Goal: Task Accomplishment & Management: Manage account settings

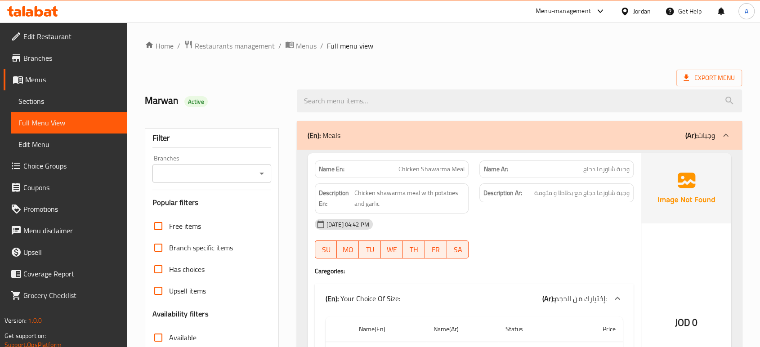
click at [574, 40] on ol "Home / Restaurants management / Menus / Full menu view" at bounding box center [443, 46] width 597 height 12
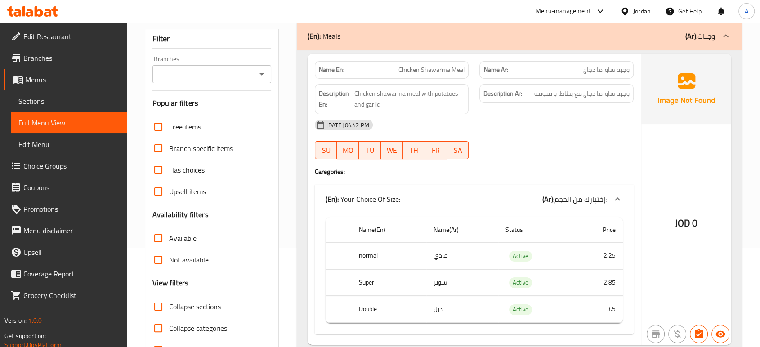
scroll to position [50, 0]
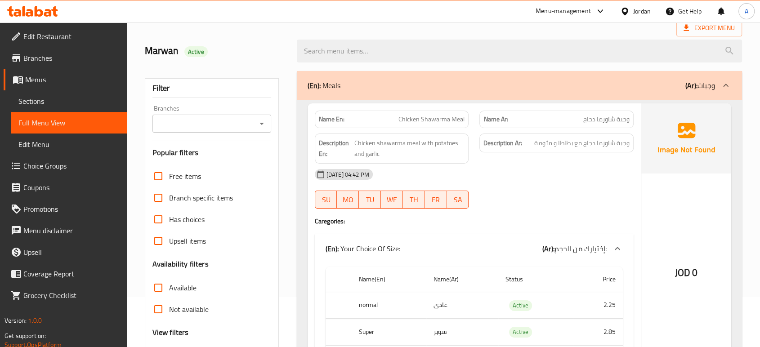
click at [458, 120] on span "Chicken Shawarma Meal" at bounding box center [432, 119] width 66 height 9
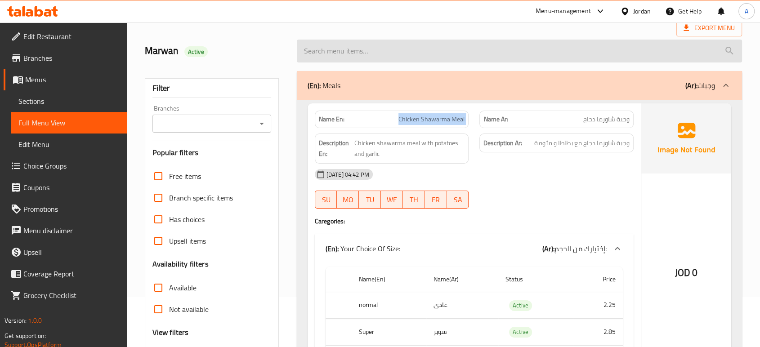
copy span "Chicken Shawarma Meal"
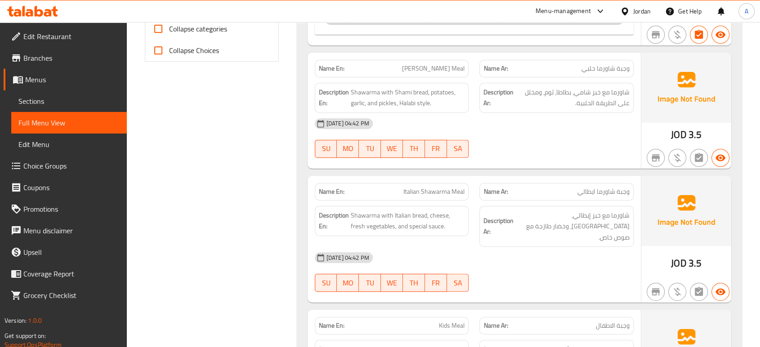
scroll to position [399, 0]
click at [514, 134] on div "[DATE] 04:42 PM SU MO TU WE TH FR SA" at bounding box center [474, 137] width 330 height 50
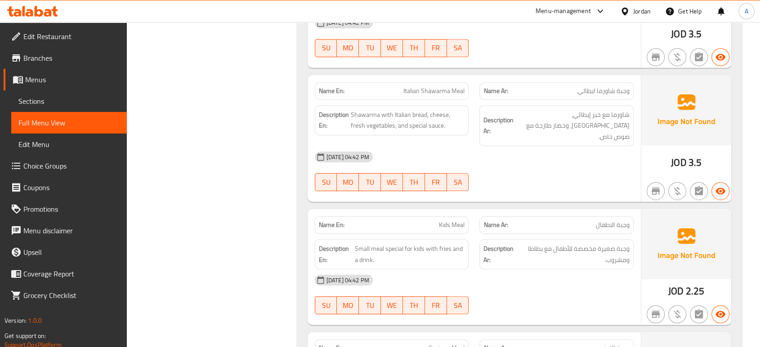
click at [543, 154] on div "[DATE] 04:42 PM" at bounding box center [474, 157] width 330 height 22
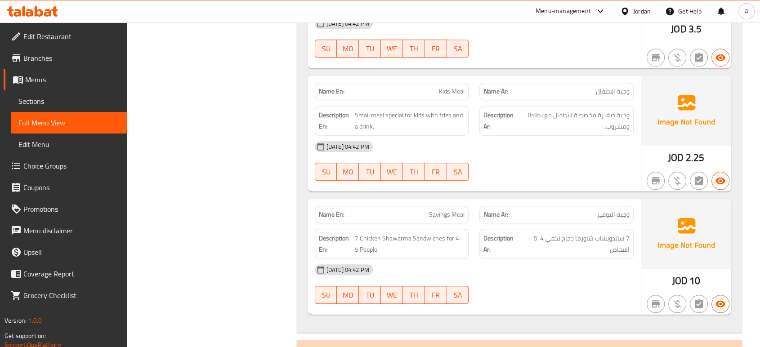
scroll to position [650, 0]
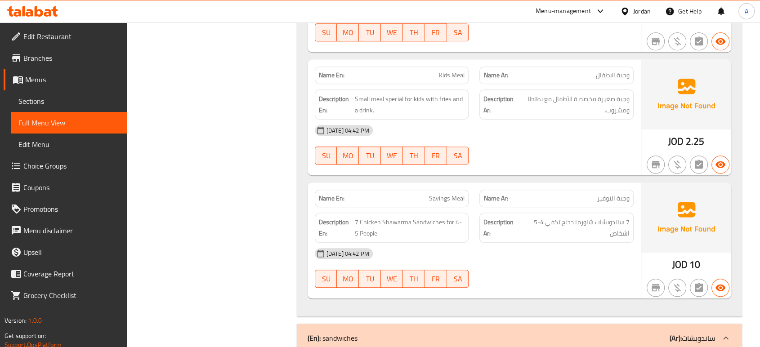
click at [448, 71] on span "Kids Meal" at bounding box center [452, 75] width 26 height 9
copy span "Kids Meal"
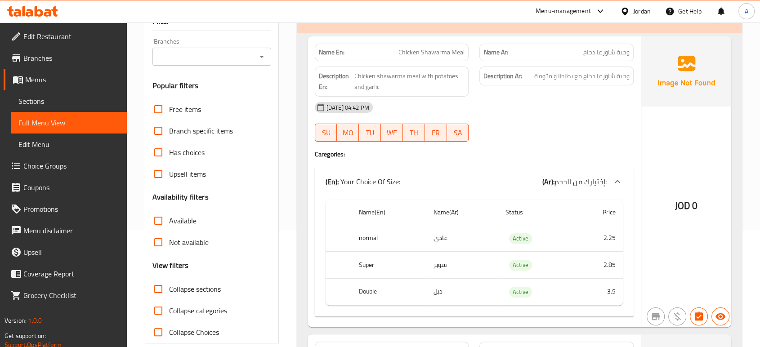
scroll to position [100, 0]
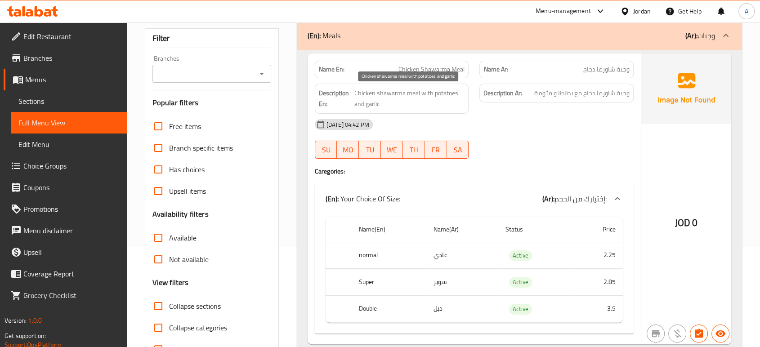
click at [440, 91] on span "Chicken shawarma meal with potatoes and garlic" at bounding box center [409, 99] width 110 height 22
copy span "potatoes"
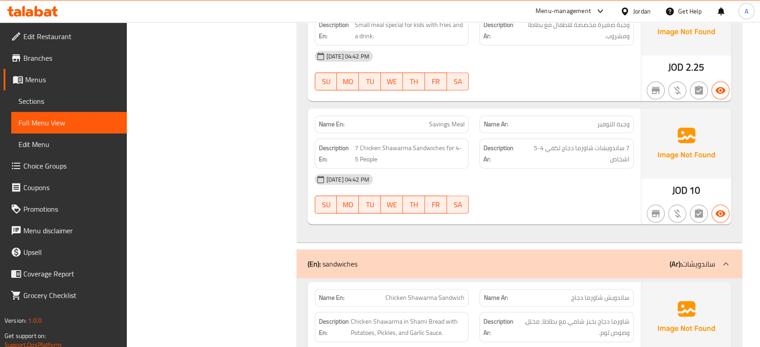
scroll to position [699, 0]
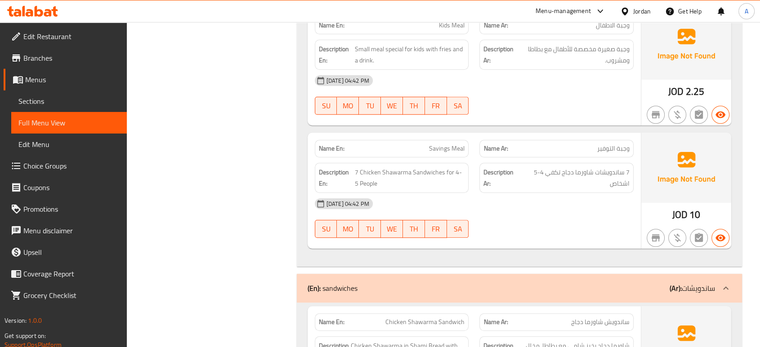
click at [445, 144] on span "Savings Meal" at bounding box center [447, 148] width 36 height 9
copy span "Savings Meal"
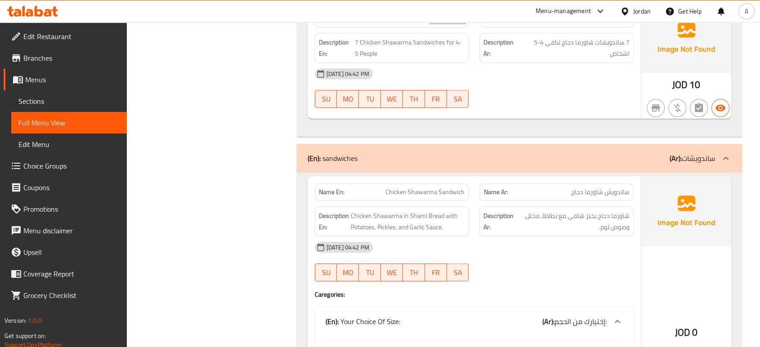
scroll to position [900, 0]
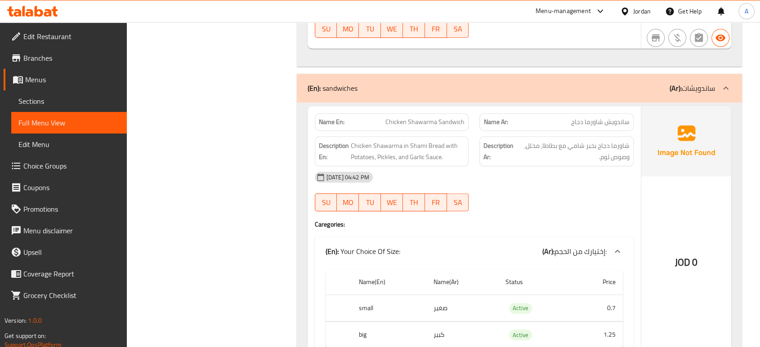
click at [555, 206] on div at bounding box center [556, 211] width 165 height 11
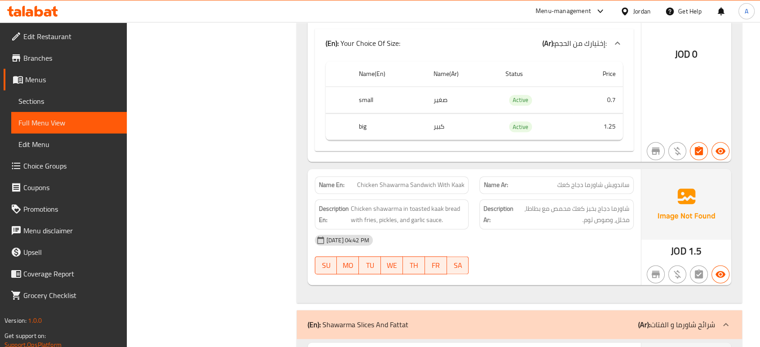
scroll to position [836, 0]
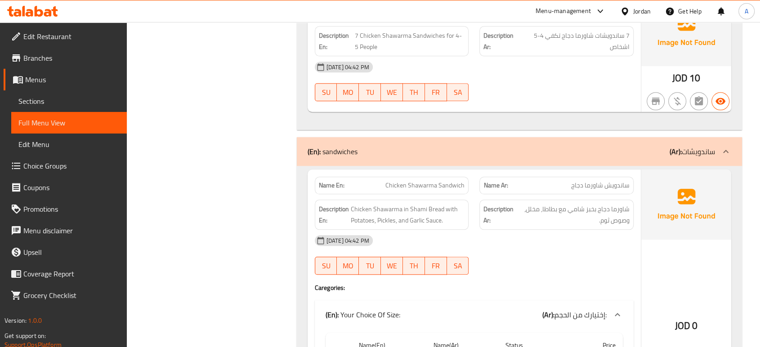
click at [555, 204] on span "شاورما دجاج بخبز شامي مع بطاطا، مخلل، وصوص ثوم." at bounding box center [573, 215] width 112 height 22
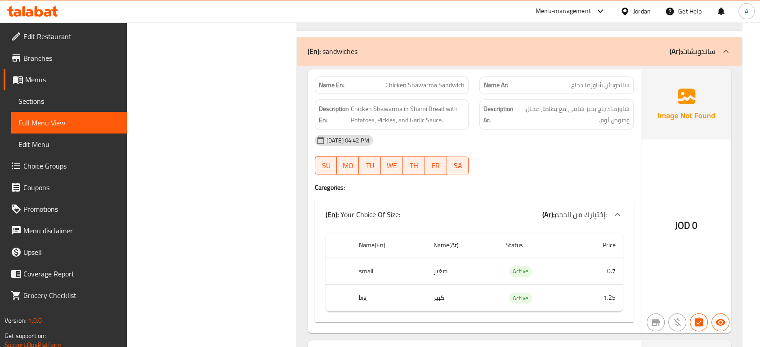
scroll to position [986, 0]
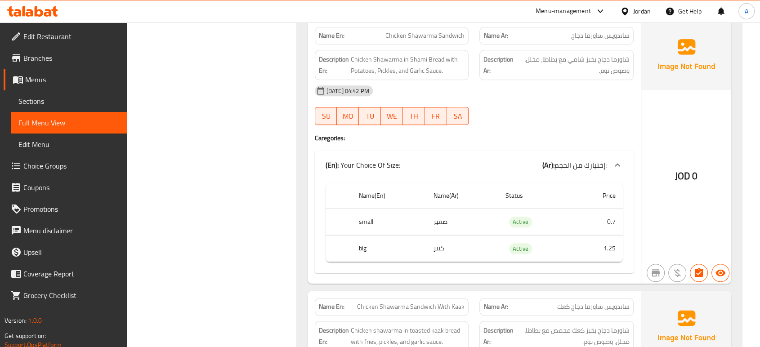
click at [450, 31] on span "Chicken Shawarma Sandwich" at bounding box center [424, 35] width 79 height 9
click at [453, 31] on div "Name En: Chicken Shawarma Sandwich" at bounding box center [392, 36] width 154 height 18
click at [449, 31] on span "Chicken Shawarma Sandwich" at bounding box center [424, 35] width 79 height 9
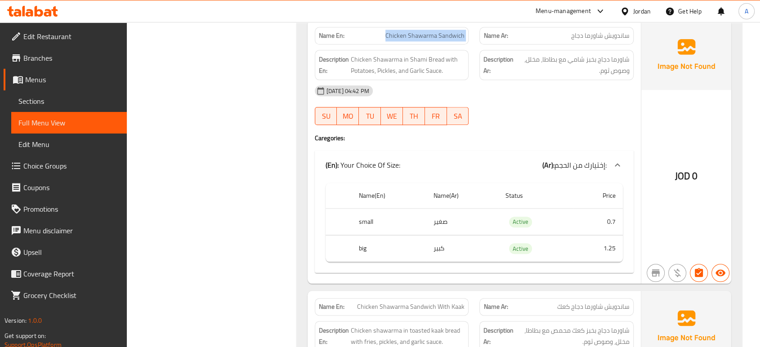
click at [449, 31] on span "Chicken Shawarma Sandwich" at bounding box center [424, 35] width 79 height 9
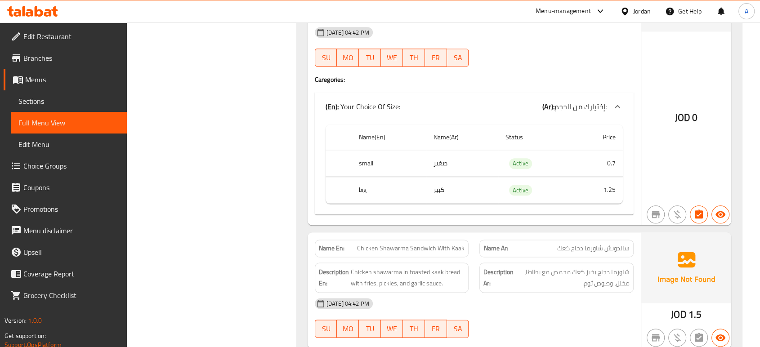
scroll to position [1086, 0]
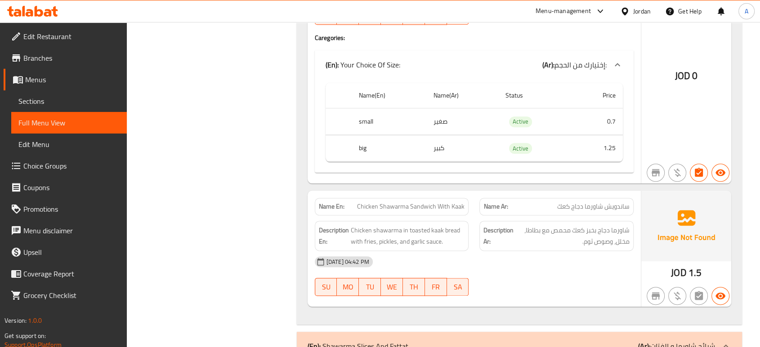
click at [497, 251] on div "15-09-2025 04:42 PM" at bounding box center [474, 262] width 330 height 22
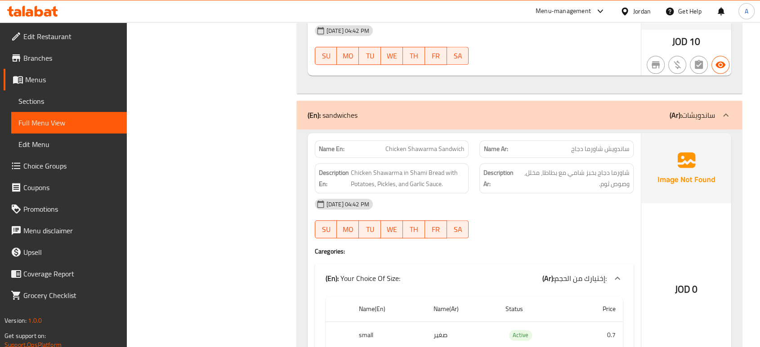
scroll to position [836, 0]
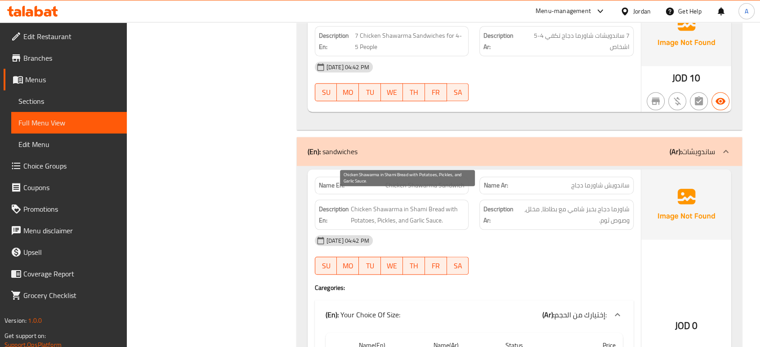
click at [358, 208] on span "Chicken Shawarma in Shami Bread with Potatoes, Pickles, and Garlic Sauce." at bounding box center [408, 215] width 114 height 22
copy span "Potatoes"
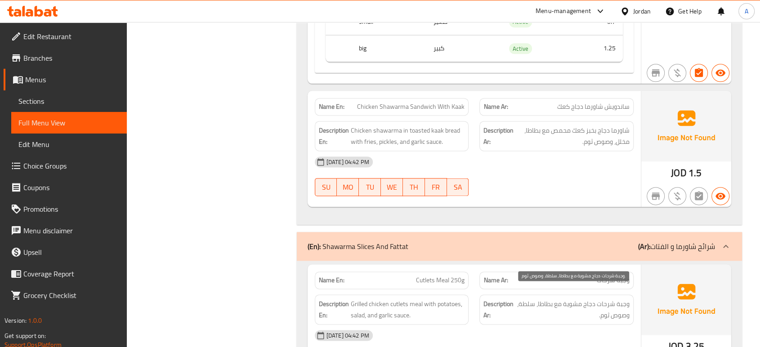
scroll to position [1136, 0]
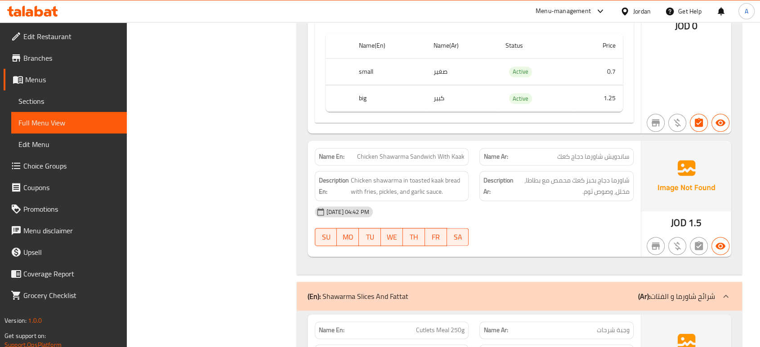
drag, startPoint x: 429, startPoint y: 78, endPoint x: 430, endPoint y: 67, distance: 11.7
click at [429, 85] on td "كبير" at bounding box center [462, 98] width 72 height 27
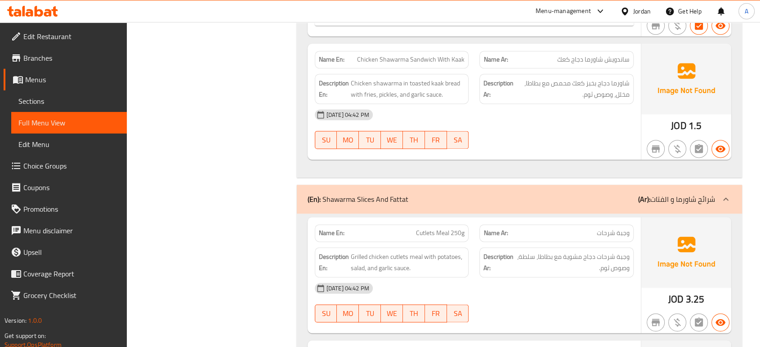
scroll to position [1336, 0]
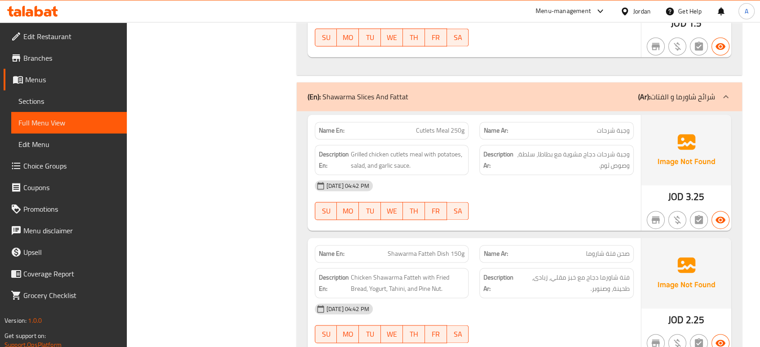
click at [449, 126] on span "Cutlets Meal 250g" at bounding box center [440, 130] width 49 height 9
copy span "Cutlets Meal 250g"
click at [628, 161] on div "Description Ar: وجبة شرحات دجاج مشوية مع بطاطا، سلطة، وصوص ثوم." at bounding box center [556, 160] width 154 height 30
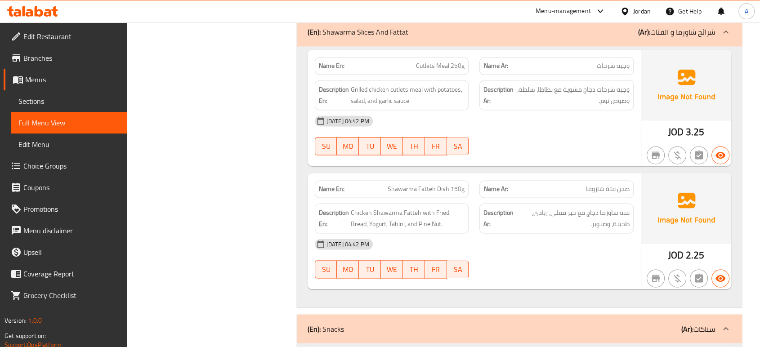
scroll to position [1436, 0]
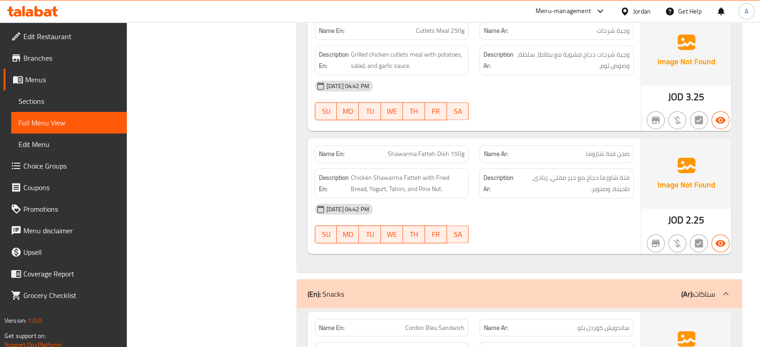
click at [437, 149] on span "Shawarma Fatteh Dish 150g" at bounding box center [426, 153] width 77 height 9
copy span "Shawarma Fatteh Dish 150g"
click at [609, 89] on div "15-09-2025 04:42 PM SU MO TU WE TH FR SA" at bounding box center [474, 100] width 330 height 50
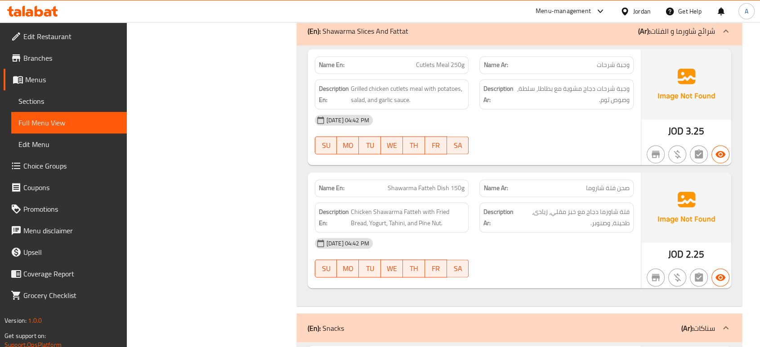
scroll to position [1336, 0]
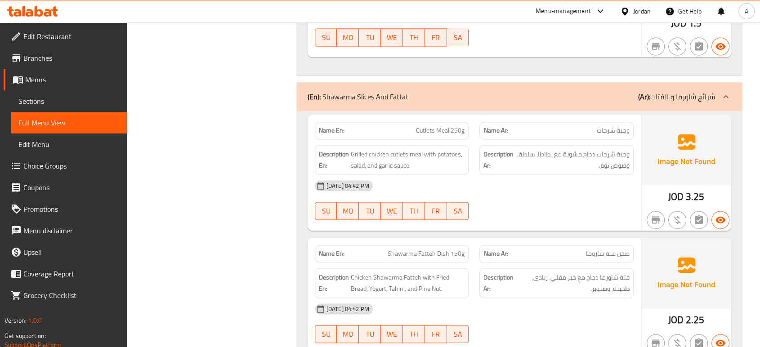
click at [438, 126] on span "Cutlets Meal 250g" at bounding box center [440, 130] width 49 height 9
copy span "Cutlets Meal 250g"
click at [655, 142] on img at bounding box center [686, 150] width 90 height 70
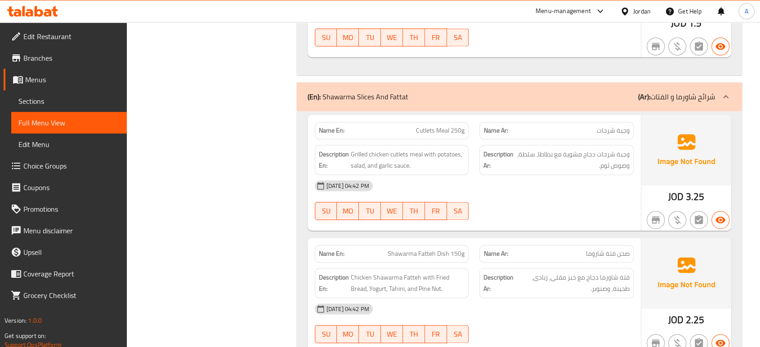
click at [596, 215] on div at bounding box center [556, 220] width 165 height 11
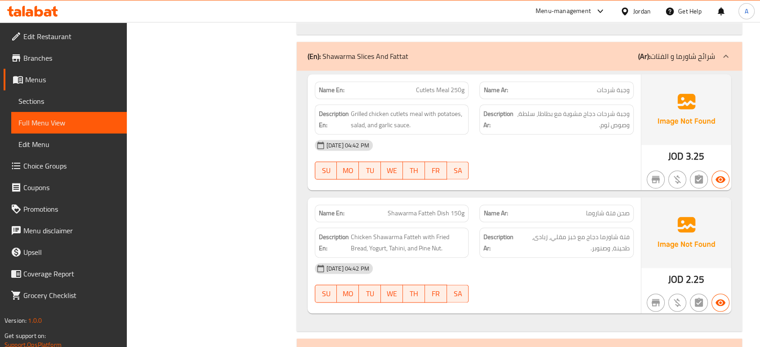
scroll to position [1436, 0]
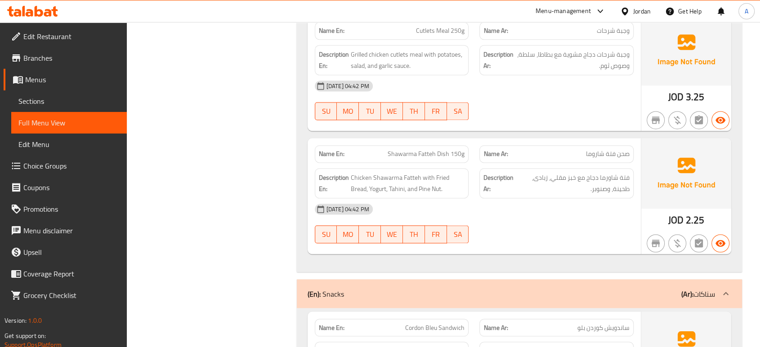
click at [566, 201] on div "15-09-2025 04:42 PM" at bounding box center [474, 209] width 330 height 22
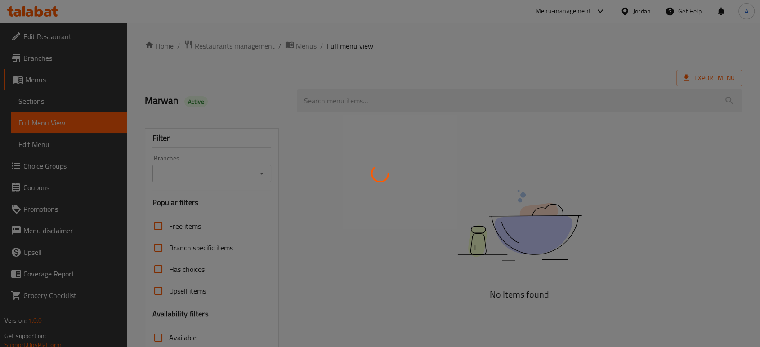
click at [57, 103] on div at bounding box center [380, 173] width 760 height 347
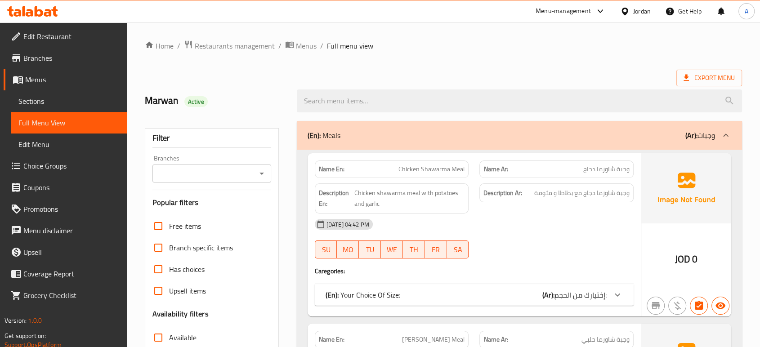
drag, startPoint x: 56, startPoint y: 102, endPoint x: 62, endPoint y: 102, distance: 6.3
click at [56, 101] on span "Sections" at bounding box center [68, 101] width 101 height 11
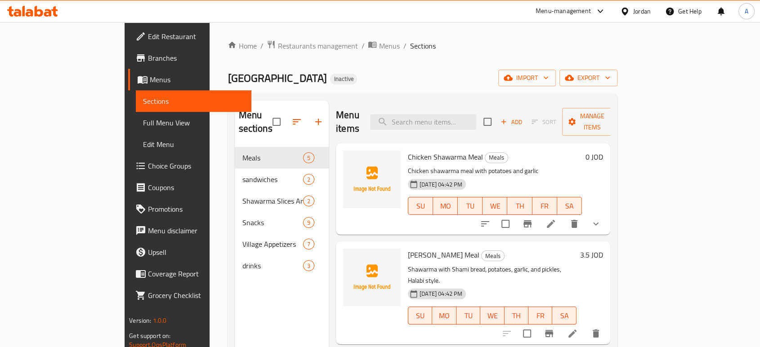
click at [480, 123] on div "Menu items Add Sort Manage items" at bounding box center [473, 122] width 274 height 43
click at [464, 114] on input "search" at bounding box center [423, 122] width 106 height 16
paste input "Chicken Shawarma Meal"
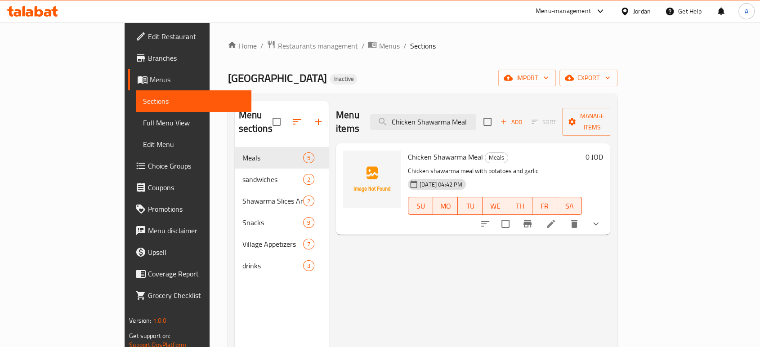
type input "Chicken Shawarma Meal"
click at [555, 220] on icon at bounding box center [551, 224] width 8 height 8
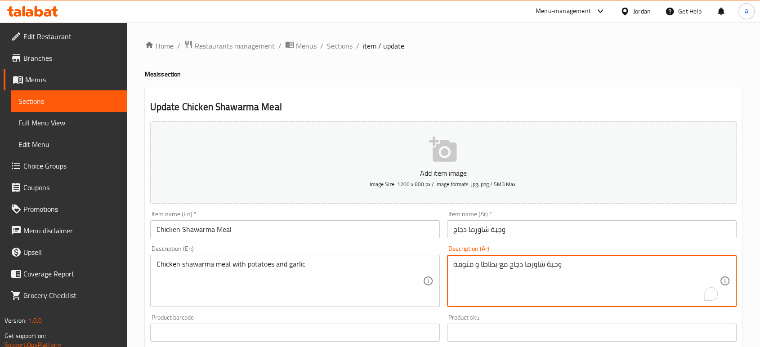
drag, startPoint x: 452, startPoint y: 266, endPoint x: 447, endPoint y: 266, distance: 5.8
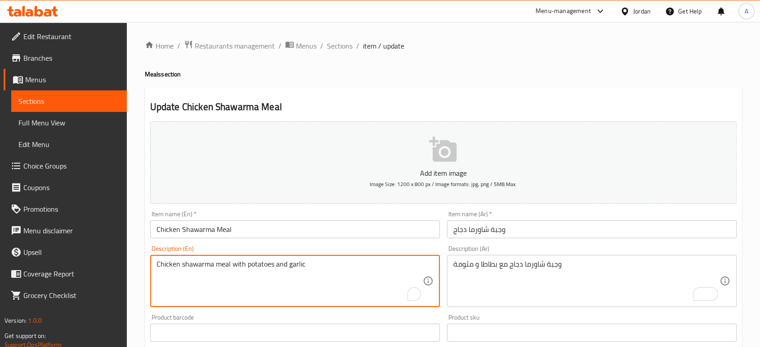
click at [295, 264] on textarea "Chicken shawarma meal with potatoes and garlic" at bounding box center [290, 281] width 266 height 43
paste textarea "Mtawameh"
type textarea "Chicken shawarma meal with potatoes and Mtawameh"
click at [298, 232] on input "Chicken Shawarma Meal" at bounding box center [295, 229] width 290 height 18
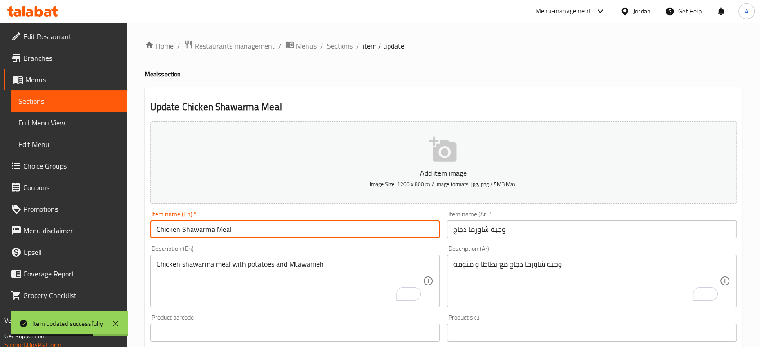
click at [335, 44] on span "Sections" at bounding box center [340, 45] width 26 height 11
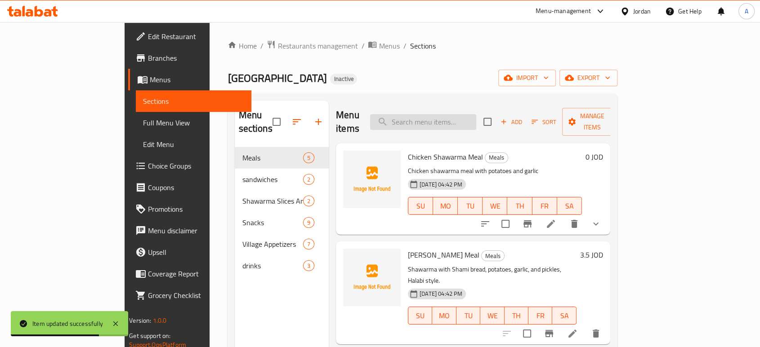
click at [476, 121] on input "search" at bounding box center [423, 122] width 106 height 16
click at [476, 120] on input "search" at bounding box center [423, 122] width 106 height 16
paste input "Kids Meal"
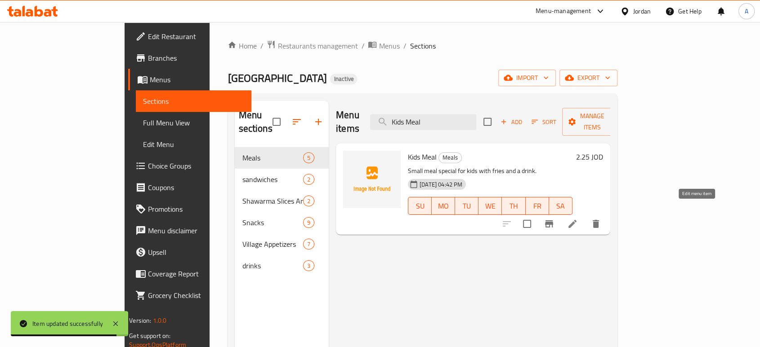
type input "Kids Meal"
click at [578, 219] on icon at bounding box center [572, 224] width 11 height 11
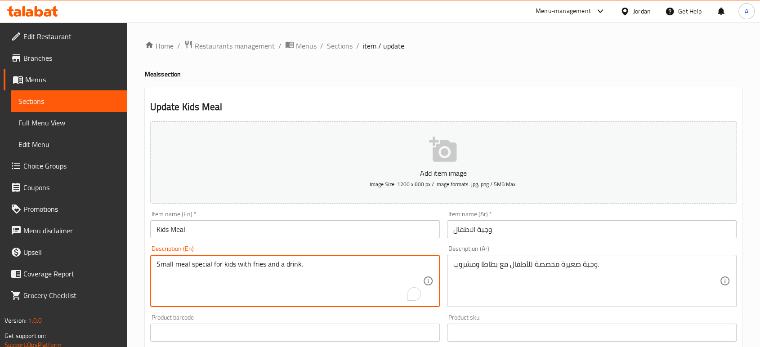
click at [263, 265] on textarea "Small meal special for kids with fries and a drink." at bounding box center [290, 281] width 266 height 43
paste textarea "potato"
type textarea "Small meal special for kids with potatoes and a drink."
click at [335, 229] on input "Kids Meal" at bounding box center [295, 229] width 290 height 18
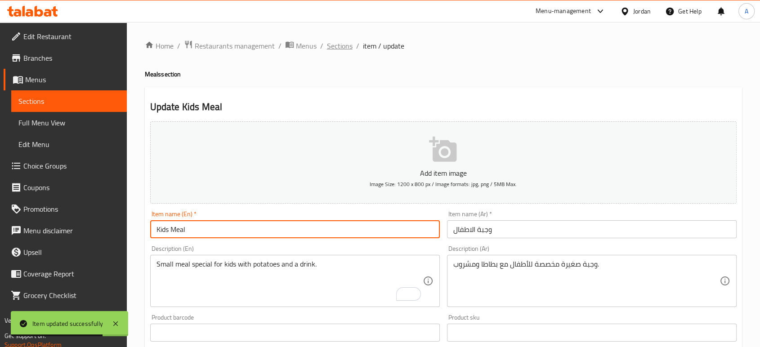
drag, startPoint x: 327, startPoint y: 54, endPoint x: 328, endPoint y: 49, distance: 5.1
click at [327, 51] on div "Home / Restaurants management / Menus / Sections / item / update Meals section …" at bounding box center [443, 329] width 597 height 578
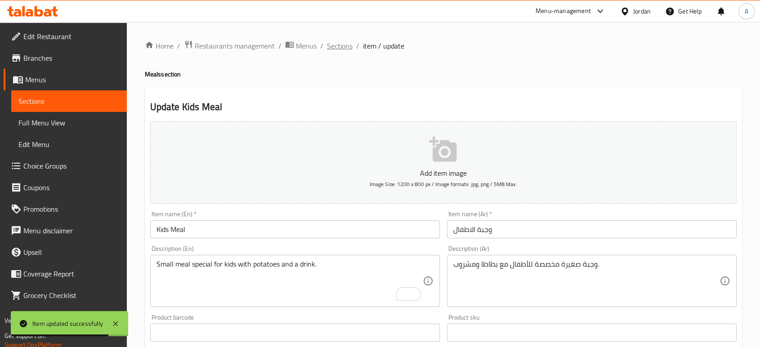
click at [332, 45] on span "Sections" at bounding box center [340, 45] width 26 height 11
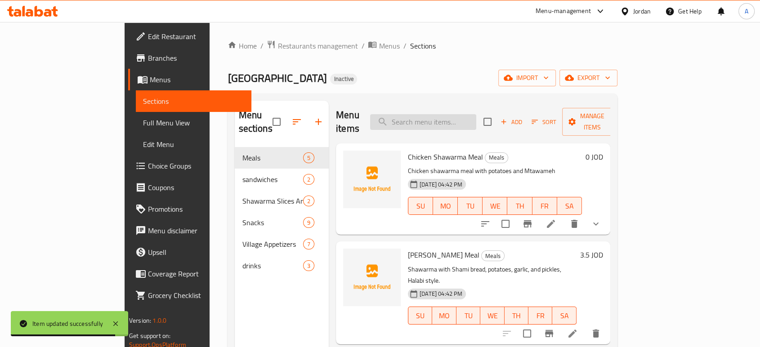
click at [476, 114] on input "search" at bounding box center [423, 122] width 106 height 16
paste input "Chicken Shawarma Sandwich"
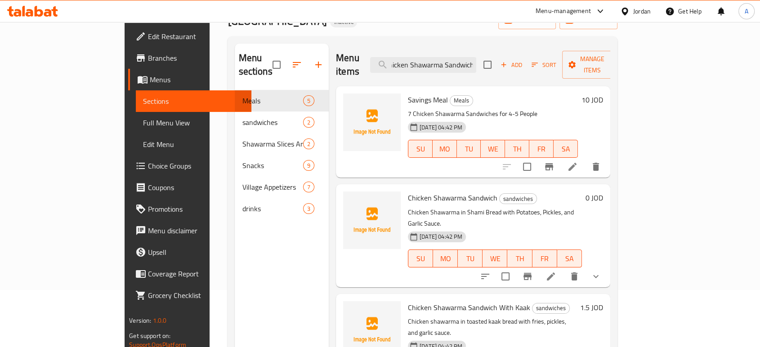
scroll to position [100, 0]
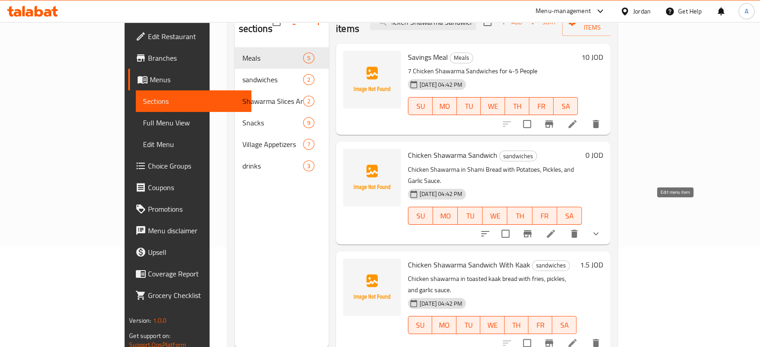
type input "Chicken Shawarma Sandwich"
click at [556, 228] on icon at bounding box center [551, 233] width 11 height 11
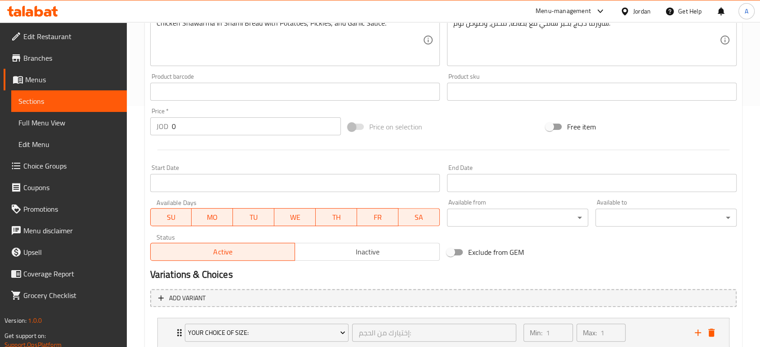
scroll to position [303, 0]
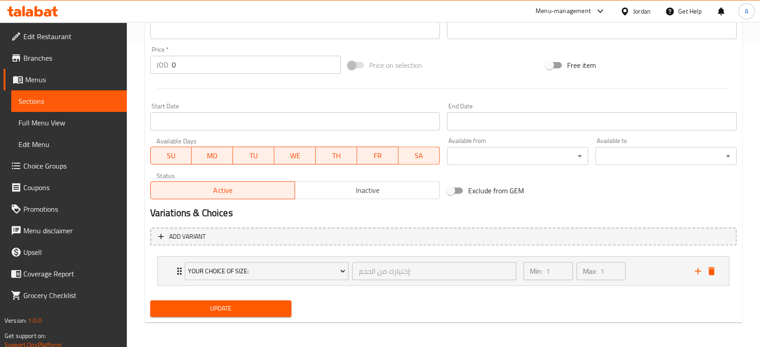
click at [61, 167] on span "Choice Groups" at bounding box center [71, 166] width 96 height 11
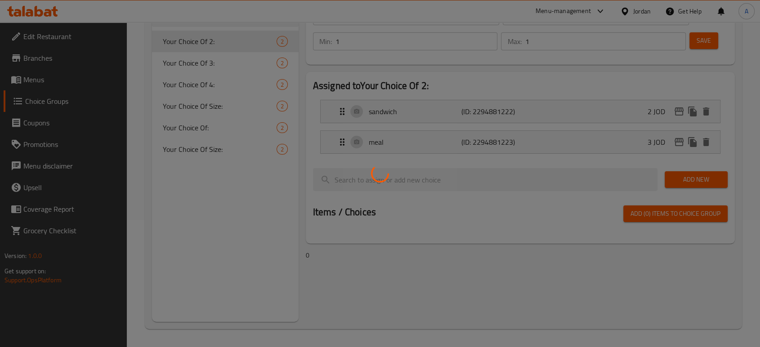
scroll to position [127, 0]
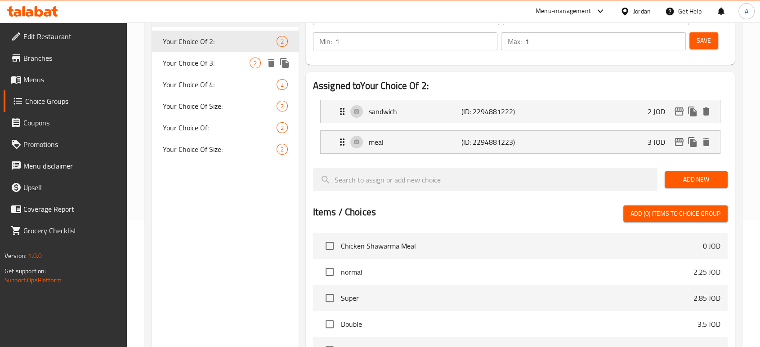
click at [221, 67] on span "Your Choice Of 3:" at bounding box center [206, 63] width 87 height 11
type input "Your Choice Of 3:"
type input "إختيارك من3:"
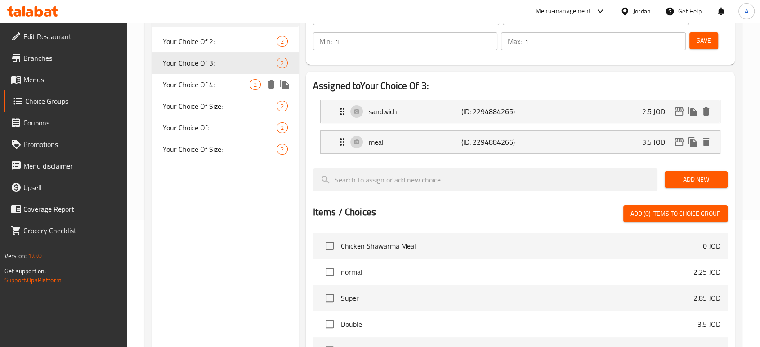
click at [219, 81] on span "Your Choice Of 4:" at bounding box center [206, 84] width 87 height 11
type input "Your Choice Of 4:"
type input "إختيارك من4:"
type input "0"
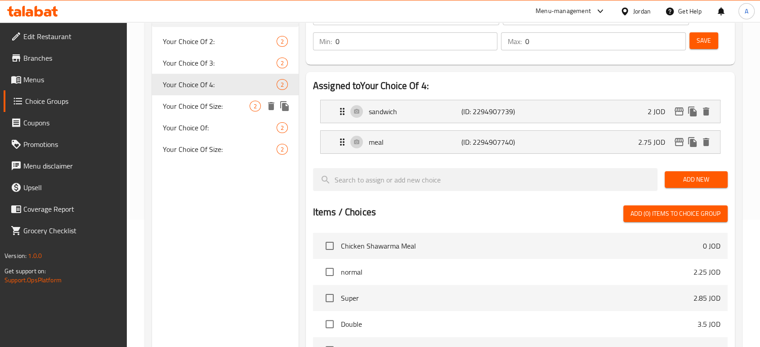
click at [211, 96] on div "Your Choice Of Size: 2" at bounding box center [225, 106] width 147 height 22
type input "Your Choice Of Size:"
type input "إختيارك من الحجم:"
type input "1"
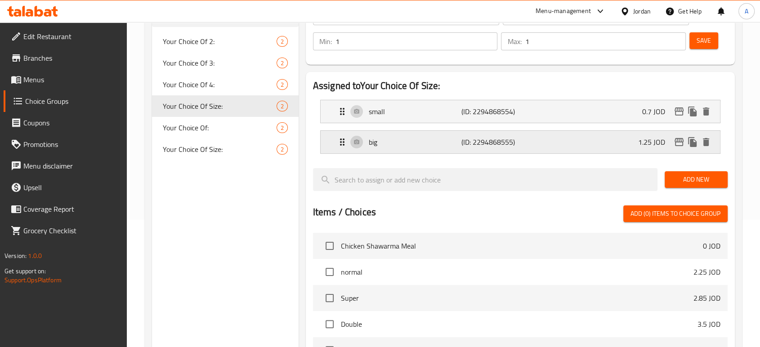
click at [382, 134] on div "big (ID: 2294868555) 1.25 JOD" at bounding box center [523, 142] width 372 height 22
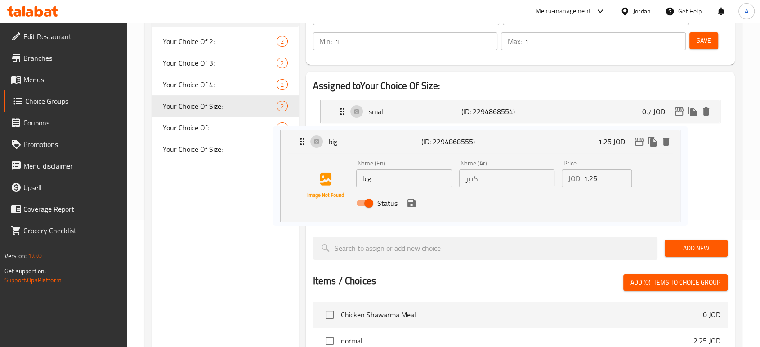
drag, startPoint x: 443, startPoint y: 188, endPoint x: 370, endPoint y: 185, distance: 73.4
click at [369, 187] on nav "small (ID: 2294868554) 0.7 JOD Name (En) small Name (En) Name (Ar) صغير Name (A…" at bounding box center [520, 161] width 415 height 137
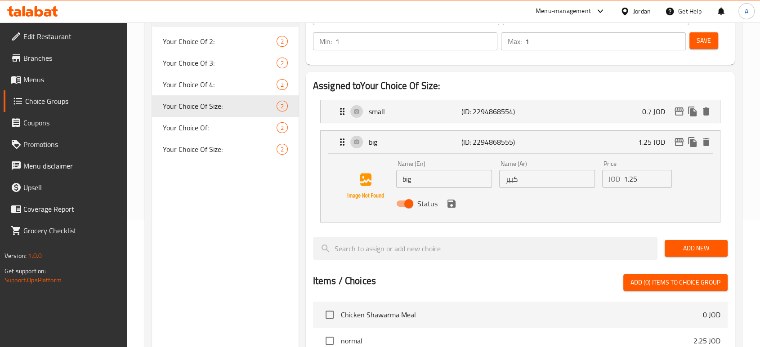
click at [414, 174] on input "big" at bounding box center [444, 179] width 96 height 18
click at [415, 175] on input "big" at bounding box center [444, 179] width 96 height 18
type input "Large"
click at [452, 202] on icon "save" at bounding box center [452, 204] width 8 height 8
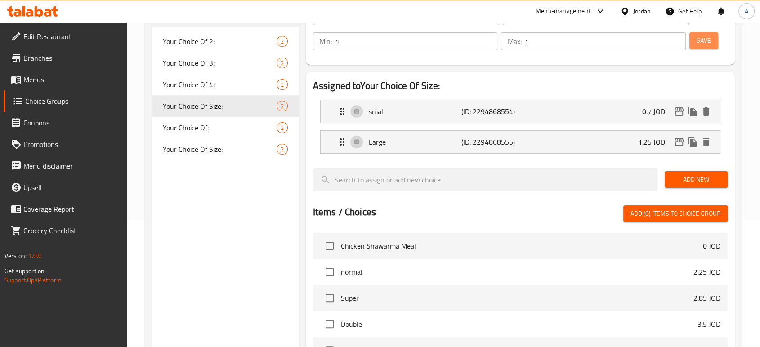
click at [709, 37] on span "Save" at bounding box center [704, 40] width 14 height 11
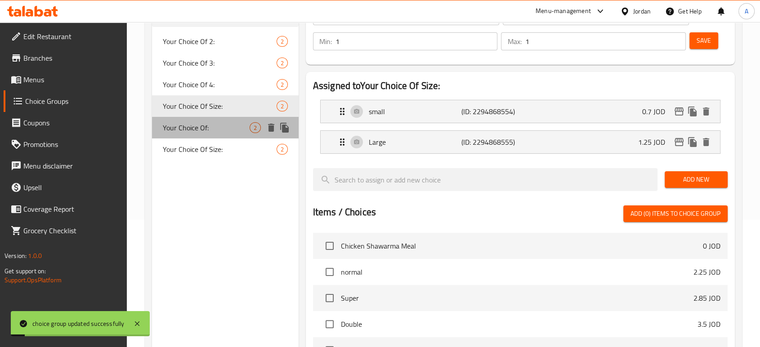
click at [219, 118] on div "Your Choice Of: 2" at bounding box center [225, 128] width 147 height 22
type input "Your Choice Of:"
type input "إختيارك من:"
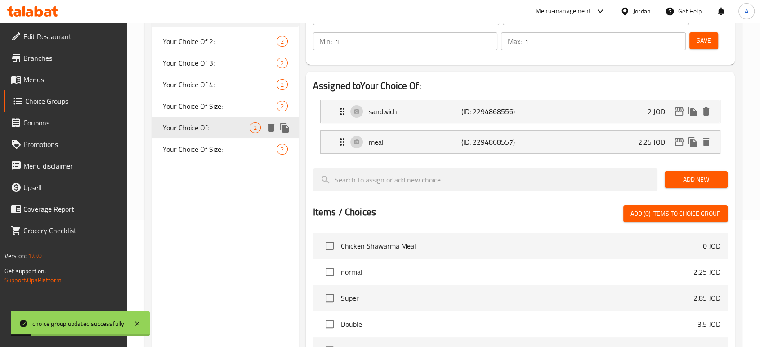
click at [212, 144] on span "Your Choice Of Size:" at bounding box center [220, 149] width 114 height 11
type input "Your Choice Of Size:"
type input "إختيارك من الحجم:"
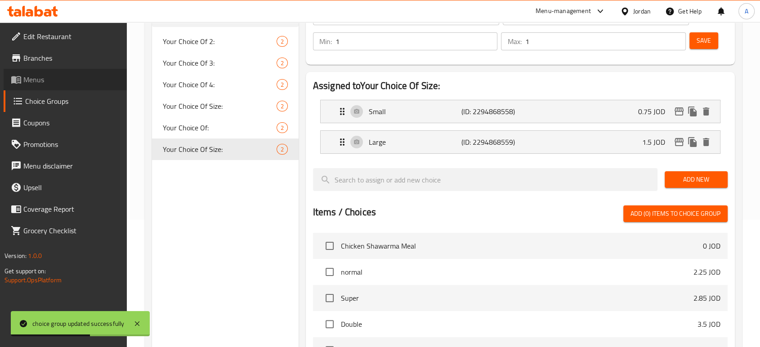
click at [76, 75] on span "Menus" at bounding box center [71, 79] width 96 height 11
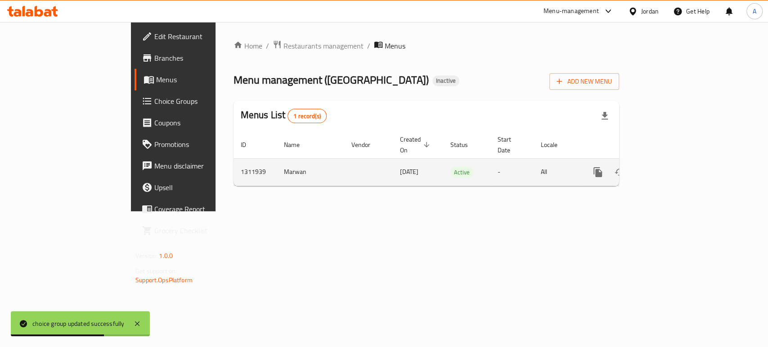
click at [668, 167] on icon "enhanced table" at bounding box center [662, 172] width 11 height 11
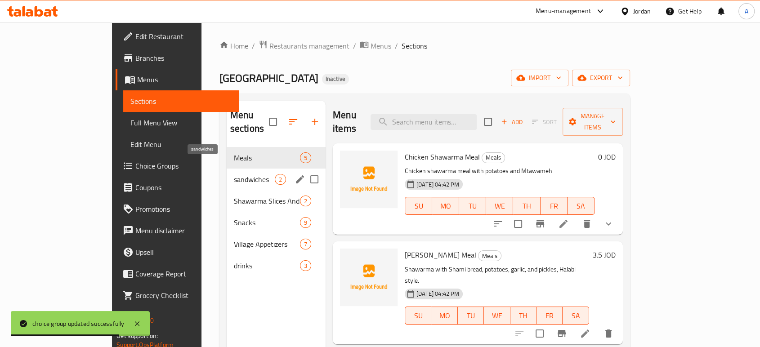
click at [234, 174] on span "sandwiches" at bounding box center [254, 179] width 41 height 11
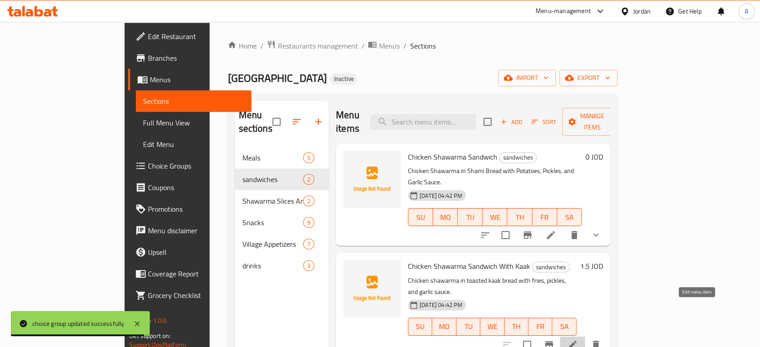
click at [578, 340] on icon at bounding box center [572, 345] width 11 height 11
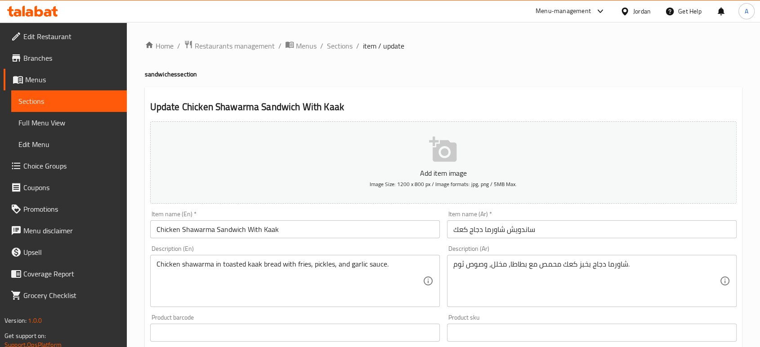
click at [254, 229] on input "Chicken Shawarma Sandwich With Kaak" at bounding box center [295, 229] width 290 height 18
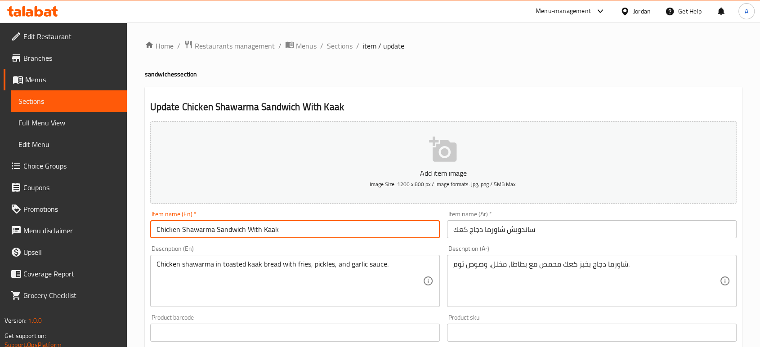
click at [254, 229] on input "Chicken Shawarma Sandwich With Kaak" at bounding box center [295, 229] width 290 height 18
type input "Chicken Shawarma Sandwich Kaak"
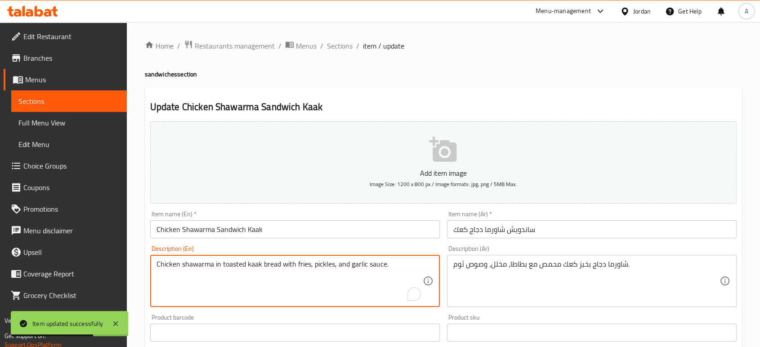
click at [304, 265] on textarea "Chicken shawarma in toasted kaak bread with fries, pickles, and garlic sauce." at bounding box center [290, 281] width 266 height 43
paste textarea "Potato"
type textarea "Chicken shawarma in toasted kaak bread with Potatoes, pickles, and garlic sauce."
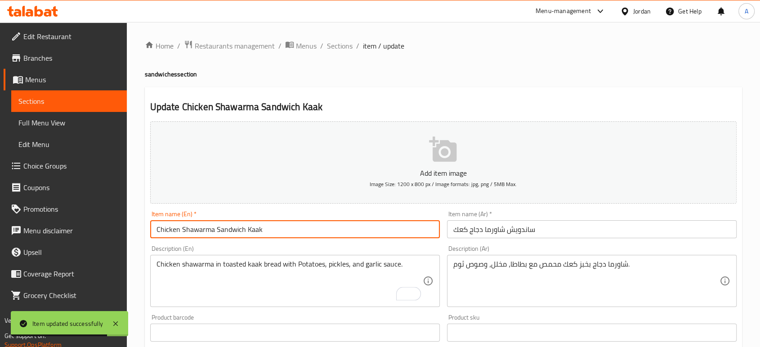
click at [332, 232] on input "Chicken Shawarma Sandwich Kaak" at bounding box center [295, 229] width 290 height 18
click at [331, 44] on span "Sections" at bounding box center [340, 45] width 26 height 11
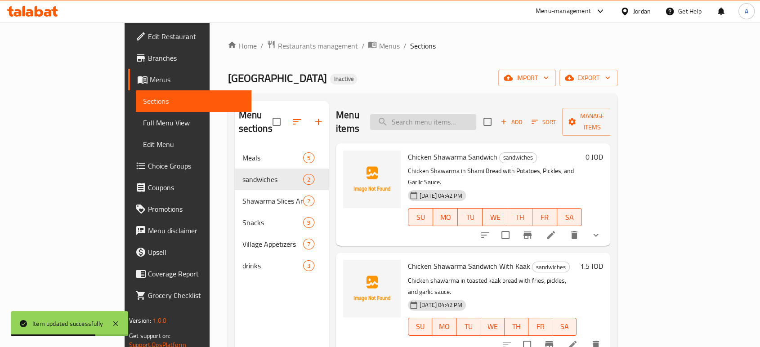
click at [468, 116] on input "search" at bounding box center [423, 122] width 106 height 16
paste input "Cutlets Meal 250g"
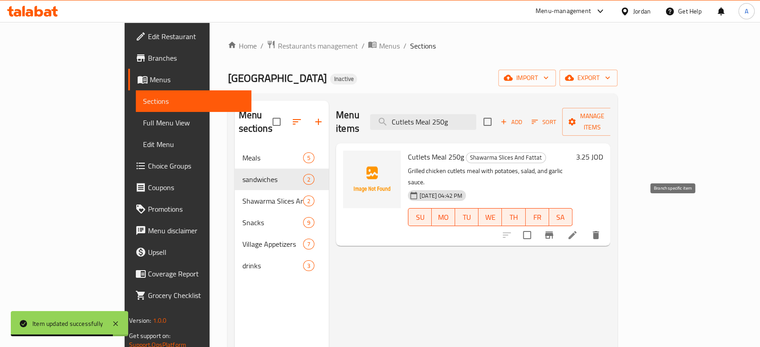
type input "Cutlets Meal 250g"
click at [585, 227] on li at bounding box center [572, 235] width 25 height 16
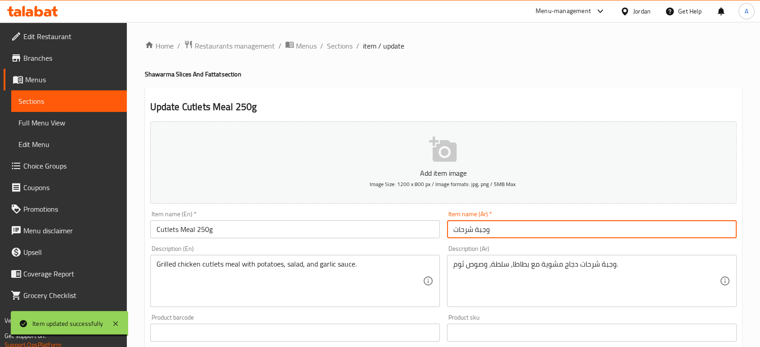
click at [506, 233] on input "وجبة شرحات" at bounding box center [592, 229] width 290 height 18
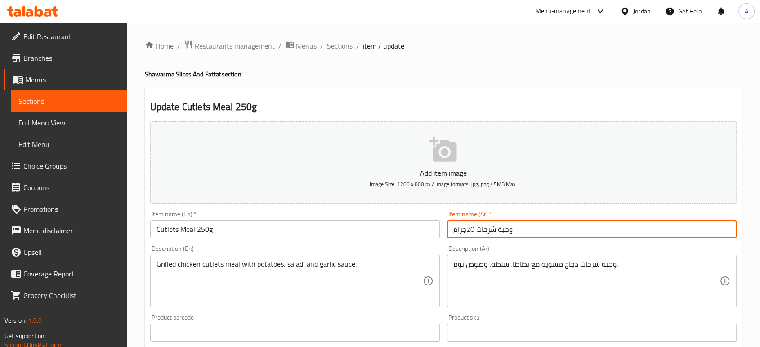
type input "وجبة شرحات 20جرام"
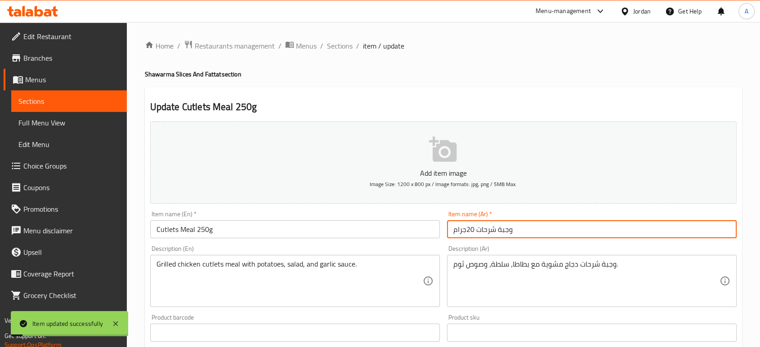
click at [345, 41] on span "Sections" at bounding box center [340, 45] width 26 height 11
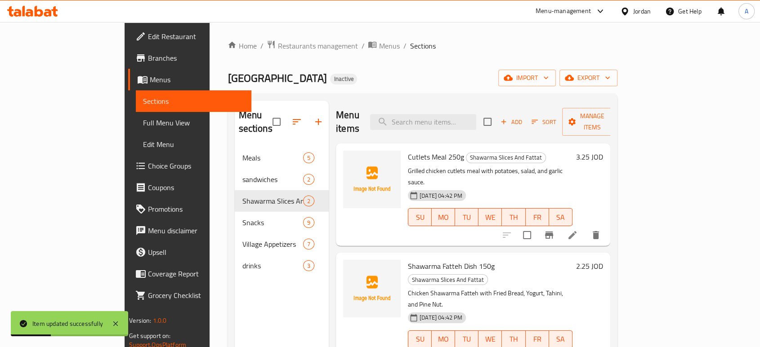
click at [585, 227] on li at bounding box center [572, 235] width 25 height 16
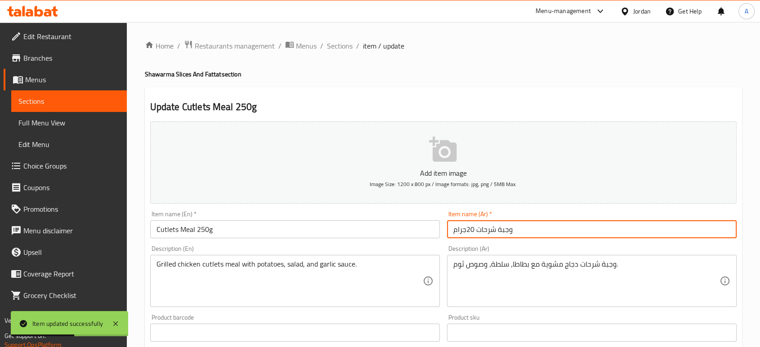
click at [473, 232] on input "وجبة شرحات 20جرام" at bounding box center [592, 229] width 290 height 18
type input "وجبة شرحات 250جرام"
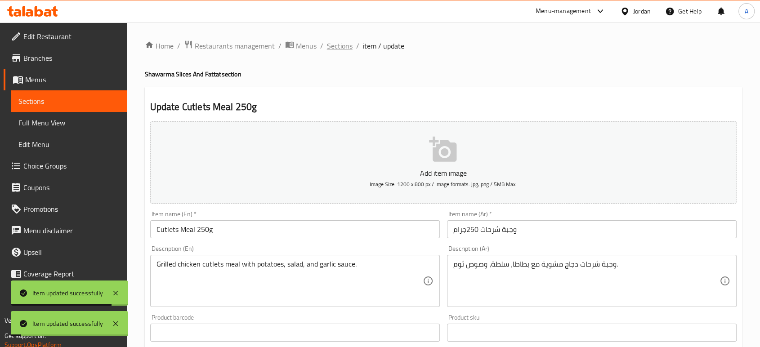
click at [343, 47] on span "Sections" at bounding box center [340, 45] width 26 height 11
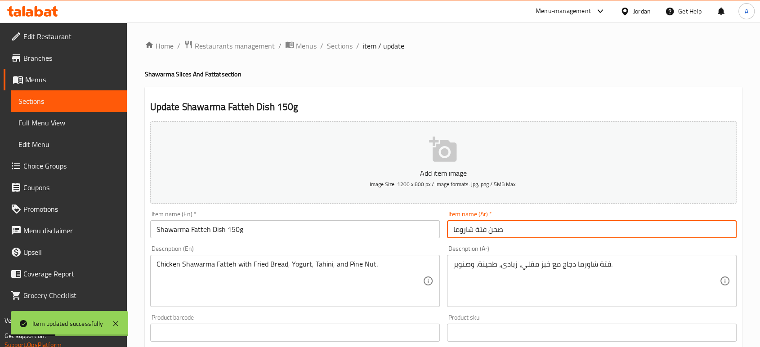
click at [517, 238] on input "صحن فتة شاروما" at bounding box center [592, 229] width 290 height 18
type input "صحن فتة شاروما 150 جرام"
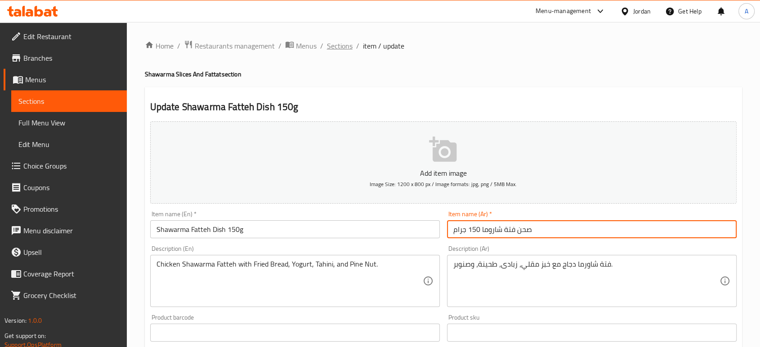
click at [342, 44] on span "Sections" at bounding box center [340, 45] width 26 height 11
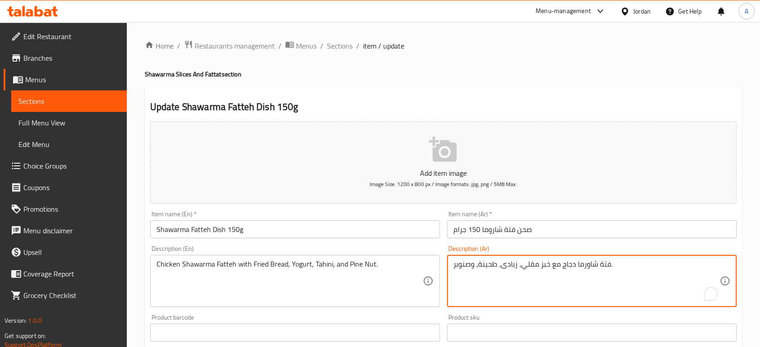
click at [508, 266] on textarea "فتة شاورما دجاج مع خبز مقلي، زبادى، طحينة، وصنوبر." at bounding box center [586, 281] width 266 height 43
type textarea "فتة شاورما دجاج مع خبز مقلي، لبن، طحينة، وصنوبر."
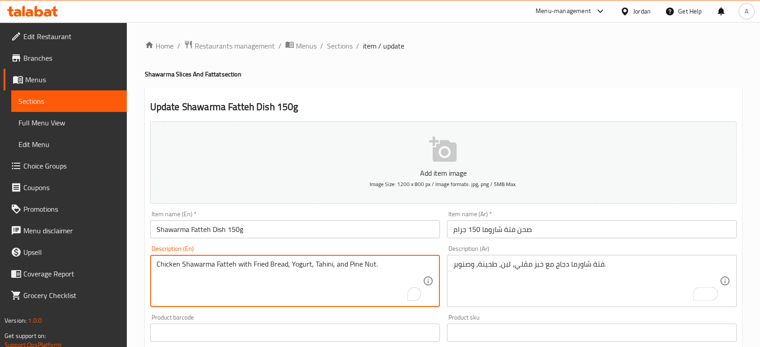
click at [293, 266] on textarea "Chicken Shawarma Fatteh with Fried Bread, Yogurt, Tahini, and Pine Nut." at bounding box center [290, 281] width 266 height 43
type textarea "Chicken Shawarma Fatteh with Fried Bread, laban, Tahini, and Pine Nut."
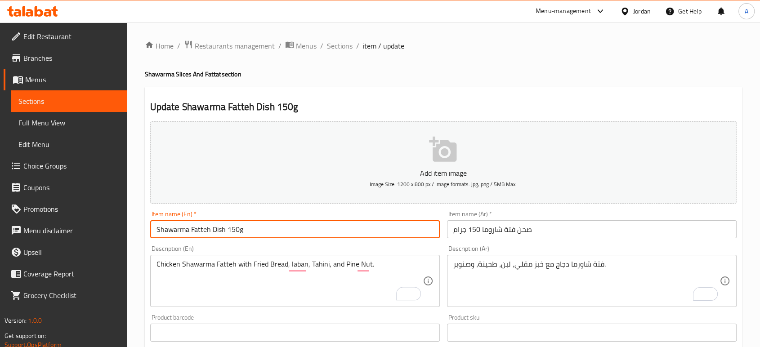
click at [309, 226] on input "Shawarma Fatteh Dish 150g" at bounding box center [295, 229] width 290 height 18
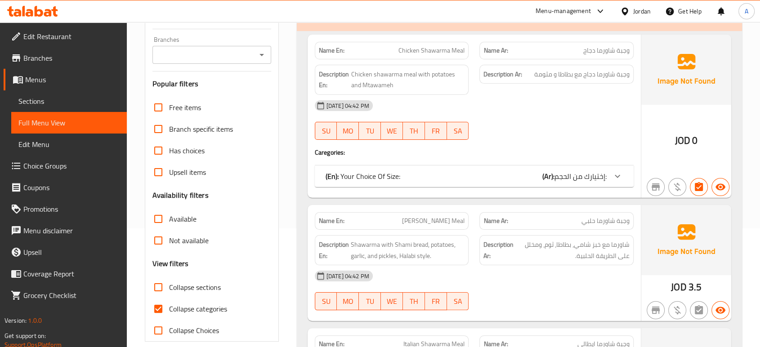
scroll to position [150, 0]
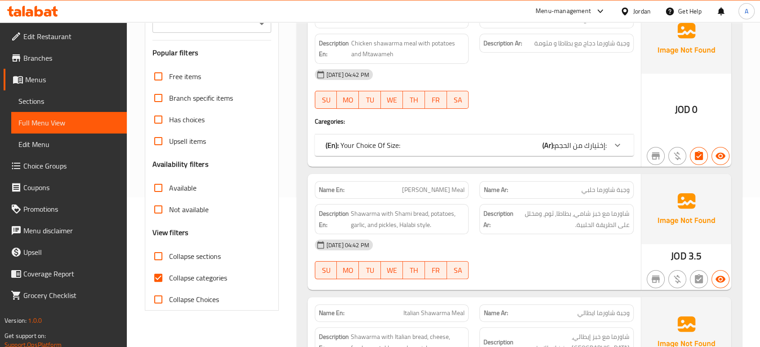
click at [195, 275] on span "Collapse categories" at bounding box center [198, 278] width 58 height 11
click at [169, 275] on input "Collapse categories" at bounding box center [159, 278] width 22 height 22
checkbox input "false"
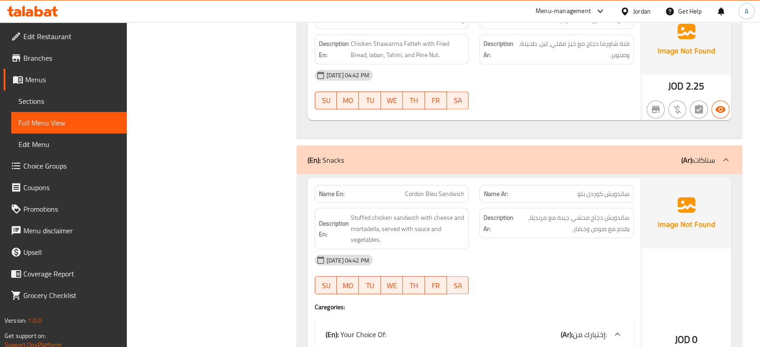
scroll to position [1583, 0]
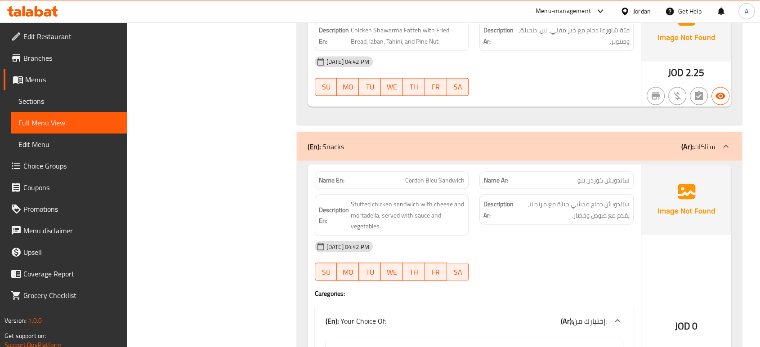
click at [582, 236] on div "[DATE] 04:42 PM" at bounding box center [474, 247] width 330 height 22
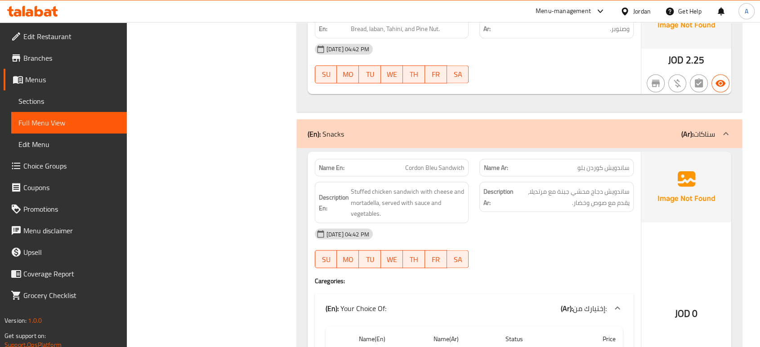
scroll to position [1684, 0]
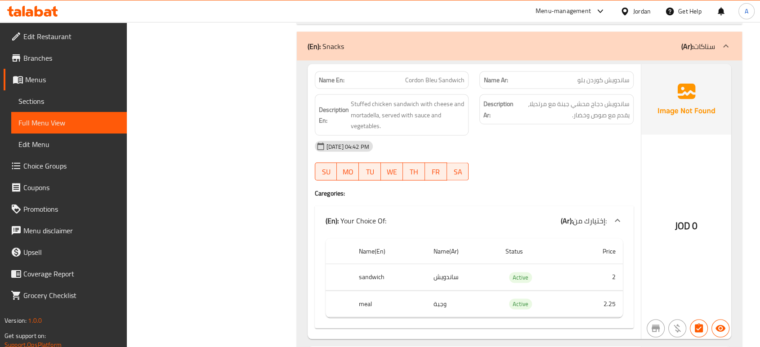
click at [585, 175] on div at bounding box center [556, 180] width 165 height 11
click at [561, 206] on div "(En): Your Choice Of: (Ar): إختيارك من:" at bounding box center [474, 220] width 319 height 29
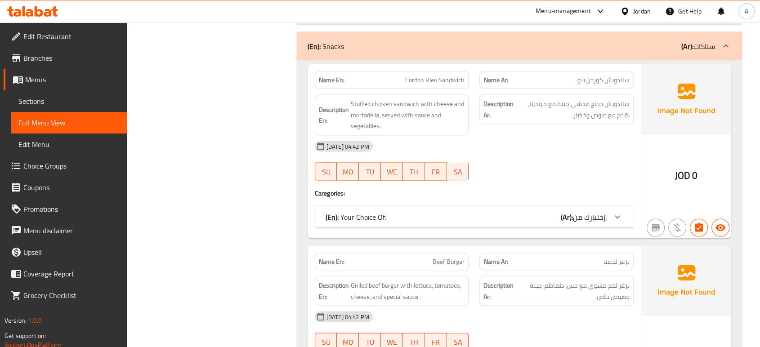
click at [526, 213] on div "(En): Your Choice Of: (Ar): إختيارك من:" at bounding box center [474, 217] width 319 height 22
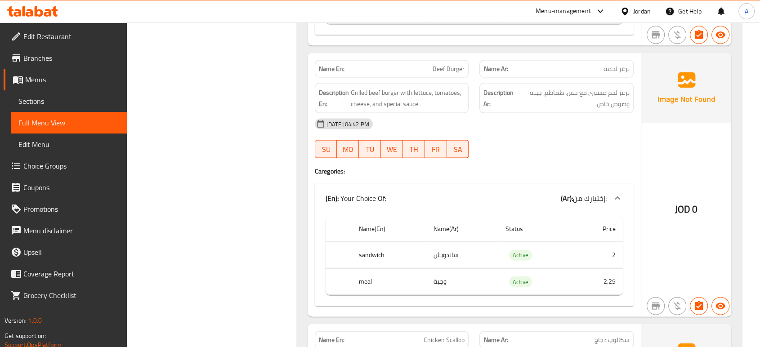
scroll to position [1983, 0]
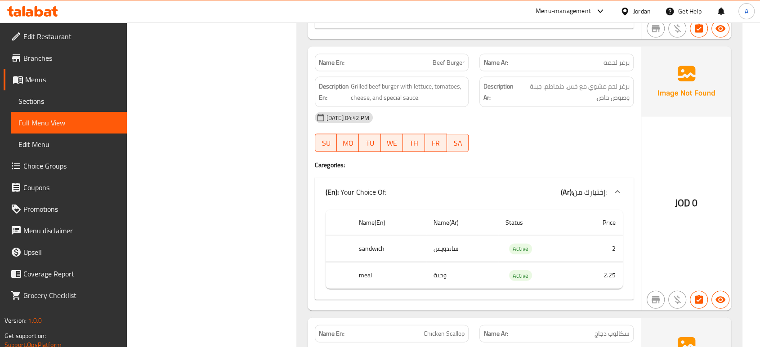
click at [457, 58] on span "Beef Burger" at bounding box center [449, 62] width 32 height 9
copy span "Beef Burger"
click at [525, 134] on div "[DATE] 04:42 PM SU MO TU WE TH FR SA" at bounding box center [474, 132] width 330 height 50
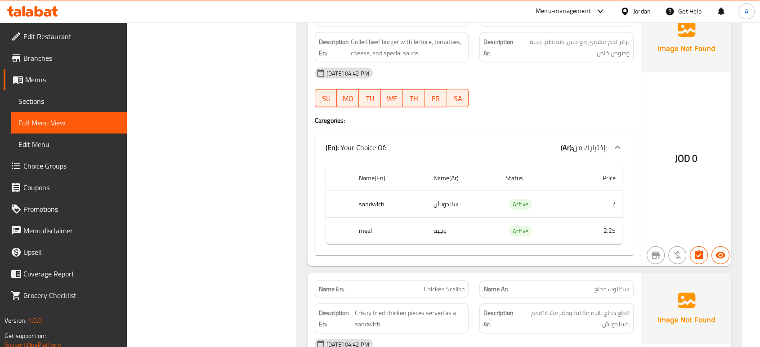
scroll to position [2083, 0]
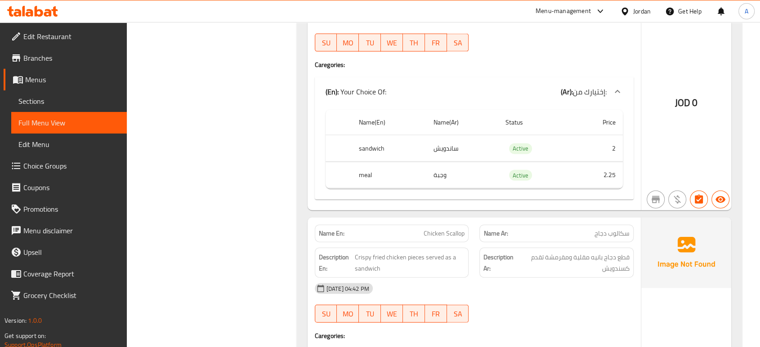
click at [502, 174] on td "Active" at bounding box center [535, 175] width 75 height 27
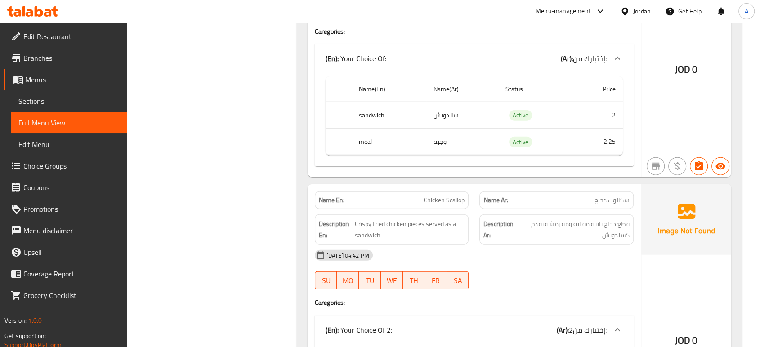
scroll to position [2133, 0]
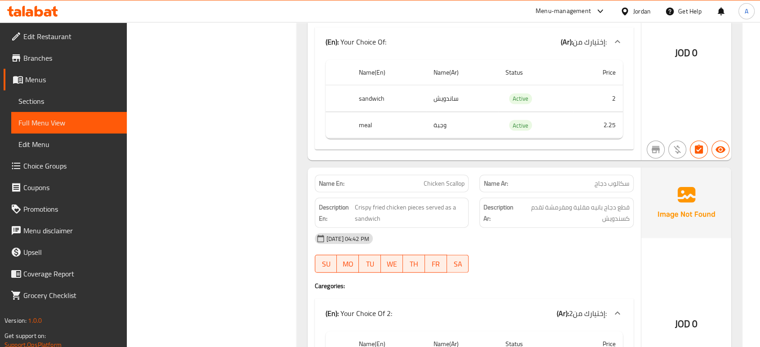
click at [450, 179] on span "Chicken Scallop" at bounding box center [444, 183] width 41 height 9
click at [626, 179] on span "سكالوب دجاج" at bounding box center [612, 183] width 35 height 9
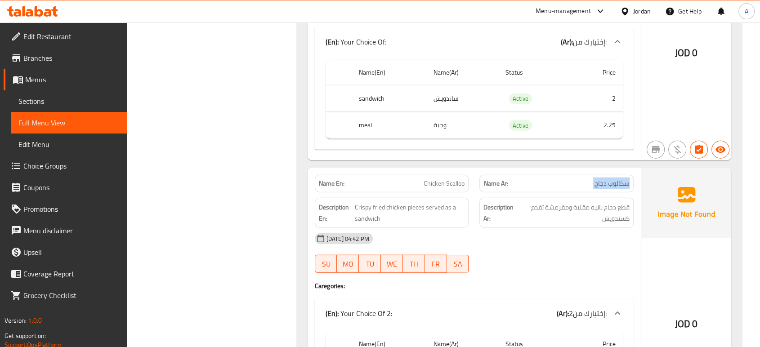
copy span "سكالوب دجاج"
click at [640, 101] on div "Name En: Beef Burger Name Ar: برغر لحمة Description En: Grilled beef burger wit…" at bounding box center [474, 29] width 333 height 264
click at [453, 228] on div "15-09-2025 04:42 PM" at bounding box center [474, 239] width 330 height 22
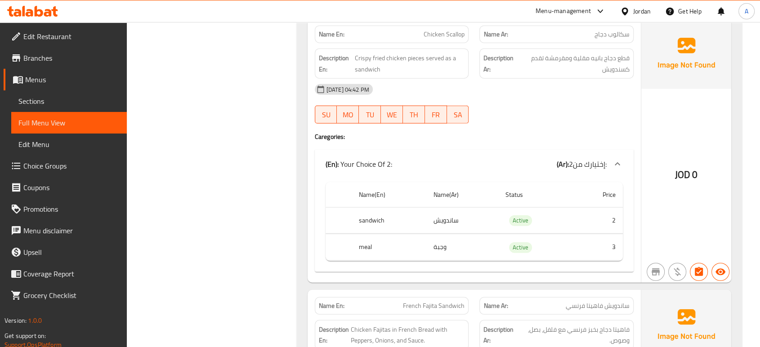
scroll to position [2133, 0]
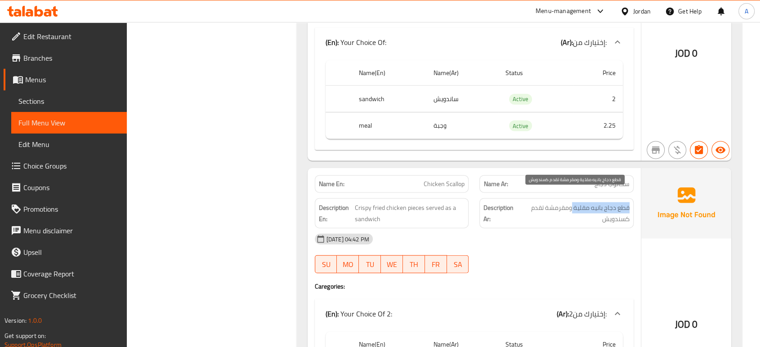
drag, startPoint x: 631, startPoint y: 197, endPoint x: 572, endPoint y: 199, distance: 58.5
click at [572, 199] on div "Description Ar: قطع دجاج بانيه مقلية ومقرمشة تقدم كسندويش" at bounding box center [556, 213] width 154 height 30
copy span "قطع دجاج بانيه مقلية"
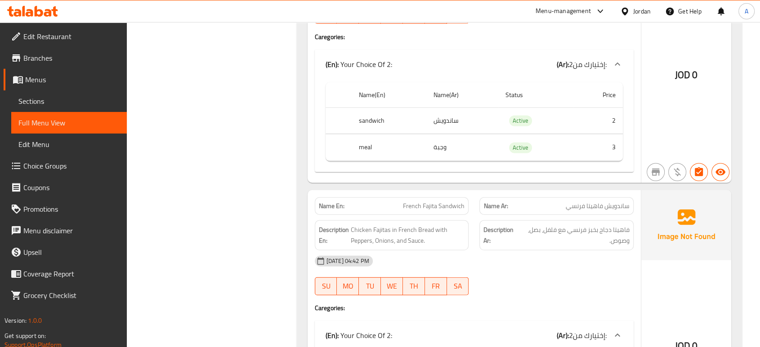
scroll to position [2483, 0]
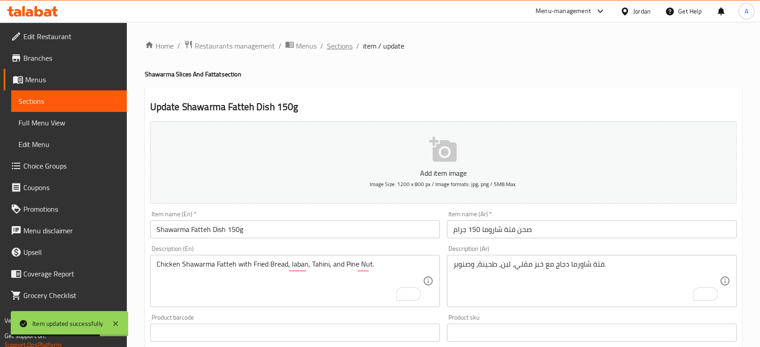
click at [339, 44] on span "Sections" at bounding box center [340, 45] width 26 height 11
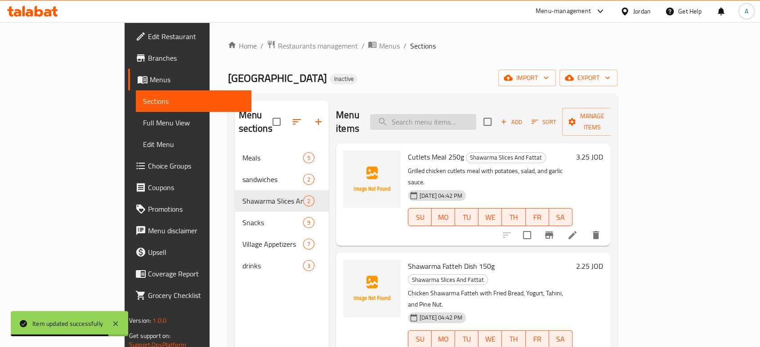
click at [476, 115] on input "search" at bounding box center [423, 122] width 106 height 16
paste input "Beef Burger"
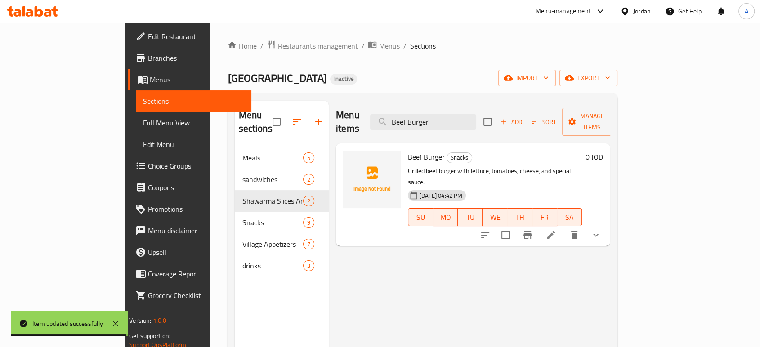
type input "Beef Burger"
click at [556, 230] on icon at bounding box center [551, 235] width 11 height 11
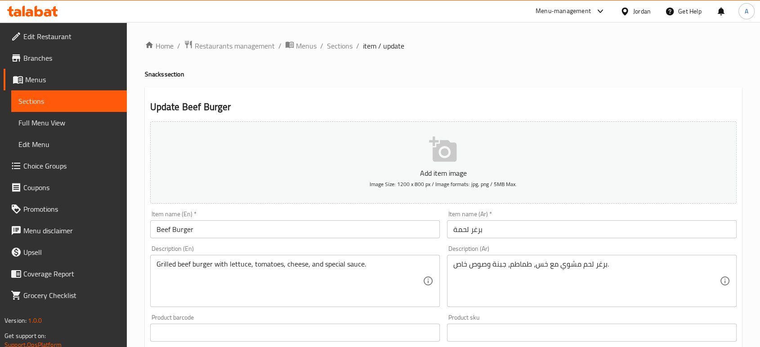
click at [172, 227] on input "Beef Burger" at bounding box center [295, 229] width 290 height 18
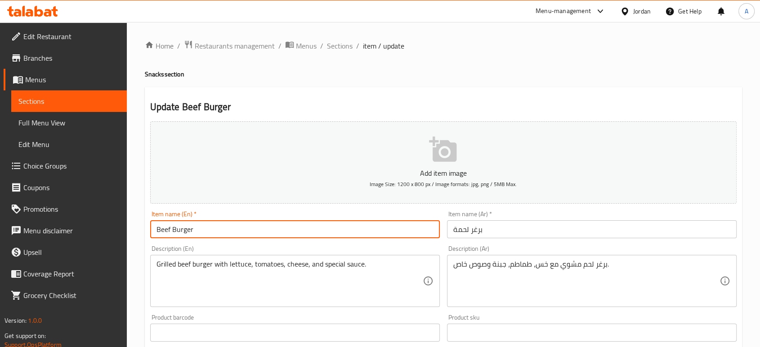
drag, startPoint x: 172, startPoint y: 227, endPoint x: 161, endPoint y: 229, distance: 10.6
click at [172, 227] on input "Beef Burger" at bounding box center [295, 229] width 290 height 18
click at [157, 230] on input "Beef Burger" at bounding box center [295, 229] width 290 height 18
type input "meat Burger"
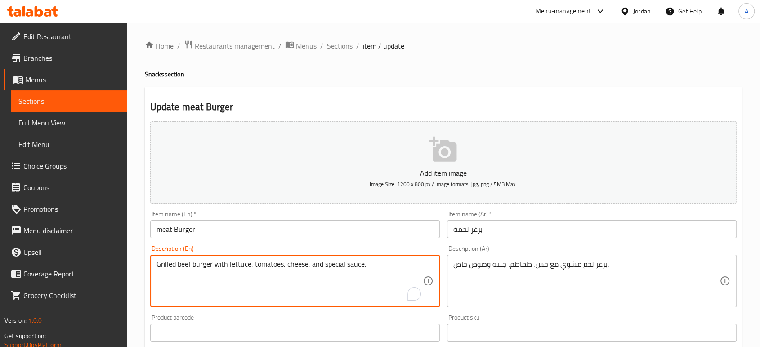
click at [186, 266] on textarea "Grilled beef burger with lettuce, tomatoes, cheese, and special sauce." at bounding box center [290, 281] width 266 height 43
type textarea "Grilled meat burger with lettuce, tomatoes, cheese, and special sauce."
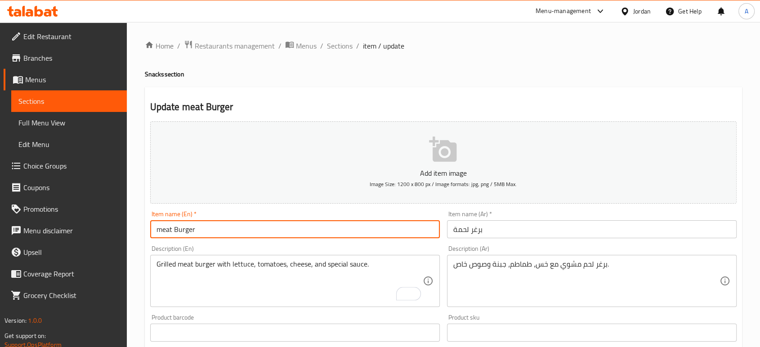
click at [222, 233] on input "meat Burger" at bounding box center [295, 229] width 290 height 18
click at [331, 46] on span "Sections" at bounding box center [340, 45] width 26 height 11
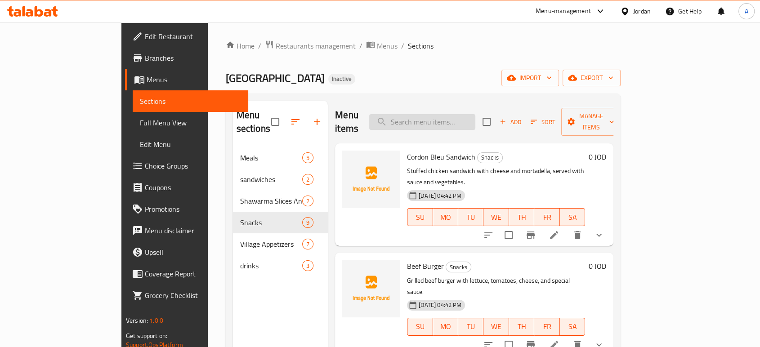
click at [475, 114] on input "search" at bounding box center [422, 122] width 106 height 16
paste input "سكالوب دجاج"
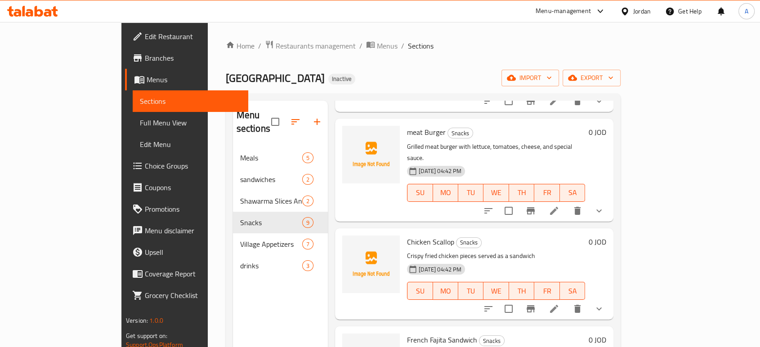
scroll to position [150, 0]
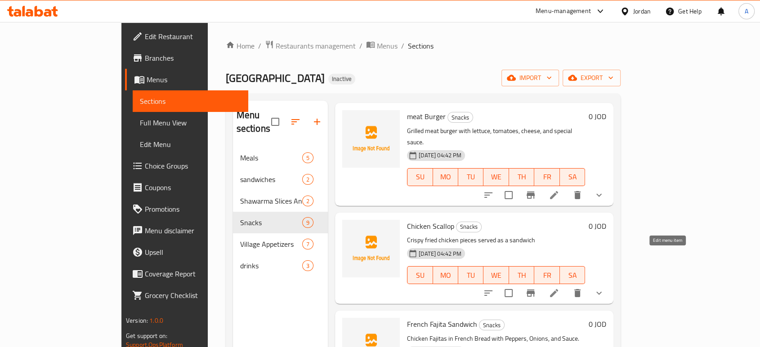
type input "سكالوب دجاج"
click at [560, 288] on icon at bounding box center [554, 293] width 11 height 11
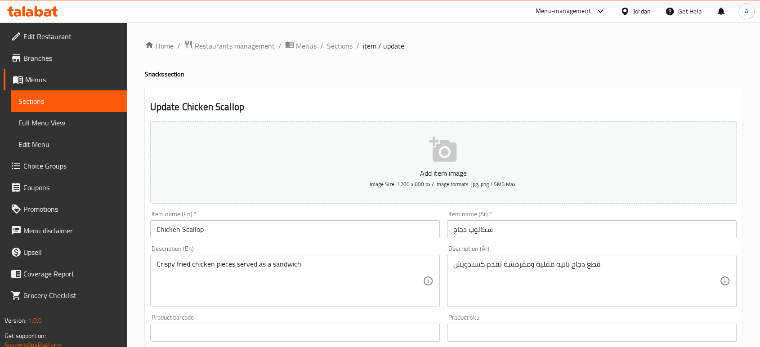
click at [191, 229] on input "Chicken Scallop" at bounding box center [295, 229] width 290 height 18
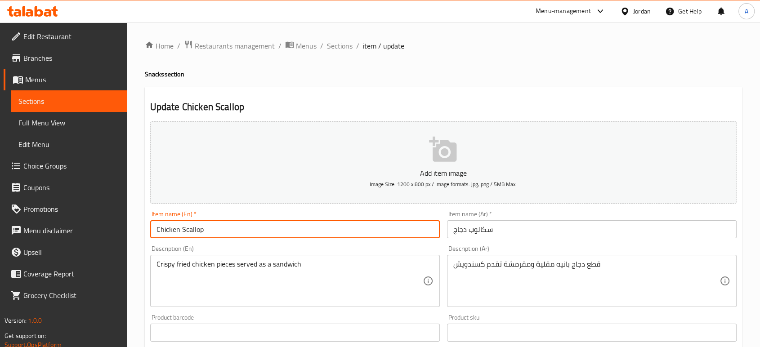
paste input "Escalope"
type input "Chicken Escalope"
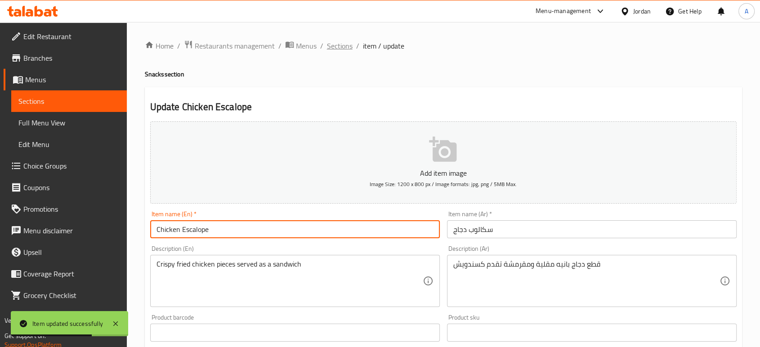
click at [342, 45] on span "Sections" at bounding box center [340, 45] width 26 height 11
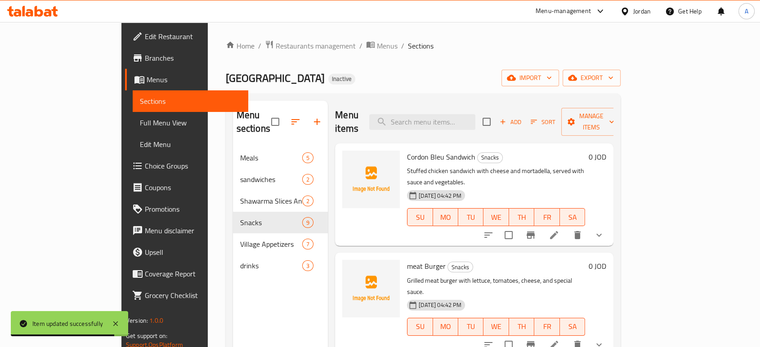
click at [477, 123] on div "Menu items Add Sort Manage items" at bounding box center [474, 122] width 278 height 43
click at [474, 116] on input "search" at bounding box center [422, 122] width 106 height 16
paste input "فاهيتا دجاج بخبز فرنسي مع فلفل، بصل، وصوص."
type input "فاهيتا دجاج بخبز فرنسي مع فلفل، بصل، وصوص."
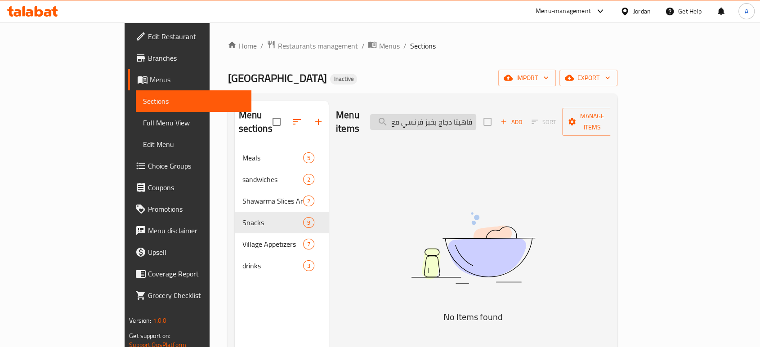
click at [476, 118] on input "فاهيتا دجاج بخبز فرنسي مع فلفل، بصل، وصوص." at bounding box center [423, 122] width 106 height 16
click at [476, 119] on input "فاهيتا دجاج بخبز فرنسي مع فلفل، بصل، وصوص." at bounding box center [423, 122] width 106 height 16
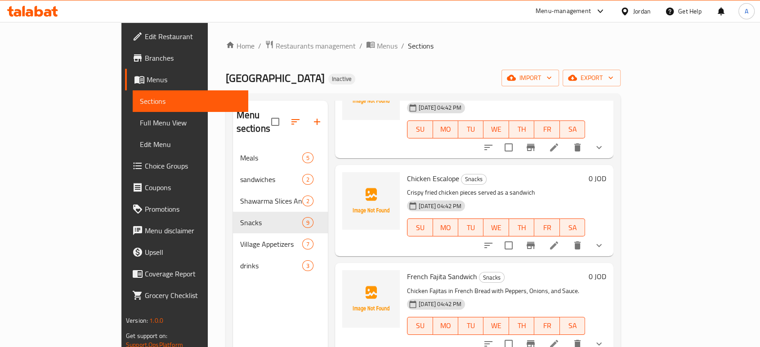
scroll to position [200, 0]
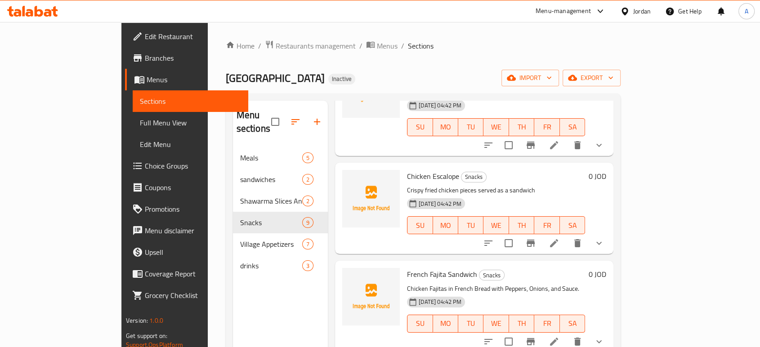
click at [560, 238] on icon at bounding box center [554, 243] width 11 height 11
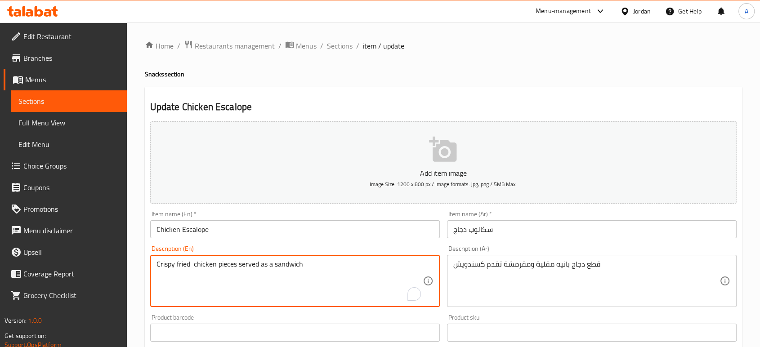
paste textarea "Pane"
click at [218, 265] on textarea "Crispy fried chicken pieces served as a sandwich" at bounding box center [290, 281] width 266 height 43
click at [216, 265] on textarea "Crispy fried chicken pieces served as a sandwich" at bounding box center [290, 281] width 266 height 43
paste textarea "Pane"
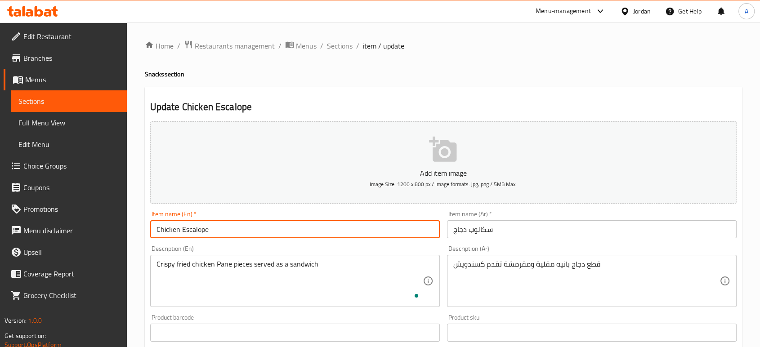
click at [234, 234] on input "Chicken Escalope" at bounding box center [295, 229] width 290 height 18
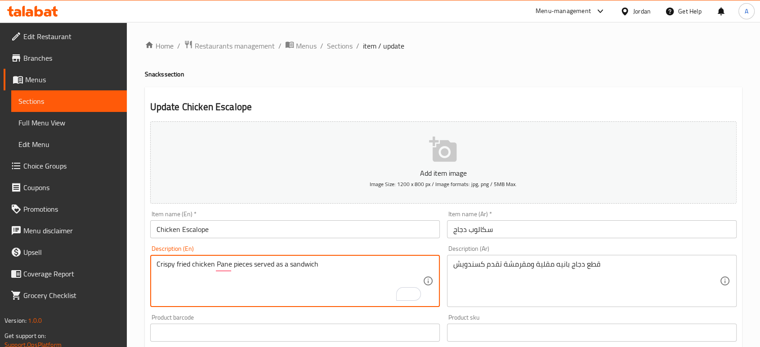
click at [177, 267] on textarea "Crispy fried chicken Pane pieces served as a sandwich" at bounding box center [290, 281] width 266 height 43
type textarea "Crispy and fried chicken Pane pieces served as a sandwich"
click at [224, 229] on input "Chicken Escalope" at bounding box center [295, 229] width 290 height 18
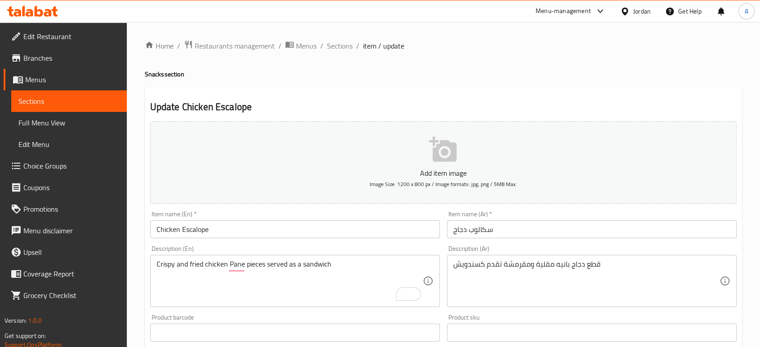
drag, startPoint x: 582, startPoint y: 318, endPoint x: 577, endPoint y: 312, distance: 8.4
click at [581, 316] on div "Product sku Product sku" at bounding box center [592, 327] width 290 height 27
click at [524, 233] on input "سكالوب دجاج" at bounding box center [592, 229] width 290 height 18
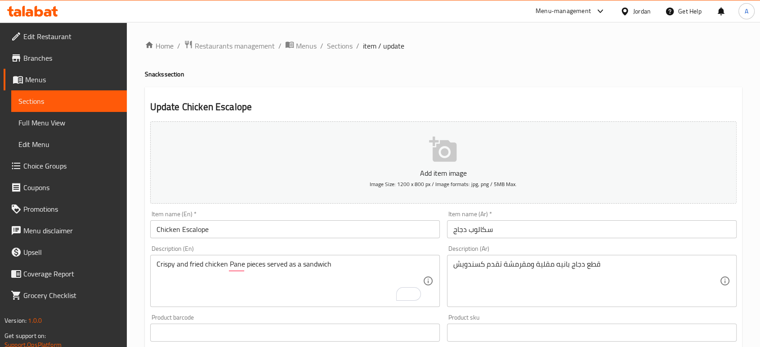
click at [568, 59] on div "Home / Restaurants management / Menus / Sections / item / update Snacks section…" at bounding box center [443, 336] width 597 height 592
click at [568, 72] on h4 "Snacks section" at bounding box center [443, 74] width 597 height 9
click at [72, 36] on span "Edit Restaurant" at bounding box center [71, 36] width 96 height 11
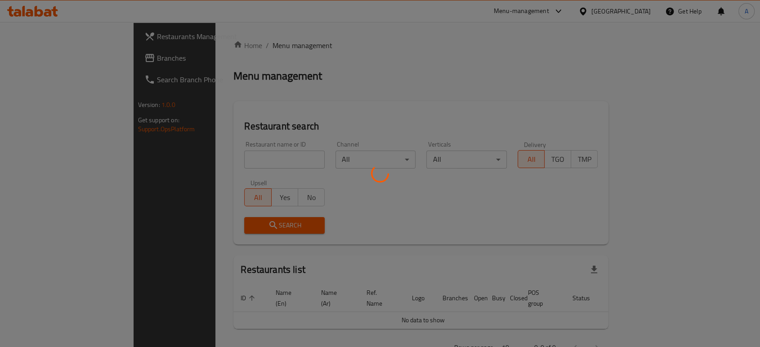
click at [69, 61] on div at bounding box center [380, 173] width 760 height 347
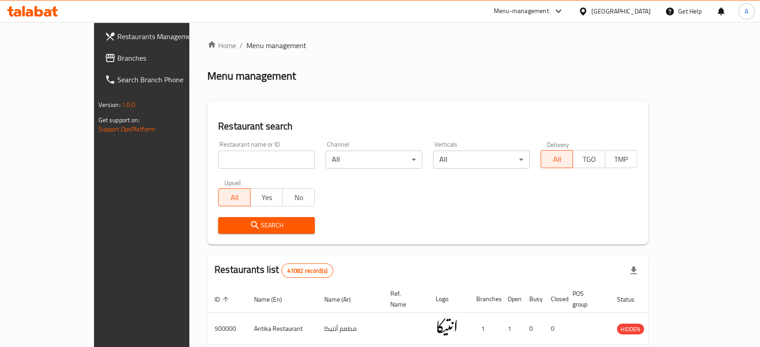
click at [117, 61] on span "Branches" at bounding box center [165, 58] width 96 height 11
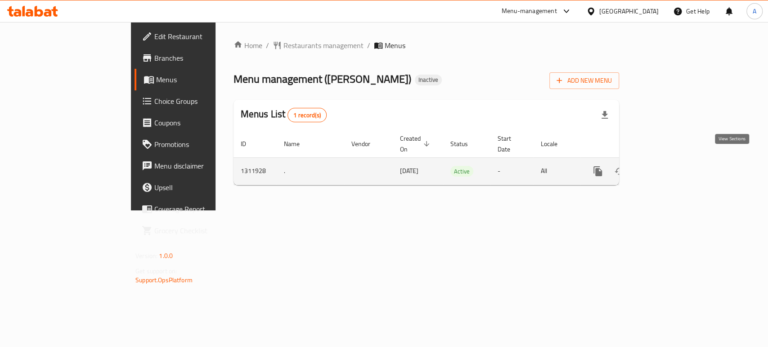
click at [668, 166] on icon "enhanced table" at bounding box center [662, 171] width 11 height 11
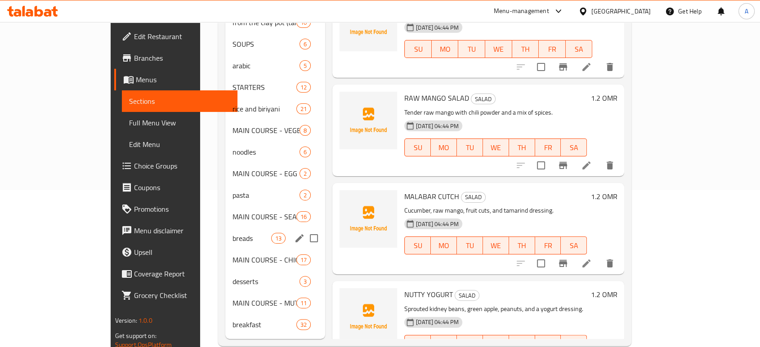
scroll to position [160, 0]
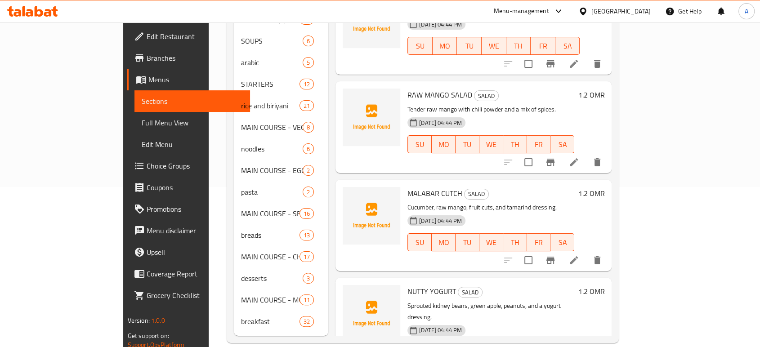
click at [142, 124] on span "Full Menu View" at bounding box center [192, 122] width 101 height 11
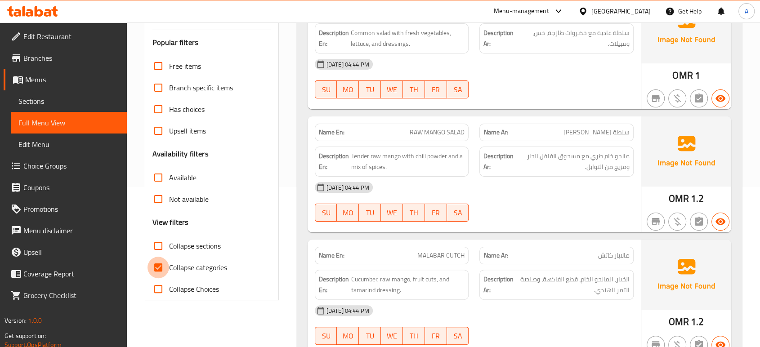
click at [162, 273] on input "Collapse categories" at bounding box center [159, 268] width 22 height 22
checkbox input "false"
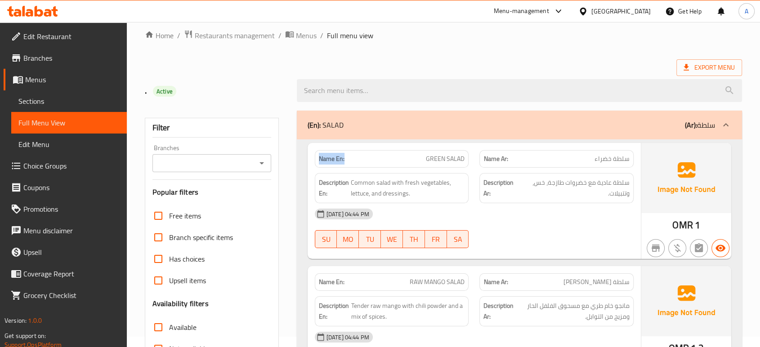
drag, startPoint x: 350, startPoint y: 166, endPoint x: 310, endPoint y: 167, distance: 40.1
click at [310, 167] on div "Name En: GREEN SALAD Name Ar: سلطة خضراء Description En: Common salad with fres…" at bounding box center [474, 201] width 333 height 116
copy strong "Name En:"
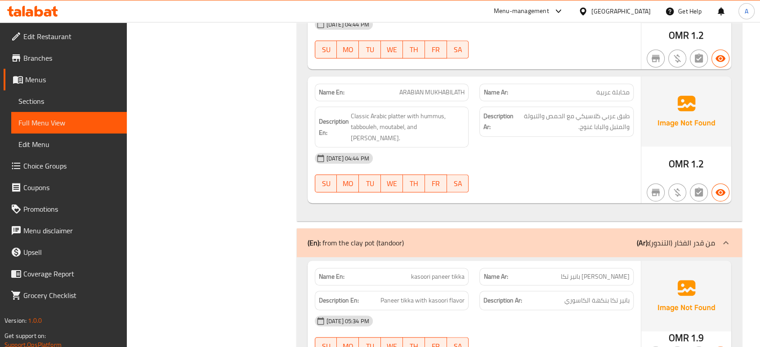
scroll to position [0, 0]
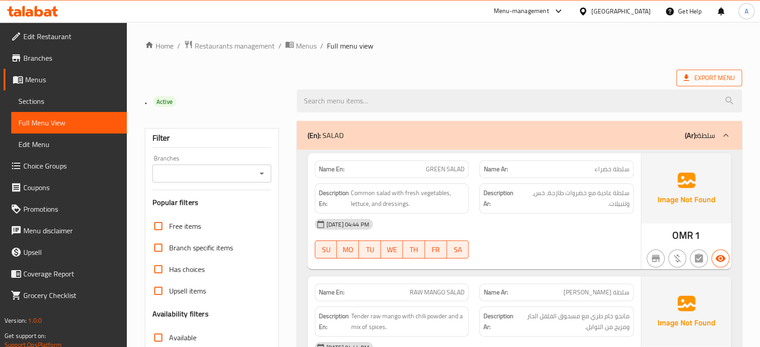
click at [700, 73] on span "Export Menu" at bounding box center [709, 77] width 51 height 11
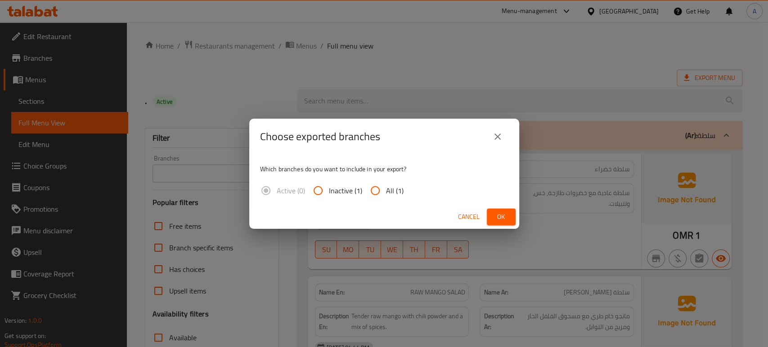
click at [386, 194] on span "All (1)" at bounding box center [395, 190] width 18 height 11
click at [385, 194] on input "All (1)" at bounding box center [375, 191] width 22 height 22
radio input "true"
click at [496, 214] on span "Ok" at bounding box center [501, 216] width 14 height 11
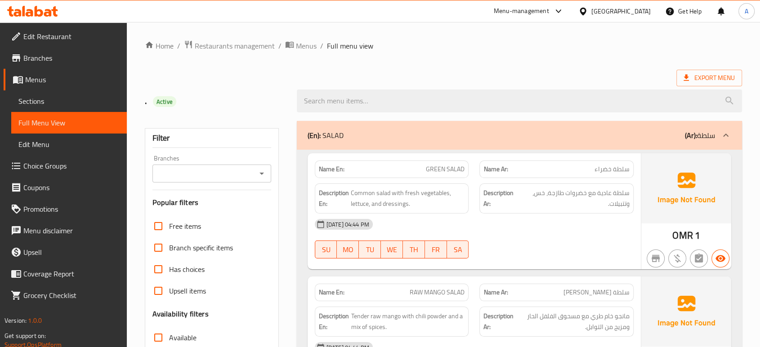
click at [551, 78] on div "Export Menu" at bounding box center [443, 78] width 597 height 17
click at [701, 72] on span "Export Menu" at bounding box center [709, 77] width 51 height 11
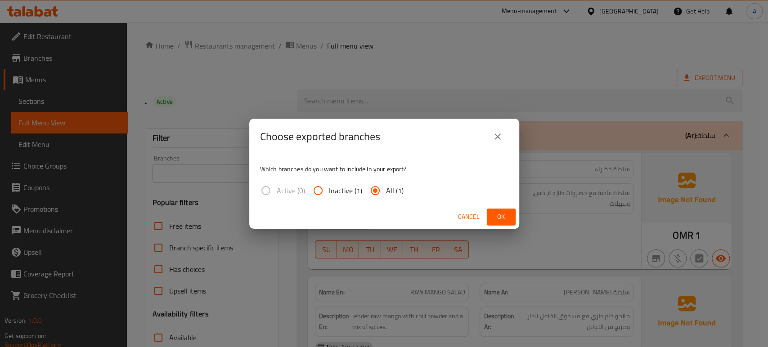
click at [497, 134] on icon "close" at bounding box center [497, 136] width 11 height 11
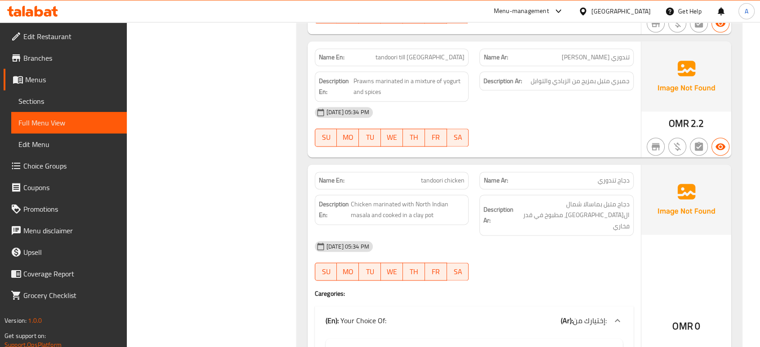
scroll to position [1399, 0]
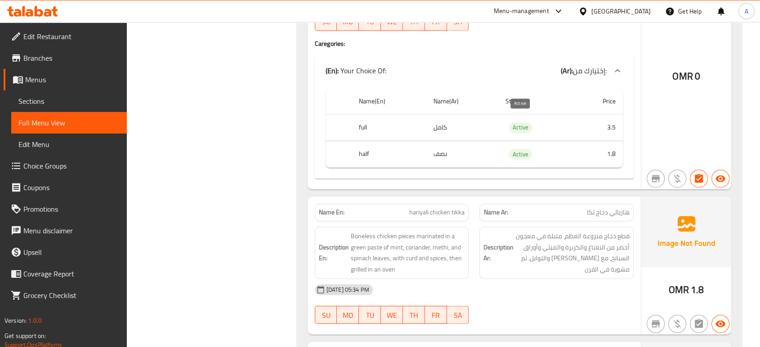
click at [522, 149] on span "Active" at bounding box center [520, 154] width 23 height 10
copy span "Active"
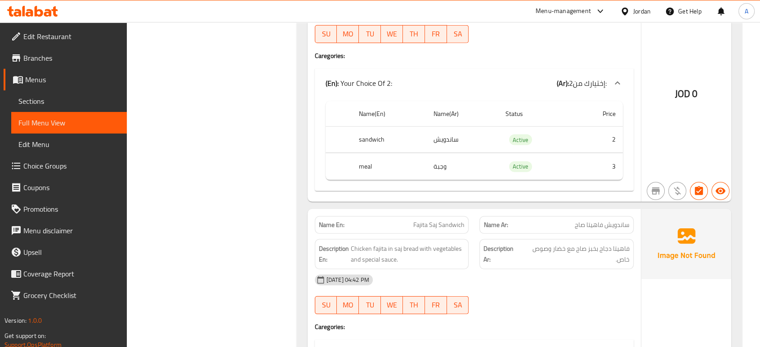
scroll to position [2732, 0]
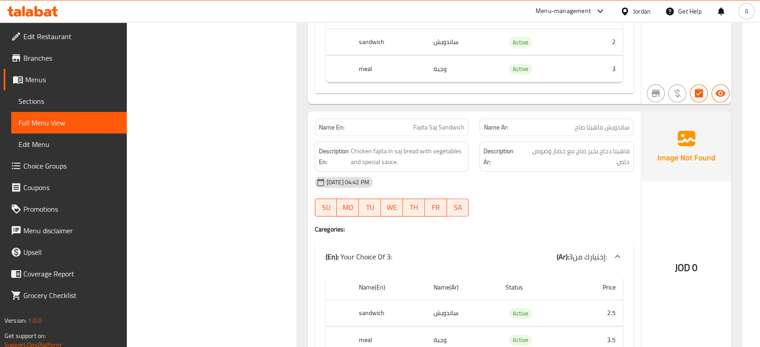
click at [466, 175] on div "[DATE] 04:42 PM" at bounding box center [474, 183] width 330 height 22
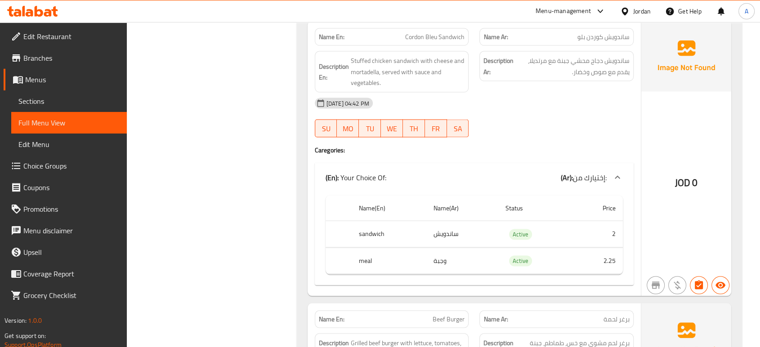
scroll to position [1683, 0]
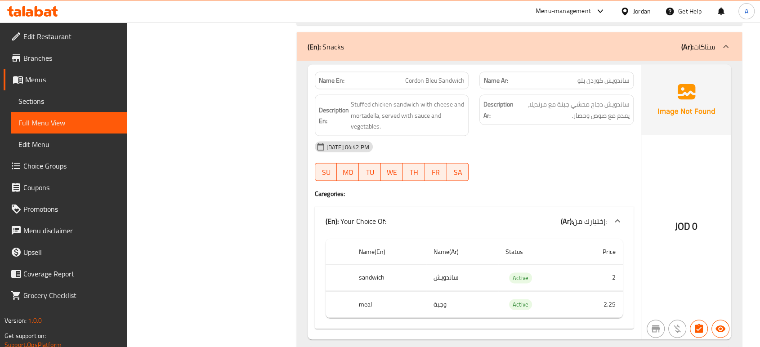
click at [441, 76] on span "Cordon Bleu Sandwich" at bounding box center [434, 80] width 59 height 9
copy span "Cordon Bleu Sandwich"
click at [642, 125] on div "JOD 0" at bounding box center [686, 201] width 90 height 275
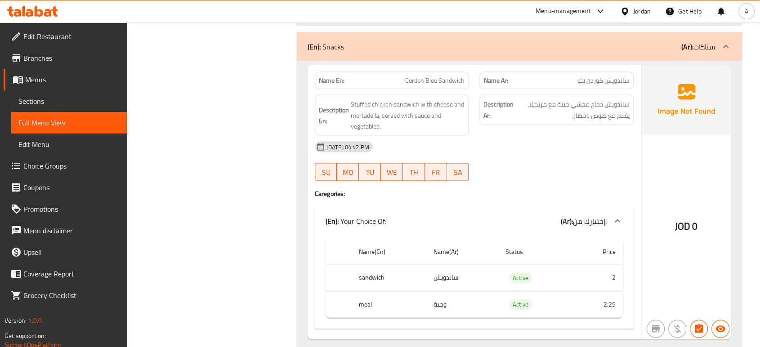
click at [431, 76] on span "Cordon Bleu Sandwich" at bounding box center [434, 80] width 59 height 9
copy span "Cordon Bleu Sandwich"
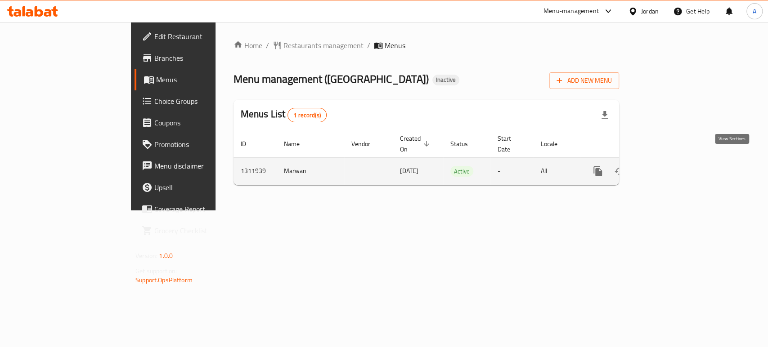
click at [668, 166] on icon "enhanced table" at bounding box center [662, 171] width 11 height 11
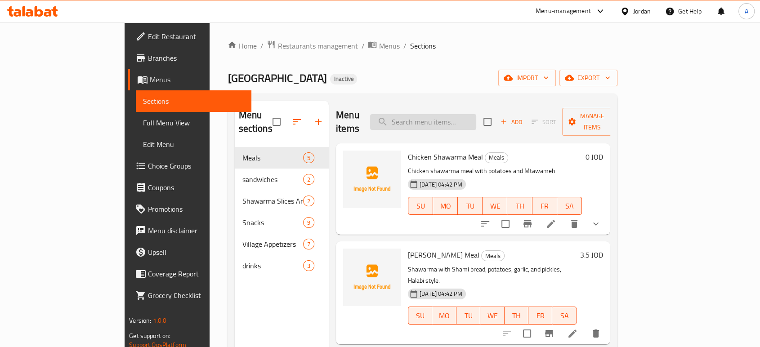
click at [442, 114] on input "search" at bounding box center [423, 122] width 106 height 16
paste input "Cordon Bleu Sandwich"
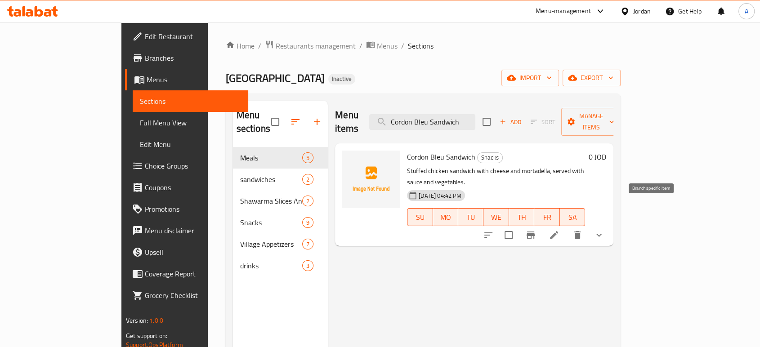
type input "Cordon Bleu Sandwich"
click at [560, 230] on icon at bounding box center [554, 235] width 11 height 11
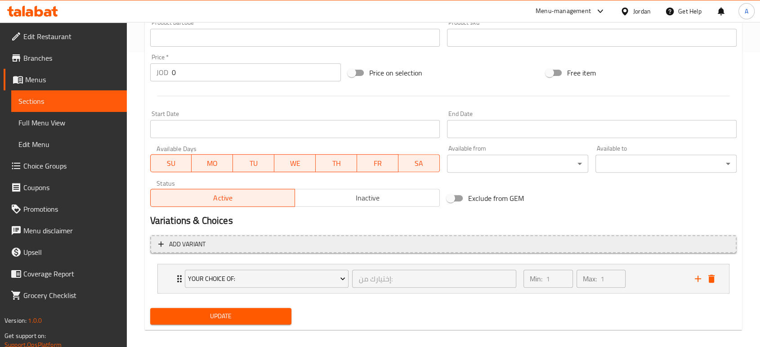
scroll to position [303, 0]
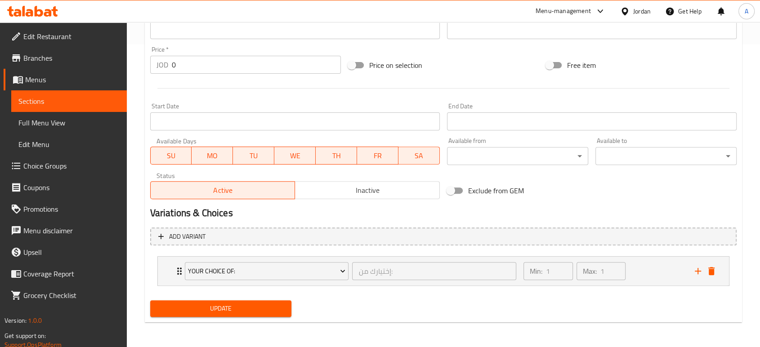
click at [58, 163] on span "Choice Groups" at bounding box center [71, 166] width 96 height 11
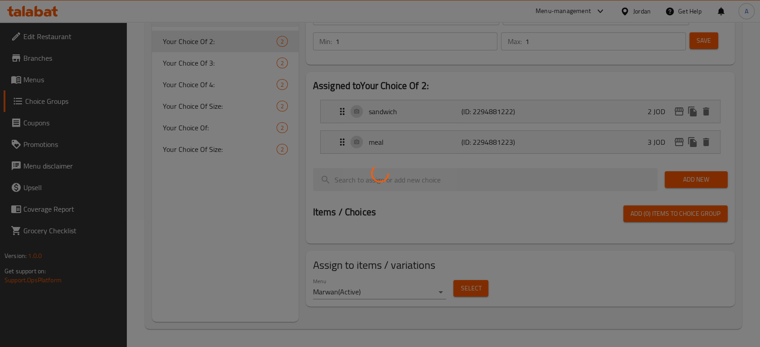
scroll to position [127, 0]
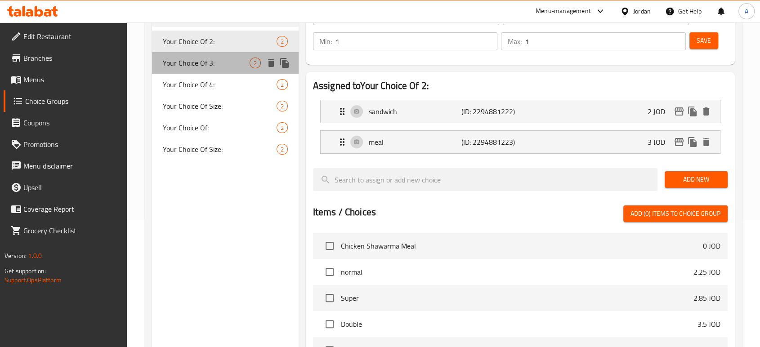
click at [198, 62] on span "Your Choice Of 3:" at bounding box center [206, 63] width 87 height 11
type input "Your Choice Of 3:"
type input "إختيارك من3:"
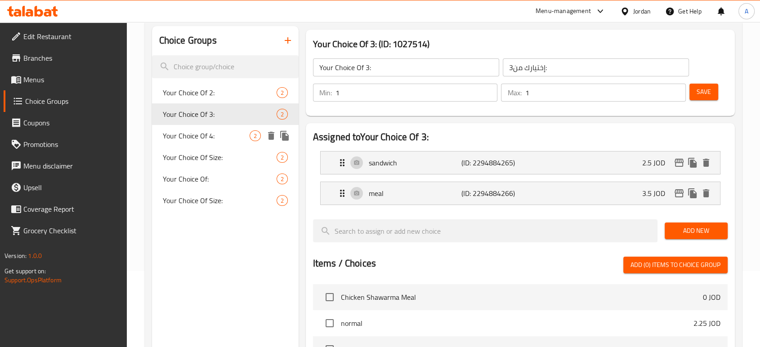
scroll to position [27, 0]
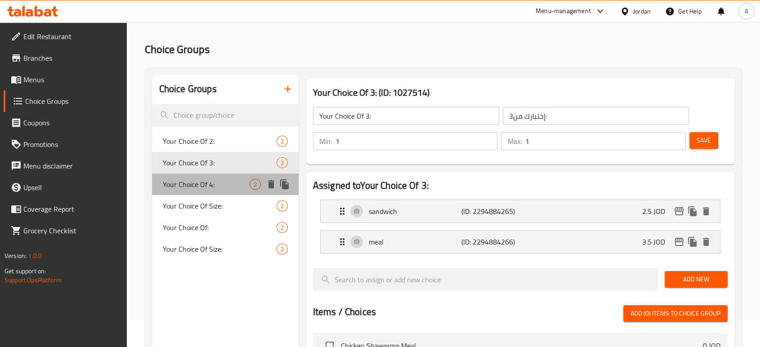
click at [212, 175] on div "Your Choice Of 4: 2" at bounding box center [225, 185] width 147 height 22
type input "Your Choice Of 4:"
type input "إختيارك من4:"
type input "0"
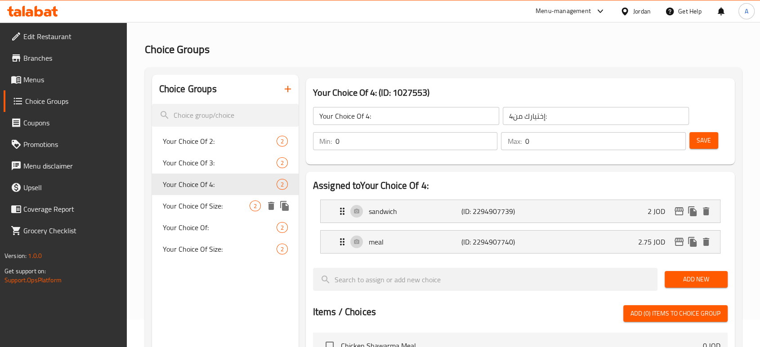
click at [211, 201] on span "Your Choice Of Size:" at bounding box center [206, 206] width 87 height 11
type input "Your Choice Of Size:"
type input "إختيارك من الحجم:"
type input "1"
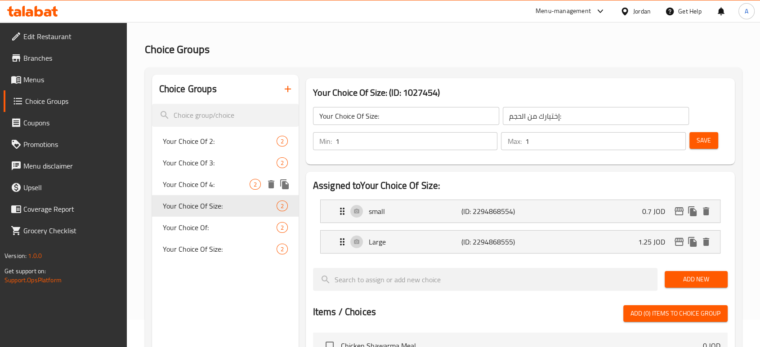
click at [208, 180] on span "Your Choice Of 4:" at bounding box center [206, 184] width 87 height 11
type input "Your Choice Of 4:"
type input "إختيارك من4:"
type input "0"
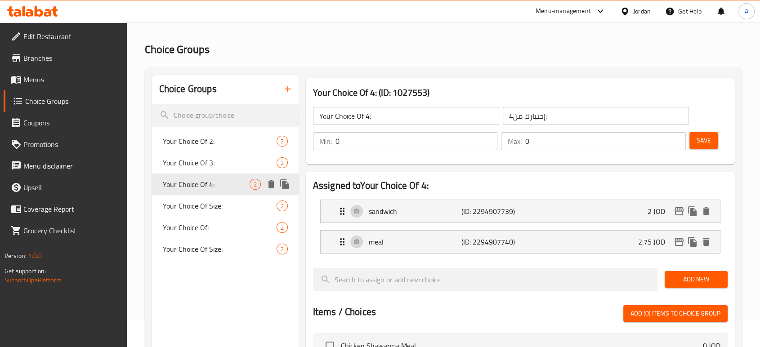
click at [283, 184] on icon "duplicate" at bounding box center [284, 184] width 9 height 10
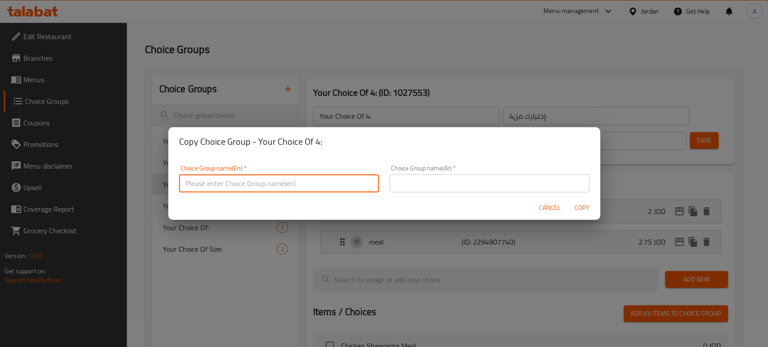
click at [314, 188] on input "text" at bounding box center [279, 184] width 200 height 18
click at [271, 180] on input "Your choice Of Size:" at bounding box center [279, 184] width 200 height 18
click at [273, 179] on input "Your choice Of Size:" at bounding box center [279, 184] width 200 height 18
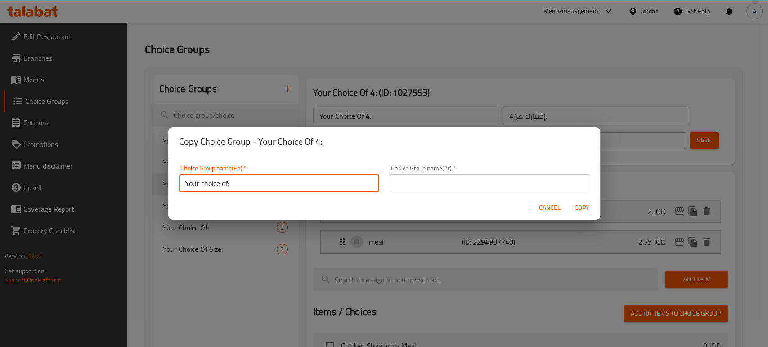
type input "Your choice of:"
click at [457, 175] on input "text" at bounding box center [490, 184] width 200 height 18
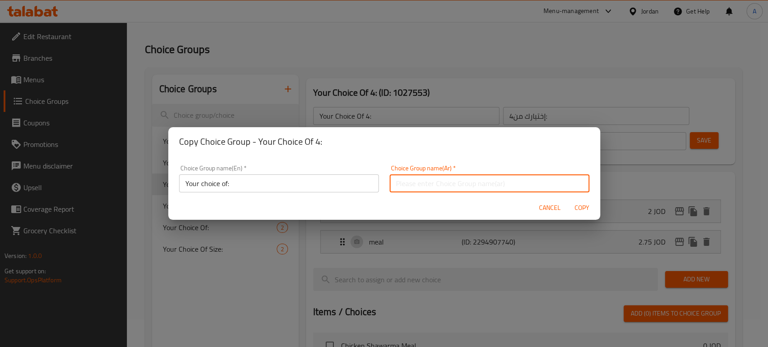
type input "اختيارك من:"
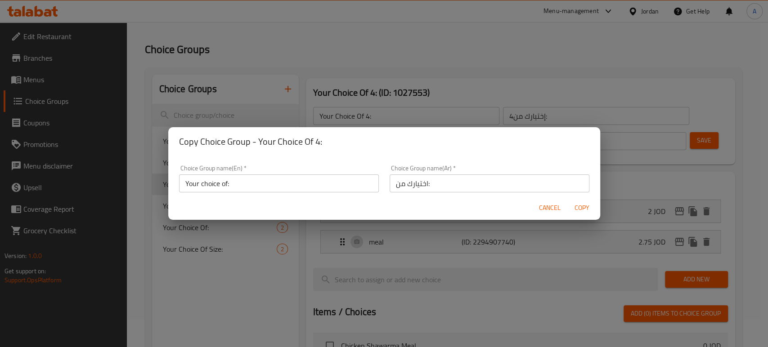
click at [591, 198] on div "Cancel Copy" at bounding box center [384, 208] width 432 height 24
click at [587, 207] on span "Copy" at bounding box center [582, 207] width 22 height 11
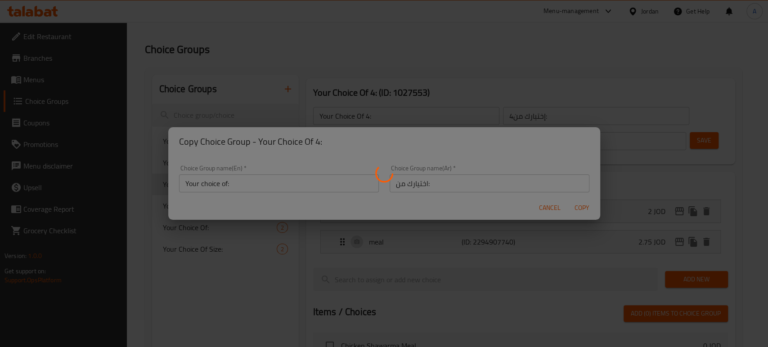
type input "Your choice of:"
type input "اختيارك من:"
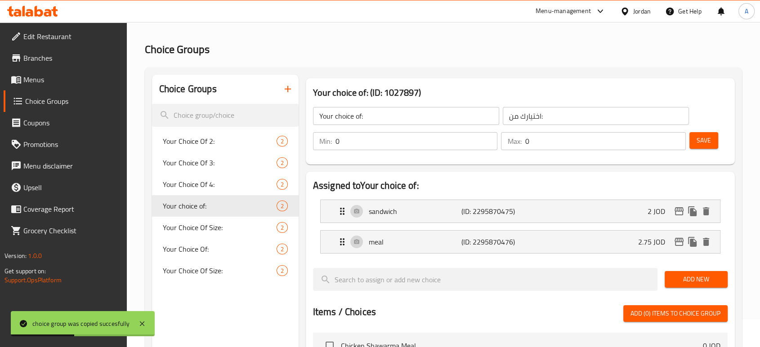
click at [623, 61] on div "Home / Restaurants management / Choice Groups Choice Groups Choice Groups Your …" at bounding box center [443, 316] width 597 height 606
click at [596, 249] on div "meal (ID: 2295870476) 2.75 JOD" at bounding box center [523, 242] width 372 height 22
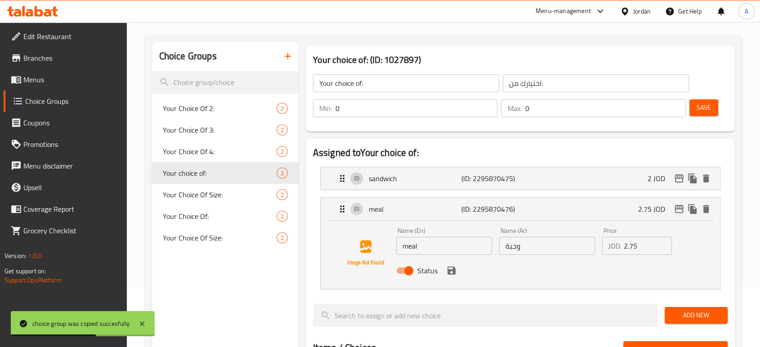
scroll to position [77, 0]
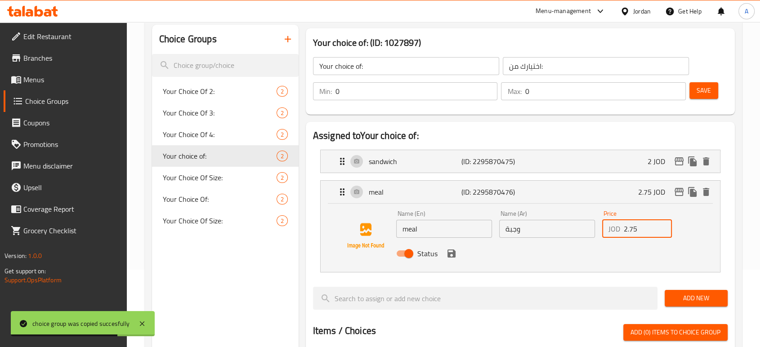
drag, startPoint x: 639, startPoint y: 230, endPoint x: 630, endPoint y: 231, distance: 9.5
click at [630, 231] on input "2.75" at bounding box center [648, 229] width 49 height 18
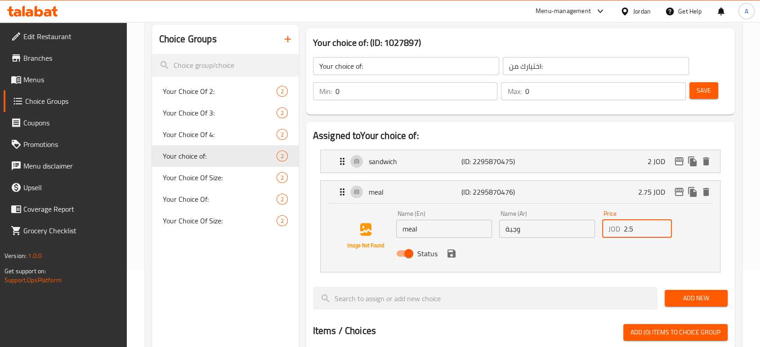
type input "2.5"
click at [457, 255] on button "save" at bounding box center [451, 253] width 13 height 13
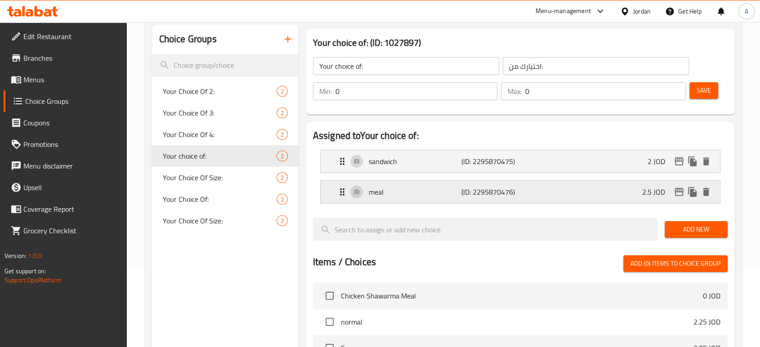
click at [618, 194] on div "meal (ID: 2295870476) 2.5 JOD" at bounding box center [523, 192] width 372 height 22
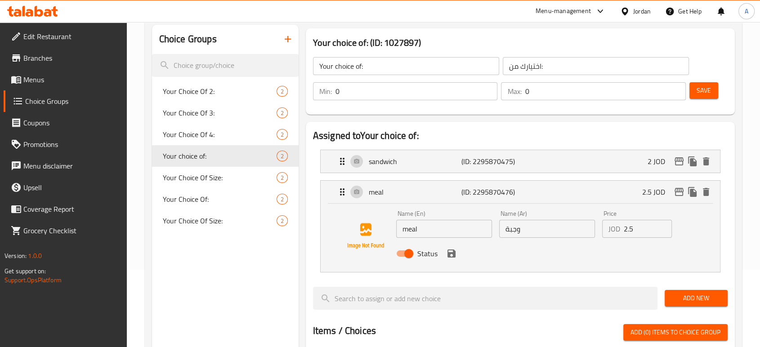
click at [701, 91] on span "Save" at bounding box center [704, 90] width 14 height 11
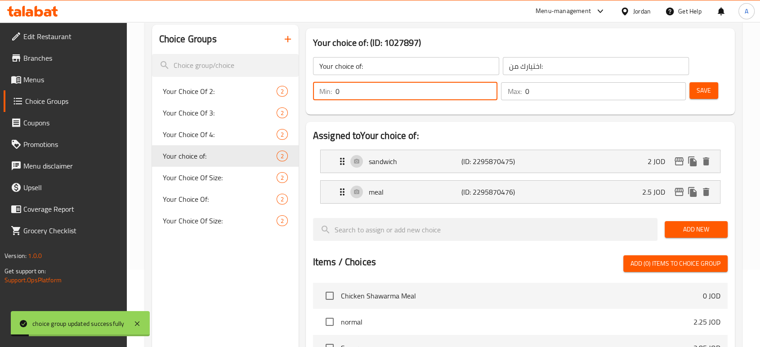
drag, startPoint x: 392, startPoint y: 92, endPoint x: 338, endPoint y: 96, distance: 54.1
click at [338, 96] on input "0" at bounding box center [417, 91] width 162 height 18
type input "1"
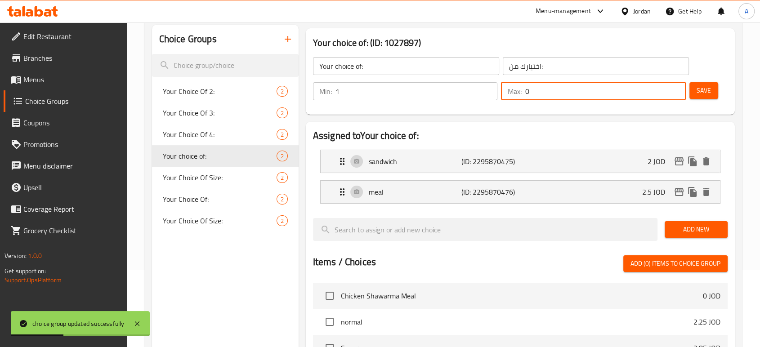
click at [554, 99] on input "0" at bounding box center [605, 91] width 161 height 18
type input "1"
click at [722, 90] on div "Min: 1 ​ Max: 1 ​ Save" at bounding box center [519, 91] width 422 height 29
click at [718, 89] on div "Save" at bounding box center [705, 92] width 35 height 22
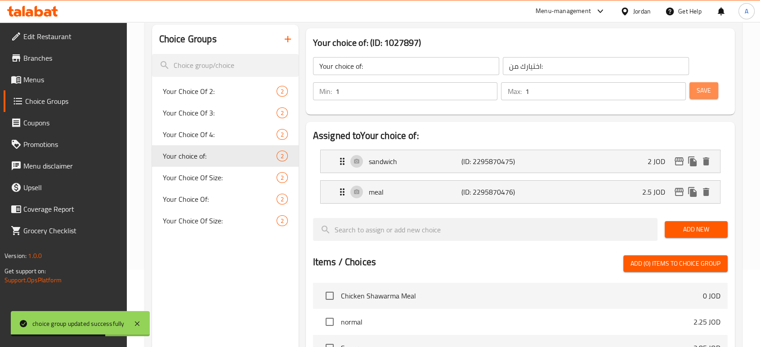
click at [705, 89] on span "Save" at bounding box center [704, 90] width 14 height 11
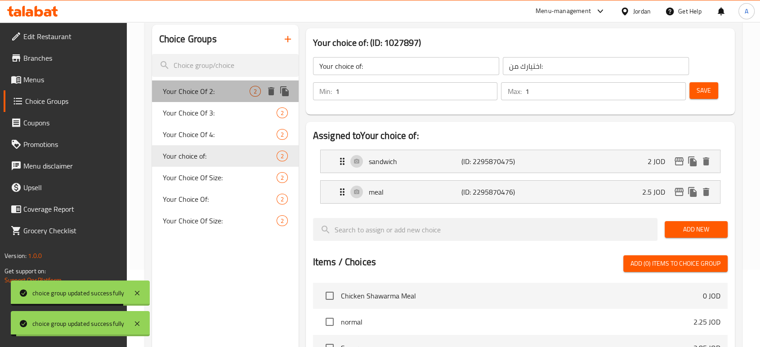
click at [187, 82] on div "Your Choice Of 2: 2" at bounding box center [225, 92] width 147 height 22
type input "Your Choice Of 2:"
type input "إختيارك من2:"
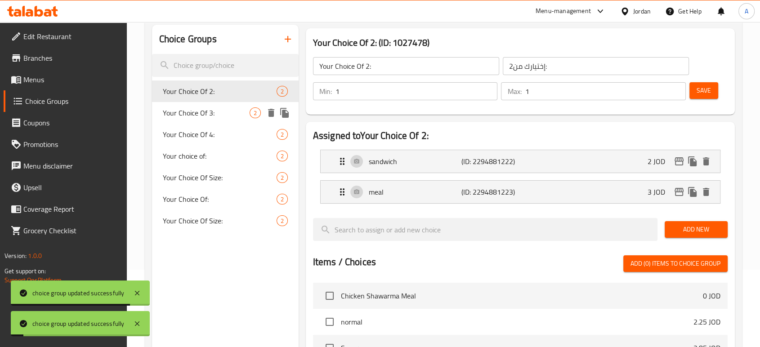
click at [194, 108] on span "Your Choice Of 3:" at bounding box center [206, 113] width 87 height 11
type input "Your Choice Of 3:"
type input "إختيارك من3:"
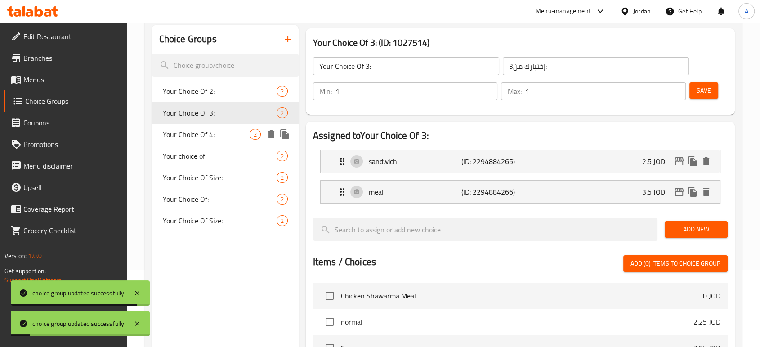
click at [192, 125] on div "Your Choice Of 4: 2" at bounding box center [225, 135] width 147 height 22
type input "Your Choice Of 4:"
type input "إختيارك من4:"
type input "0"
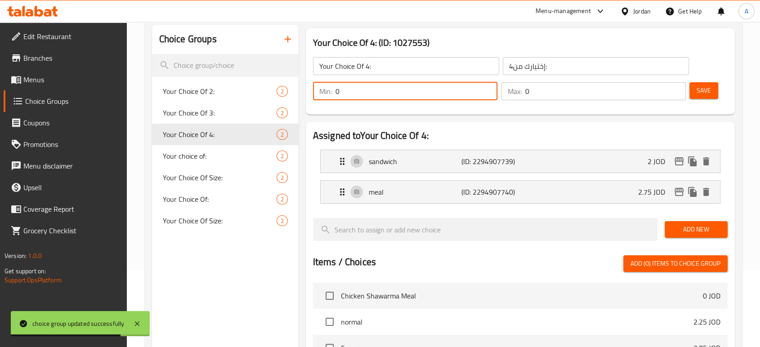
drag, startPoint x: 363, startPoint y: 90, endPoint x: 327, endPoint y: 93, distance: 35.6
click at [327, 93] on div "Min: 0 ​" at bounding box center [405, 91] width 185 height 18
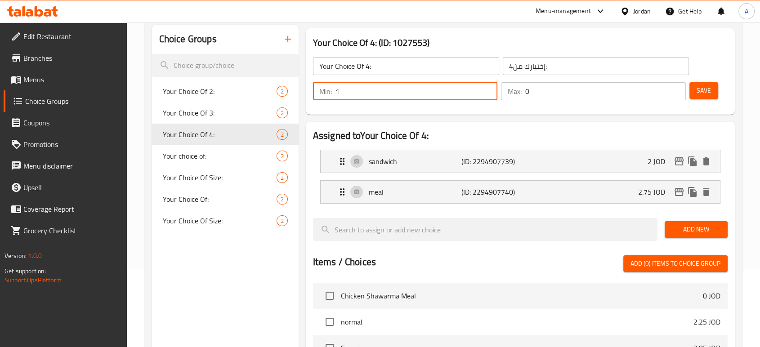
type input "1"
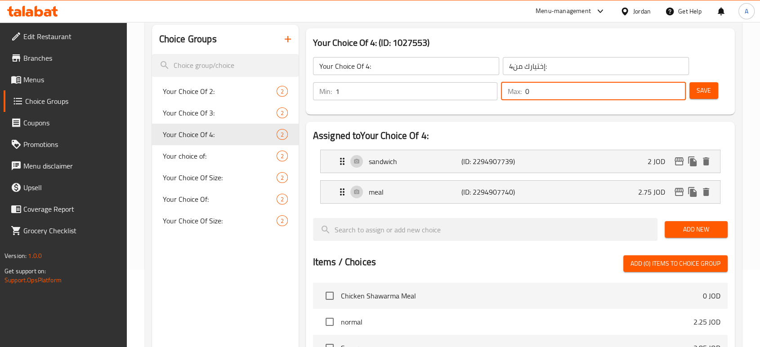
click at [564, 97] on input "0" at bounding box center [605, 91] width 161 height 18
type input "1"
click at [708, 89] on span "Save" at bounding box center [704, 90] width 14 height 11
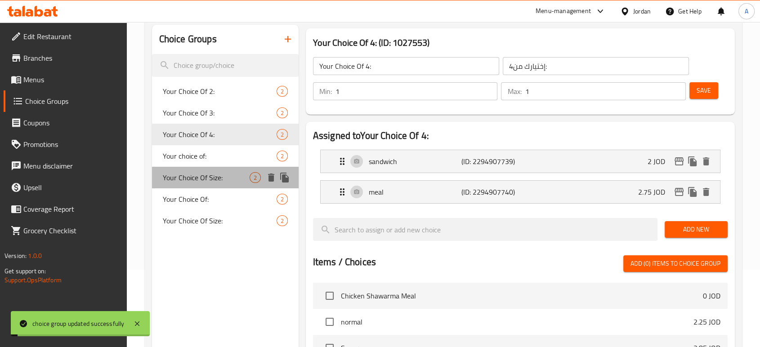
click at [213, 176] on span "Your Choice Of Size:" at bounding box center [206, 177] width 87 height 11
type input "Your Choice Of Size:"
type input "إختيارك من الحجم:"
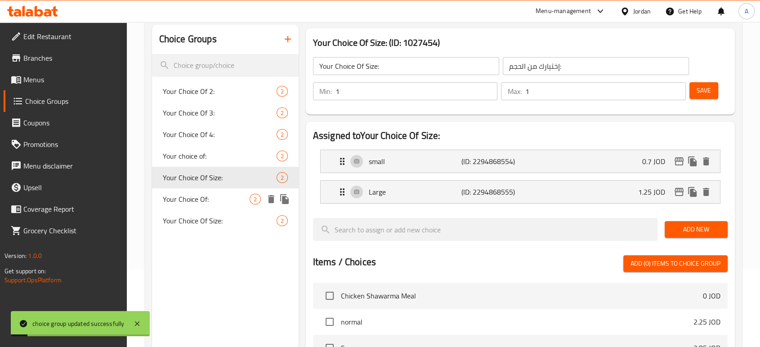
click at [206, 191] on div "Your Choice Of: 2" at bounding box center [225, 199] width 147 height 22
type input "Your Choice Of:"
type input "إختيارك من:"
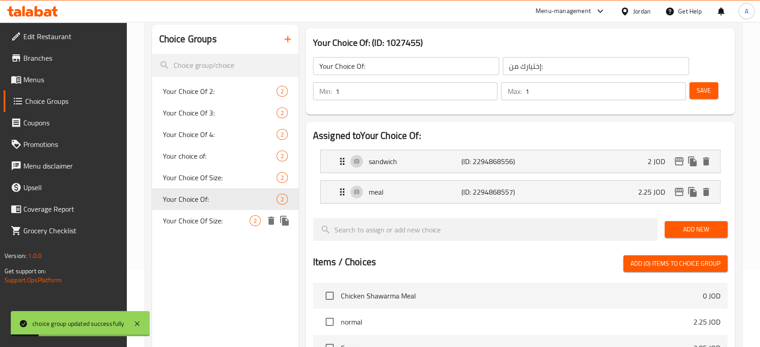
click at [198, 211] on div "Your Choice Of Size: 2" at bounding box center [225, 221] width 147 height 22
type input "Your Choice Of Size:"
type input "إختيارك من الحجم:"
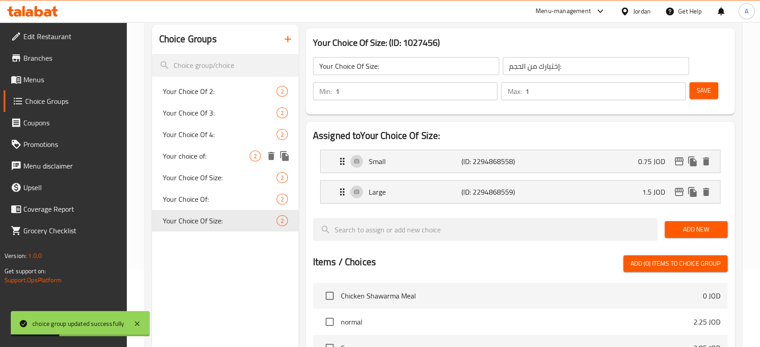
click at [201, 160] on span "Your choice of:" at bounding box center [206, 156] width 87 height 11
type input "Your choice of:"
type input "اختيارك من:"
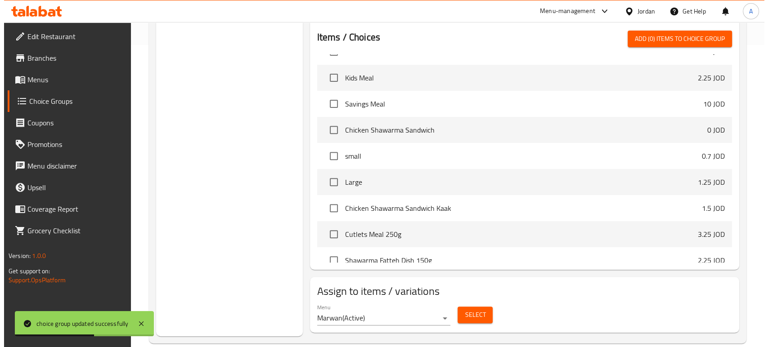
scroll to position [317, 0]
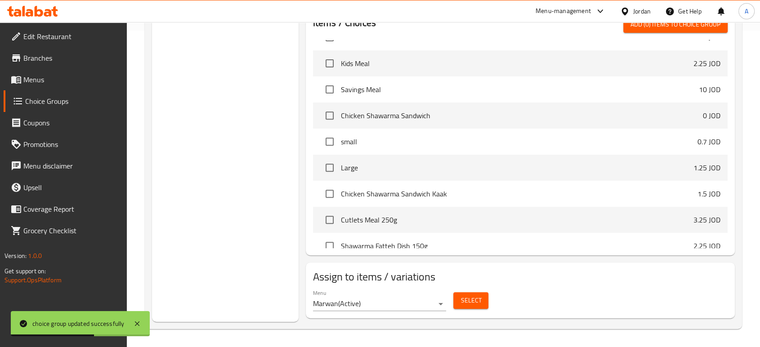
click at [492, 296] on div "[PERSON_NAME] ( Active ) Select" at bounding box center [520, 300] width 422 height 29
click at [481, 296] on button "Select" at bounding box center [470, 300] width 35 height 17
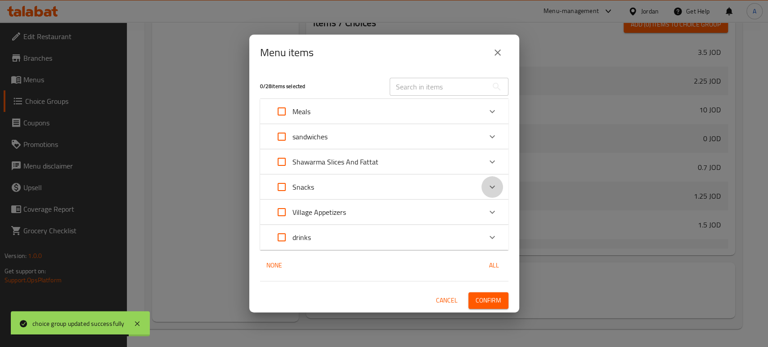
click at [494, 186] on icon "Expand" at bounding box center [492, 187] width 11 height 11
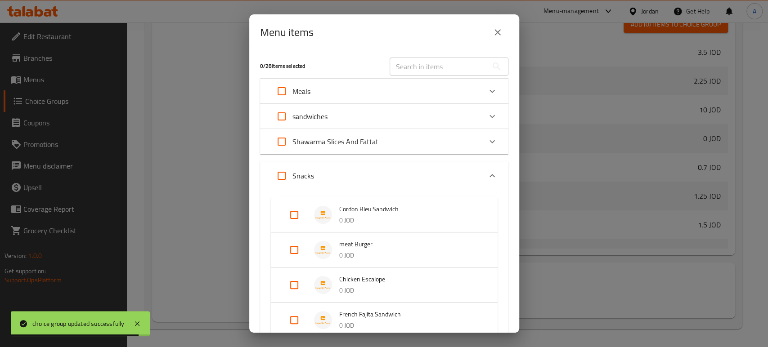
click at [303, 214] on input "Expand" at bounding box center [294, 215] width 22 height 22
checkbox input "true"
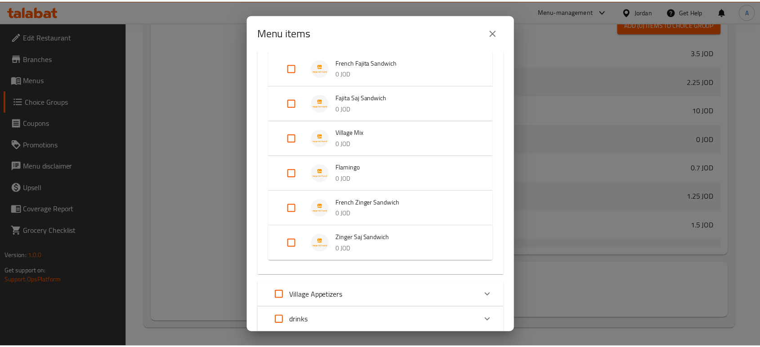
scroll to position [322, 0]
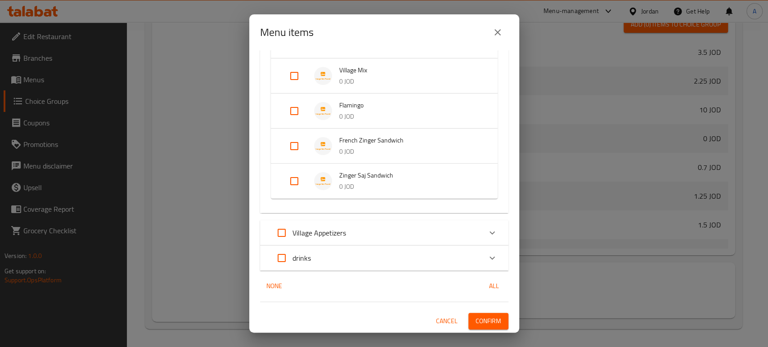
click at [479, 319] on span "Confirm" at bounding box center [488, 321] width 26 height 11
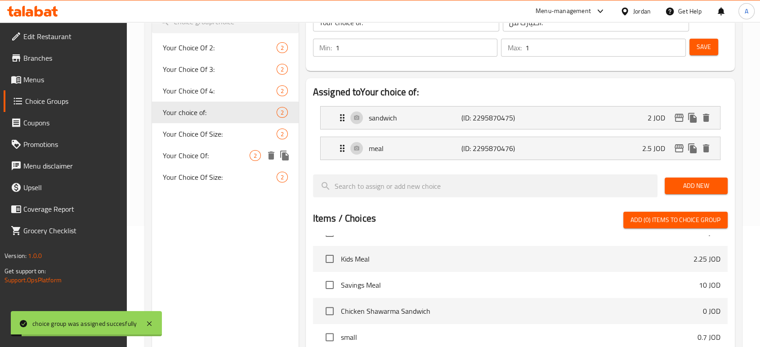
scroll to position [67, 0]
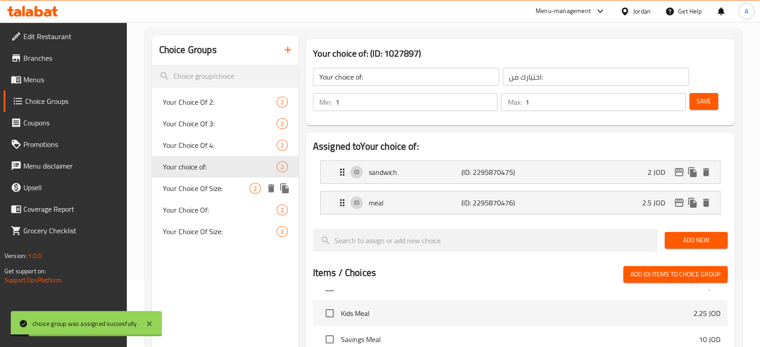
click at [235, 183] on span "Your Choice Of Size:" at bounding box center [206, 188] width 87 height 11
type input "Your Choice Of Size:"
type input "إختيارك من الحجم:"
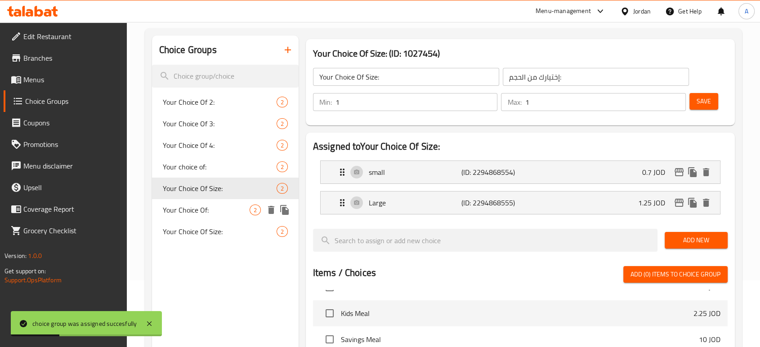
click at [229, 214] on span "Your Choice Of:" at bounding box center [206, 210] width 87 height 11
type input "Your Choice Of:"
type input "إختيارك من:"
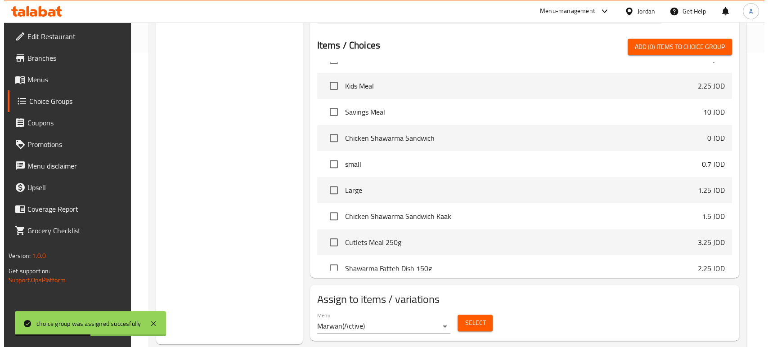
scroll to position [317, 0]
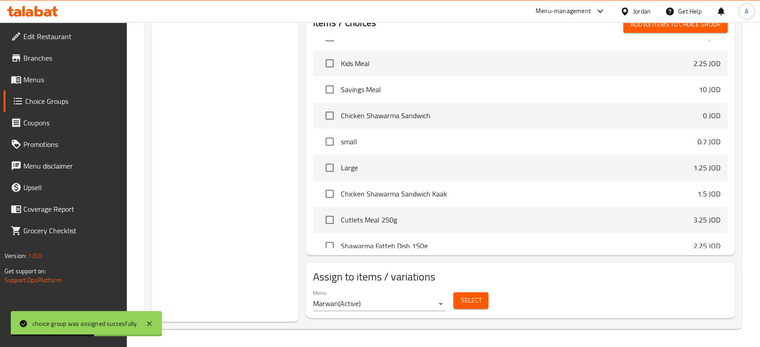
click at [466, 294] on button "Select" at bounding box center [470, 300] width 35 height 17
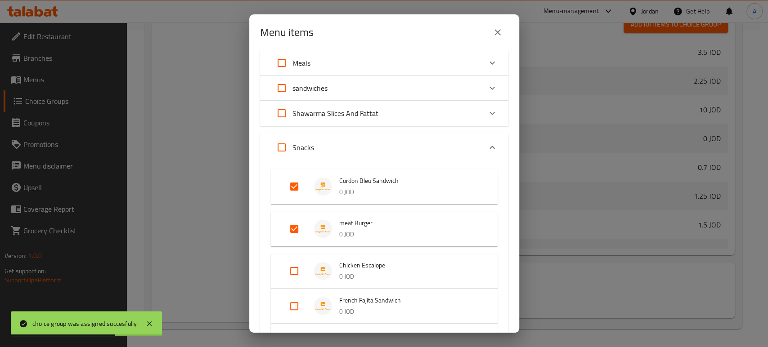
scroll to position [100, 0]
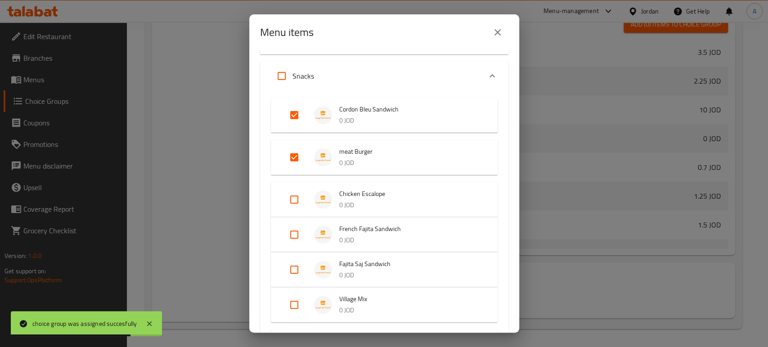
click at [297, 157] on input "Expand" at bounding box center [294, 158] width 22 height 22
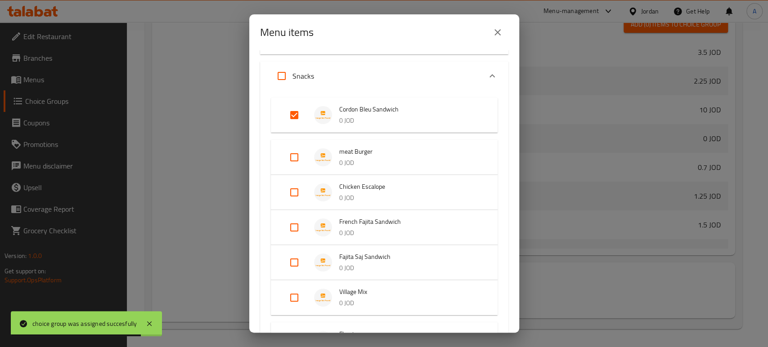
click at [289, 154] on input "Expand" at bounding box center [294, 158] width 22 height 22
checkbox input "true"
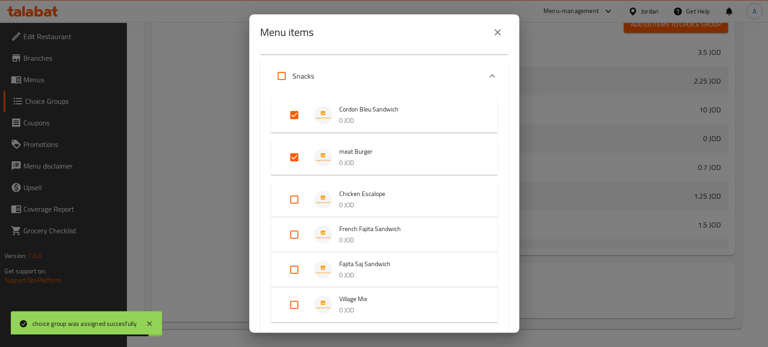
click at [294, 120] on input "Expand" at bounding box center [294, 115] width 22 height 22
checkbox input "false"
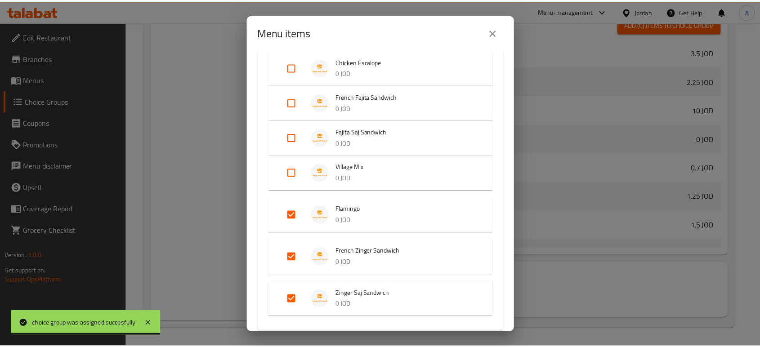
scroll to position [350, 0]
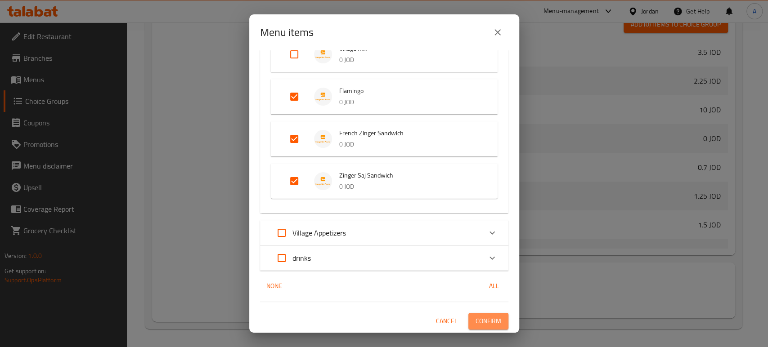
click at [488, 327] on button "Confirm" at bounding box center [488, 321] width 40 height 17
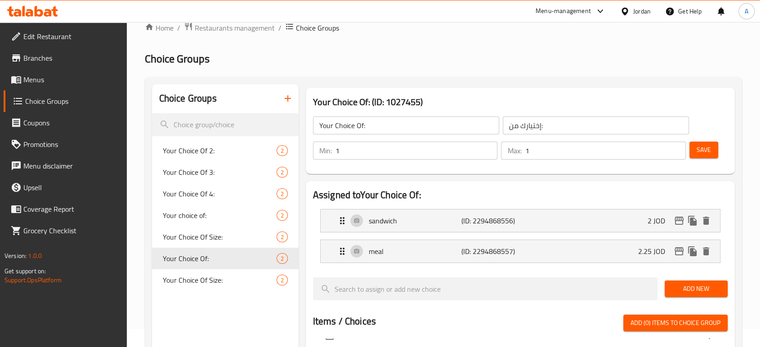
scroll to position [17, 0]
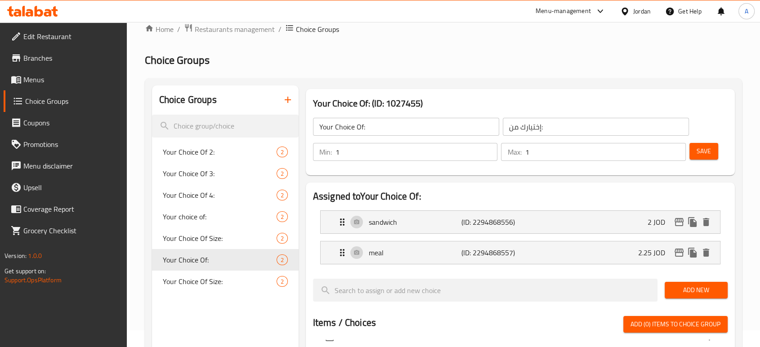
click at [471, 37] on div "Home / Restaurants management / Choice Groups Choice Groups Choice Groups Your …" at bounding box center [443, 326] width 597 height 606
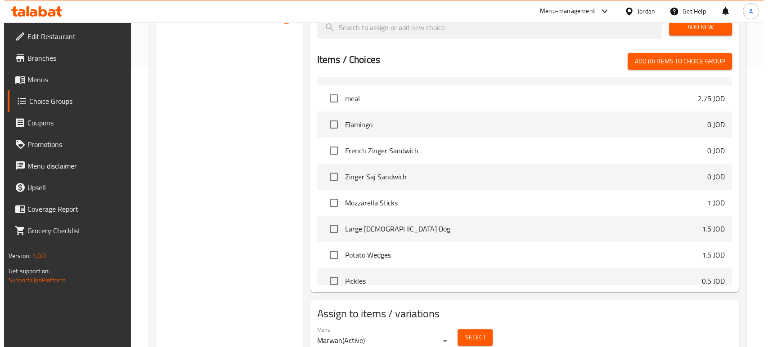
scroll to position [317, 0]
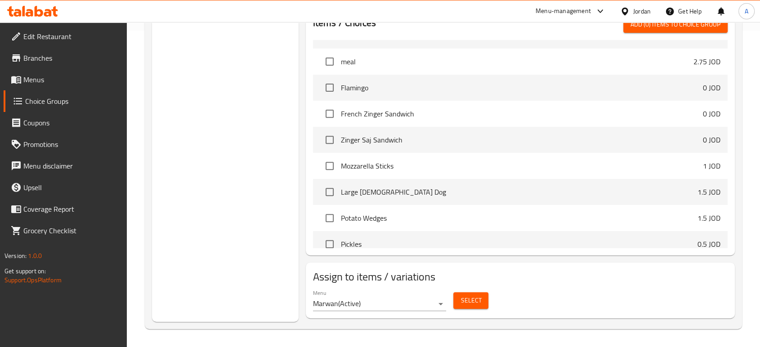
click at [487, 305] on button "Select" at bounding box center [470, 300] width 35 height 17
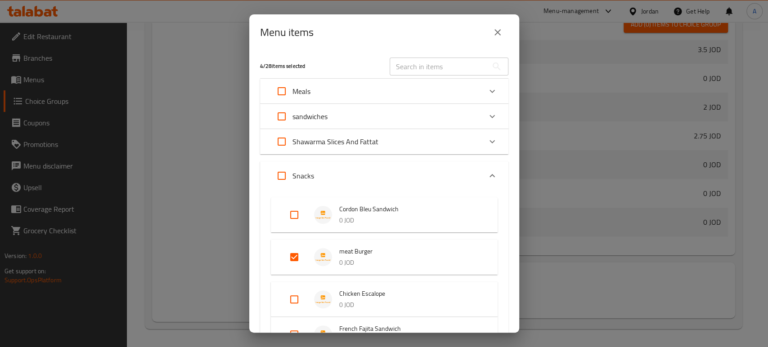
scroll to position [50, 0]
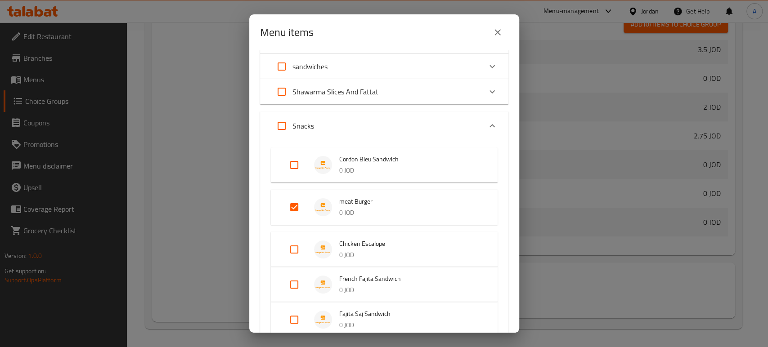
click at [296, 253] on input "Expand" at bounding box center [294, 250] width 22 height 22
checkbox input "true"
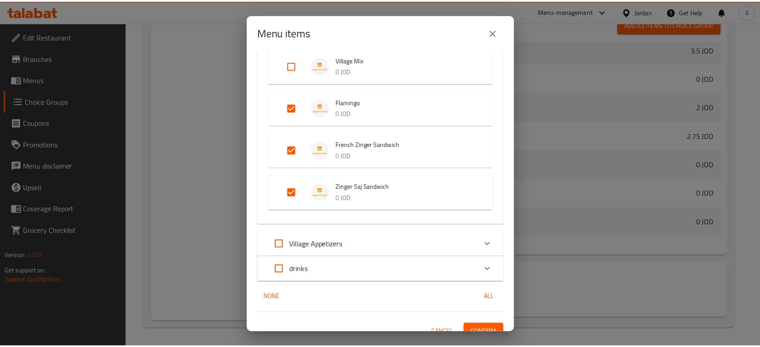
scroll to position [349, 0]
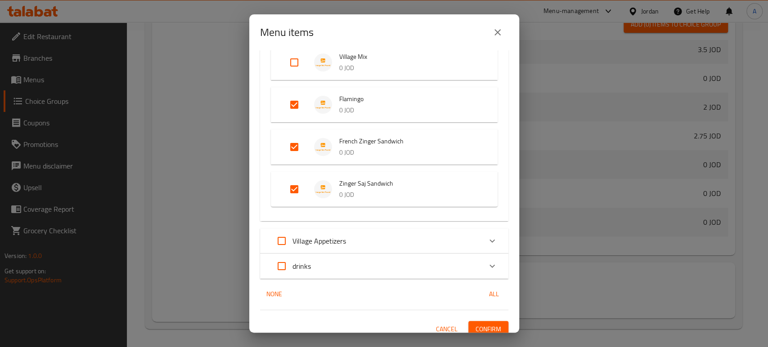
click at [483, 328] on span "Confirm" at bounding box center [488, 329] width 26 height 11
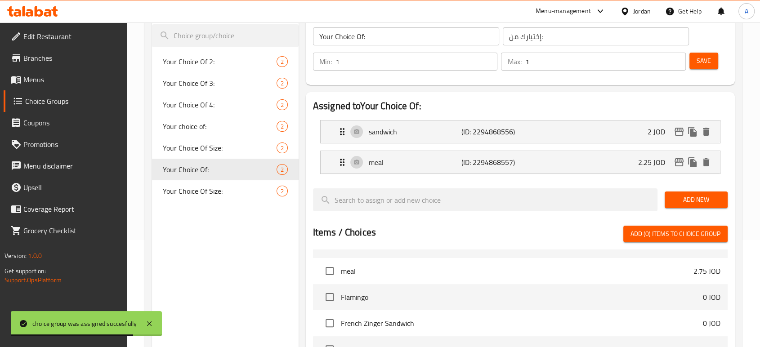
scroll to position [102, 0]
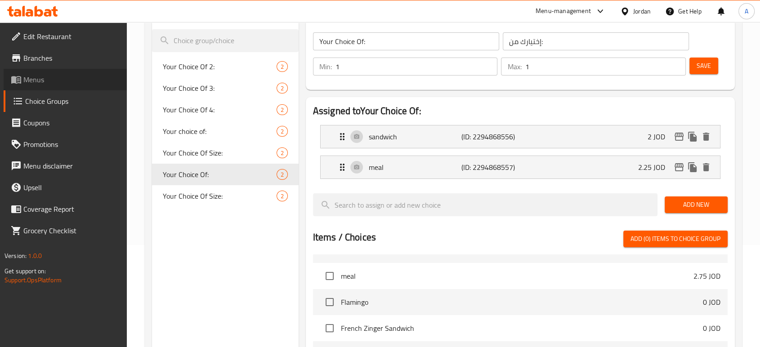
click at [45, 86] on link "Menus" at bounding box center [65, 80] width 123 height 22
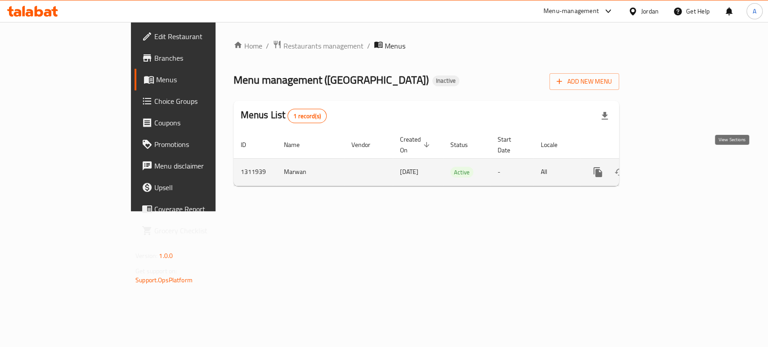
click at [673, 163] on link "enhanced table" at bounding box center [663, 172] width 22 height 22
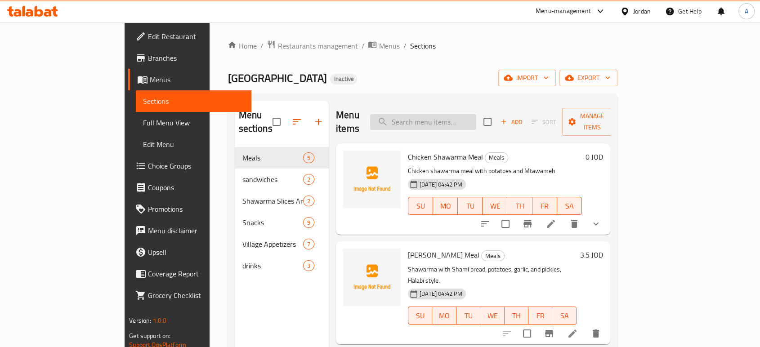
click at [476, 119] on input "search" at bounding box center [423, 122] width 106 height 16
paste input "Chicken Escalope"
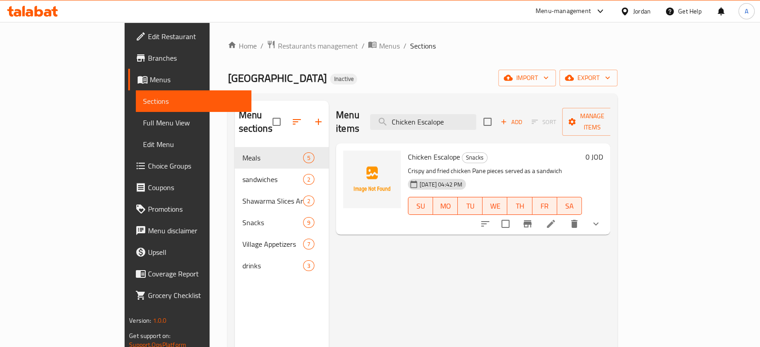
type input "Chicken Escalope"
click at [564, 216] on li at bounding box center [550, 224] width 25 height 16
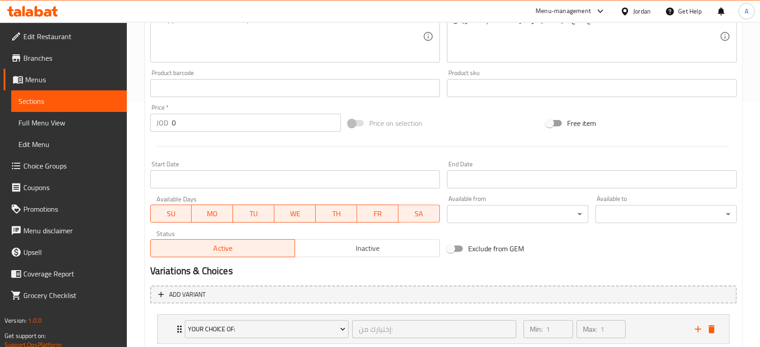
scroll to position [340, 0]
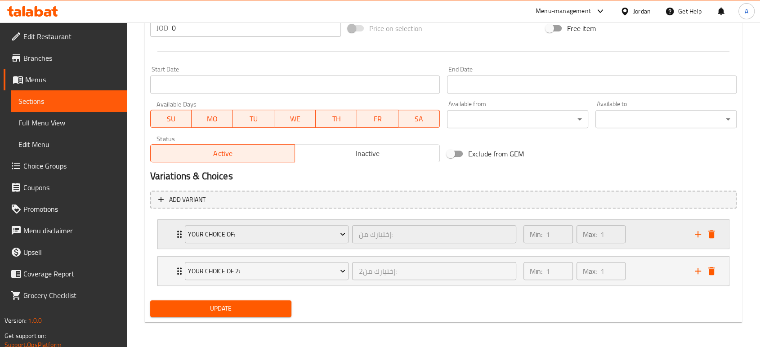
click at [169, 233] on div "Your Choice Of: إختيارك من: ​ Min: 1 ​ Max: 1 ​" at bounding box center [443, 234] width 571 height 29
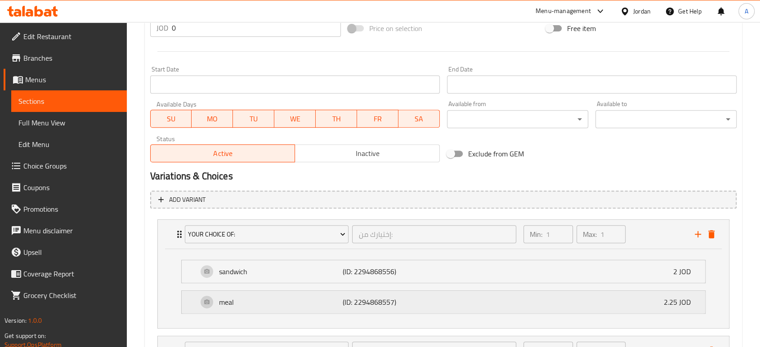
scroll to position [419, 0]
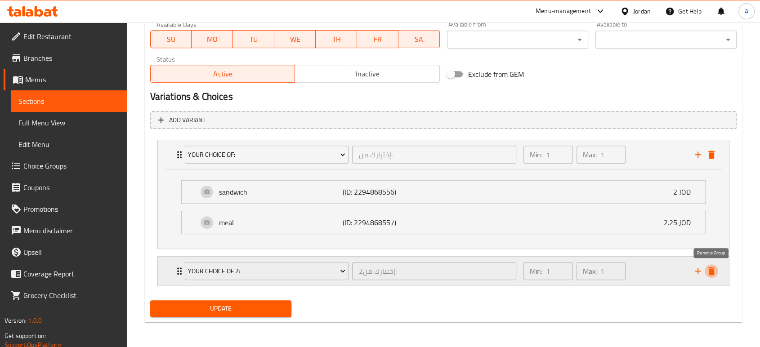
click at [715, 269] on icon "delete" at bounding box center [711, 271] width 11 height 11
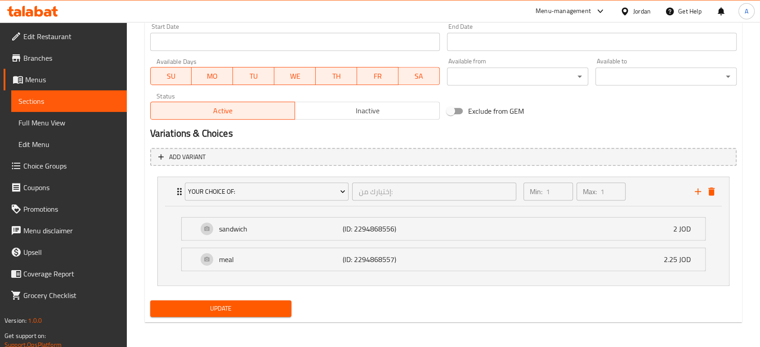
click at [263, 303] on span "Update" at bounding box center [220, 308] width 127 height 11
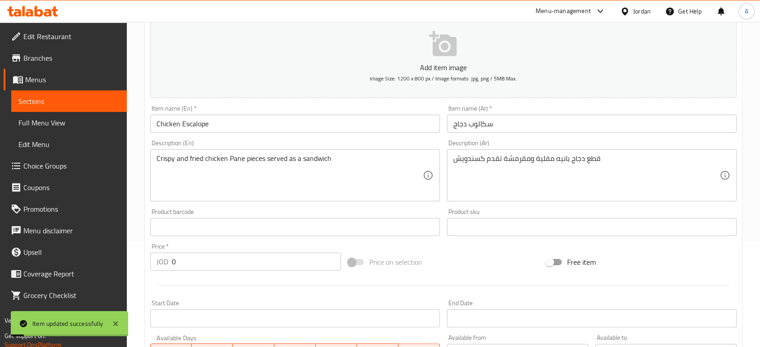
scroll to position [0, 0]
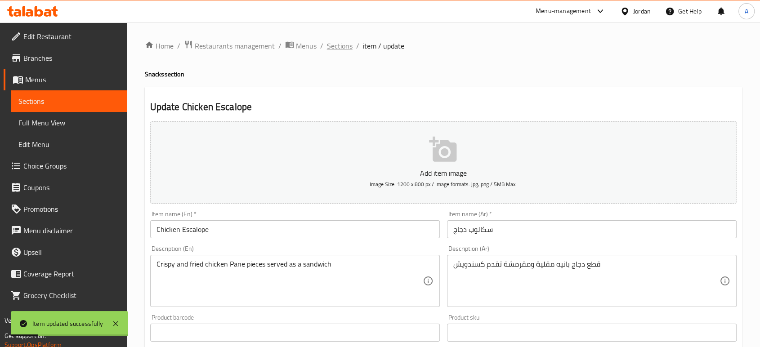
click at [345, 44] on span "Sections" at bounding box center [340, 45] width 26 height 11
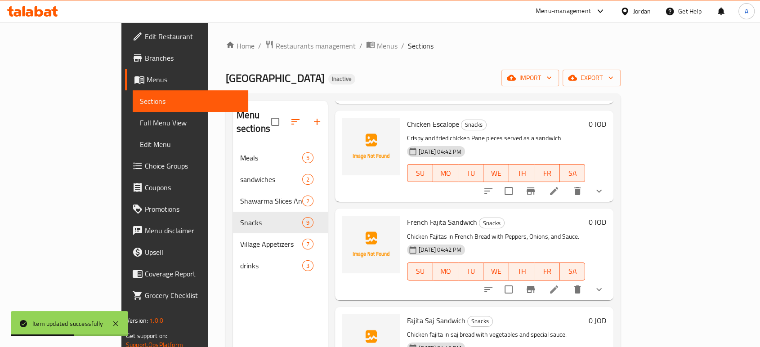
scroll to position [253, 0]
click at [558, 284] on icon at bounding box center [554, 288] width 8 height 8
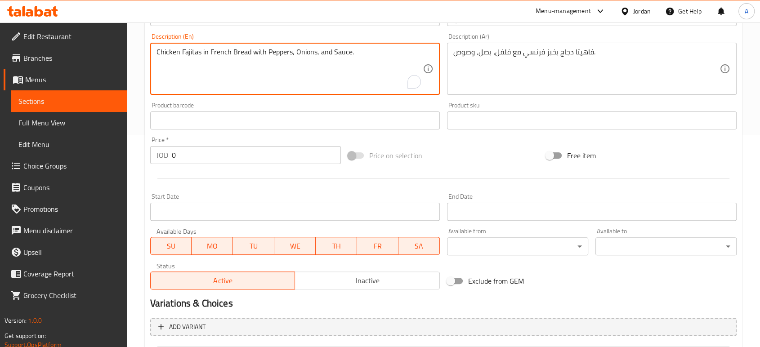
scroll to position [303, 0]
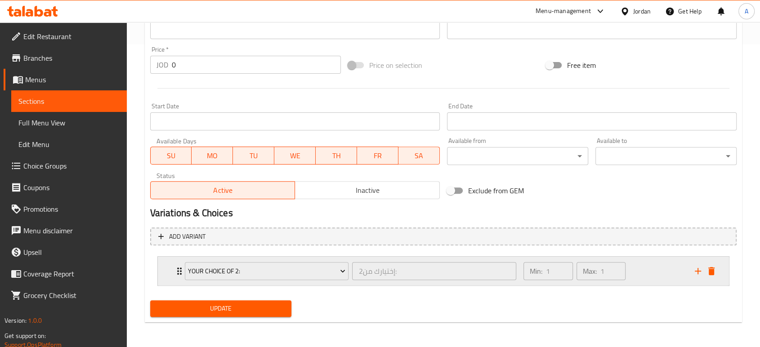
click at [176, 274] on icon "Expand" at bounding box center [179, 271] width 11 height 11
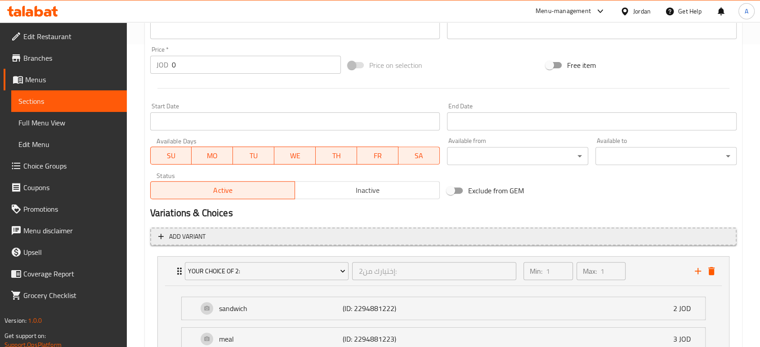
scroll to position [382, 0]
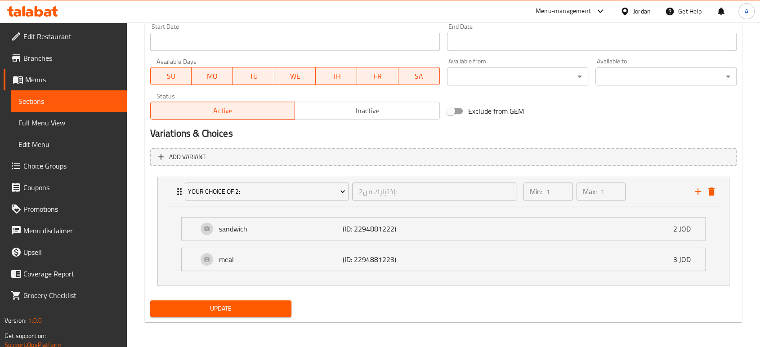
click at [433, 127] on h2 "Variations & Choices" at bounding box center [443, 133] width 587 height 13
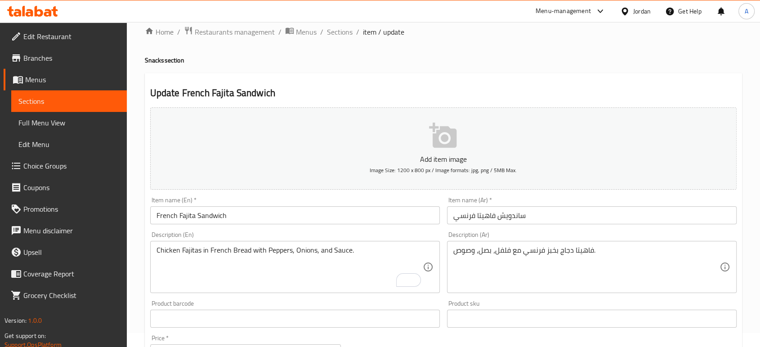
scroll to position [0, 0]
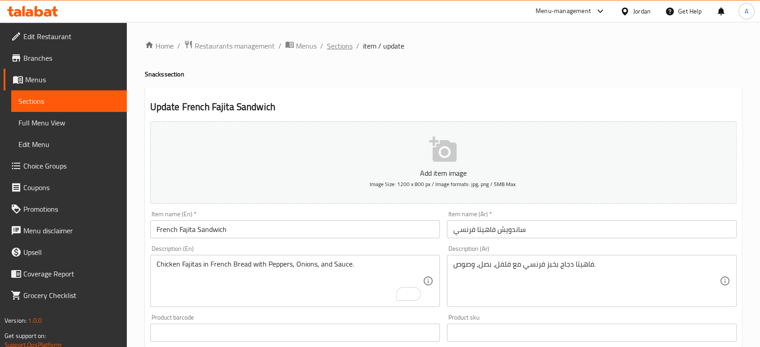
click at [344, 40] on span "Sections" at bounding box center [340, 45] width 26 height 11
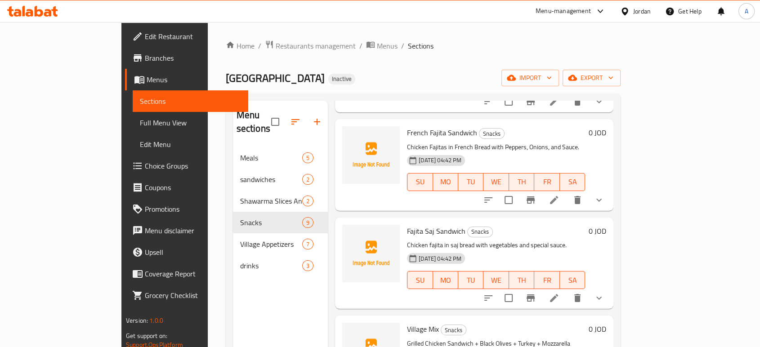
scroll to position [345, 0]
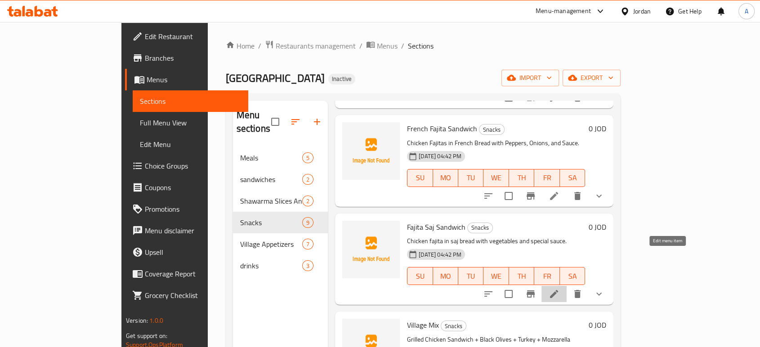
click at [558, 290] on icon at bounding box center [554, 294] width 8 height 8
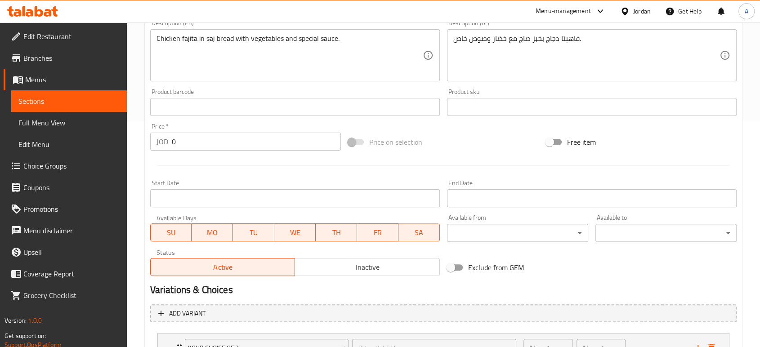
scroll to position [303, 0]
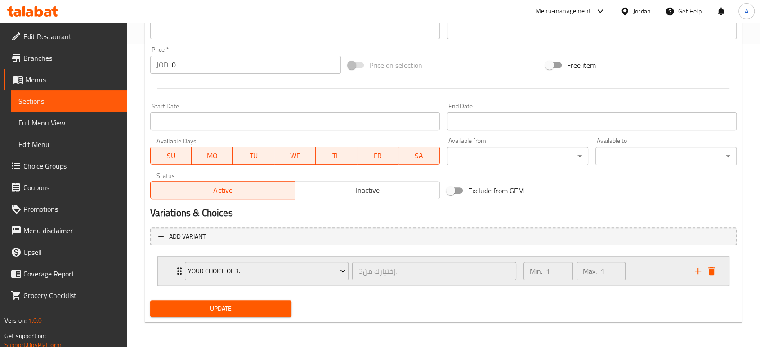
click at [182, 272] on div "Your Choice Of 3: إختيارك من3: ​" at bounding box center [350, 271] width 343 height 29
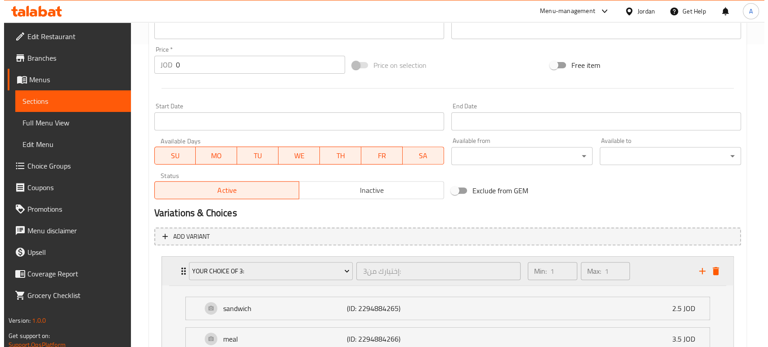
scroll to position [382, 0]
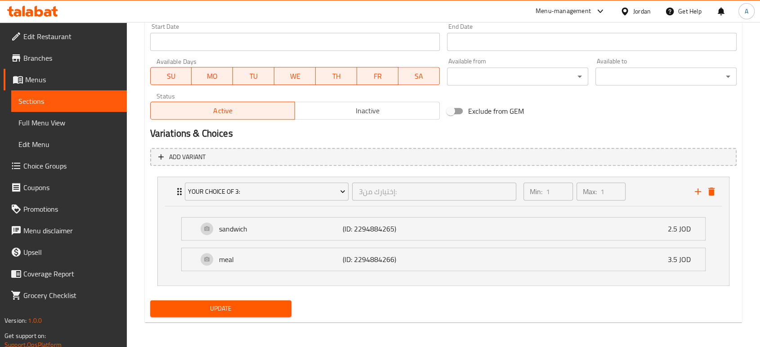
click at [382, 278] on ul "sandwich (ID: 2294884265) 2.5 JOD Name (En) sandwich Name (En) Name (Ar) ساندوي…" at bounding box center [443, 244] width 539 height 68
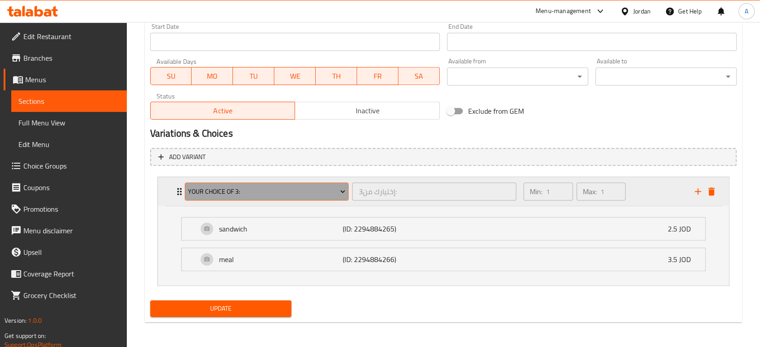
click at [291, 192] on span "Your Choice Of 3:" at bounding box center [266, 191] width 157 height 11
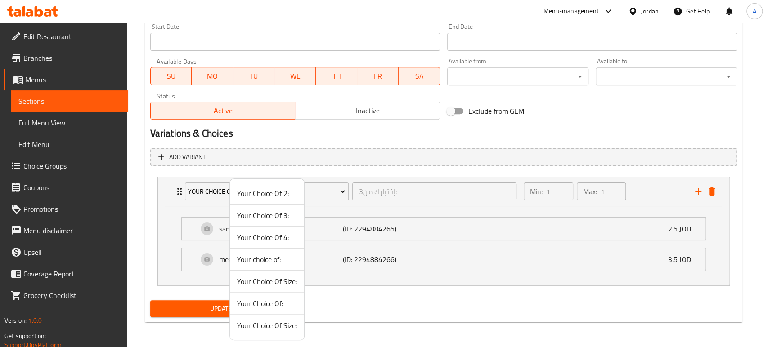
click at [274, 192] on span "Your Choice Of 2:" at bounding box center [267, 193] width 60 height 11
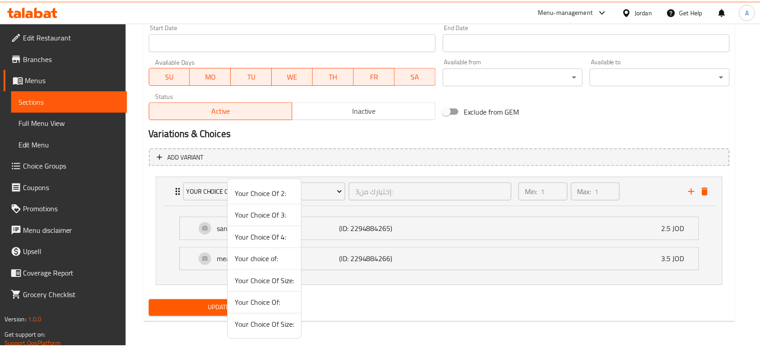
scroll to position [303, 0]
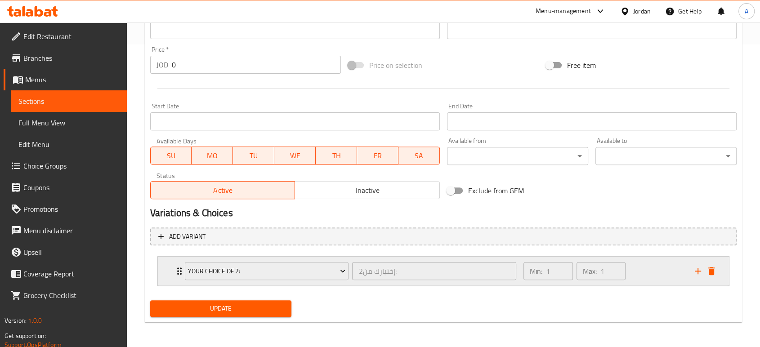
click at [175, 268] on icon "Expand" at bounding box center [179, 271] width 11 height 11
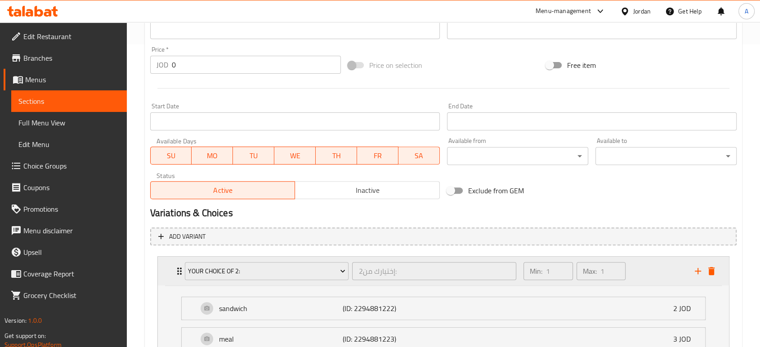
scroll to position [382, 0]
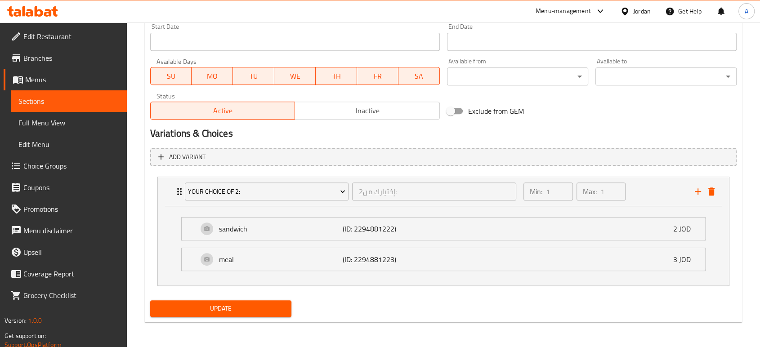
click at [374, 310] on div "Update" at bounding box center [444, 309] width 594 height 24
click at [255, 310] on span "Update" at bounding box center [220, 308] width 127 height 11
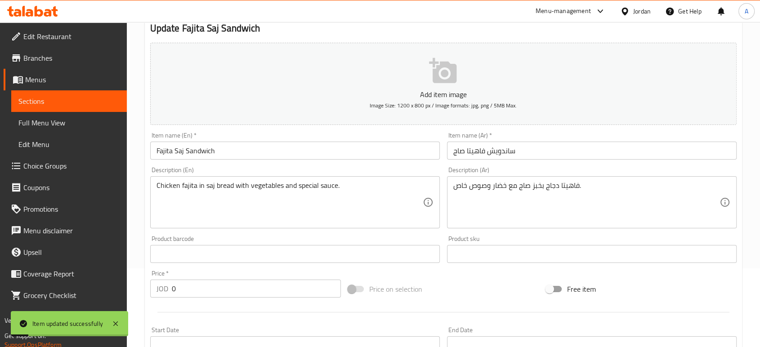
scroll to position [0, 0]
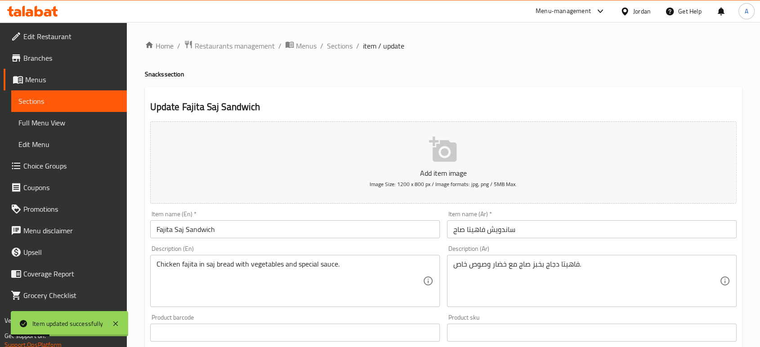
click at [230, 227] on input "Fajita Saj Sandwich" at bounding box center [295, 229] width 290 height 18
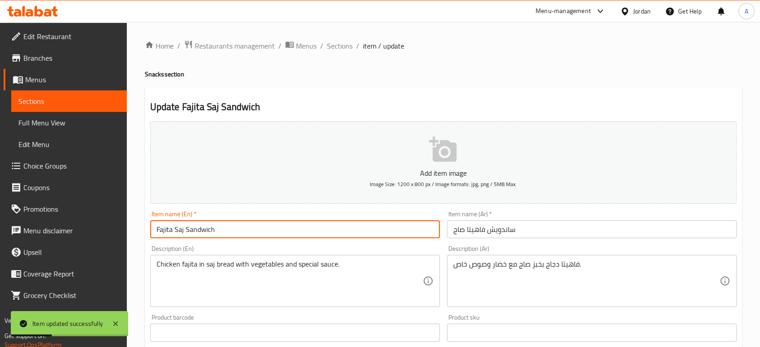
click at [230, 227] on input "Fajita Saj Sandwich" at bounding box center [295, 229] width 290 height 18
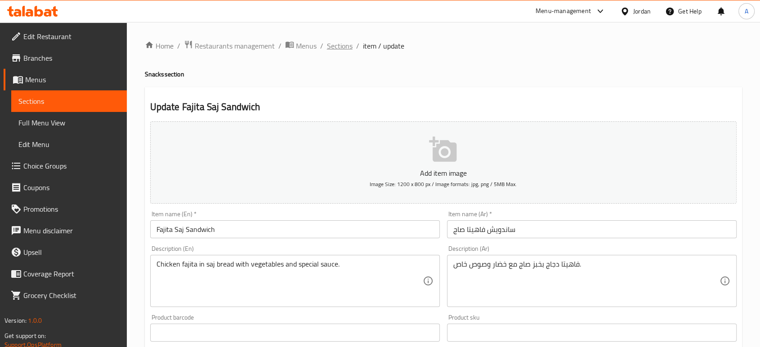
click at [338, 46] on span "Sections" at bounding box center [340, 45] width 26 height 11
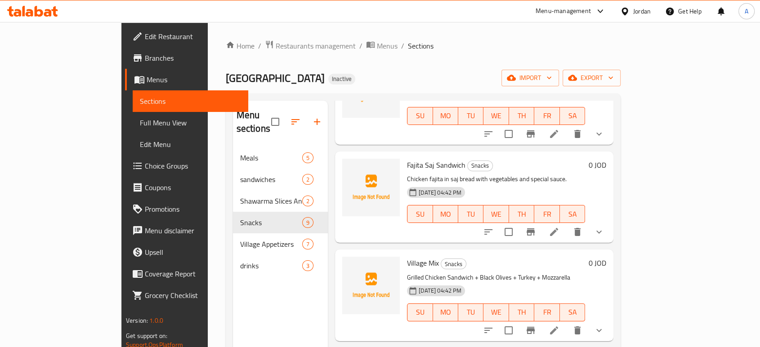
scroll to position [418, 0]
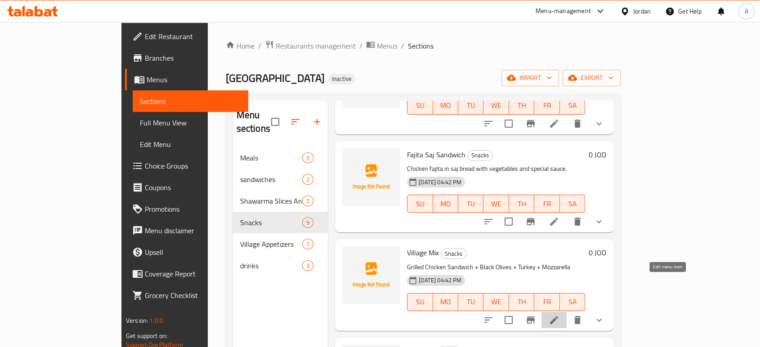
click at [558, 316] on icon at bounding box center [554, 320] width 8 height 8
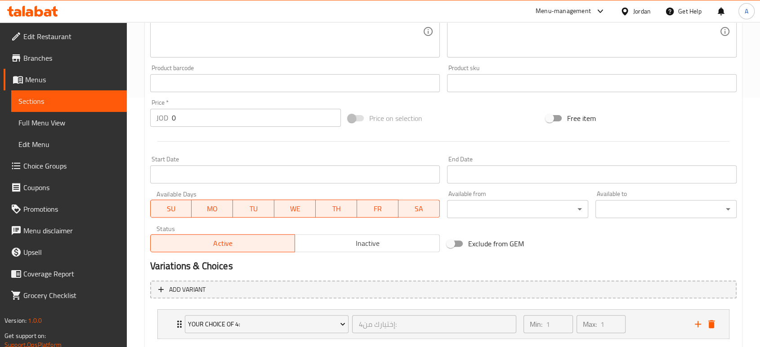
scroll to position [303, 0]
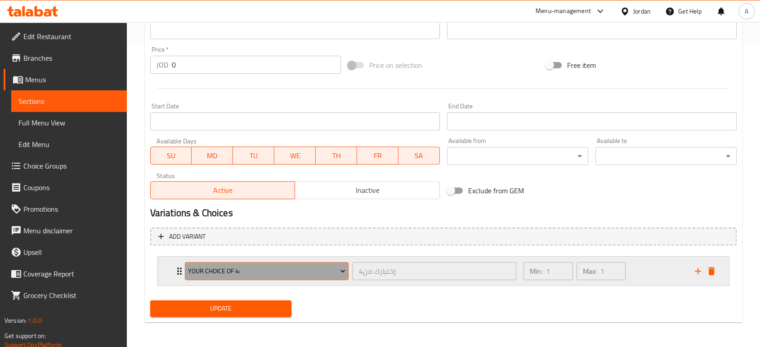
click at [205, 271] on span "Your Choice Of 4:" at bounding box center [266, 271] width 157 height 11
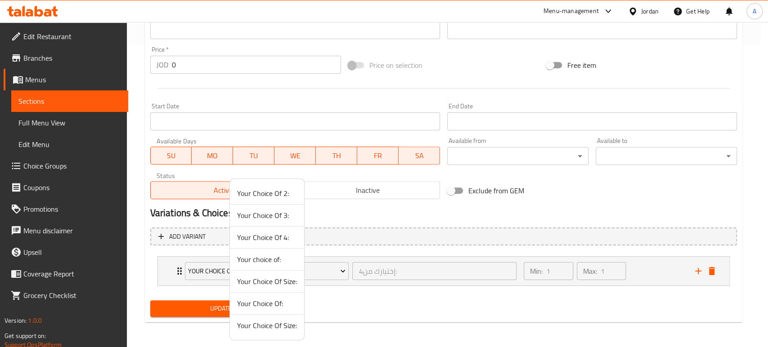
click at [283, 212] on span "Your Choice Of 3:" at bounding box center [267, 215] width 60 height 11
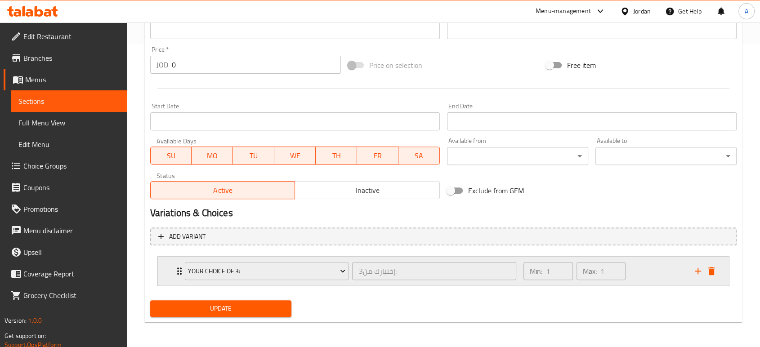
click at [180, 270] on div "Your Choice Of 3: إختيارك من3: ​" at bounding box center [350, 271] width 343 height 29
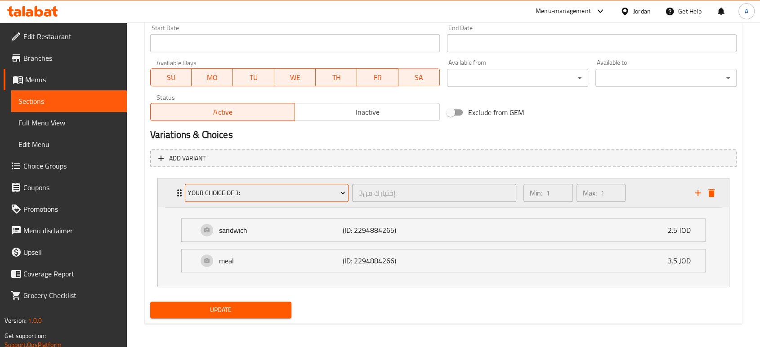
scroll to position [382, 0]
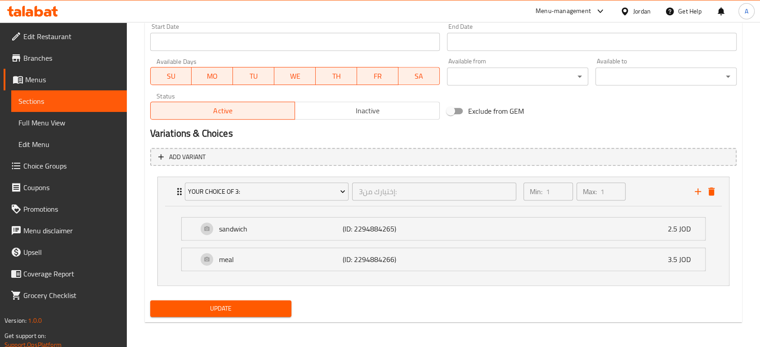
click at [247, 295] on div "Add variant Your Choice Of 3: إختيارك من3: ​ Min: 1 ​ Max: 1 ​ sandwich (ID: 22…" at bounding box center [444, 220] width 594 height 153
click at [558, 131] on h2 "Variations & Choices" at bounding box center [443, 133] width 587 height 13
click at [263, 307] on span "Update" at bounding box center [220, 308] width 127 height 11
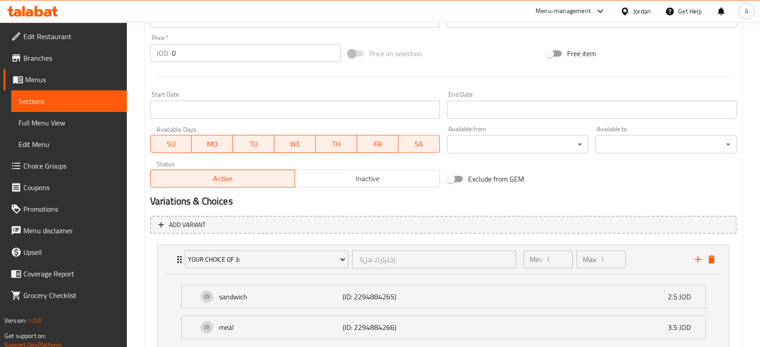
scroll to position [233, 0]
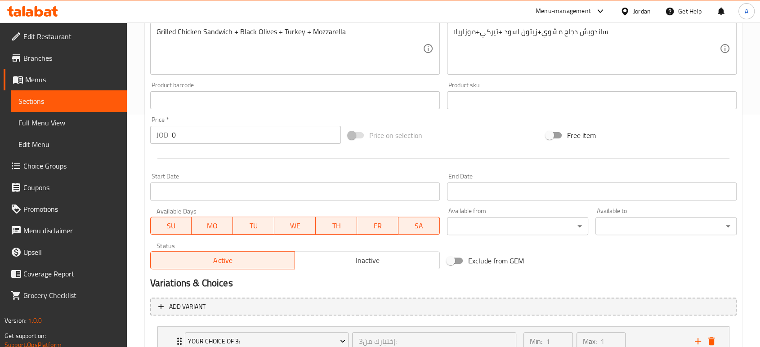
drag, startPoint x: 78, startPoint y: 142, endPoint x: 160, endPoint y: 371, distance: 242.7
drag, startPoint x: 160, startPoint y: 371, endPoint x: 591, endPoint y: 279, distance: 440.9
click at [591, 279] on h2 "Variations & Choices" at bounding box center [443, 283] width 587 height 13
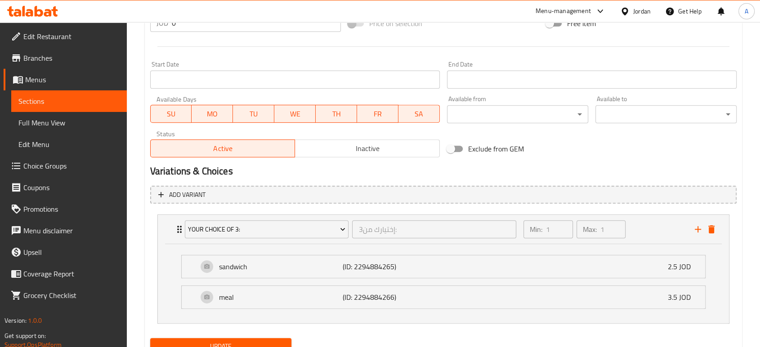
scroll to position [382, 0]
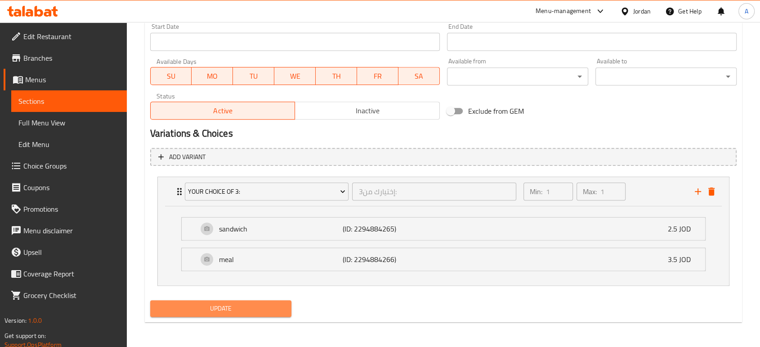
click at [258, 310] on span "Update" at bounding box center [220, 308] width 127 height 11
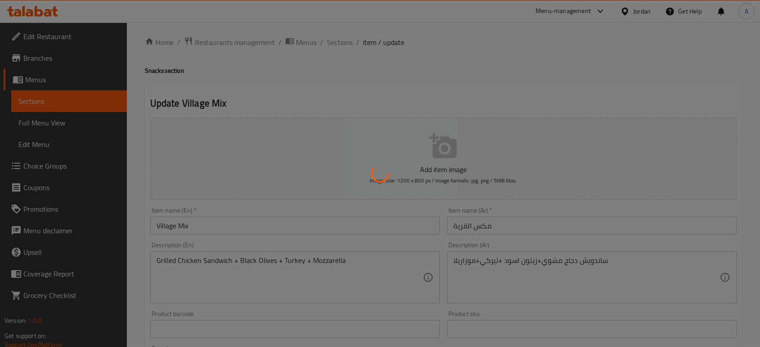
scroll to position [0, 0]
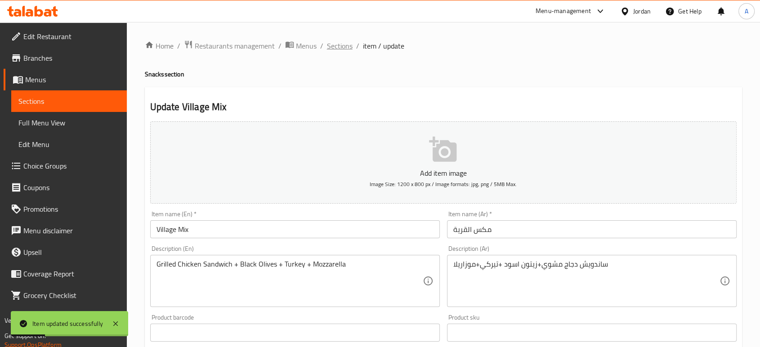
click at [335, 41] on span "Sections" at bounding box center [340, 45] width 26 height 11
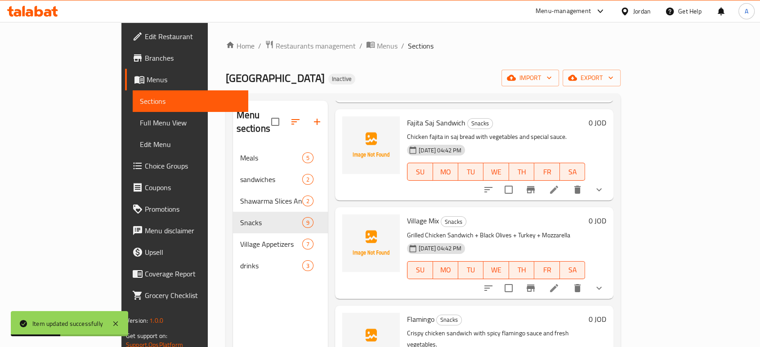
scroll to position [559, 0]
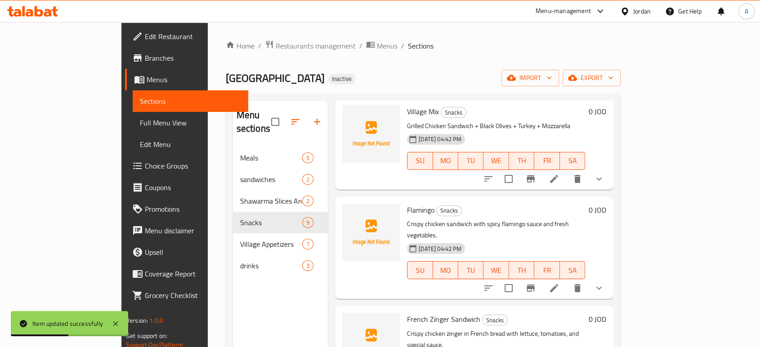
click at [407, 203] on span "Flamingo" at bounding box center [420, 209] width 27 height 13
copy h6 "Flamingo"
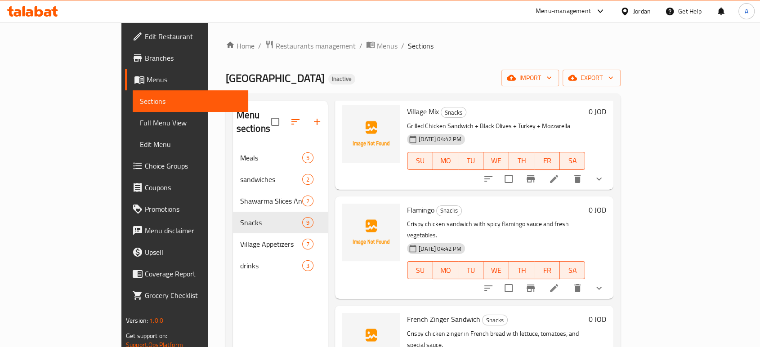
click at [589, 240] on div "[DATE] 04:42 PM SU MO TU WE TH FR SA" at bounding box center [495, 264] width 185 height 49
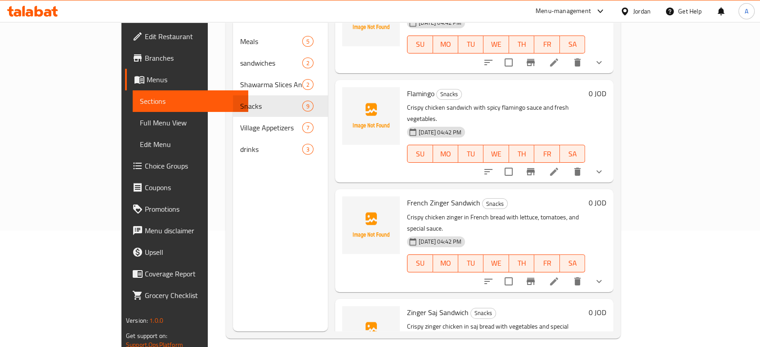
scroll to position [126, 0]
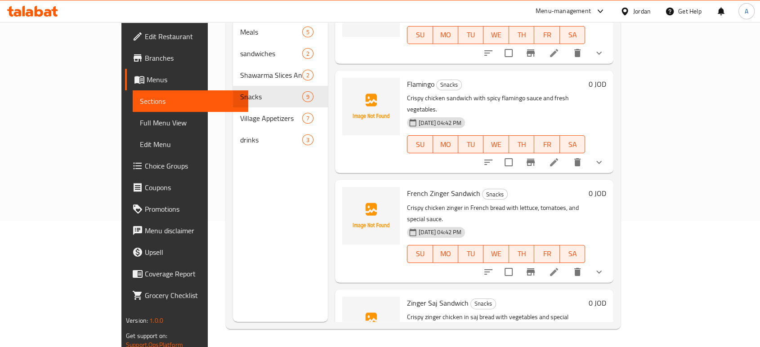
click at [425, 187] on span "French Zinger Sandwich" at bounding box center [443, 193] width 73 height 13
copy h6 "French Zinger Sandwich"
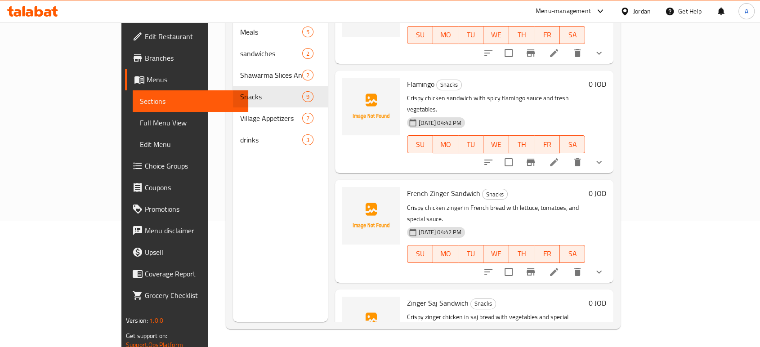
drag, startPoint x: 637, startPoint y: 160, endPoint x: 634, endPoint y: 154, distance: 6.0
click at [585, 202] on p "Crispy chicken zinger in French bread with lettuce, tomatoes, and special sauce." at bounding box center [496, 213] width 178 height 22
click at [567, 154] on li at bounding box center [554, 162] width 25 height 16
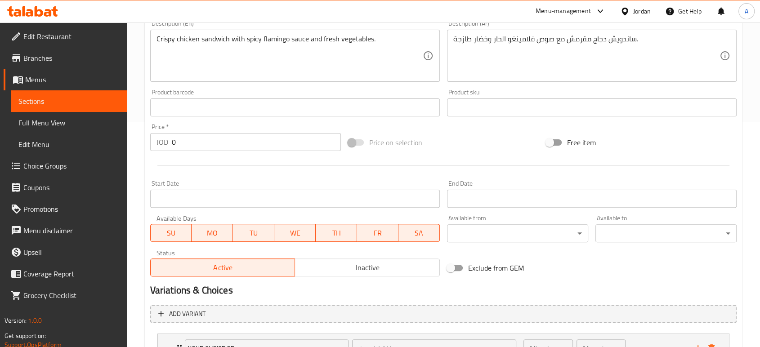
scroll to position [303, 0]
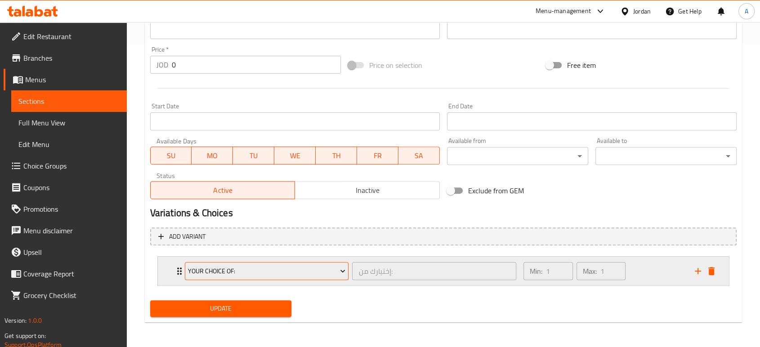
click at [242, 276] on span "Your Choice Of:" at bounding box center [266, 271] width 157 height 11
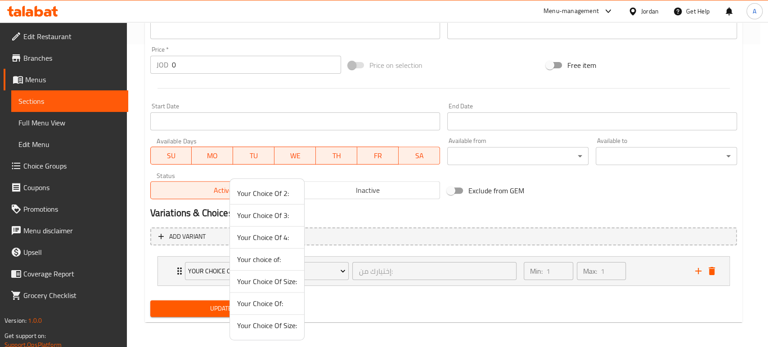
click at [261, 238] on span "Your Choice Of 4:" at bounding box center [267, 237] width 60 height 11
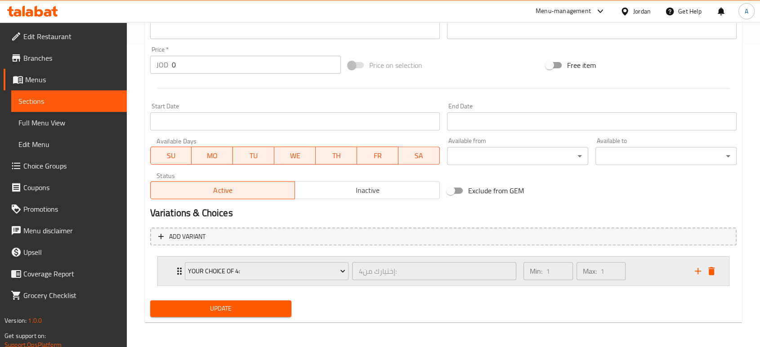
click at [177, 266] on icon "Expand" at bounding box center [179, 271] width 11 height 11
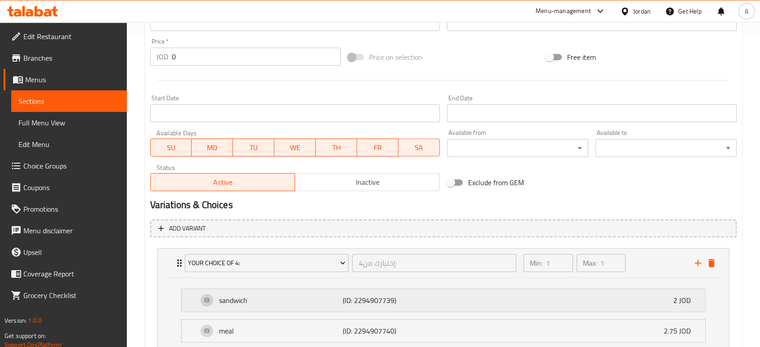
scroll to position [376, 0]
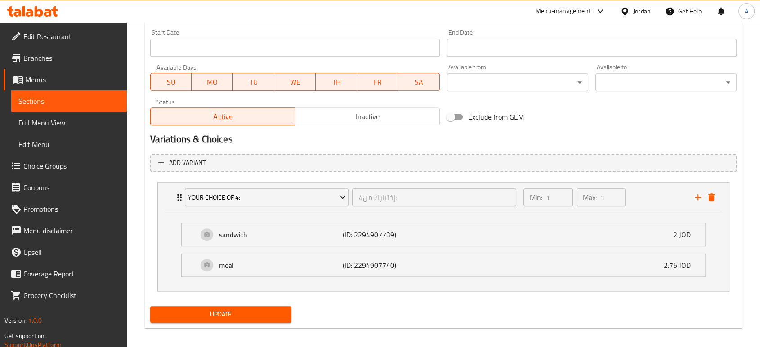
click at [251, 310] on span "Update" at bounding box center [220, 314] width 127 height 11
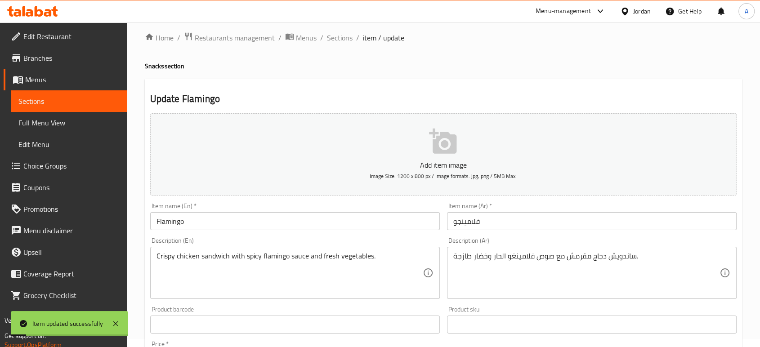
scroll to position [0, 0]
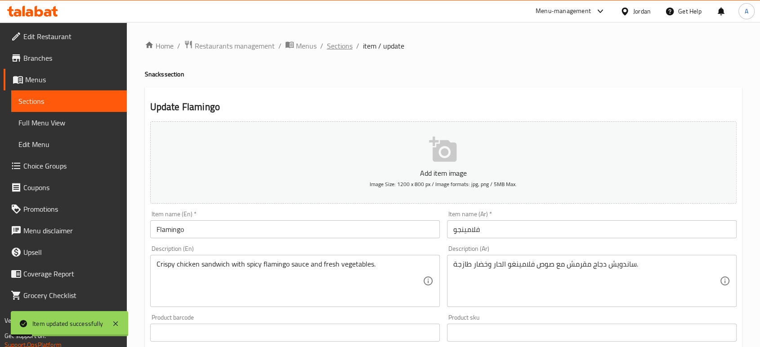
click at [338, 43] on span "Sections" at bounding box center [340, 45] width 26 height 11
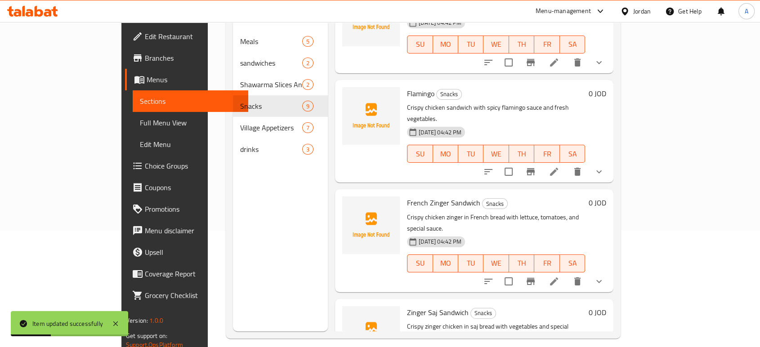
scroll to position [126, 0]
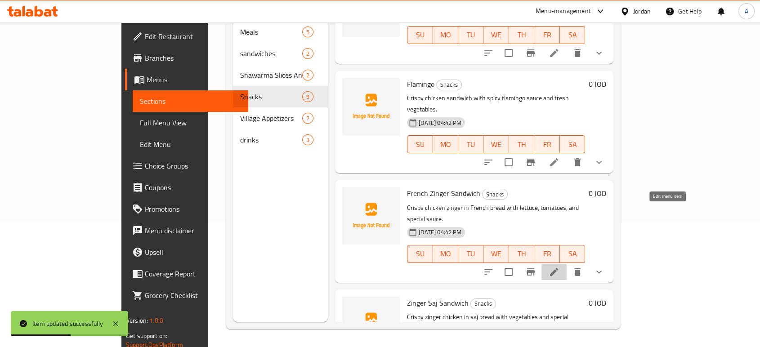
click at [560, 267] on icon at bounding box center [554, 272] width 11 height 11
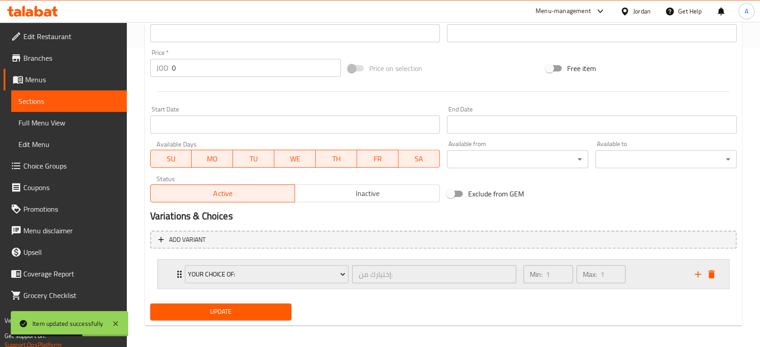
scroll to position [303, 0]
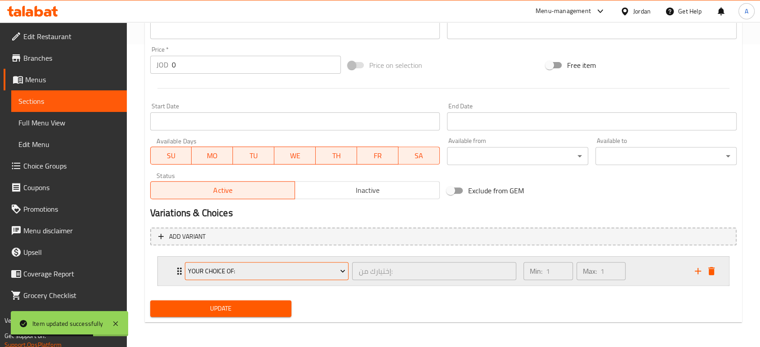
click at [186, 271] on button "Your Choice Of:" at bounding box center [267, 271] width 164 height 18
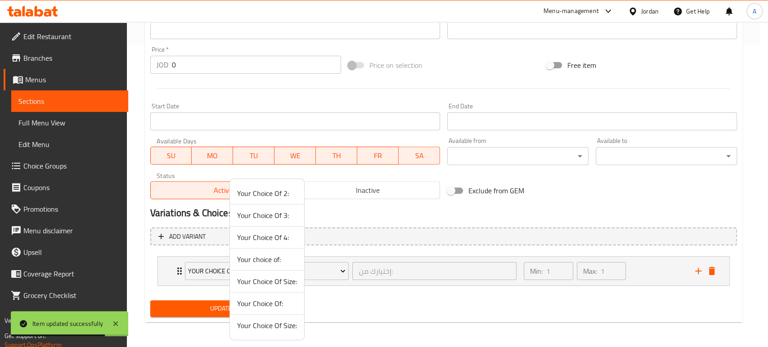
click at [264, 240] on span "Your Choice Of 4:" at bounding box center [267, 237] width 60 height 11
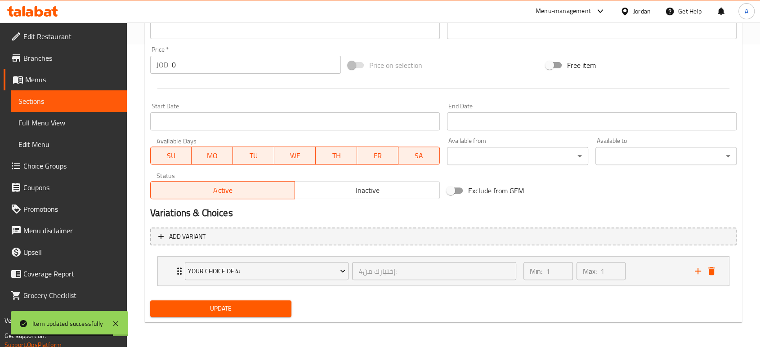
click at [259, 299] on div "Update" at bounding box center [221, 309] width 148 height 24
click at [260, 307] on span "Update" at bounding box center [220, 308] width 127 height 11
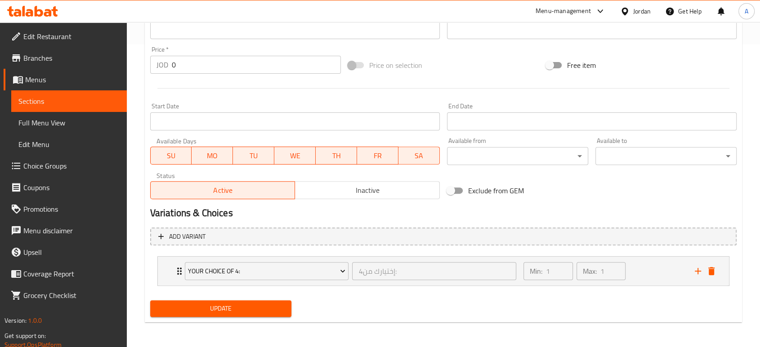
click at [557, 311] on div "Update" at bounding box center [444, 309] width 594 height 24
click at [179, 274] on div "Your Choice Of 4: إختيارك من4: ​" at bounding box center [350, 271] width 343 height 29
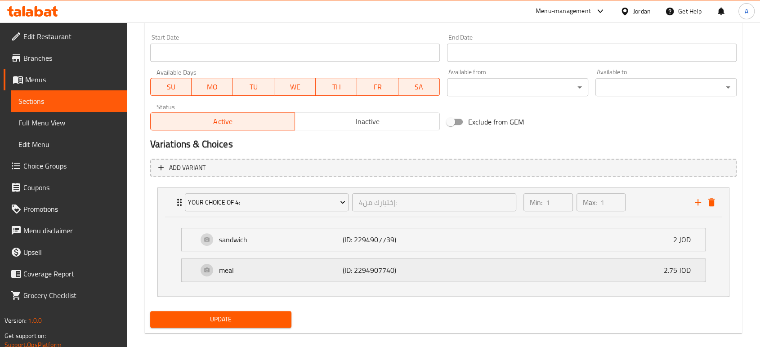
scroll to position [381, 0]
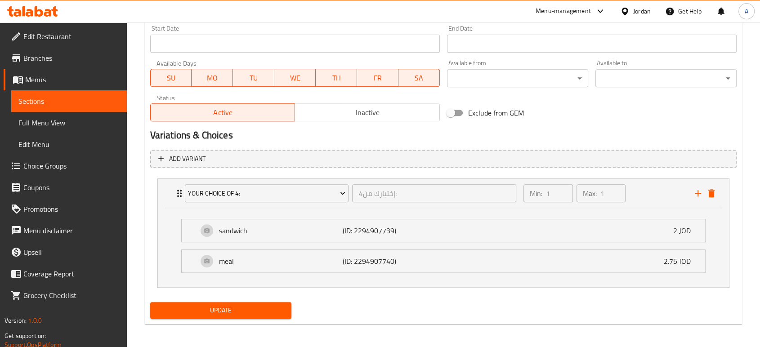
click at [275, 302] on button "Update" at bounding box center [220, 310] width 141 height 17
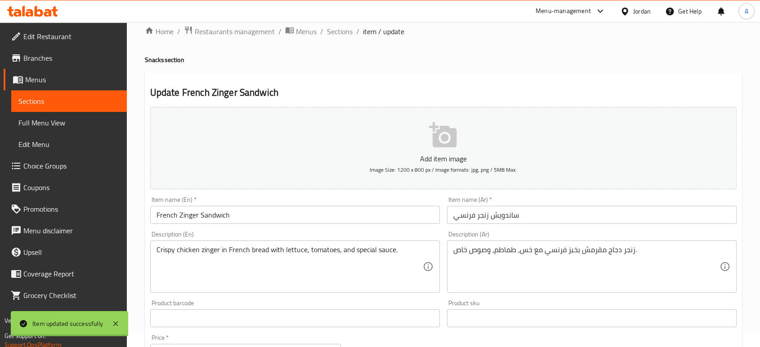
scroll to position [0, 0]
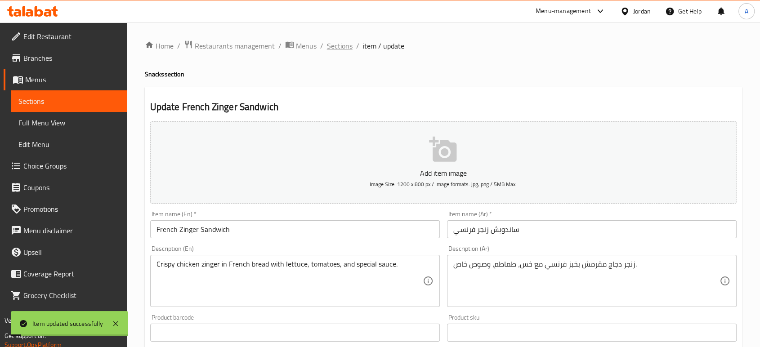
click at [345, 42] on span "Sections" at bounding box center [340, 45] width 26 height 11
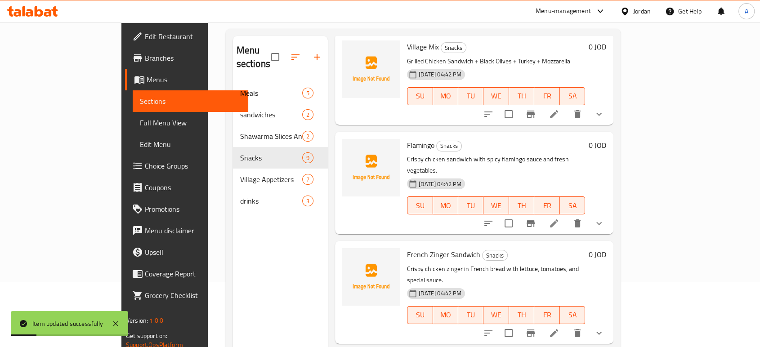
scroll to position [126, 0]
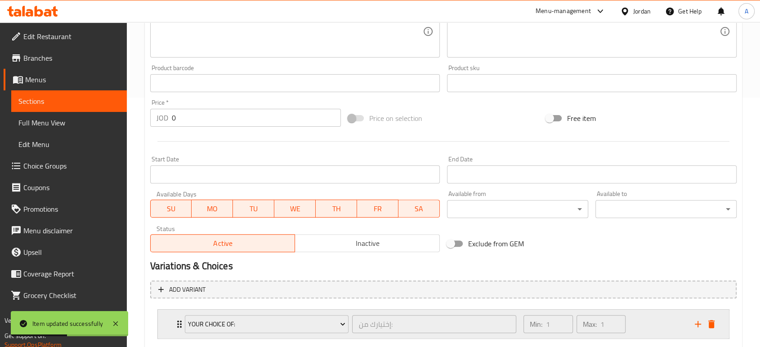
scroll to position [303, 0]
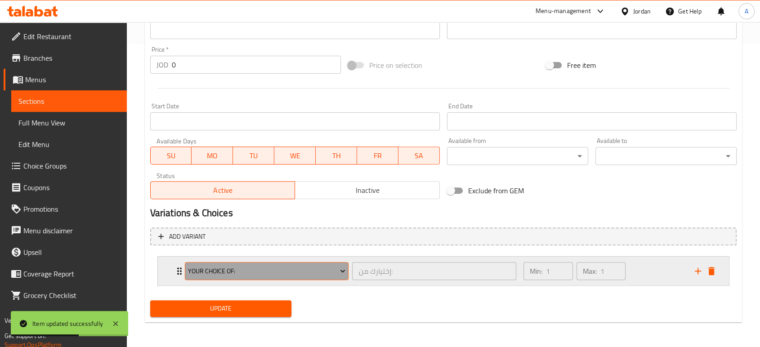
click at [221, 273] on span "Your Choice Of:" at bounding box center [266, 271] width 157 height 11
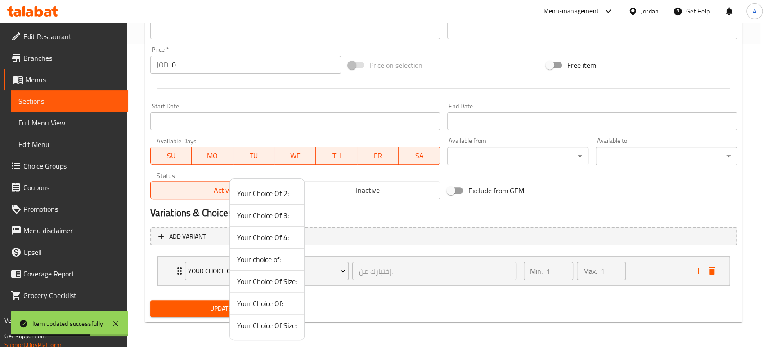
click at [266, 238] on span "Your Choice Of 4:" at bounding box center [267, 237] width 60 height 11
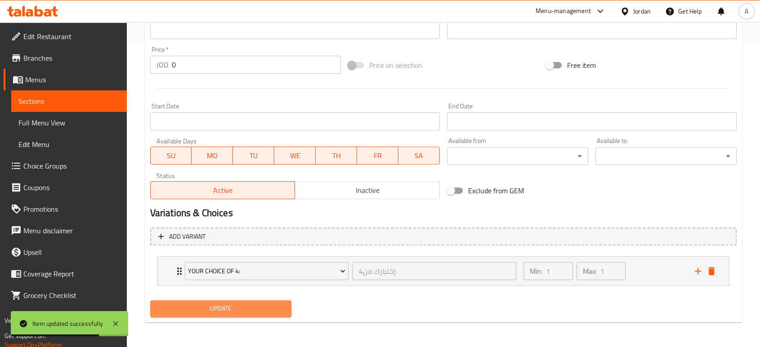
click at [237, 309] on span "Update" at bounding box center [220, 308] width 127 height 11
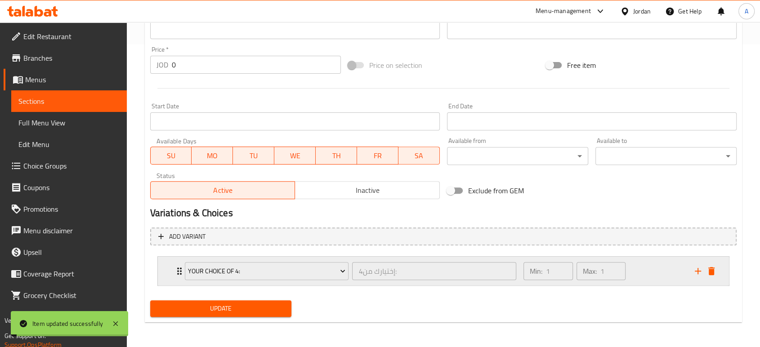
click at [175, 275] on icon "Expand" at bounding box center [179, 271] width 11 height 11
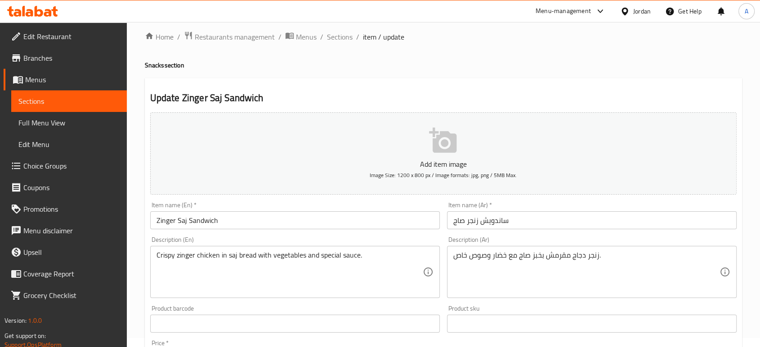
scroll to position [0, 0]
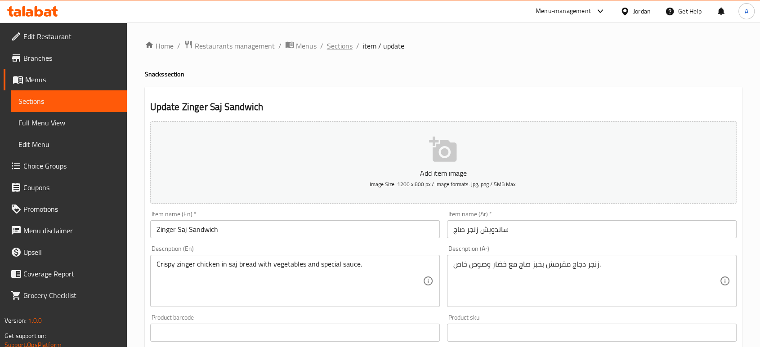
click at [343, 40] on span "Sections" at bounding box center [340, 45] width 26 height 11
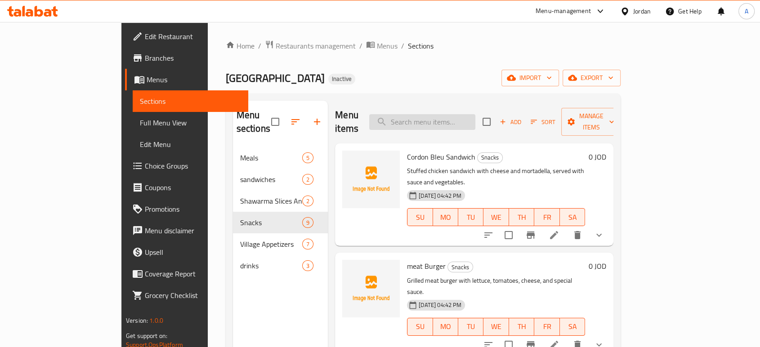
click at [475, 114] on input "search" at bounding box center [422, 122] width 106 height 16
paste input "Flamingo"
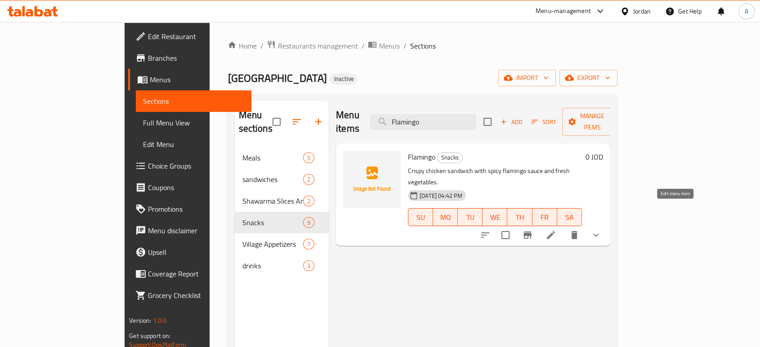
type input "Flamingo"
click at [556, 230] on icon at bounding box center [551, 235] width 11 height 11
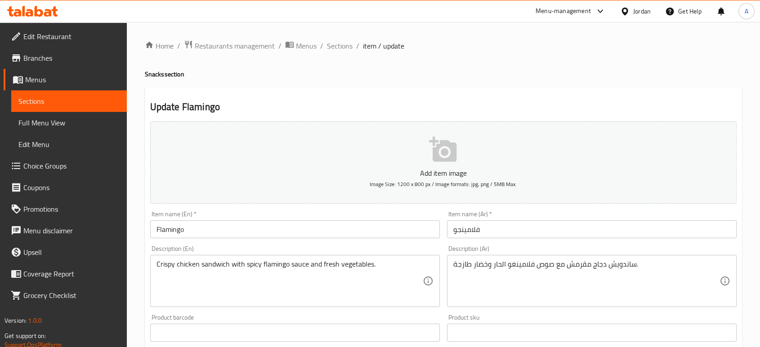
click at [472, 230] on input "فلامينجو" at bounding box center [592, 229] width 290 height 18
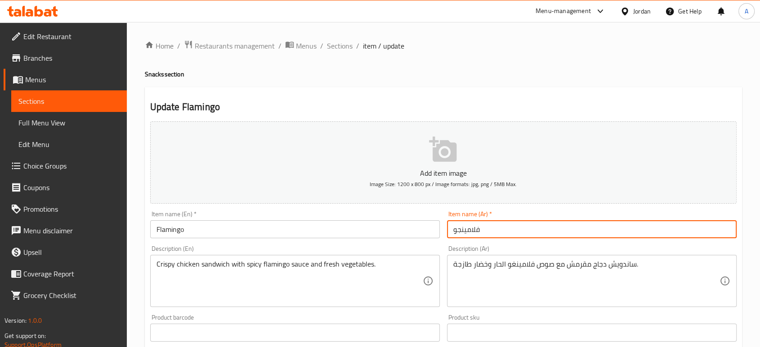
click at [472, 230] on input "فلامينجو" at bounding box center [592, 229] width 290 height 18
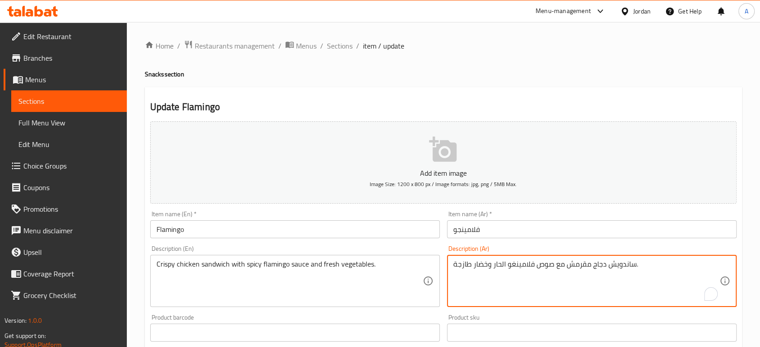
click at [522, 265] on textarea "ساندويش دجاج مقرمش مع صوص فلامينغو الحار وخضار طازجة." at bounding box center [586, 281] width 266 height 43
paste textarea "و"
type textarea "ساندويش دجاج مقرمش مع صوص فلامينجو الحار وخضار طازجة."
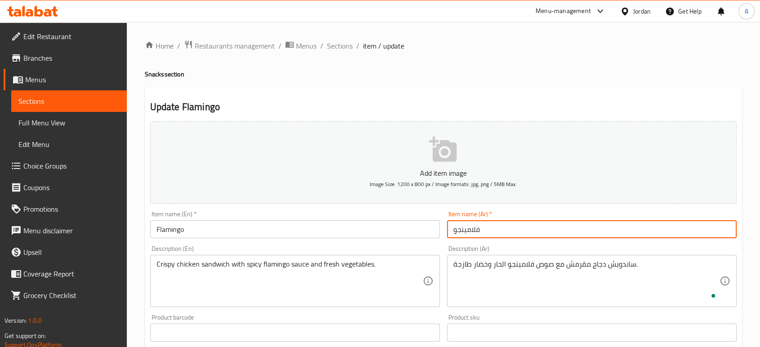
click at [501, 233] on input "فلامينجو" at bounding box center [592, 229] width 290 height 18
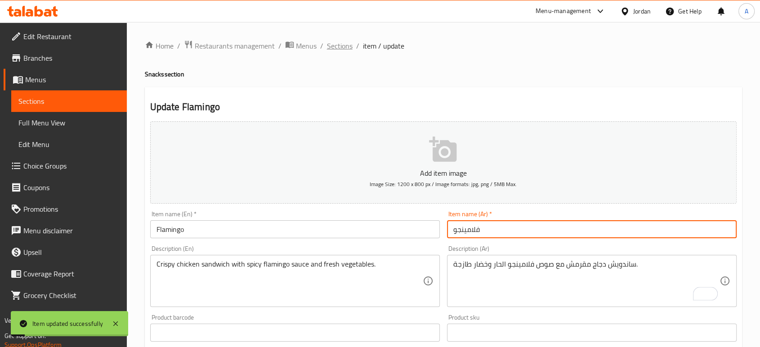
click at [330, 44] on span "Sections" at bounding box center [340, 45] width 26 height 11
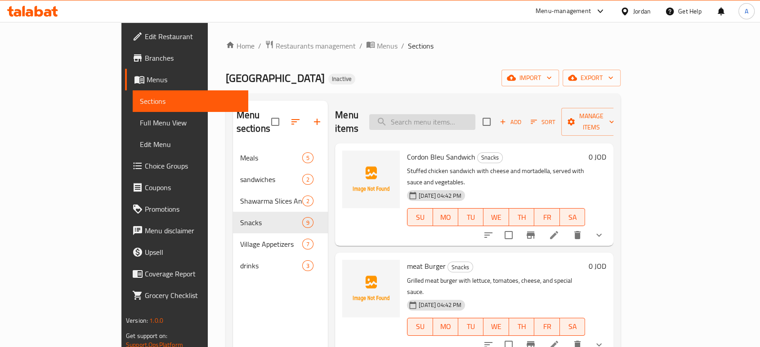
click at [475, 118] on input "search" at bounding box center [422, 122] width 106 height 16
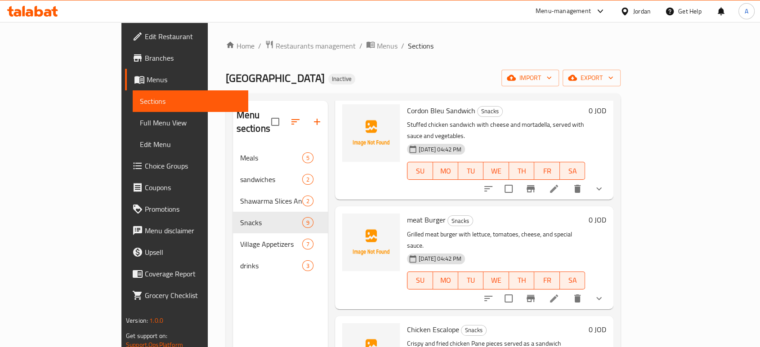
scroll to position [100, 0]
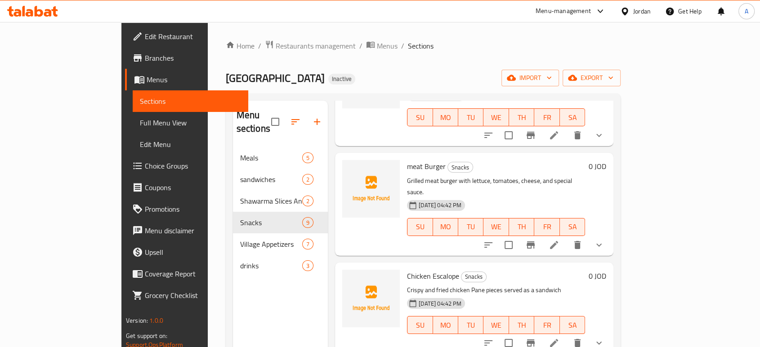
click at [558, 241] on icon at bounding box center [554, 245] width 8 height 8
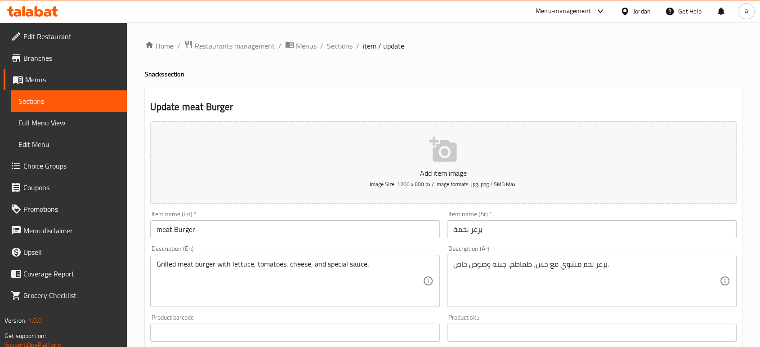
click at [507, 263] on div "Home / Restaurants management / Menus / Sections / item / update Snacks section…" at bounding box center [443, 336] width 597 height 592
click at [507, 263] on textarea "برغر لحم مشوي مع خس، طماطم، جبنة وصوص خاص." at bounding box center [586, 281] width 266 height 43
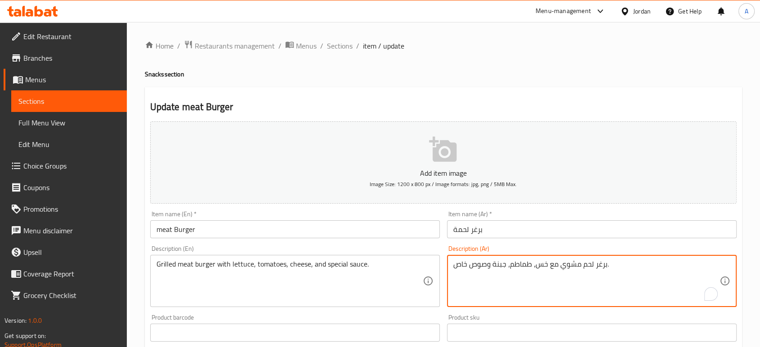
click at [507, 263] on textarea "برغر لحم مشوي مع خس، طماطم، جبنة وصوص خاص." at bounding box center [586, 281] width 266 height 43
paste textarea "فاهيتا دجاج بخبز صاج مع خضار وصوص مميز"
type textarea "برغر لحم مشوي مع خس، طماطم، جبنة وصوص خاص."
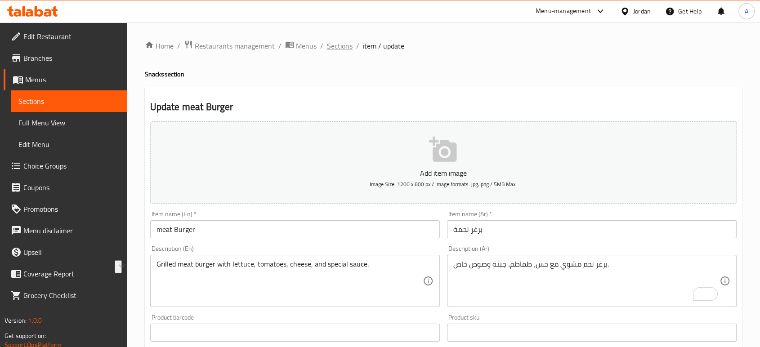
click at [336, 46] on span "Sections" at bounding box center [340, 45] width 26 height 11
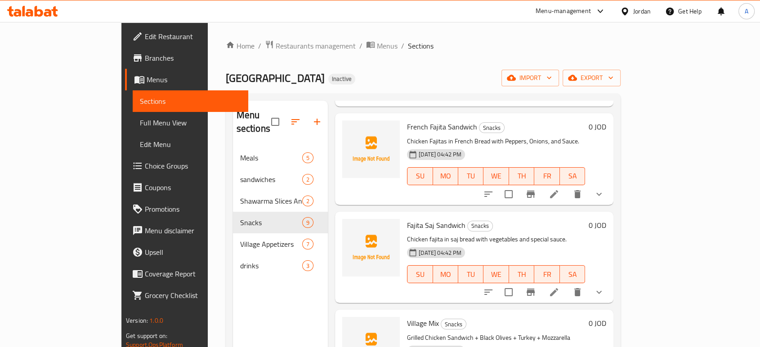
scroll to position [349, 0]
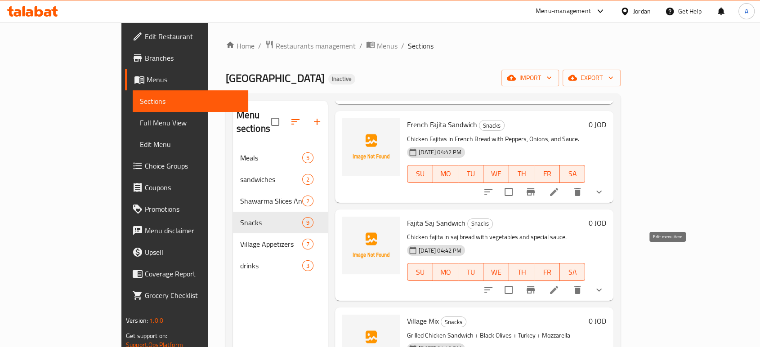
click at [560, 285] on icon at bounding box center [554, 290] width 11 height 11
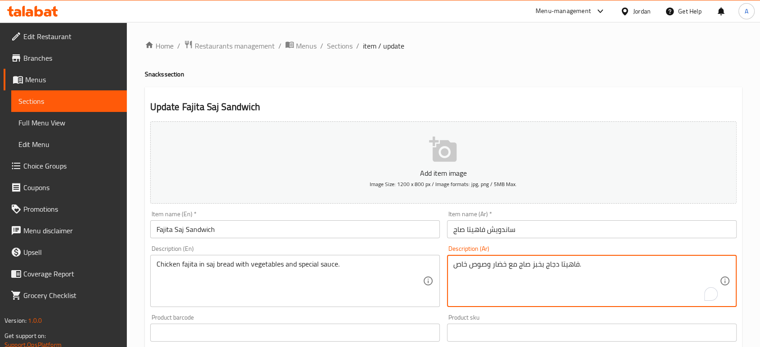
click at [484, 260] on textarea "فاهيتا دجاج بخبز صاج مع خضار وصوص خاص." at bounding box center [586, 281] width 266 height 43
paste textarea "مميز"
type textarea "فاهيتا دجاج بخبز صاج مع خضار وصوص مميز."
click at [532, 223] on input "ساندويش فاهيتا صاج" at bounding box center [592, 229] width 290 height 18
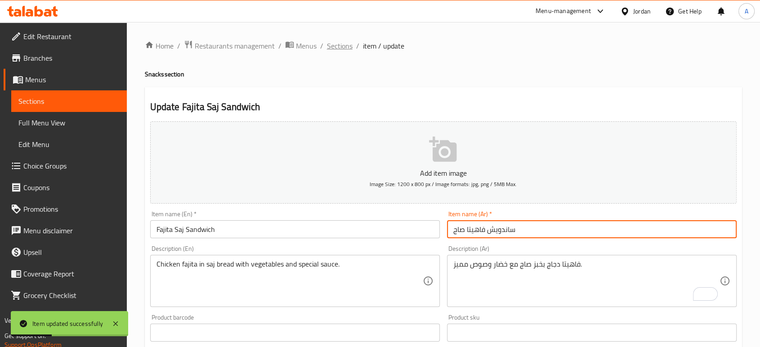
click at [336, 48] on span "Sections" at bounding box center [340, 45] width 26 height 11
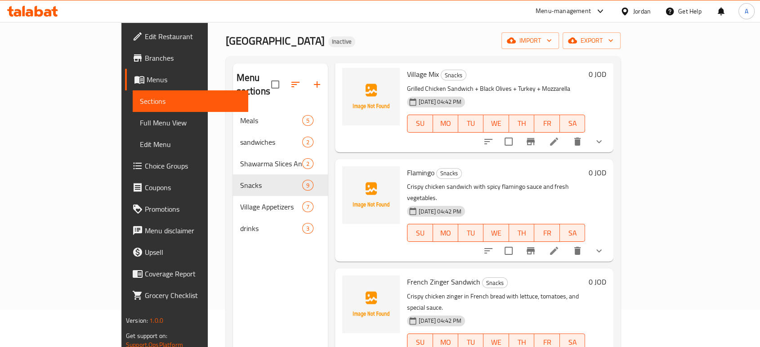
scroll to position [100, 0]
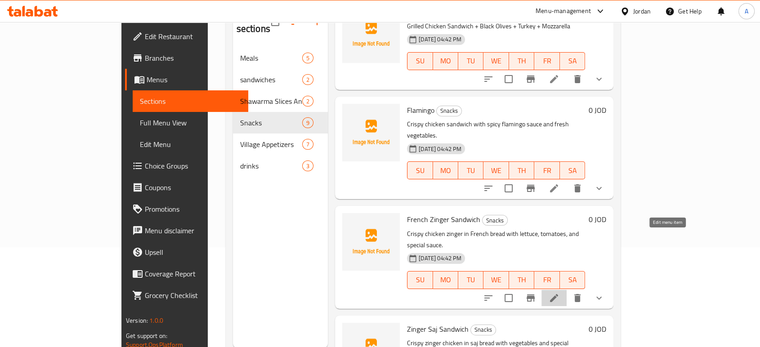
click at [560, 293] on icon at bounding box center [554, 298] width 11 height 11
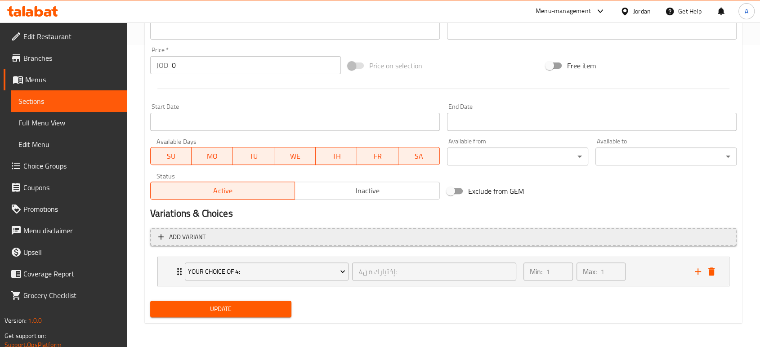
scroll to position [303, 0]
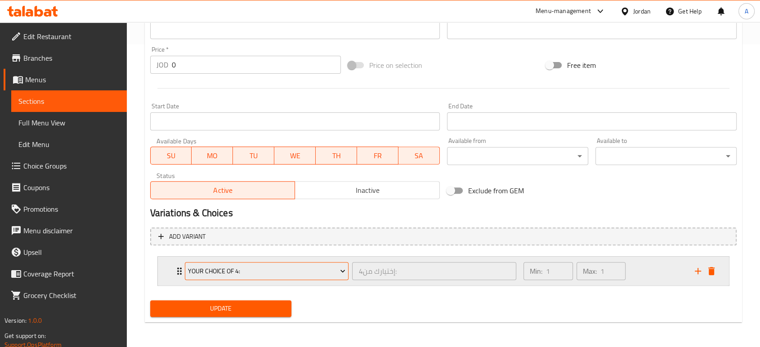
click at [225, 269] on span "Your Choice Of 4:" at bounding box center [266, 271] width 157 height 11
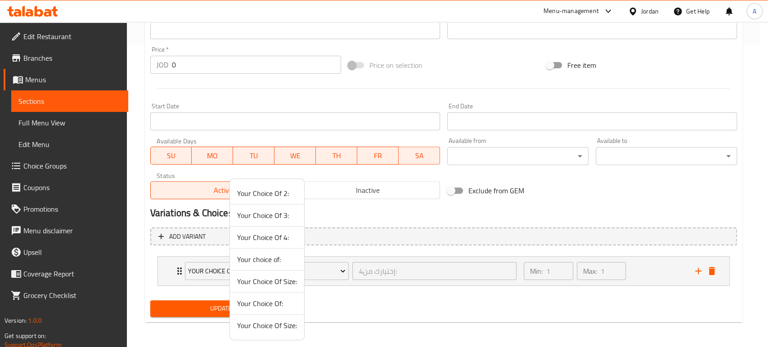
click at [261, 215] on span "Your Choice Of 3:" at bounding box center [267, 215] width 60 height 11
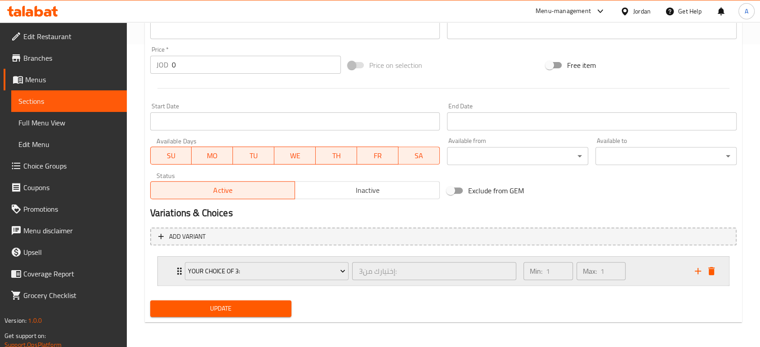
click at [183, 272] on div "Your Choice Of 3:" at bounding box center [267, 271] width 168 height 22
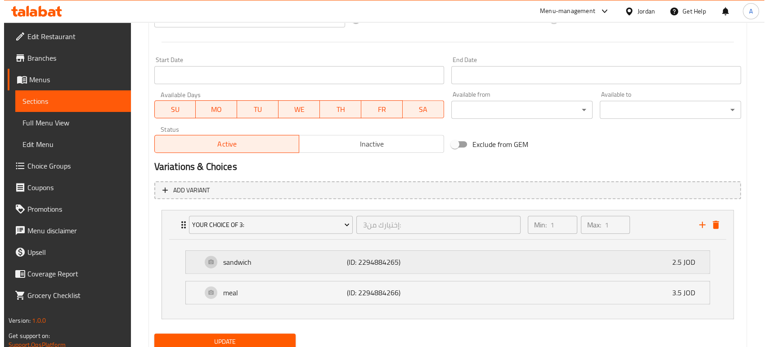
scroll to position [382, 0]
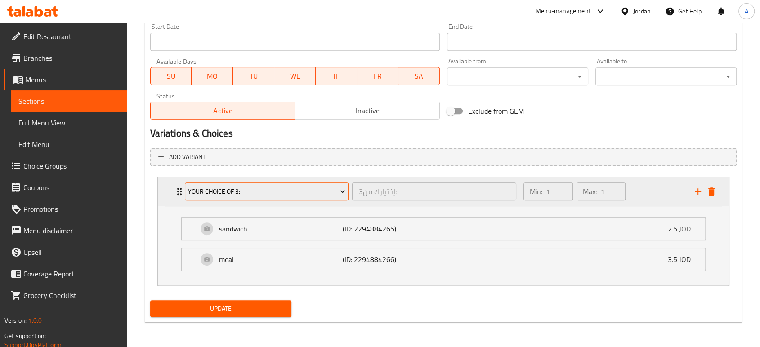
click at [252, 185] on button "Your Choice Of 3:" at bounding box center [267, 192] width 164 height 18
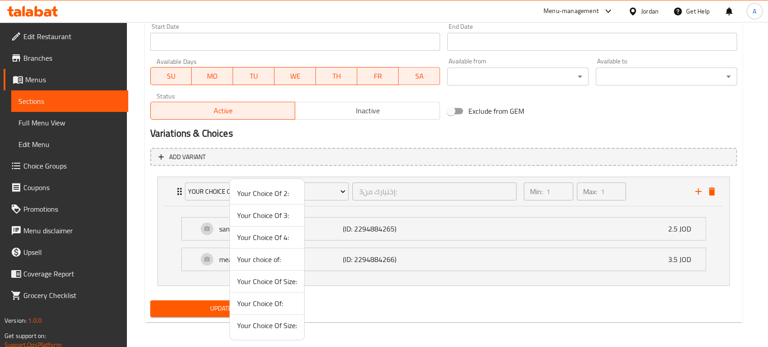
click at [266, 194] on span "Your Choice Of 2:" at bounding box center [267, 193] width 60 height 11
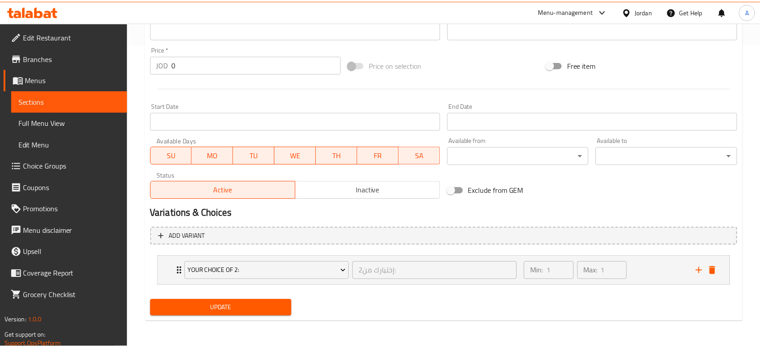
scroll to position [303, 0]
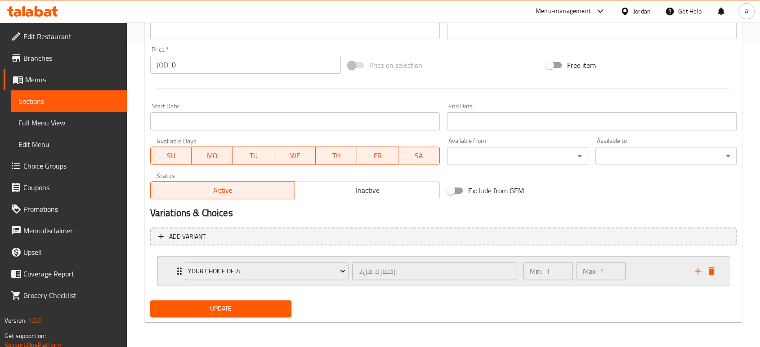
click at [179, 269] on div "Your Choice Of 2: إختيارك من2: ​" at bounding box center [350, 271] width 343 height 29
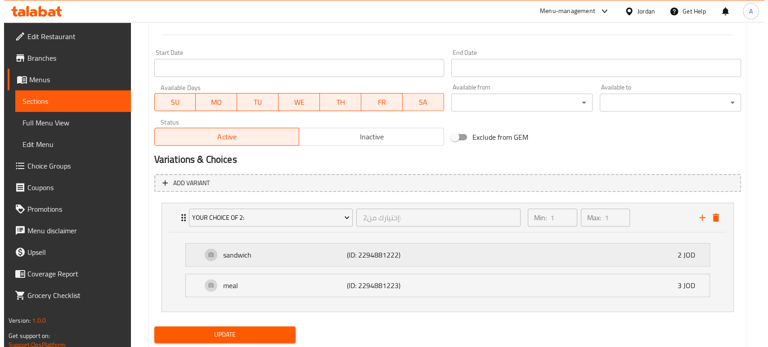
scroll to position [382, 0]
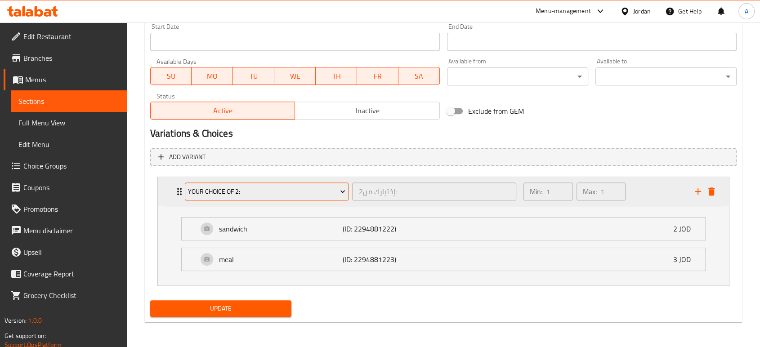
click at [232, 197] on span "Your Choice Of 2:" at bounding box center [266, 191] width 157 height 11
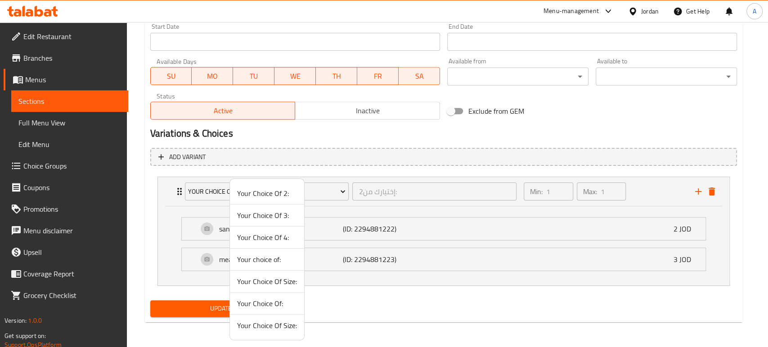
click at [274, 258] on span "Your choice of:" at bounding box center [267, 259] width 60 height 11
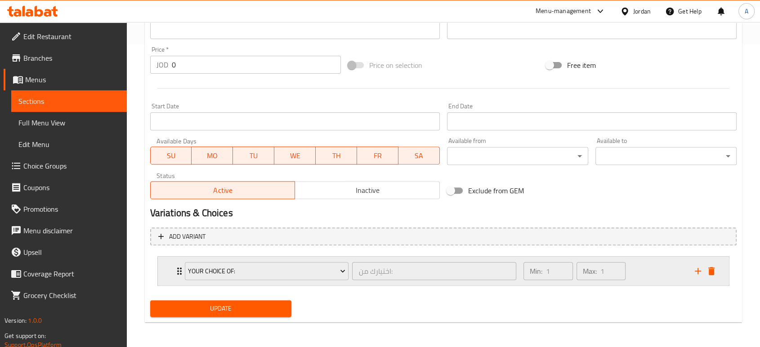
click at [176, 269] on icon "Expand" at bounding box center [179, 271] width 11 height 11
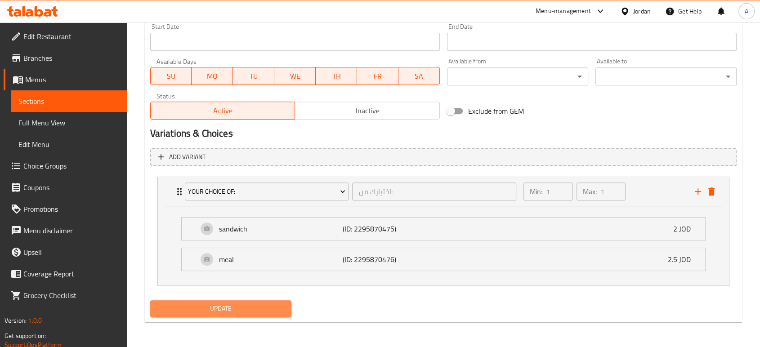
click at [224, 309] on span "Update" at bounding box center [220, 308] width 127 height 11
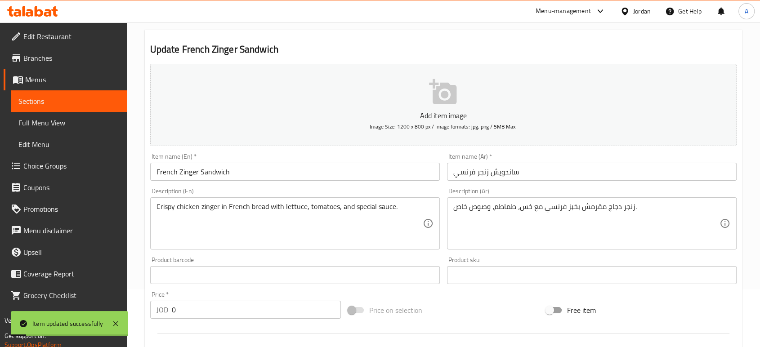
scroll to position [0, 0]
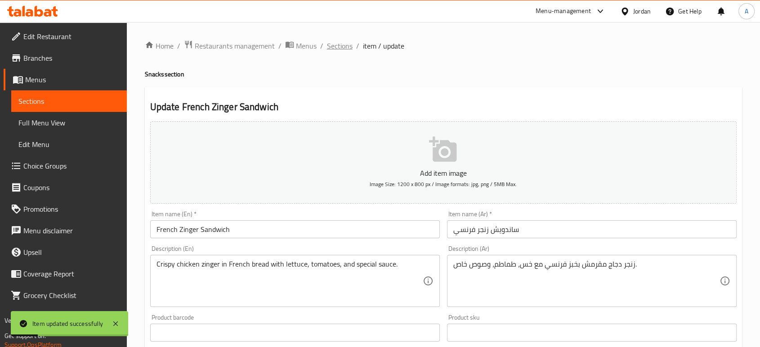
click at [330, 43] on span "Sections" at bounding box center [340, 45] width 26 height 11
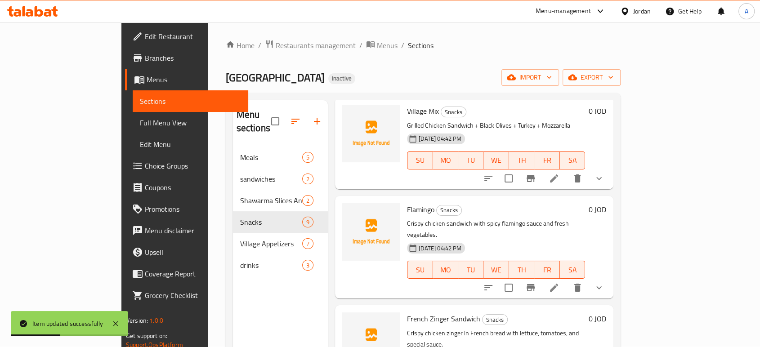
scroll to position [126, 0]
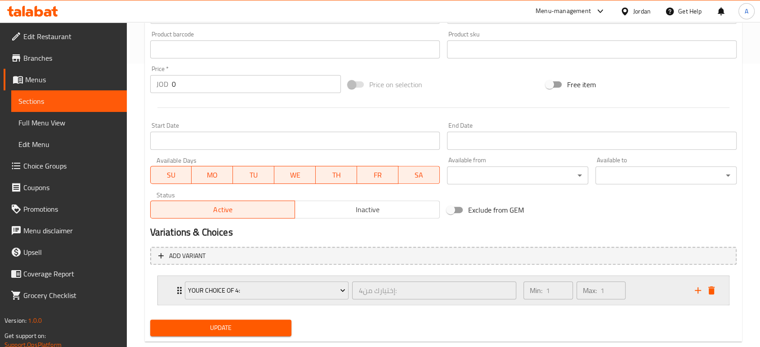
scroll to position [303, 0]
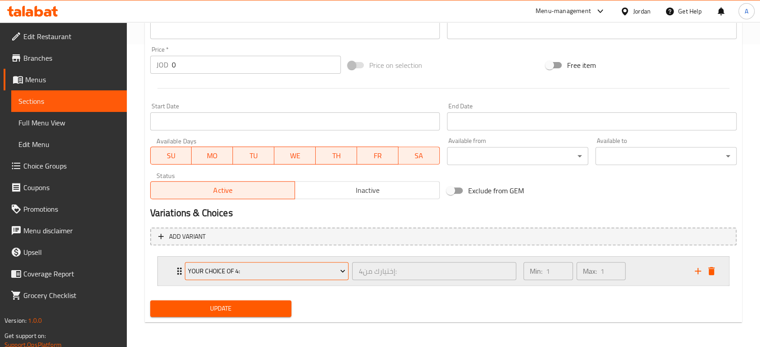
click at [223, 275] on span "Your Choice Of 4:" at bounding box center [266, 271] width 157 height 11
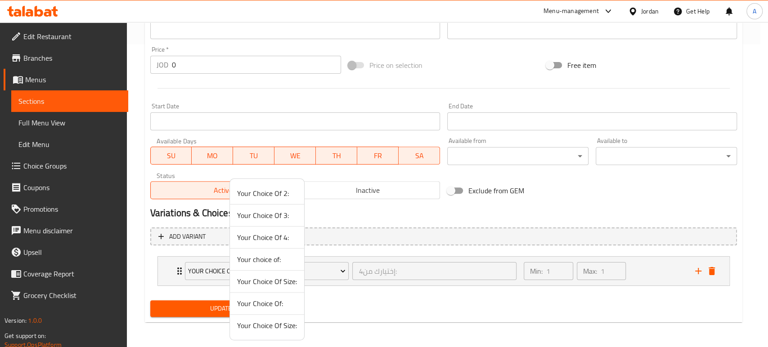
click at [267, 255] on span "Your choice of:" at bounding box center [267, 259] width 60 height 11
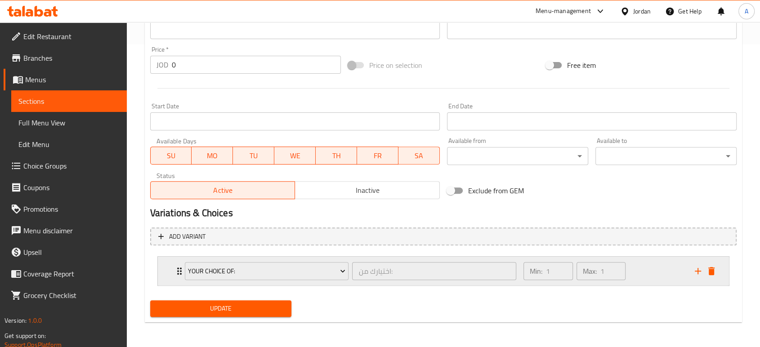
click at [177, 270] on icon "Expand" at bounding box center [179, 271] width 11 height 11
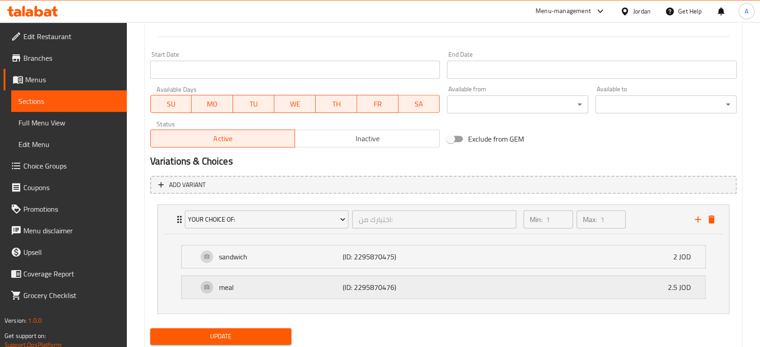
scroll to position [381, 0]
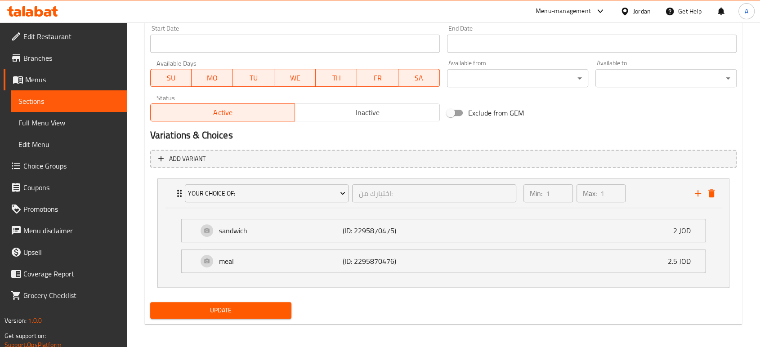
click at [233, 304] on button "Update" at bounding box center [220, 310] width 141 height 17
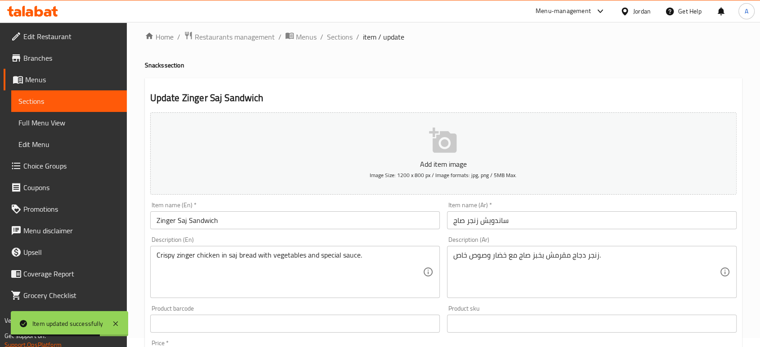
scroll to position [0, 0]
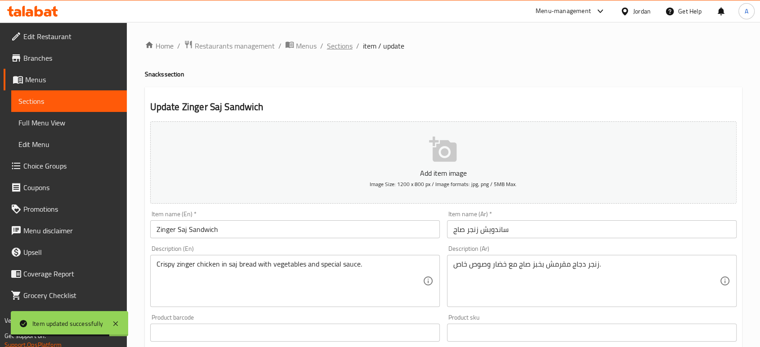
click at [334, 48] on span "Sections" at bounding box center [340, 45] width 26 height 11
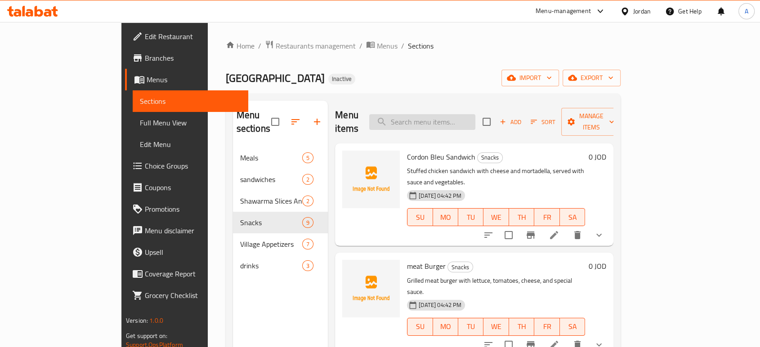
click at [475, 118] on input "search" at bounding box center [422, 122] width 106 height 16
paste input "Garlic"
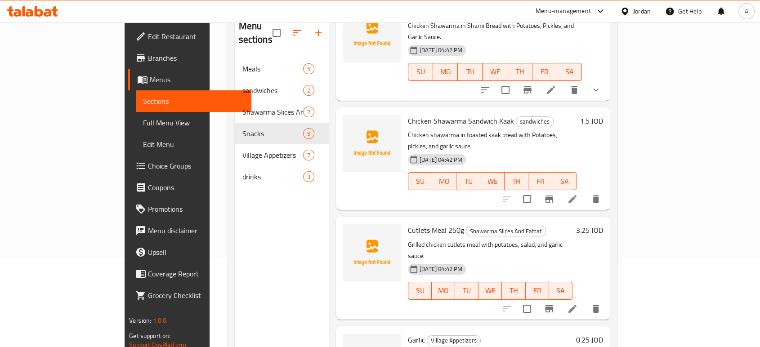
scroll to position [126, 0]
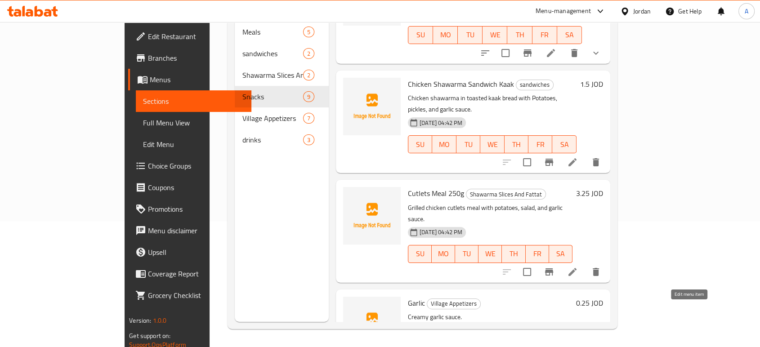
type input "Garlic"
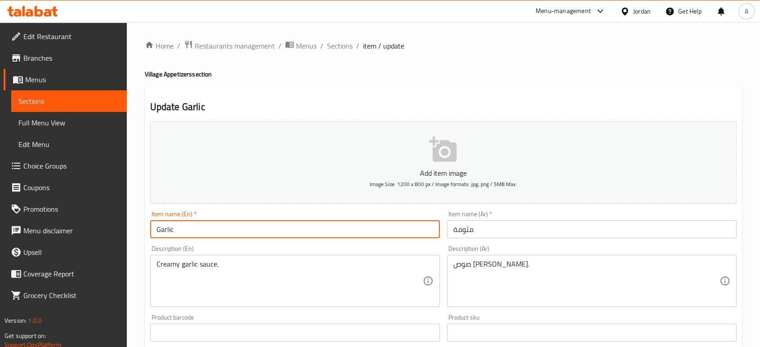
click at [221, 232] on input "Garlic" at bounding box center [295, 229] width 290 height 18
paste input "Mtawameh"
type input "Mtawameh"
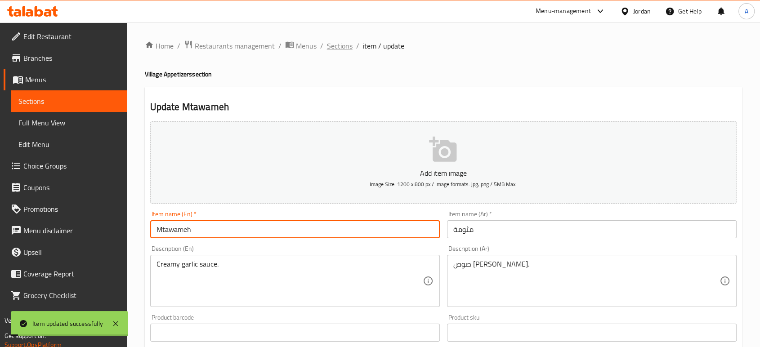
click at [341, 45] on span "Sections" at bounding box center [340, 45] width 26 height 11
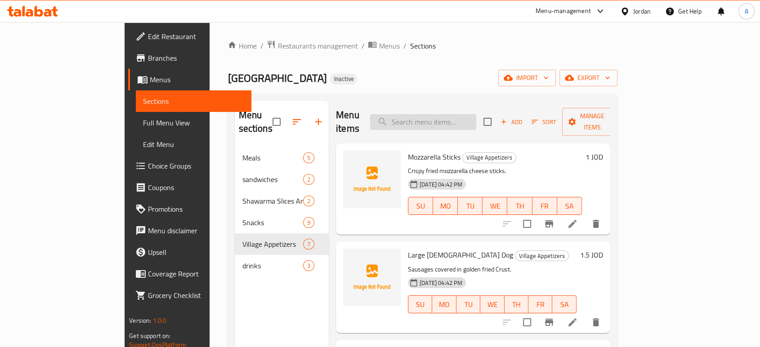
click at [476, 114] on input "search" at bounding box center [423, 122] width 106 height 16
paste input "Soft Drink Can 250ml"
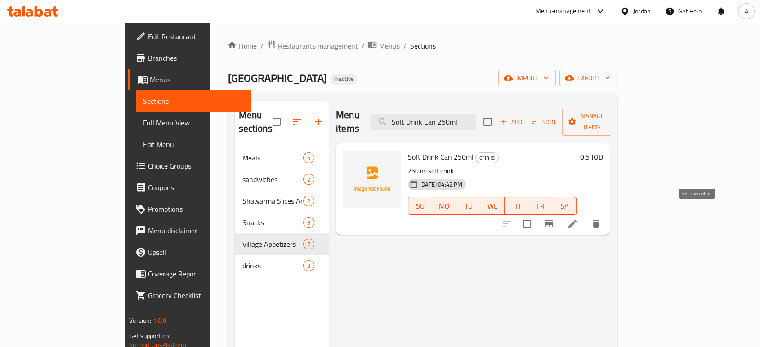
type input "Soft Drink Can 250ml"
click at [578, 219] on icon at bounding box center [572, 224] width 11 height 11
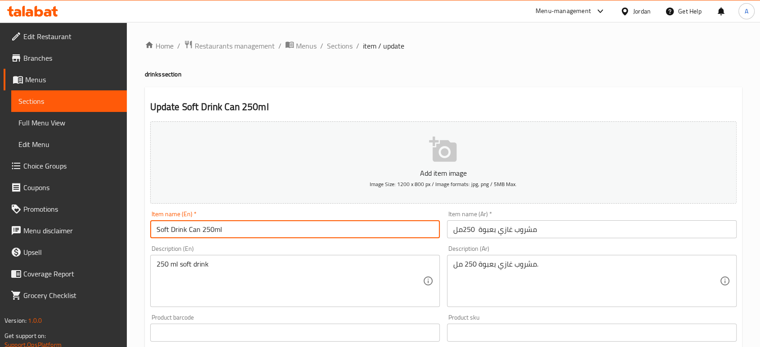
drag, startPoint x: 186, startPoint y: 229, endPoint x: 155, endPoint y: 231, distance: 30.6
click at [155, 231] on input "Soft Drink Can 250ml" at bounding box center [295, 229] width 290 height 18
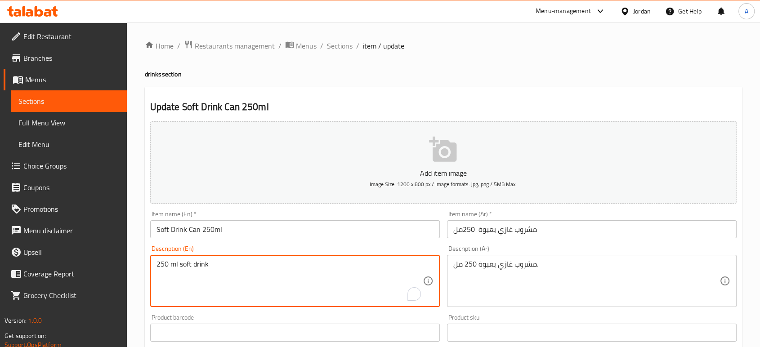
click at [307, 271] on textarea "250 ml soft drink" at bounding box center [290, 281] width 266 height 43
paste textarea "carbonated soft"
click at [306, 271] on textarea "250 ml soft carbonated soft drink" at bounding box center [290, 281] width 266 height 43
click at [306, 270] on textarea "250 ml soft carbonated soft drink" at bounding box center [290, 281] width 266 height 43
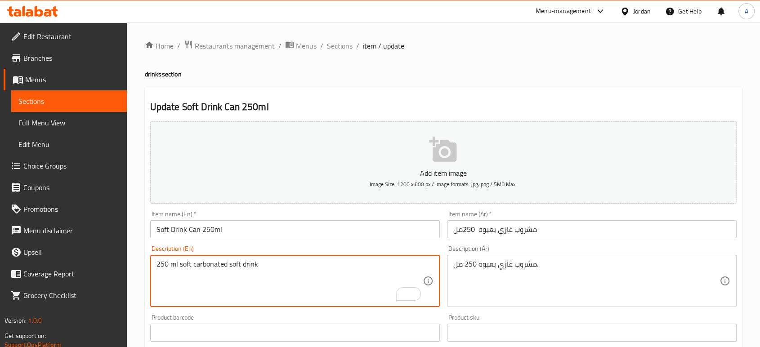
click at [306, 270] on textarea "250 ml soft carbonated soft drink" at bounding box center [290, 281] width 266 height 43
paste textarea "To enrich screen reader interactions, please activate Accessibility in Grammarl…"
type textarea "carbonated soft drink"
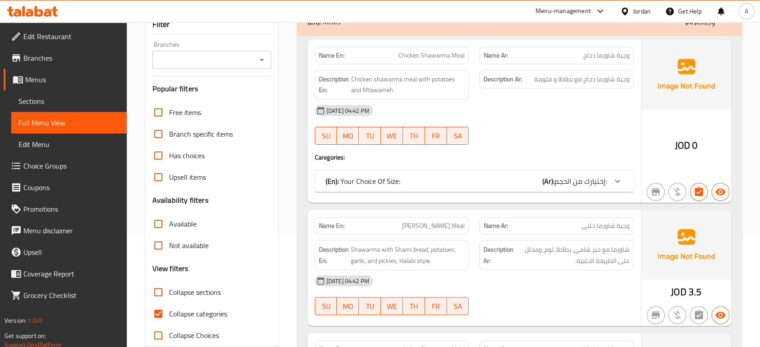
scroll to position [150, 0]
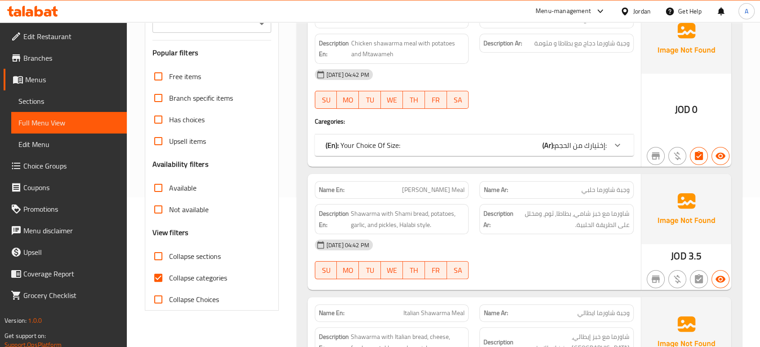
click at [193, 281] on span "Collapse categories" at bounding box center [198, 278] width 58 height 11
click at [169, 281] on input "Collapse categories" at bounding box center [159, 278] width 22 height 22
checkbox input "false"
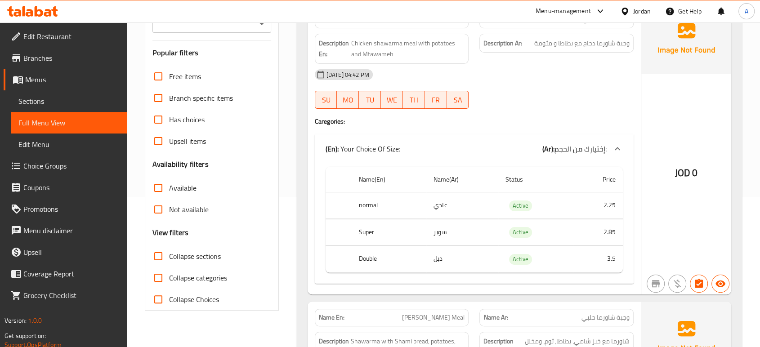
click at [712, 111] on div "JOD 0" at bounding box center [686, 149] width 90 height 291
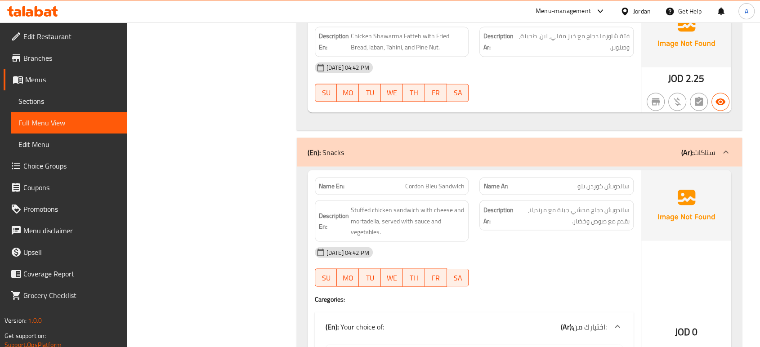
drag, startPoint x: 383, startPoint y: 313, endPoint x: 259, endPoint y: 210, distance: 161.3
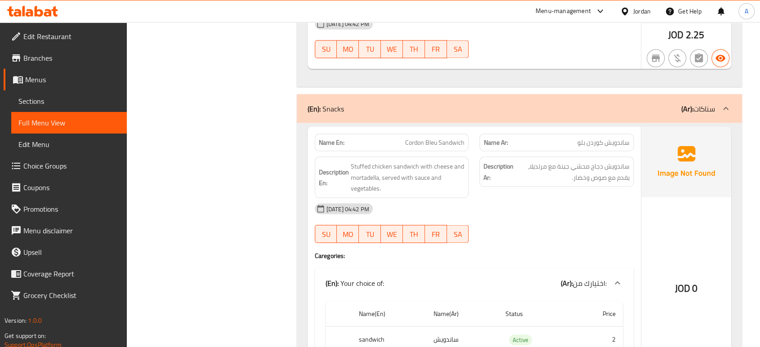
scroll to position [1677, 0]
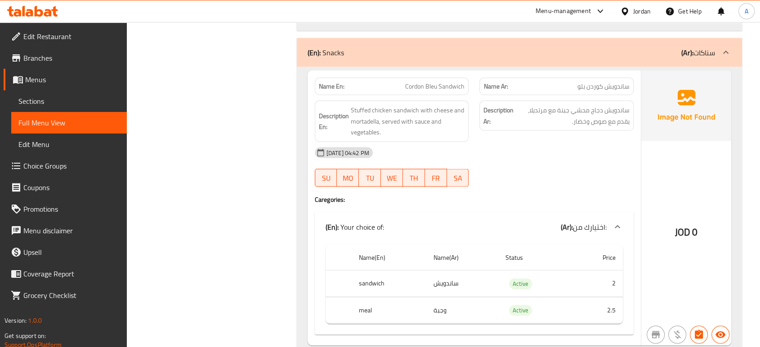
click at [453, 142] on div "[DATE] 04:42 PM" at bounding box center [474, 153] width 330 height 22
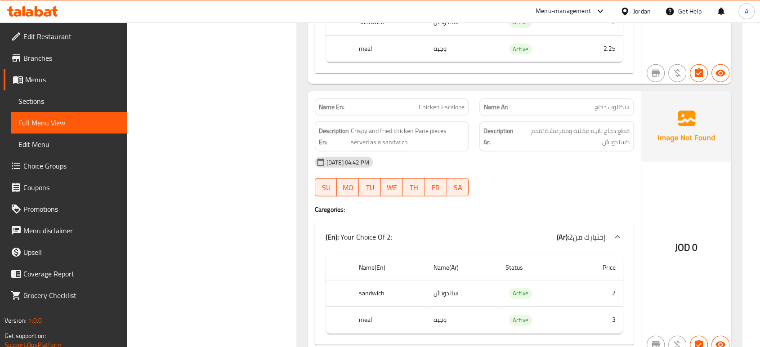
scroll to position [2227, 0]
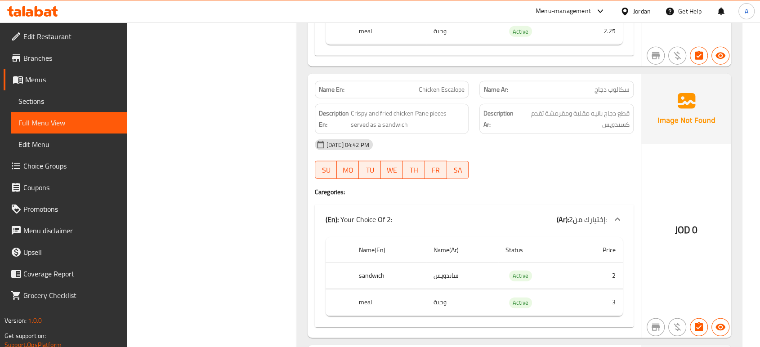
click at [454, 85] on span "Chicken Escalope" at bounding box center [442, 89] width 46 height 9
click at [453, 85] on span "Chicken Escalope" at bounding box center [442, 89] width 46 height 9
copy span "Chicken Escalope"
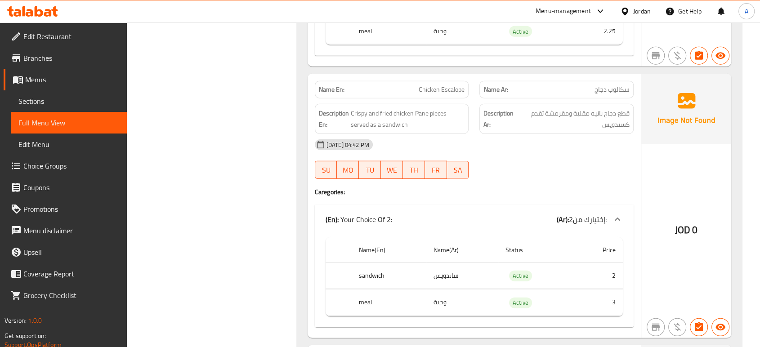
click at [678, 161] on div "JOD 0" at bounding box center [686, 206] width 90 height 264
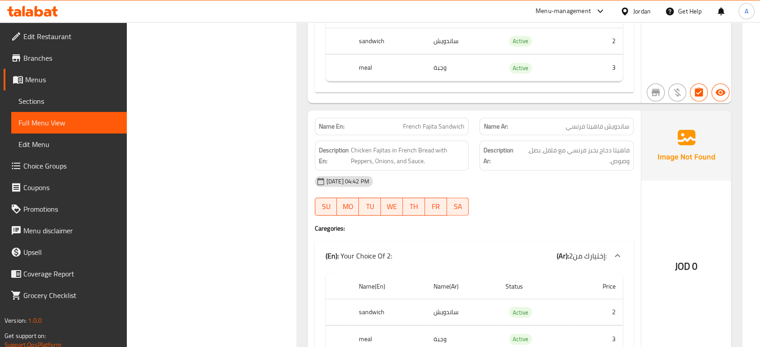
scroll to position [2477, 0]
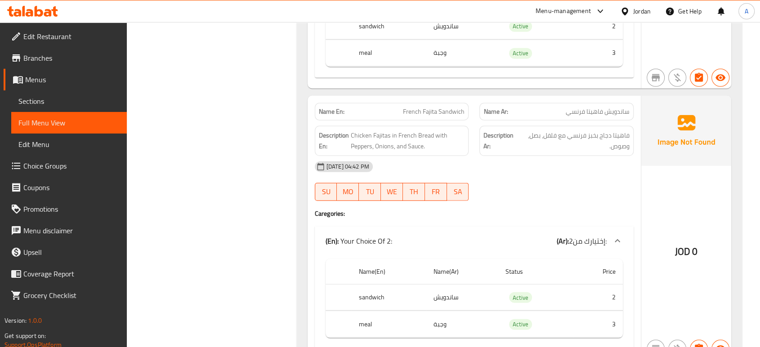
click at [538, 211] on div "Name En: French Fajita Sandwich Name Ar: ساندويش فاهيتا فرنسي Description En: C…" at bounding box center [474, 228] width 333 height 264
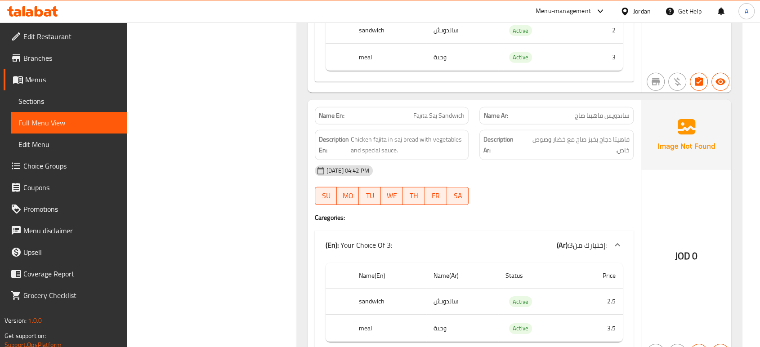
scroll to position [2719, 0]
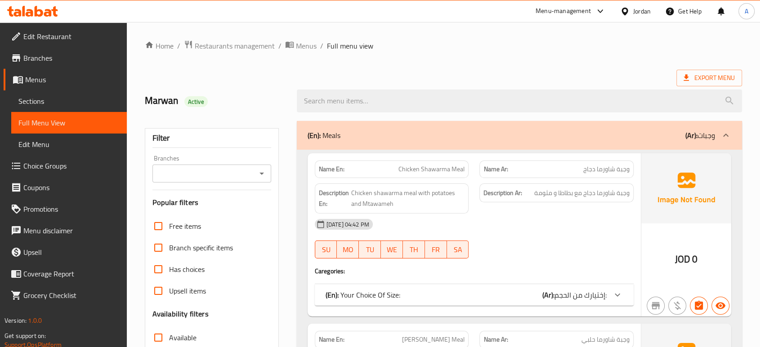
scroll to position [110, 0]
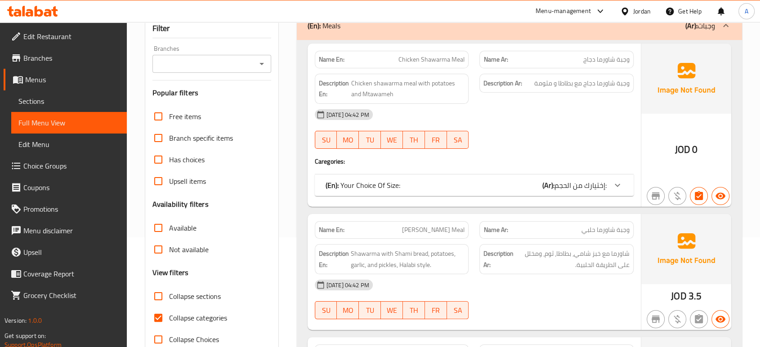
click at [176, 319] on span "Collapse categories" at bounding box center [198, 318] width 58 height 11
click at [169, 319] on input "Collapse categories" at bounding box center [159, 318] width 22 height 22
checkbox input "false"
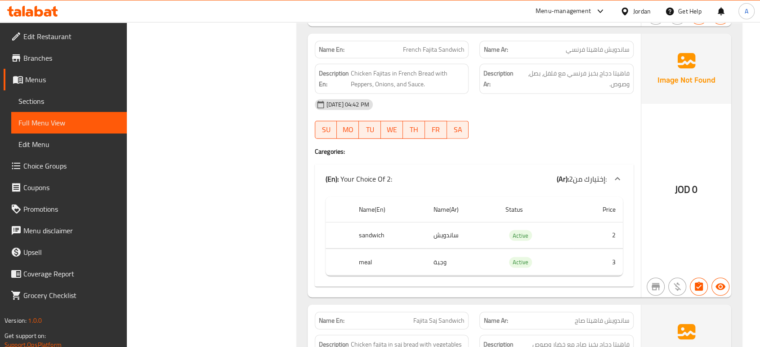
scroll to position [2546, 0]
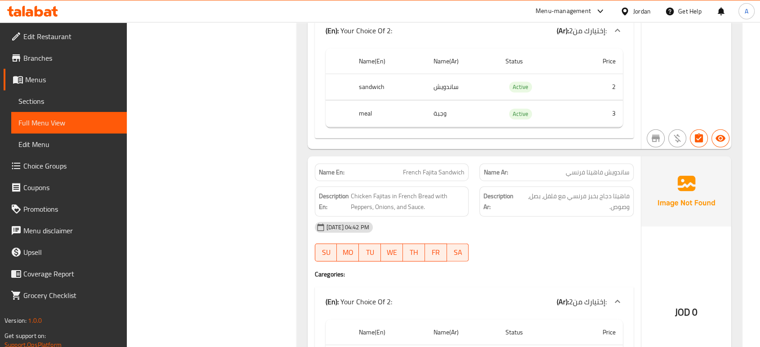
click at [455, 217] on div "[DATE] 04:42 PM" at bounding box center [474, 228] width 330 height 22
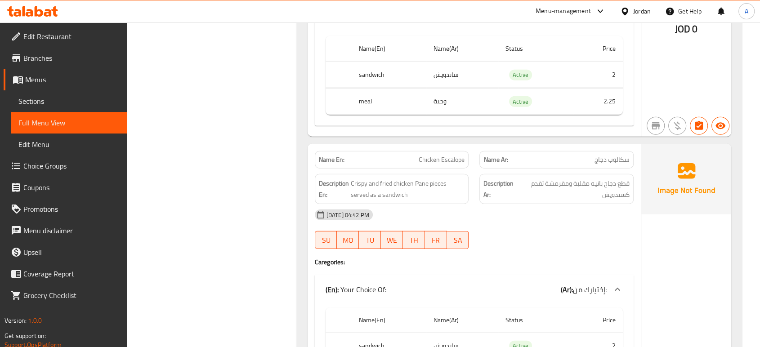
scroll to position [2155, 0]
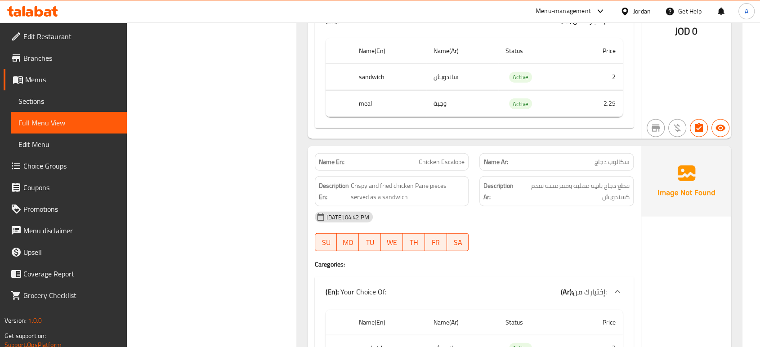
click at [450, 157] on span "Chicken Escalope" at bounding box center [442, 161] width 46 height 9
copy span "Chicken Escalope"
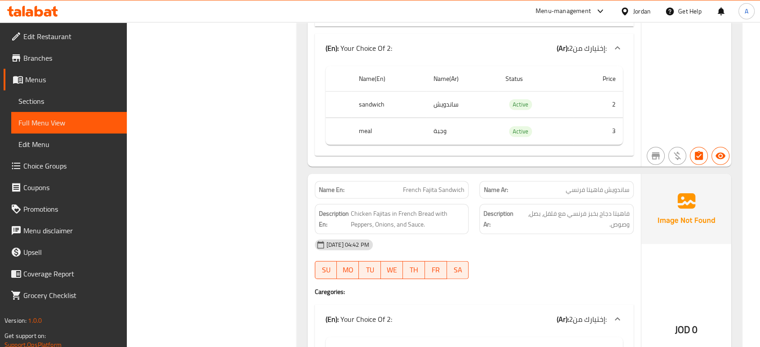
scroll to position [2529, 0]
click at [448, 242] on div "[DATE] 04:42 PM" at bounding box center [474, 244] width 330 height 22
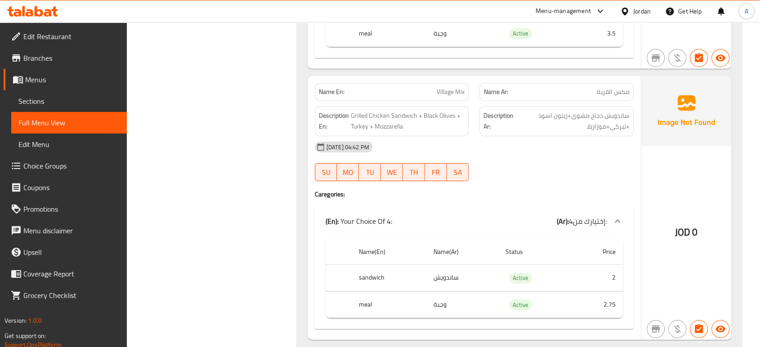
scroll to position [3178, 0]
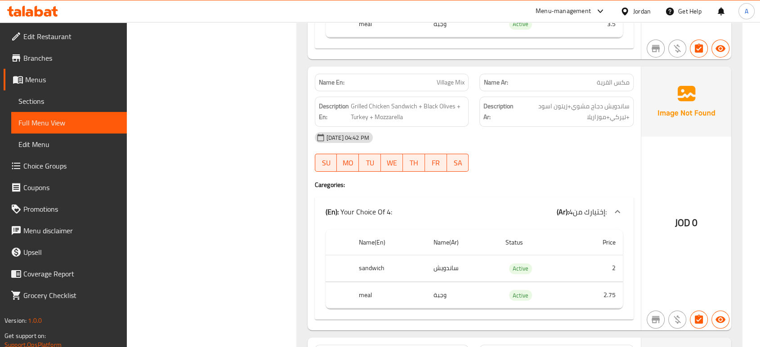
click at [518, 154] on div "[DATE] 04:42 PM SU MO TU WE TH FR SA" at bounding box center [474, 152] width 330 height 50
click at [454, 78] on span "Village Mix" at bounding box center [451, 82] width 28 height 9
copy span "Village Mix"
click at [454, 78] on span "Village Mix" at bounding box center [451, 82] width 28 height 9
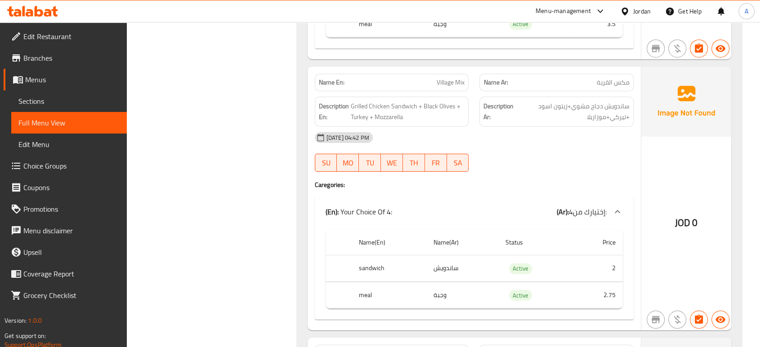
click at [655, 134] on div "JOD 0" at bounding box center [686, 199] width 90 height 264
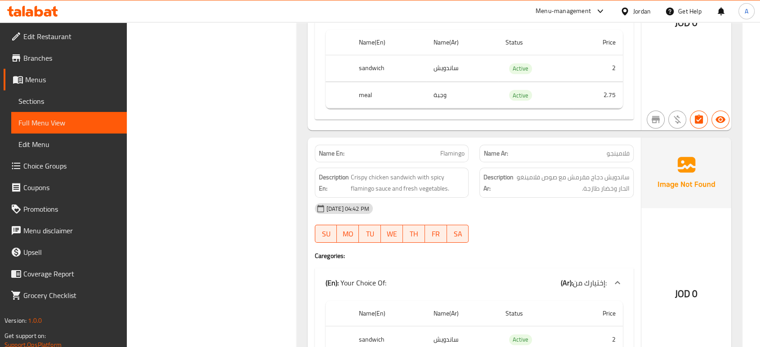
scroll to position [3428, 0]
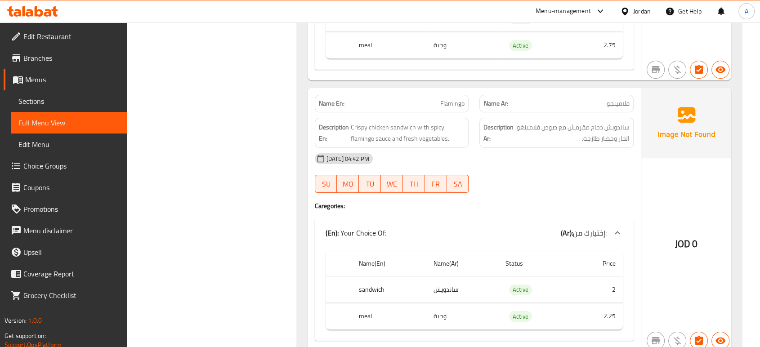
click at [579, 153] on div "[DATE] 04:42 PM" at bounding box center [474, 159] width 330 height 22
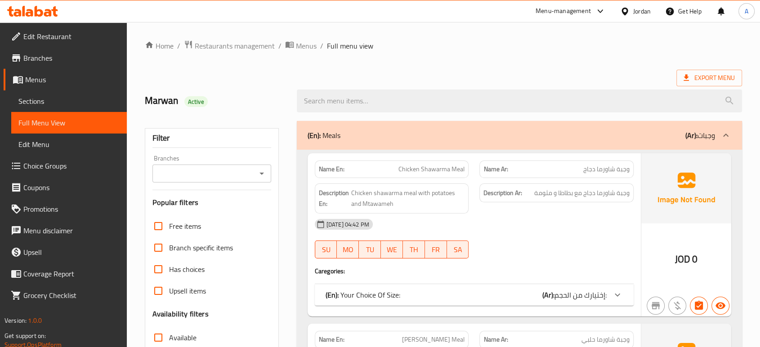
scroll to position [250, 0]
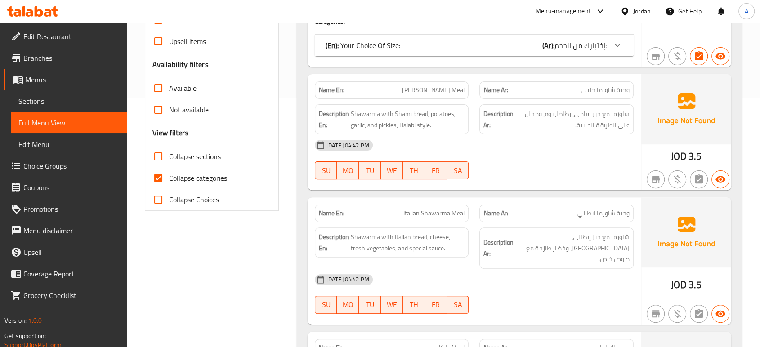
click at [180, 170] on label "Collapse categories" at bounding box center [188, 178] width 80 height 22
click at [169, 170] on input "Collapse categories" at bounding box center [159, 178] width 22 height 22
checkbox input "false"
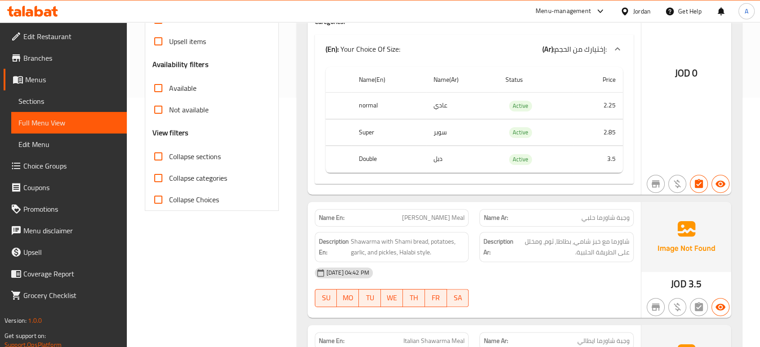
click at [502, 257] on strong "Description Ar:" at bounding box center [499, 247] width 30 height 22
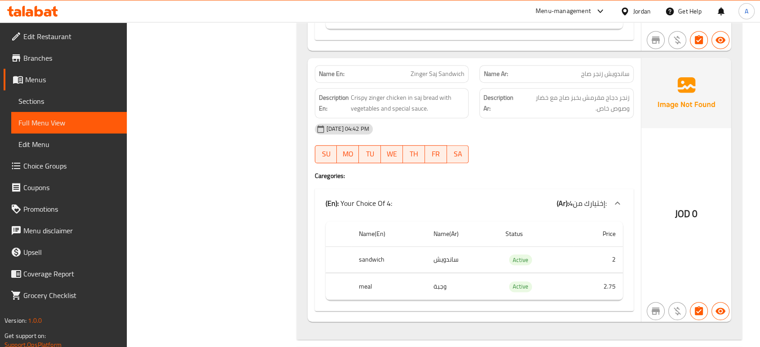
scroll to position [3872, 0]
click at [497, 171] on h4 "Caregories:" at bounding box center [474, 175] width 319 height 9
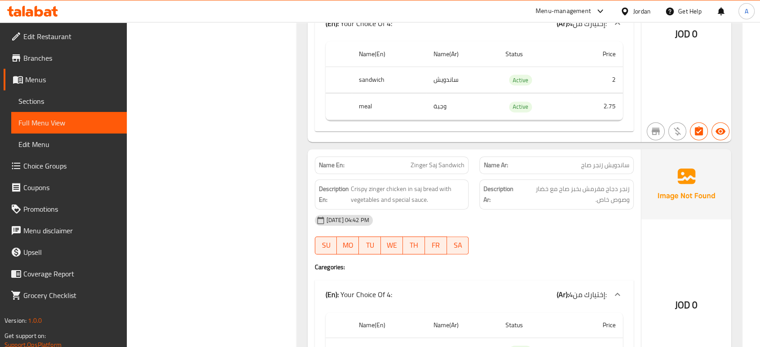
scroll to position [3732, 0]
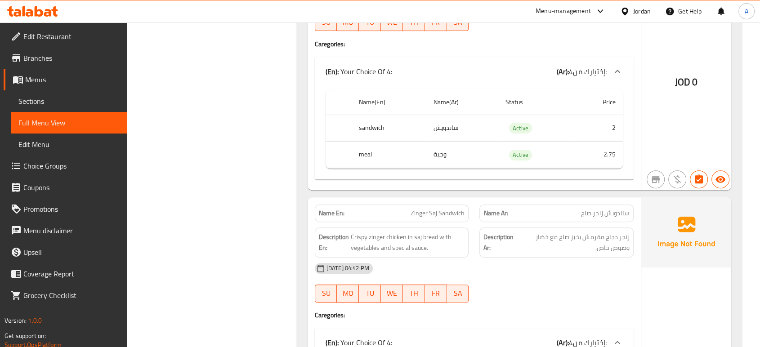
click at [541, 273] on div "[DATE] 04:42 PM SU MO TU WE TH FR SA" at bounding box center [474, 283] width 330 height 50
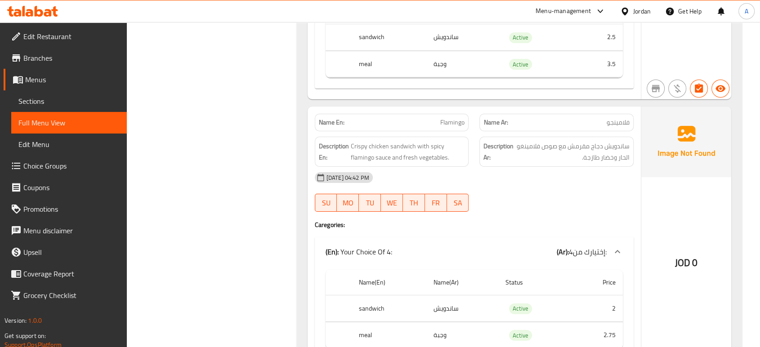
scroll to position [3280, 0]
click at [504, 176] on div "[DATE] 04:42 PM" at bounding box center [474, 177] width 330 height 22
click at [452, 117] on span "Flamingo" at bounding box center [452, 121] width 24 height 9
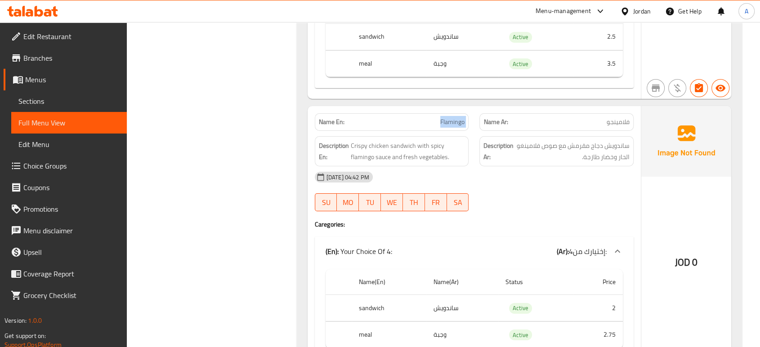
copy span "Flamingo"
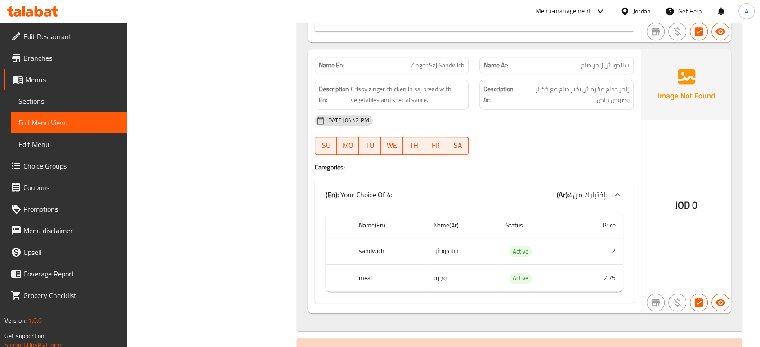
scroll to position [3830, 0]
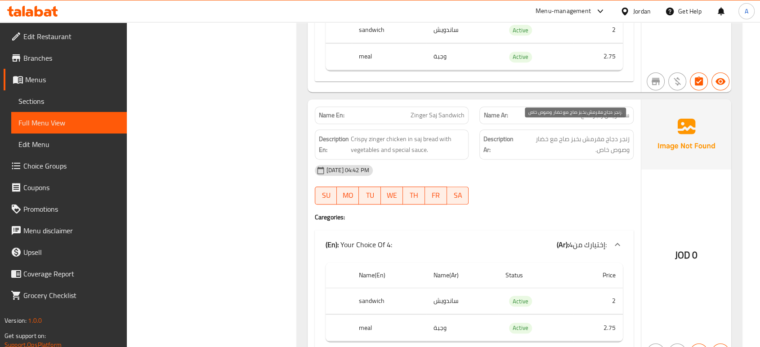
click at [562, 134] on span "زنجر دجاج مقرمش بخبز صاج مع خضار وصوص خاص." at bounding box center [574, 145] width 111 height 22
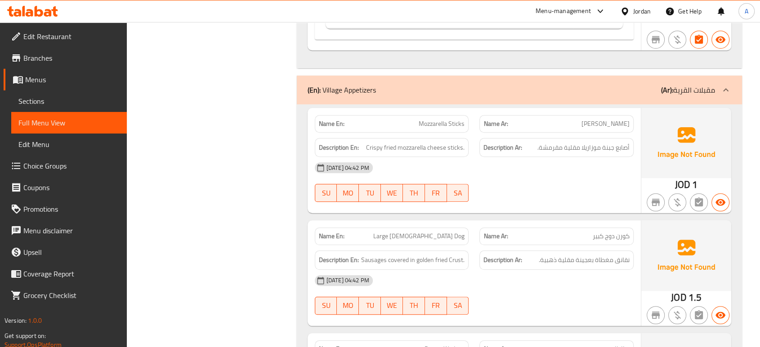
scroll to position [4144, 0]
click at [490, 156] on div "[DATE] 04:42 PM" at bounding box center [474, 167] width 330 height 22
drag, startPoint x: 567, startPoint y: 179, endPoint x: 564, endPoint y: 170, distance: 9.8
click at [567, 179] on div "[DATE] 04:42 PM SU MO TU WE TH FR SA" at bounding box center [474, 181] width 330 height 50
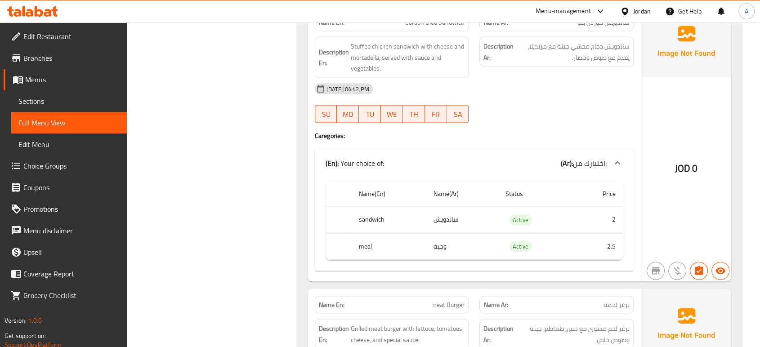
scroll to position [0, 0]
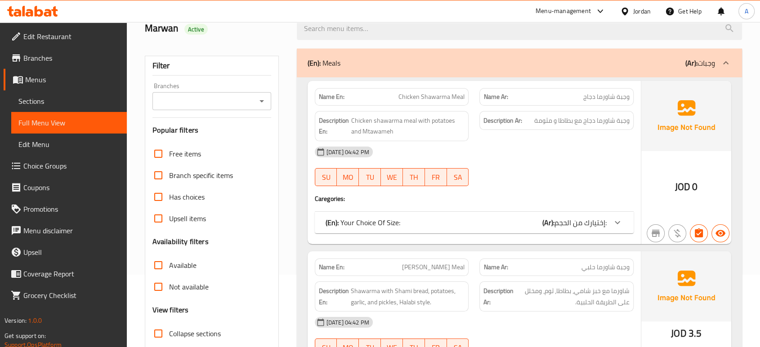
scroll to position [100, 0]
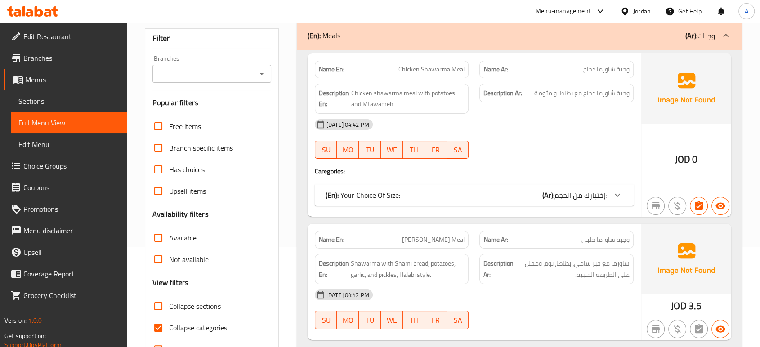
click at [213, 329] on span "Collapse categories" at bounding box center [198, 328] width 58 height 11
click at [169, 329] on input "Collapse categories" at bounding box center [159, 328] width 22 height 22
checkbox input "false"
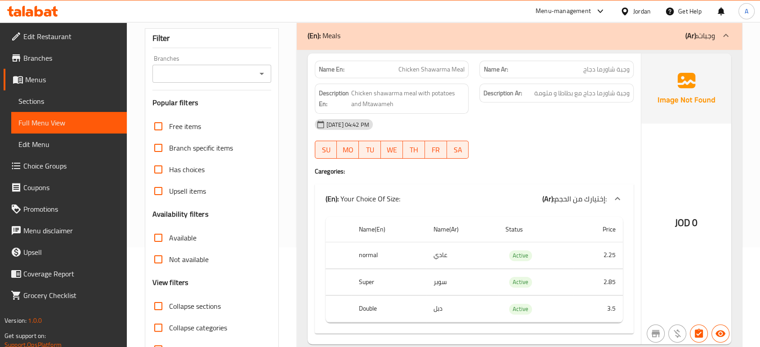
click at [592, 157] on div at bounding box center [556, 158] width 165 height 11
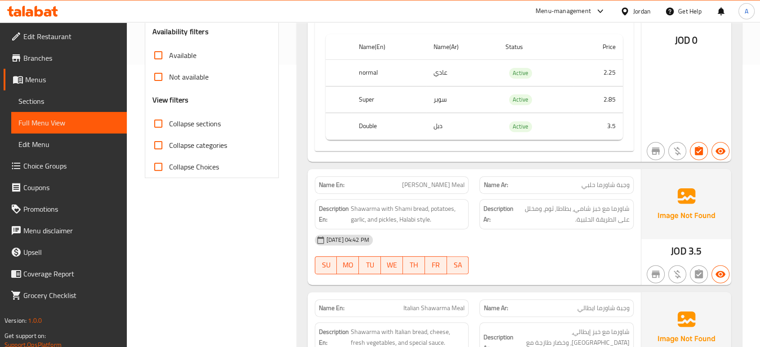
scroll to position [300, 0]
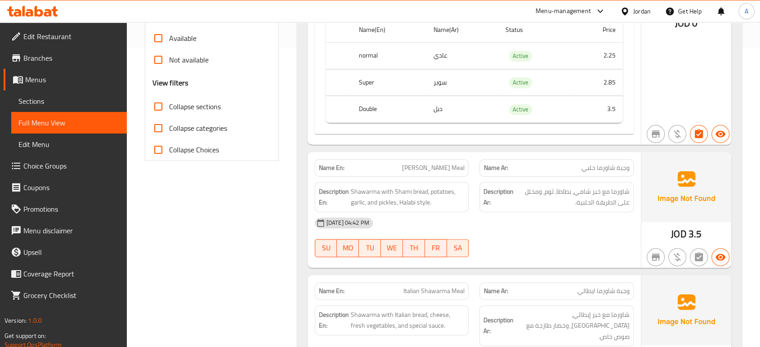
click at [435, 229] on div "[DATE] 04:42 PM" at bounding box center [474, 223] width 330 height 22
click at [500, 219] on div "[DATE] 04:42 PM" at bounding box center [474, 223] width 330 height 22
click at [405, 243] on button "TH" at bounding box center [414, 248] width 22 height 18
type button "4"
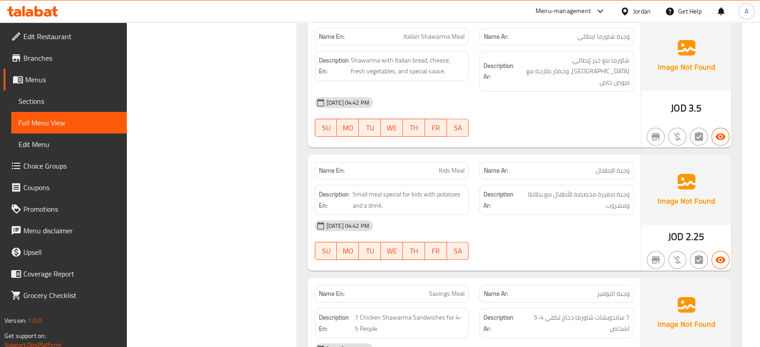
scroll to position [650, 0]
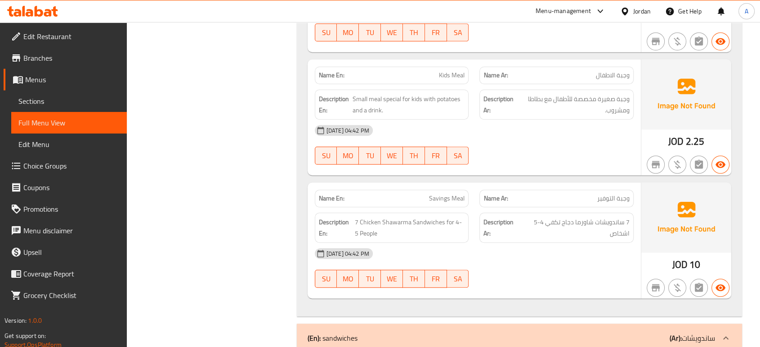
click at [570, 136] on div "[DATE] 04:42 PM SU MO TU WE TH FR SA" at bounding box center [474, 145] width 330 height 50
click at [513, 270] on div "[DATE] 04:42 PM SU MO TU WE TH FR SA" at bounding box center [474, 268] width 330 height 50
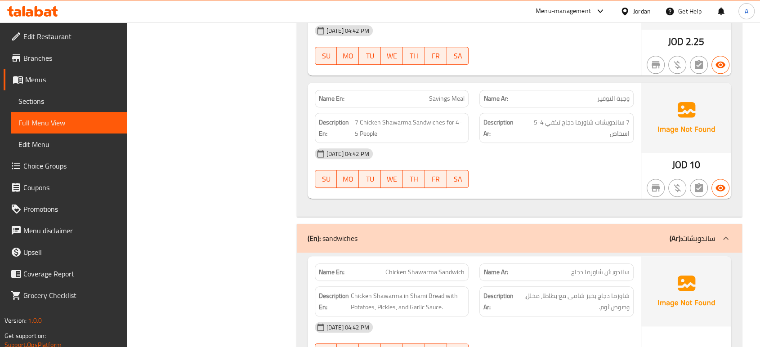
scroll to position [849, 0]
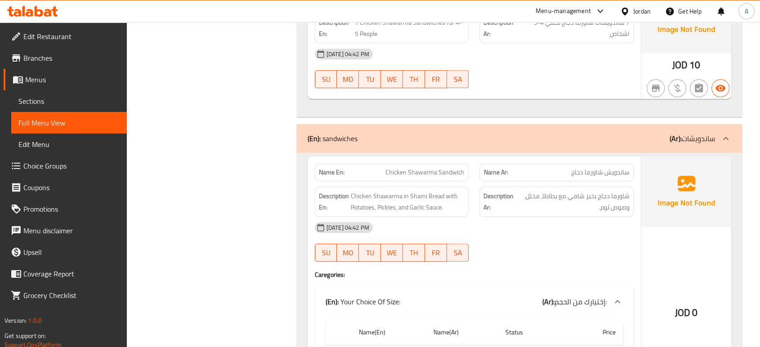
click at [682, 219] on div "JOD 0" at bounding box center [686, 289] width 90 height 264
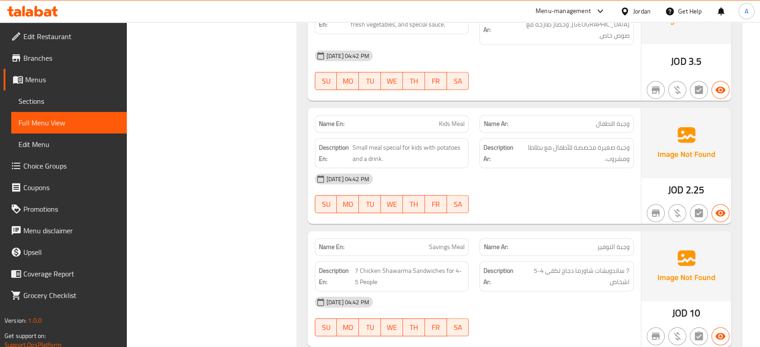
scroll to position [600, 0]
click at [481, 171] on div "[DATE] 04:42 PM" at bounding box center [474, 181] width 330 height 22
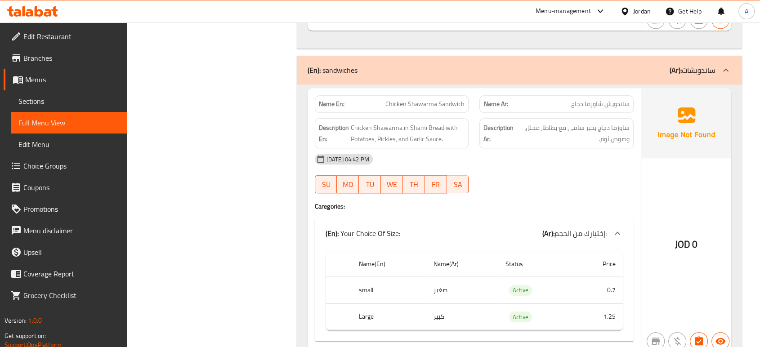
scroll to position [965, 0]
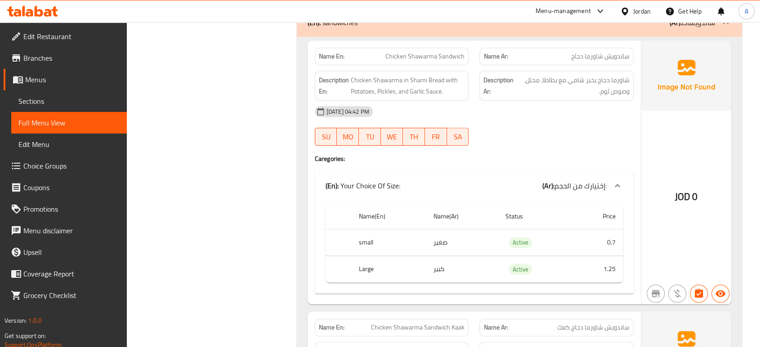
click at [539, 123] on div "15-09-2025 04:42 PM SU MO TU WE TH FR SA" at bounding box center [474, 126] width 330 height 50
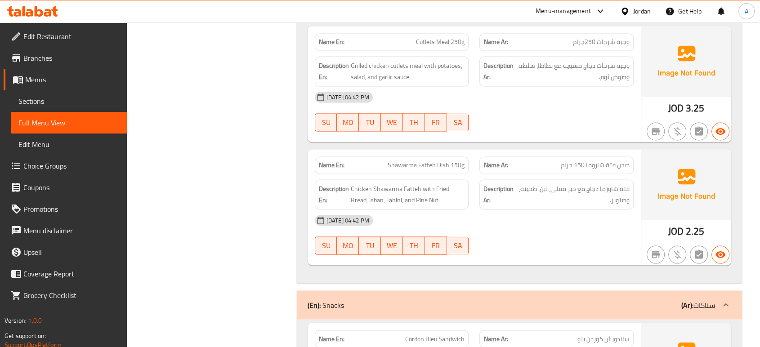
scroll to position [1137, 0]
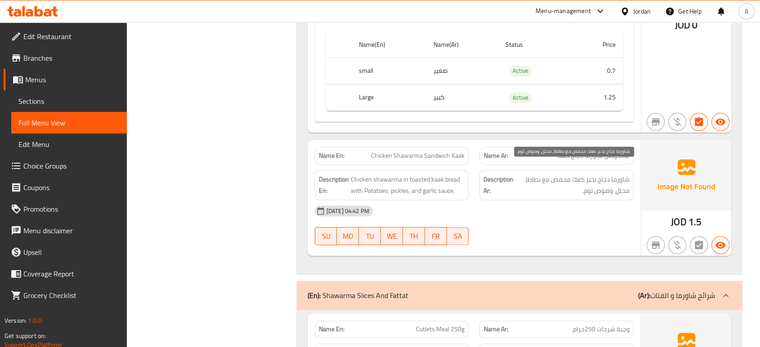
click at [612, 184] on span "شاورما دجاج بخبز كعك محمص مع بطاطا، مخلل، وصوص ثوم." at bounding box center [572, 185] width 114 height 22
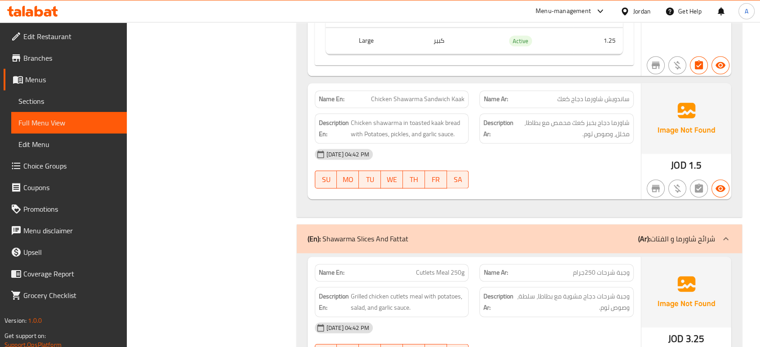
scroll to position [1237, 0]
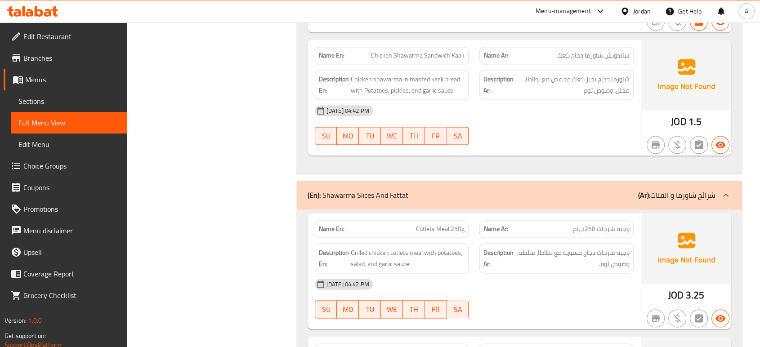
click at [549, 139] on div at bounding box center [556, 144] width 165 height 11
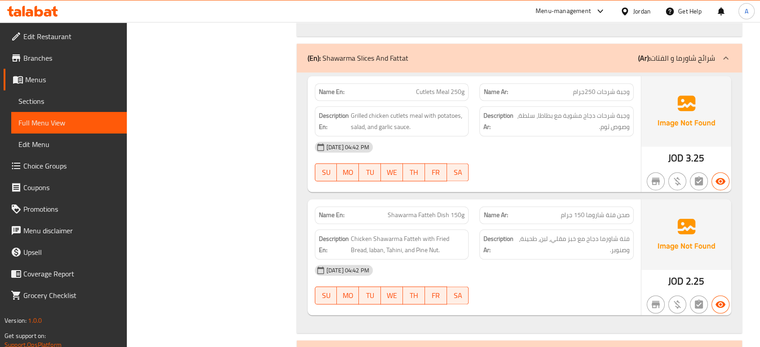
scroll to position [1433, 0]
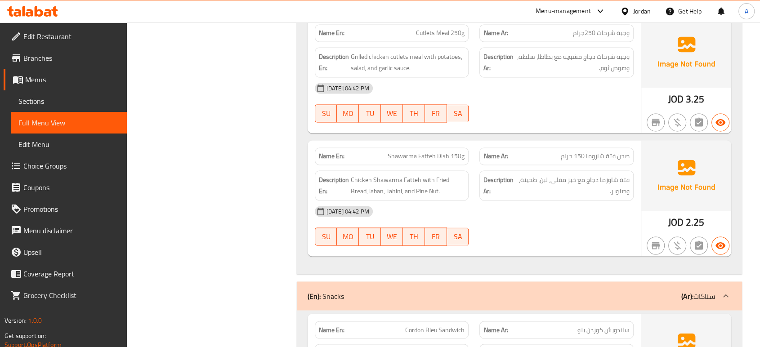
click at [533, 201] on div "[DATE] 04:42 PM" at bounding box center [474, 212] width 330 height 22
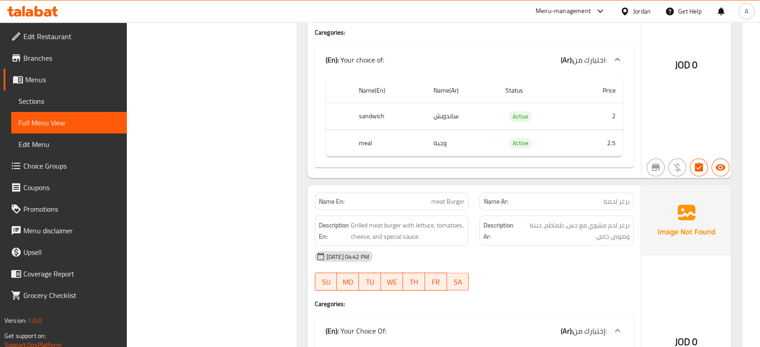
scroll to position [1944, 0]
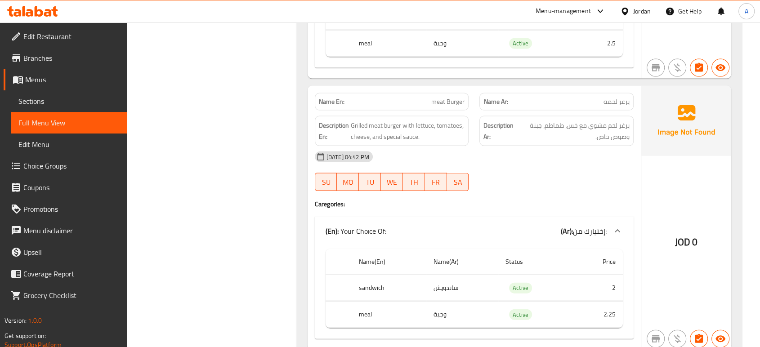
click at [471, 149] on div "[DATE] 04:42 PM" at bounding box center [474, 157] width 330 height 22
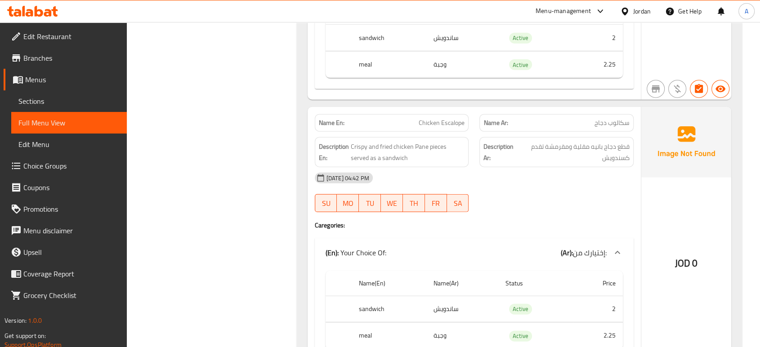
scroll to position [2244, 0]
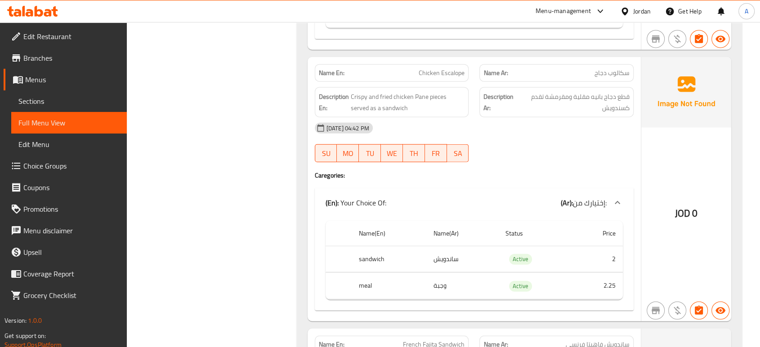
click at [643, 166] on div "JOD 0" at bounding box center [686, 189] width 90 height 264
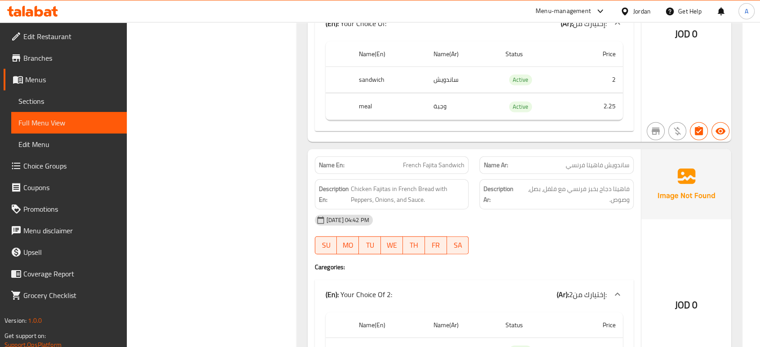
scroll to position [2494, 0]
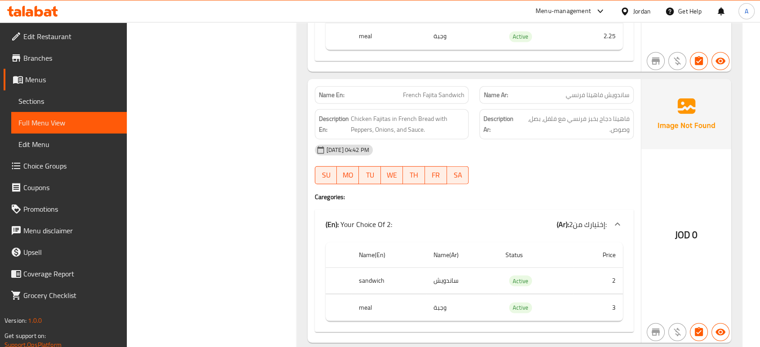
click at [581, 179] on div at bounding box center [556, 184] width 165 height 11
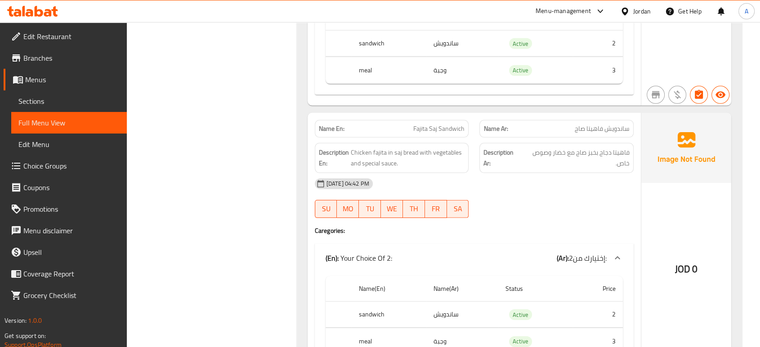
scroll to position [2794, 0]
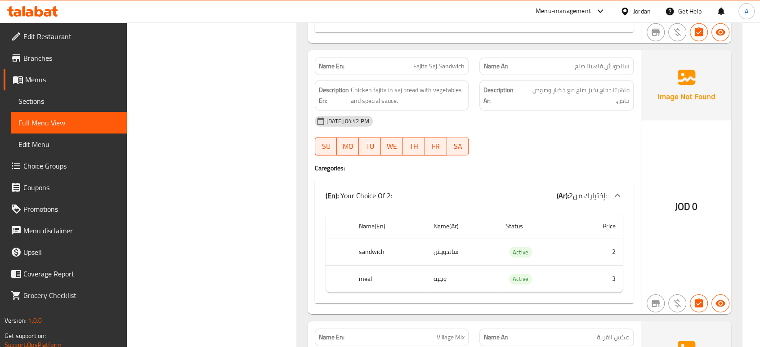
drag, startPoint x: 551, startPoint y: 120, endPoint x: 546, endPoint y: 116, distance: 5.5
click at [551, 119] on div "[DATE] 04:42 PM" at bounding box center [474, 122] width 330 height 22
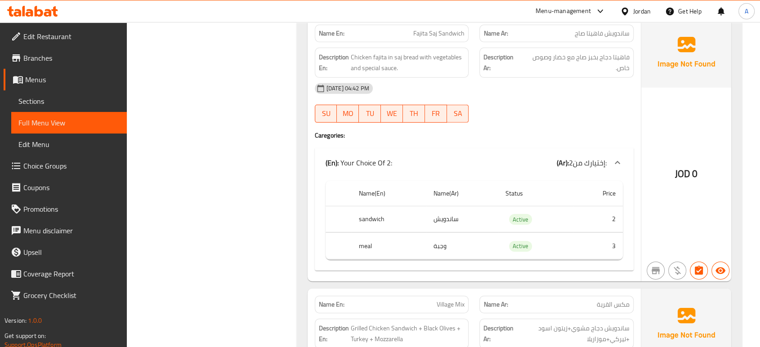
scroll to position [2844, 0]
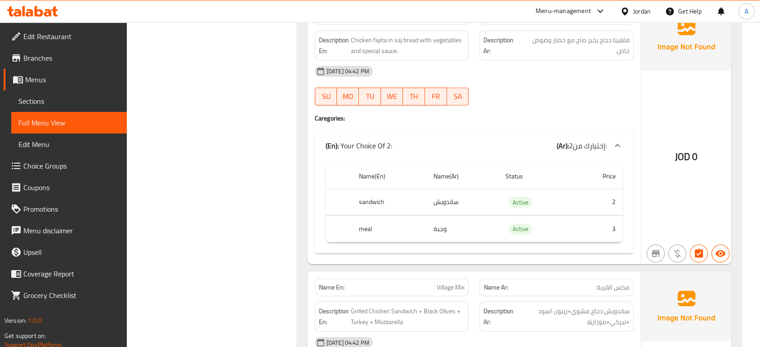
click at [540, 279] on div "Name Ar: مكس القرية" at bounding box center [556, 288] width 154 height 18
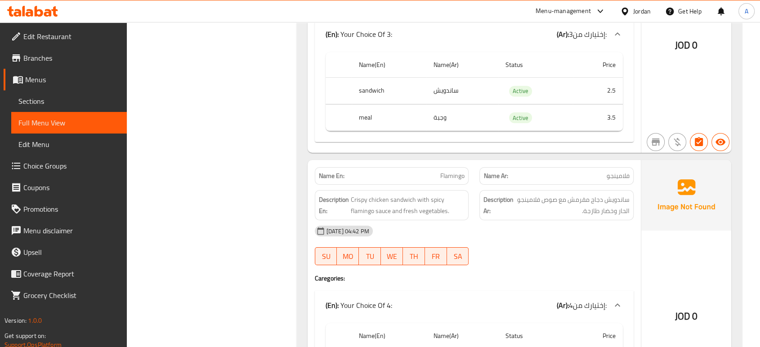
scroll to position [3243, 0]
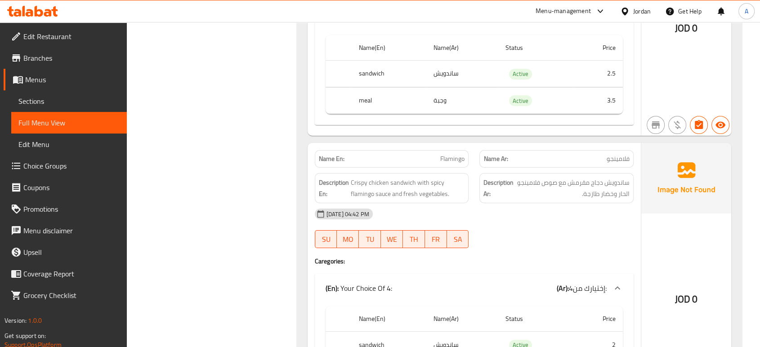
drag, startPoint x: 584, startPoint y: 239, endPoint x: 580, endPoint y: 236, distance: 4.9
click at [584, 243] on div at bounding box center [556, 248] width 165 height 11
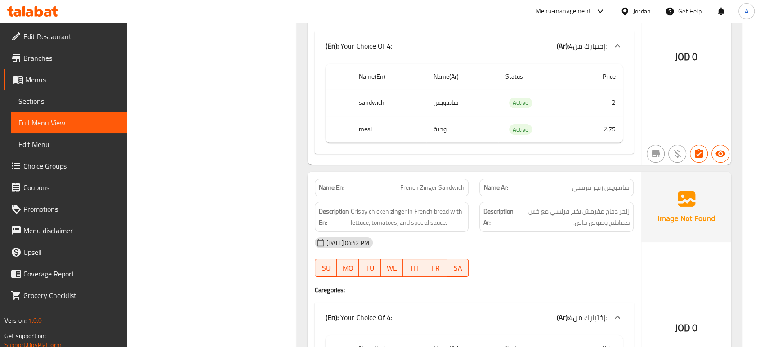
scroll to position [3543, 0]
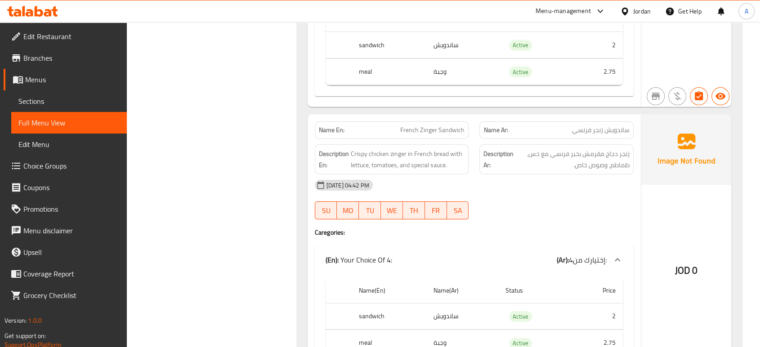
click at [536, 228] on h4 "Caregories:" at bounding box center [474, 232] width 319 height 9
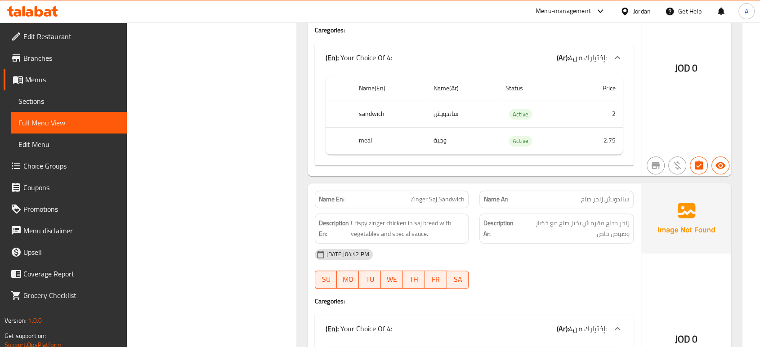
scroll to position [3743, 0]
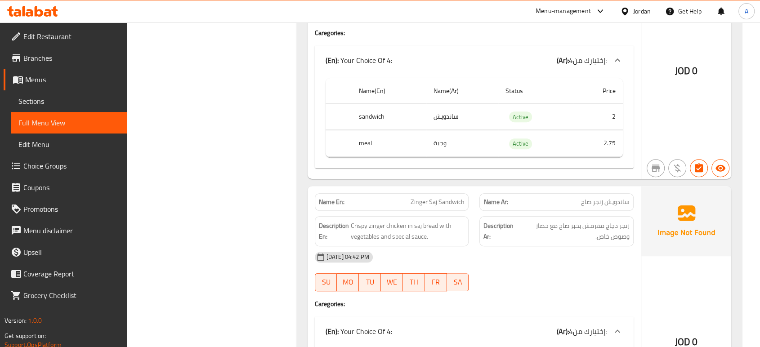
click at [488, 46] on div "(En): Your Choice Of 4: (Ar): إختيارك من4:" at bounding box center [474, 60] width 319 height 29
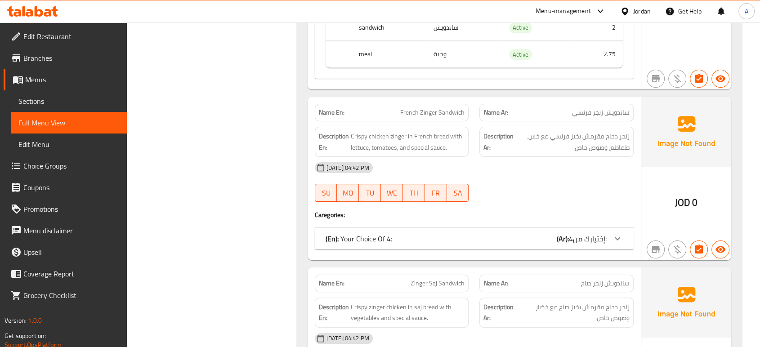
scroll to position [3543, 0]
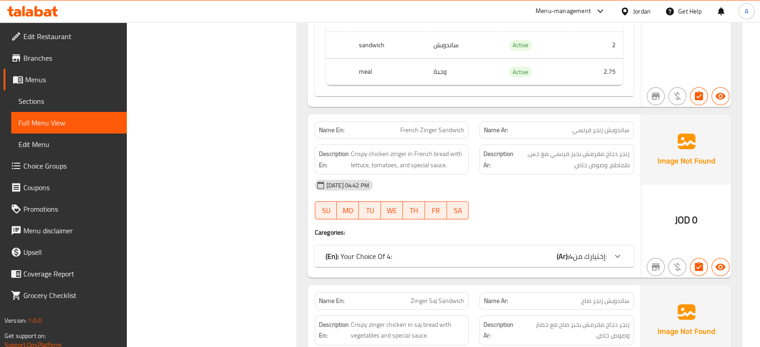
click at [544, 251] on div "(En): Your Choice Of 4: (Ar): إختيارك من4:" at bounding box center [466, 256] width 281 height 11
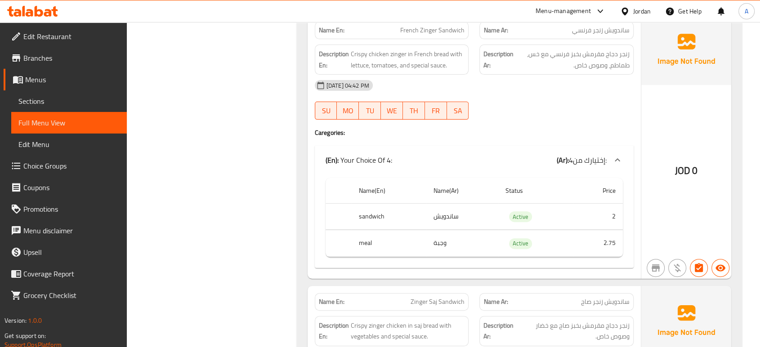
scroll to position [3693, 0]
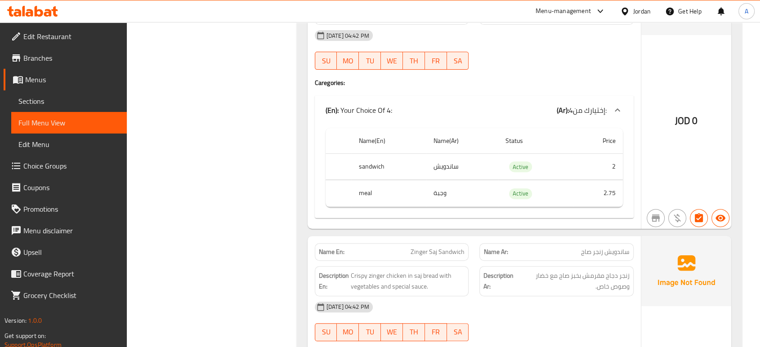
click at [553, 64] on div at bounding box center [556, 69] width 165 height 11
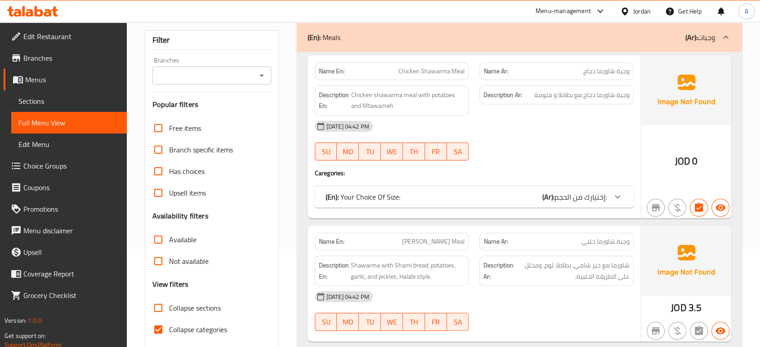
scroll to position [100, 0]
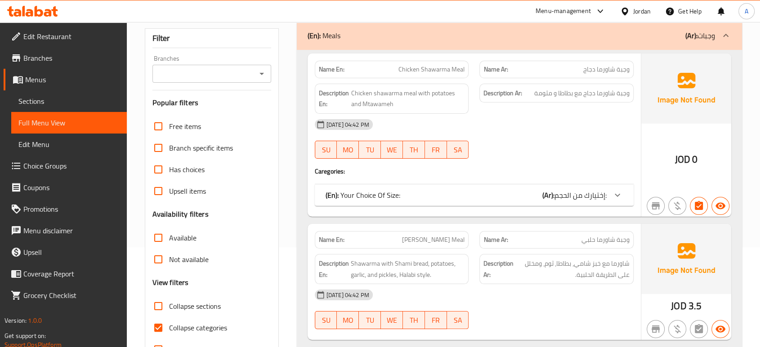
click at [203, 327] on span "Collapse categories" at bounding box center [198, 328] width 58 height 11
click at [169, 327] on input "Collapse categories" at bounding box center [159, 328] width 22 height 22
checkbox input "false"
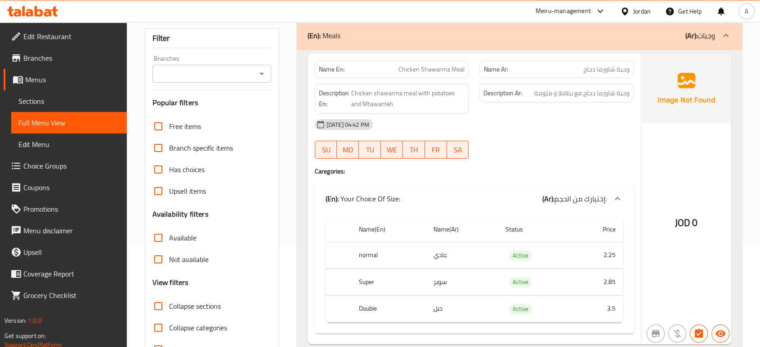
click at [536, 112] on div "Description Ar: وجبة شاورما دجاج مع بطاطا و مثومة" at bounding box center [556, 98] width 165 height 41
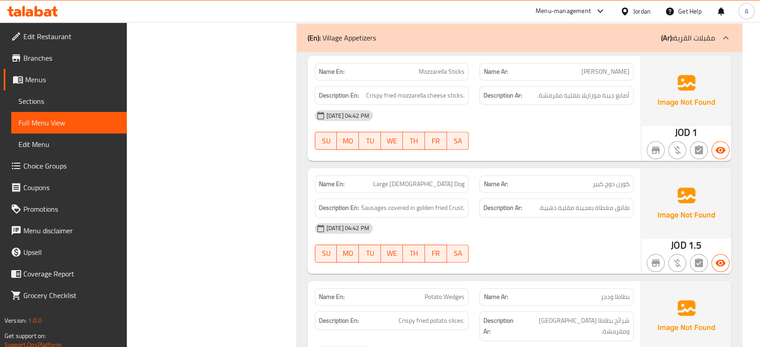
scroll to position [4219, 0]
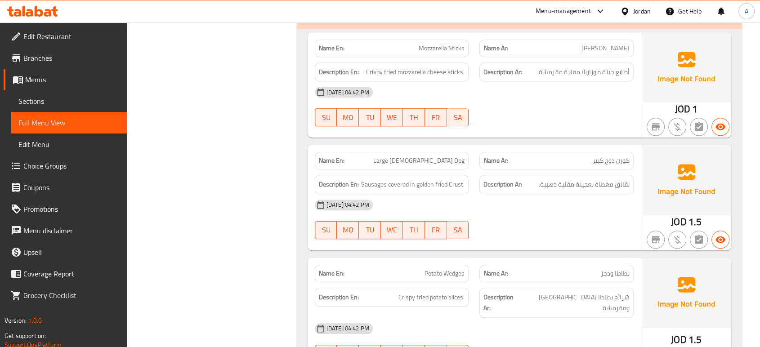
click at [467, 194] on div "[DATE] 04:42 PM" at bounding box center [474, 205] width 330 height 22
click at [512, 170] on div "Description Ar: نقانق مغطاة بعجينة مقلية ذهبية." at bounding box center [556, 185] width 165 height 30
click at [523, 234] on div at bounding box center [556, 239] width 165 height 11
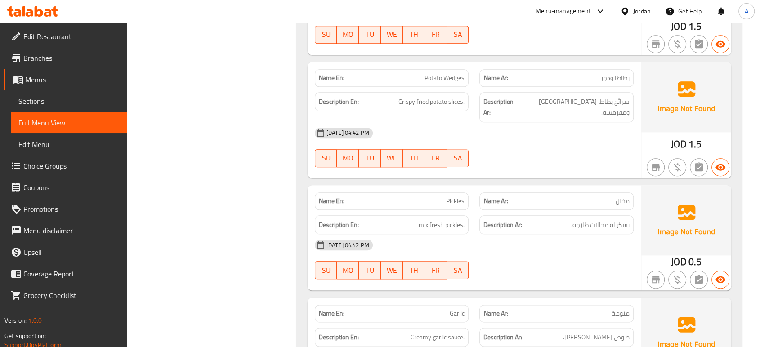
scroll to position [4419, 0]
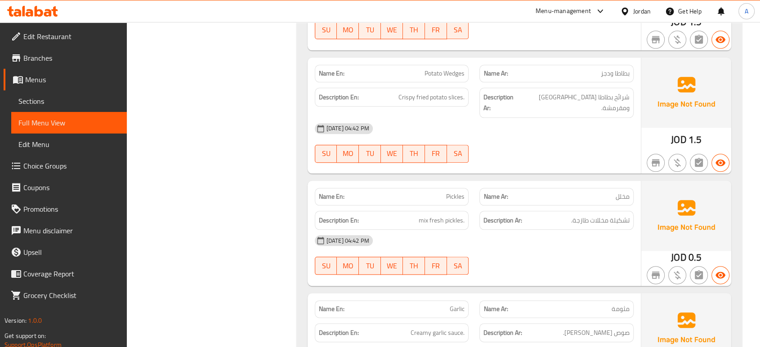
click at [600, 206] on div "Description Ar: تشكيلة مخللات طازجة." at bounding box center [556, 221] width 165 height 30
click at [504, 230] on div "[DATE] 04:42 PM" at bounding box center [474, 241] width 330 height 22
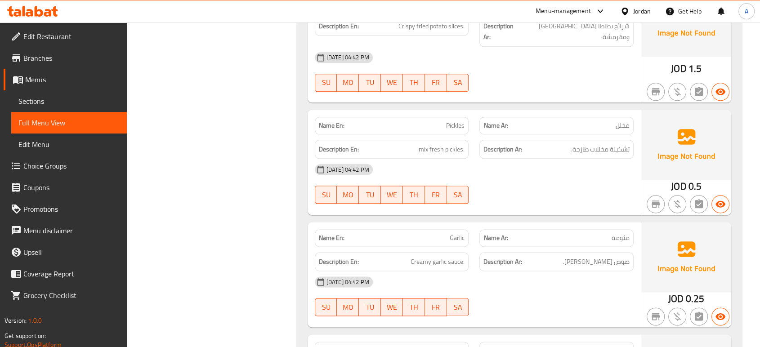
scroll to position [4519, 0]
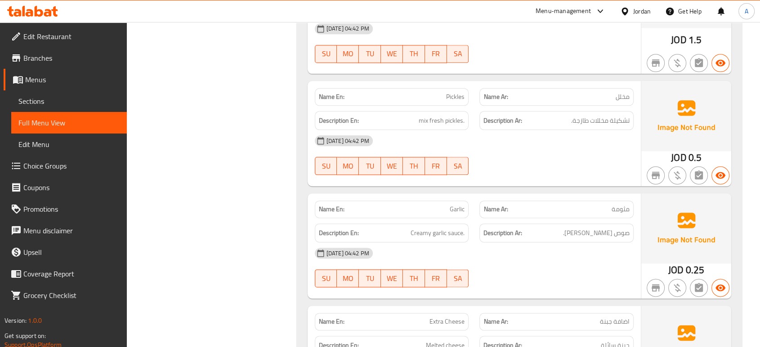
click at [448, 205] on p "Name En: Garlic" at bounding box center [392, 209] width 146 height 9
copy span "Garlic"
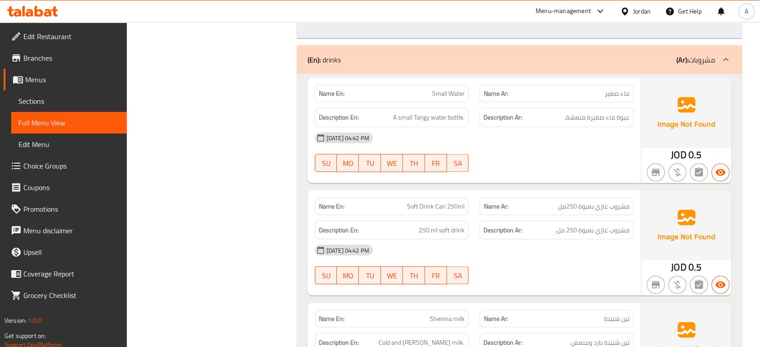
scroll to position [5218, 0]
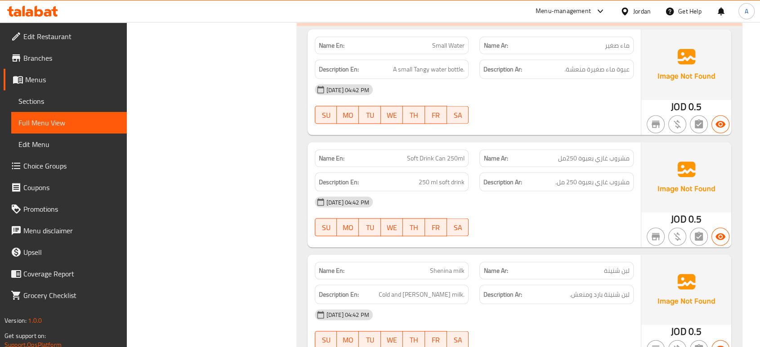
click at [465, 150] on div "Name En: Soft Drink Can 250ml" at bounding box center [392, 159] width 154 height 18
click at [453, 154] on span "Soft Drink Can 250ml" at bounding box center [436, 158] width 58 height 9
copy span "Soft Drink Can 250ml"
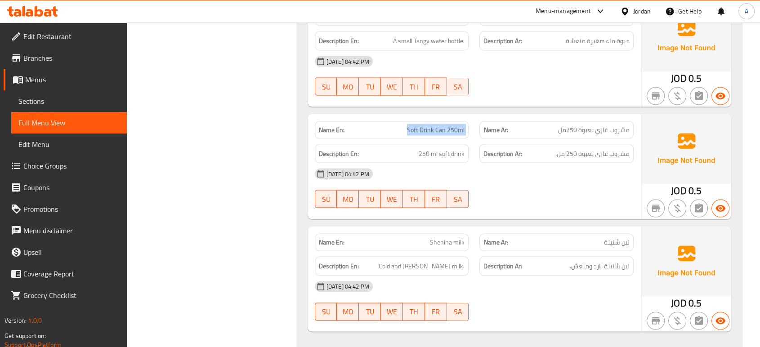
scroll to position [5247, 0]
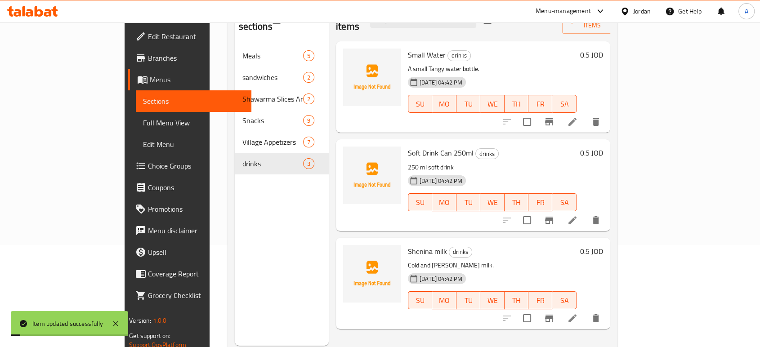
scroll to position [126, 0]
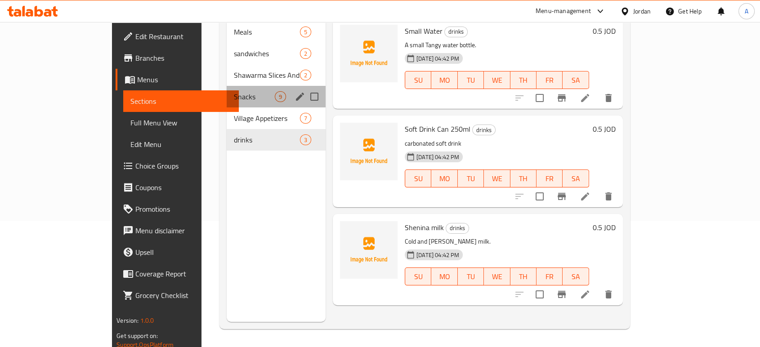
drag, startPoint x: 199, startPoint y: 76, endPoint x: 204, endPoint y: 76, distance: 5.5
click at [227, 86] on div "Snacks 9" at bounding box center [276, 97] width 99 height 22
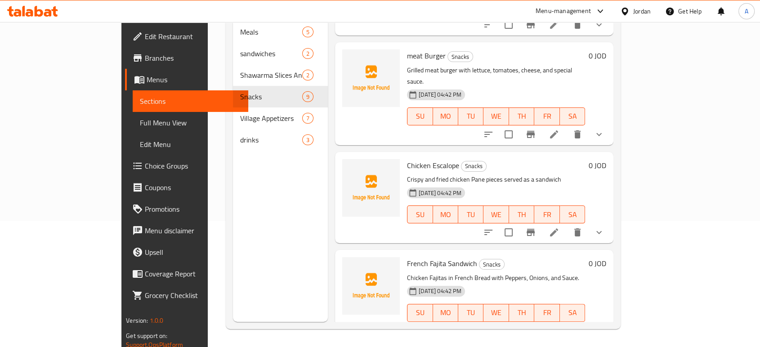
scroll to position [100, 0]
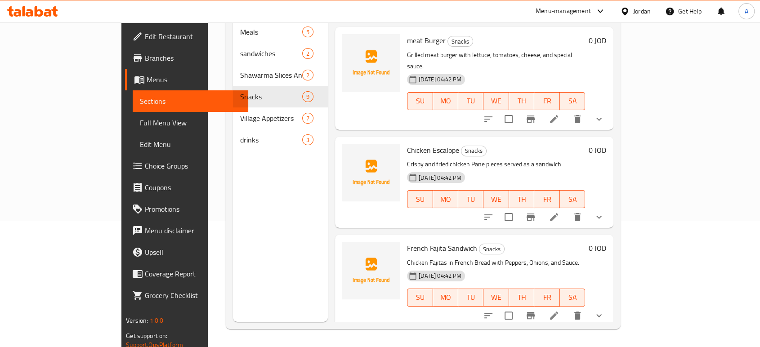
click at [418, 143] on span "Chicken Escalope" at bounding box center [433, 149] width 52 height 13
copy h6 "Chicken Escalope"
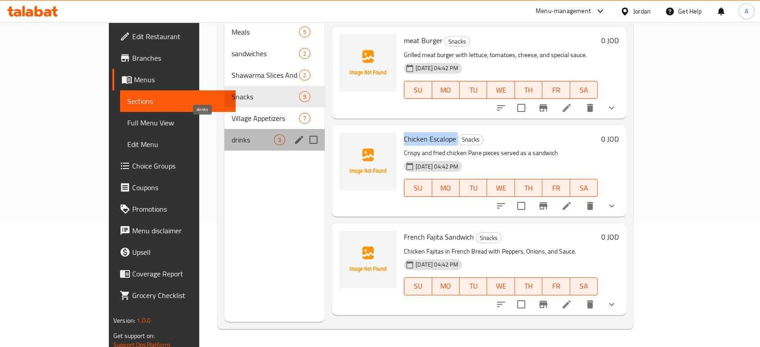
click at [232, 134] on span "drinks" at bounding box center [253, 139] width 42 height 11
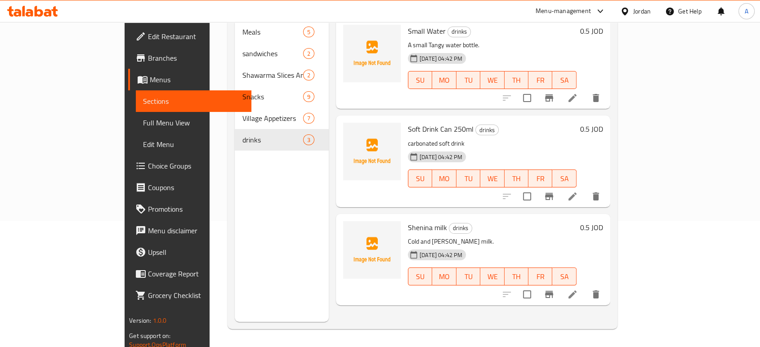
click at [412, 122] on span "Soft Drink Can 250ml" at bounding box center [441, 128] width 66 height 13
copy h6 "Soft Drink Can 250ml"
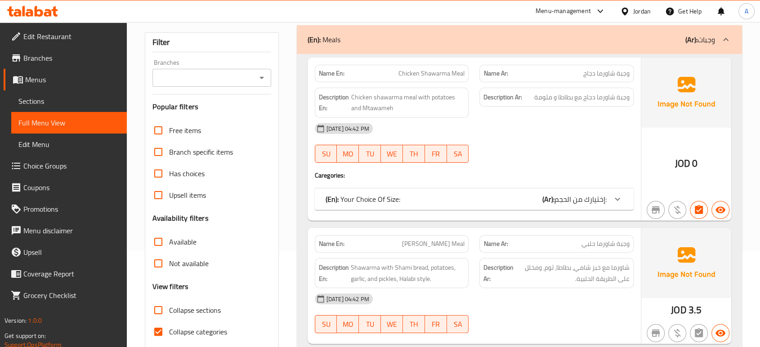
scroll to position [150, 0]
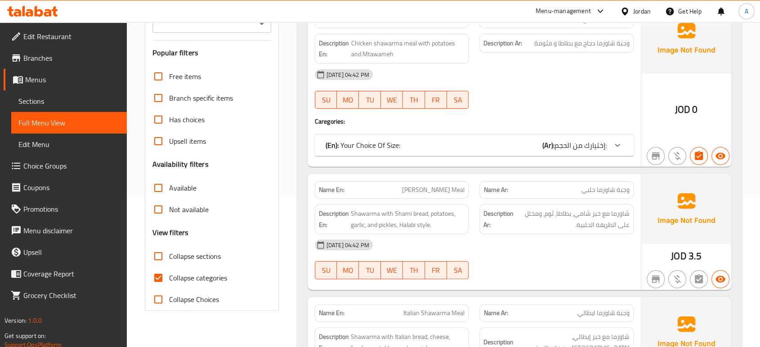
click at [219, 273] on span "Collapse categories" at bounding box center [198, 278] width 58 height 11
click at [169, 272] on input "Collapse categories" at bounding box center [159, 278] width 22 height 22
checkbox input "false"
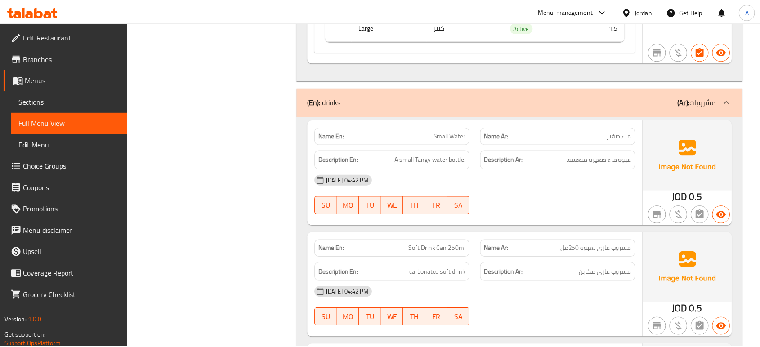
scroll to position [5247, 0]
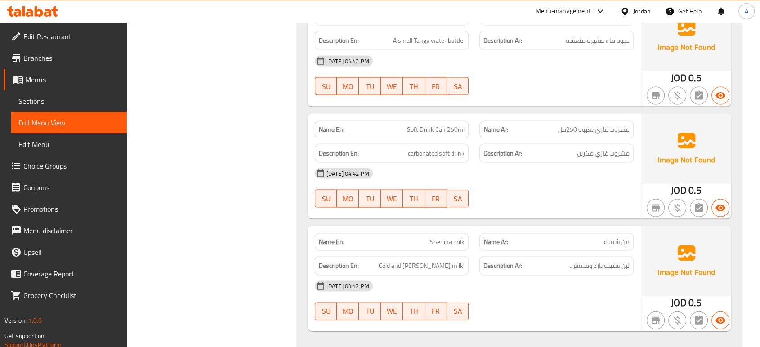
click at [73, 34] on span "Edit Restaurant" at bounding box center [71, 36] width 96 height 11
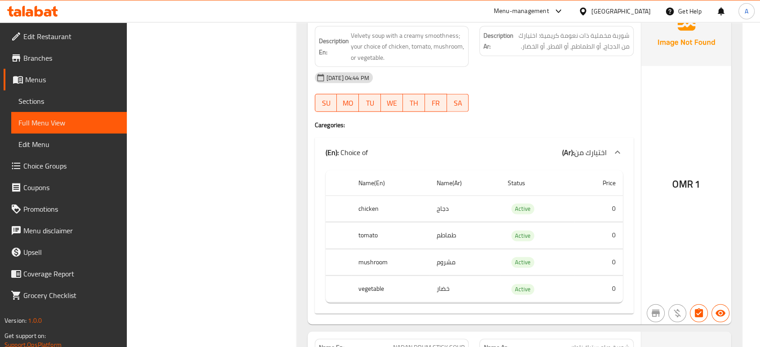
click at [63, 35] on span "Edit Restaurant" at bounding box center [71, 36] width 96 height 11
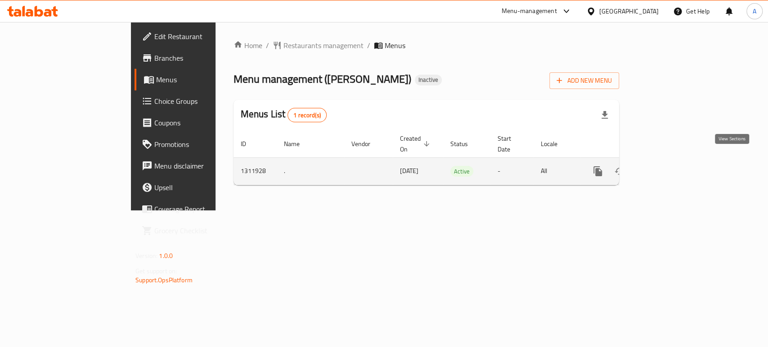
click at [673, 161] on link "enhanced table" at bounding box center [663, 172] width 22 height 22
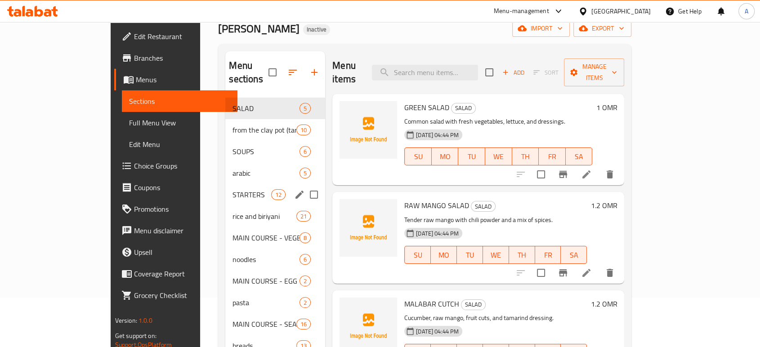
scroll to position [50, 0]
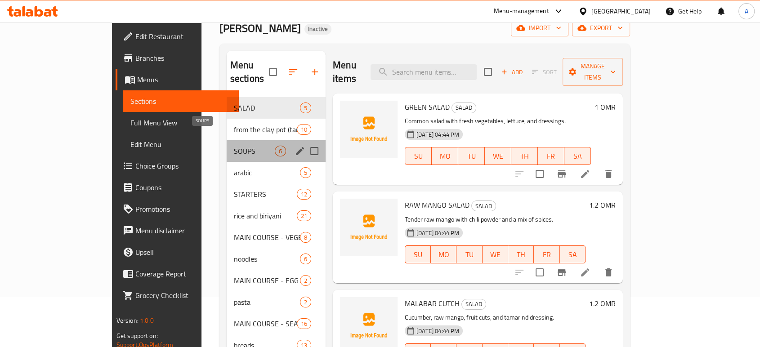
click at [234, 146] on span "SOUPS" at bounding box center [254, 151] width 41 height 11
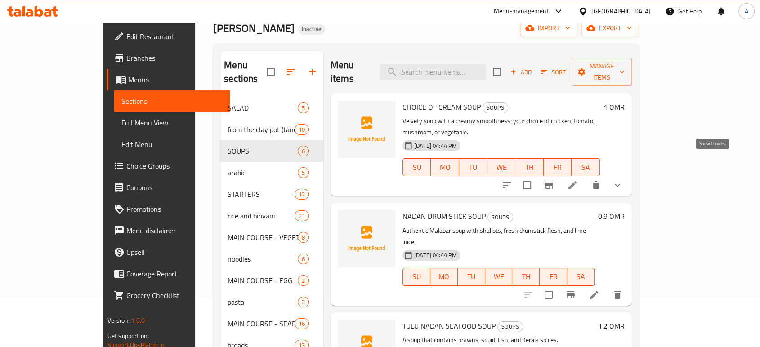
click at [623, 180] on icon "show more" at bounding box center [617, 185] width 11 height 11
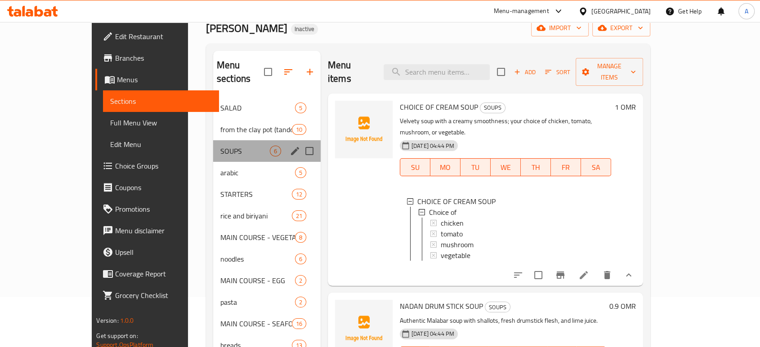
click at [213, 146] on div "SOUPS 6" at bounding box center [267, 151] width 108 height 22
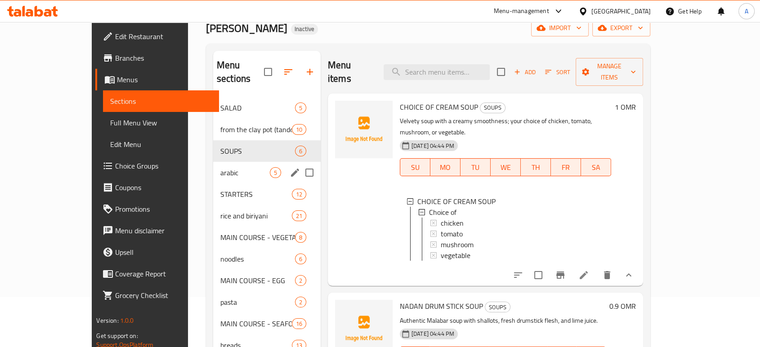
click at [213, 162] on div "arabic 5" at bounding box center [267, 173] width 108 height 22
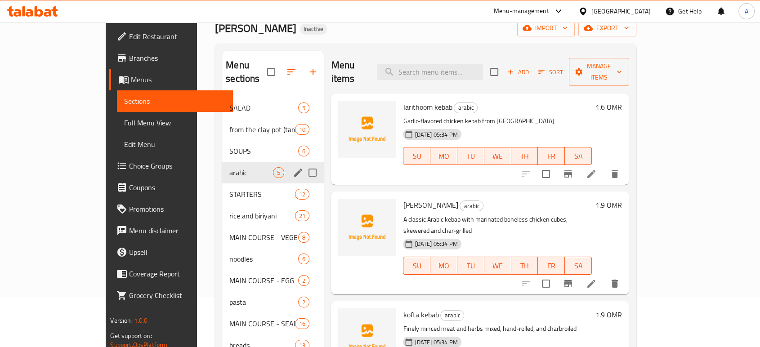
click at [222, 169] on div "arabic 5" at bounding box center [273, 173] width 102 height 22
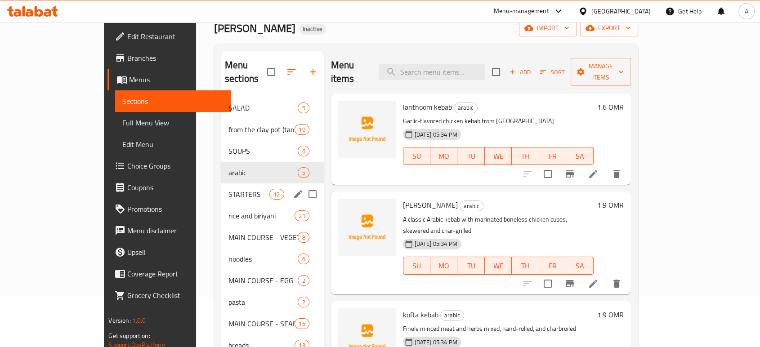
click at [228, 189] on span "STARTERS" at bounding box center [248, 194] width 41 height 11
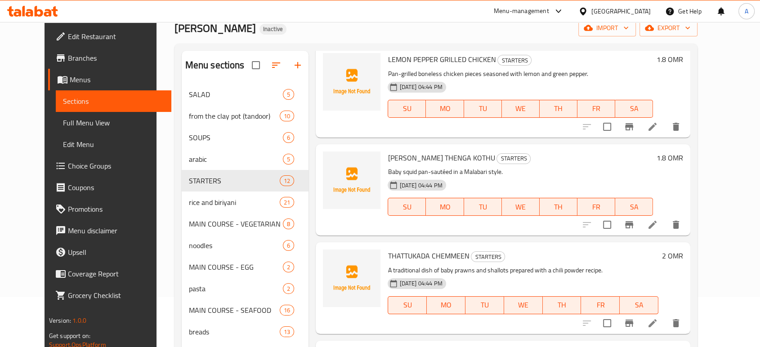
scroll to position [399, 0]
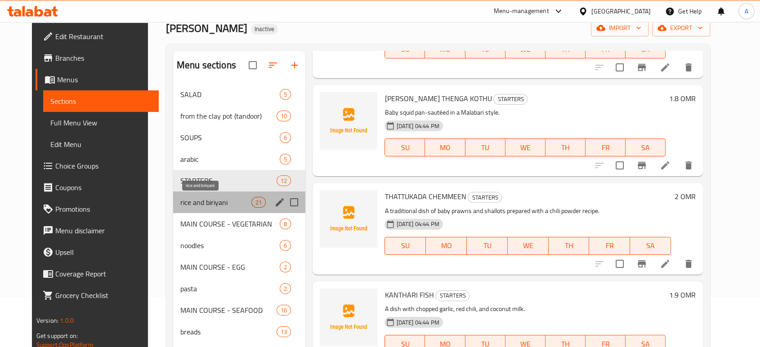
click at [202, 204] on span "rice and biriyani" at bounding box center [215, 202] width 71 height 11
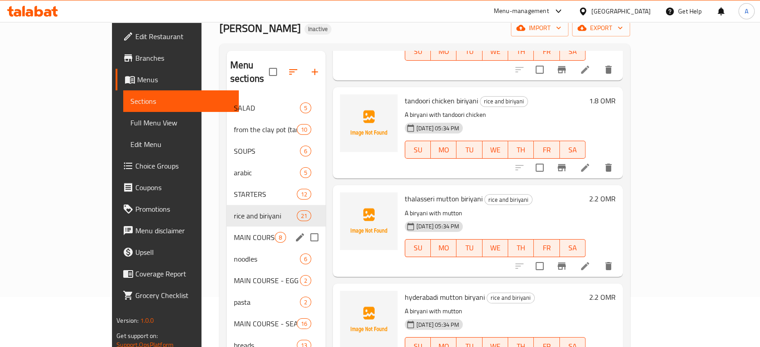
click at [227, 229] on div "MAIN COURSE - VEGETARIAN 8" at bounding box center [276, 238] width 99 height 22
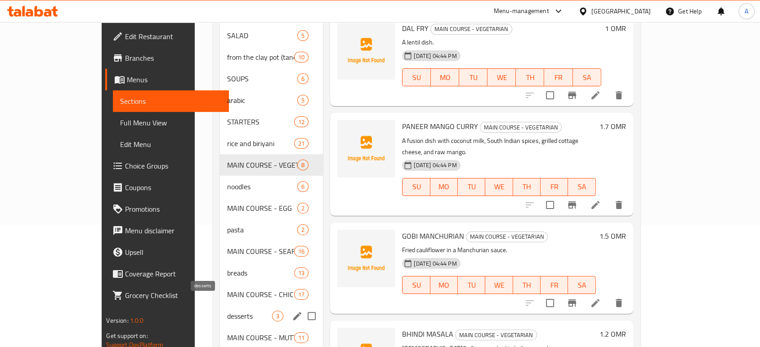
scroll to position [150, 0]
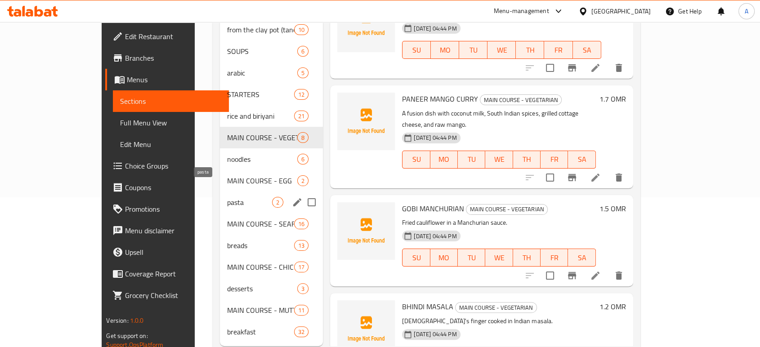
click at [227, 197] on span "pasta" at bounding box center [249, 202] width 45 height 11
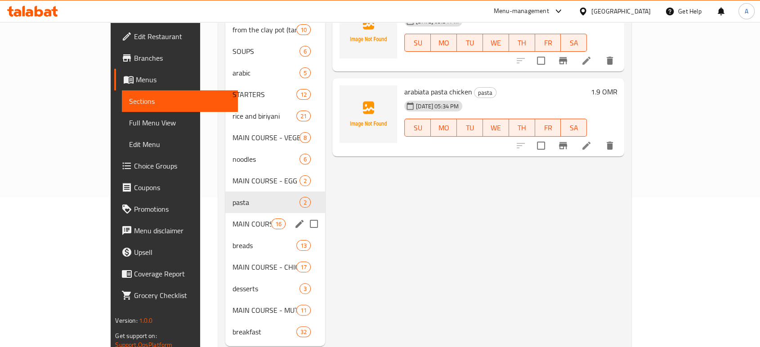
click at [225, 235] on div "breads 13" at bounding box center [275, 246] width 100 height 22
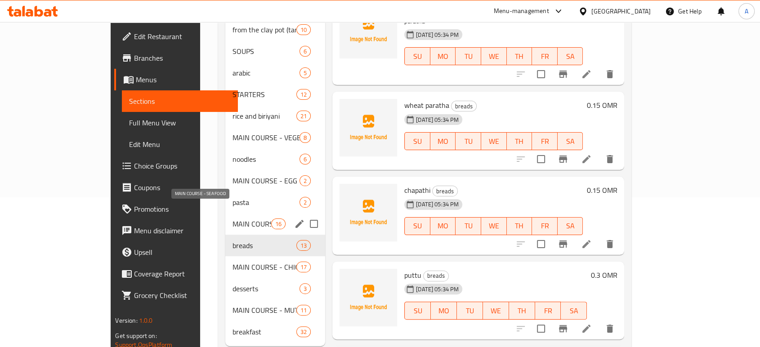
click at [233, 219] on span "MAIN COURSE - SEAFOOD" at bounding box center [252, 224] width 38 height 11
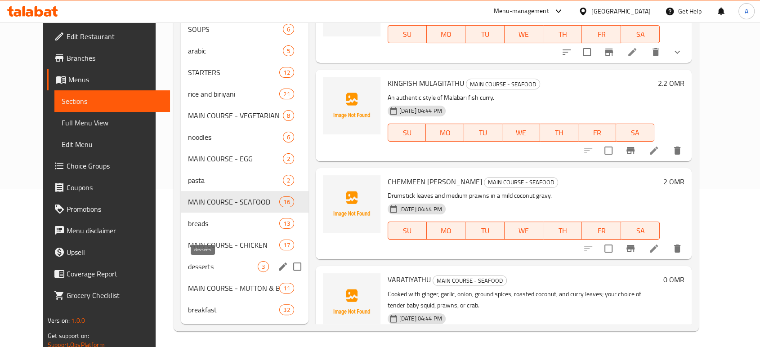
scroll to position [160, 0]
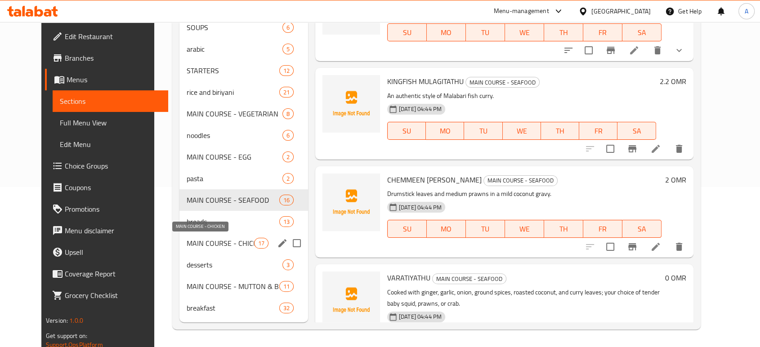
drag, startPoint x: 198, startPoint y: 246, endPoint x: 203, endPoint y: 259, distance: 13.1
click at [197, 246] on span "MAIN COURSE - CHICKEN" at bounding box center [220, 243] width 67 height 11
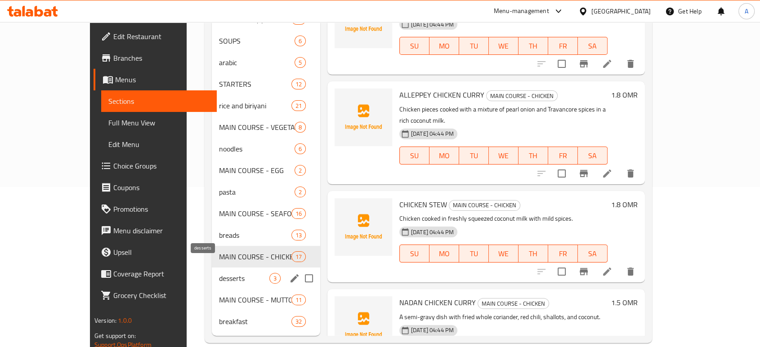
click at [212, 268] on div "desserts 3" at bounding box center [266, 279] width 108 height 22
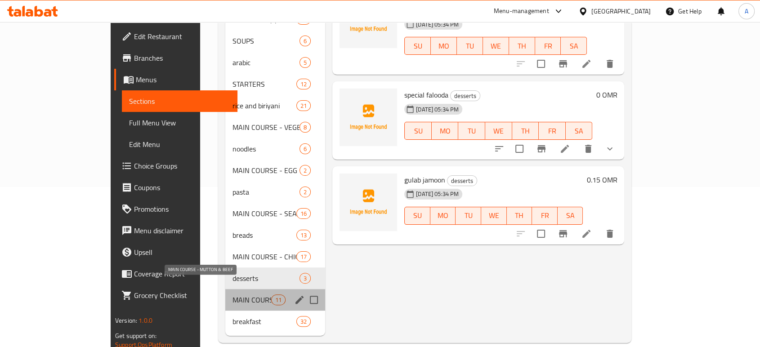
click at [233, 295] on span "MAIN COURSE - MUTTON & BEEF" at bounding box center [252, 300] width 38 height 11
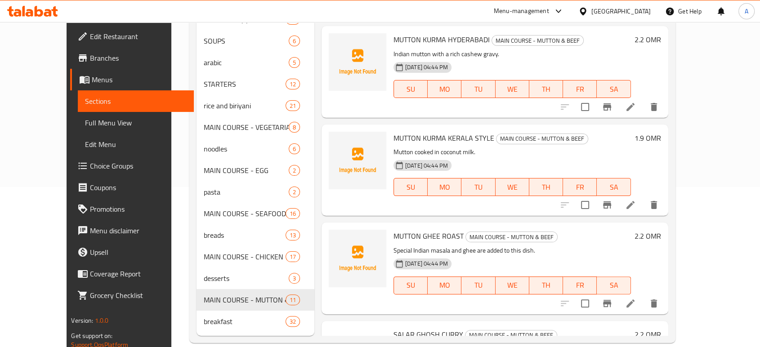
scroll to position [150, 0]
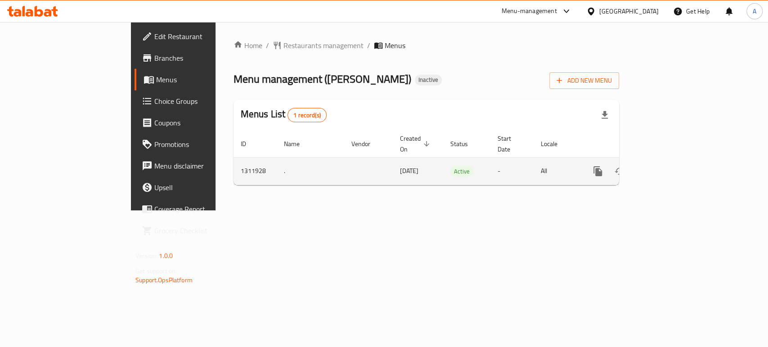
click at [673, 161] on div "enhanced table" at bounding box center [630, 172] width 86 height 22
click at [673, 161] on link "enhanced table" at bounding box center [663, 172] width 22 height 22
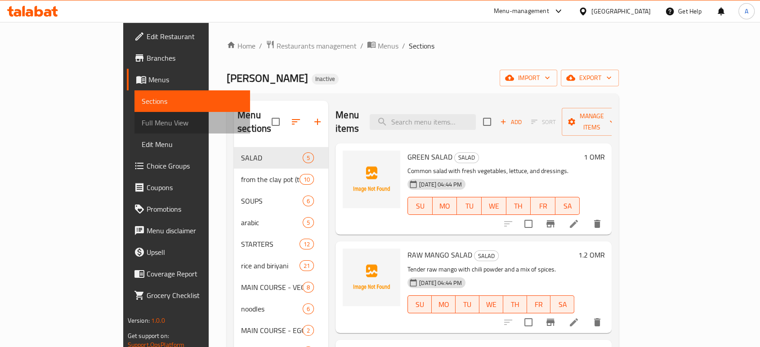
click at [142, 125] on span "Full Menu View" at bounding box center [192, 122] width 101 height 11
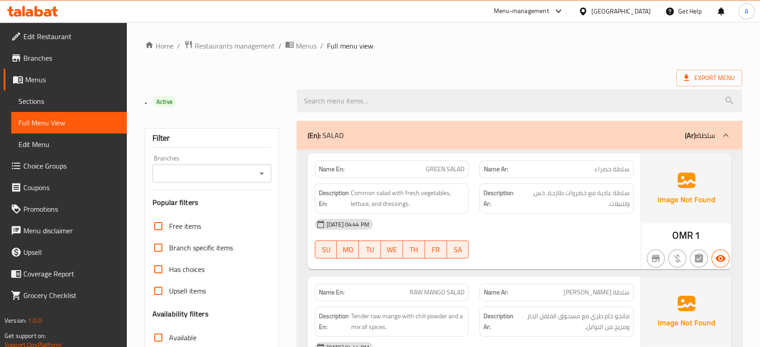
click at [483, 220] on div "[DATE] 04:44 PM" at bounding box center [474, 225] width 330 height 22
click at [493, 166] on strong "Name Ar:" at bounding box center [496, 169] width 24 height 9
click at [532, 179] on div "Description Ar: سلطة عادية مع خضروات طازجة، خس، وتتبيلات." at bounding box center [556, 198] width 165 height 41
click at [425, 182] on div "Description En: Common salad with fresh vegetables, lettuce, and dressings." at bounding box center [391, 198] width 165 height 41
click at [521, 236] on div "[DATE] 04:44 PM SU MO TU WE TH FR SA" at bounding box center [474, 239] width 330 height 50
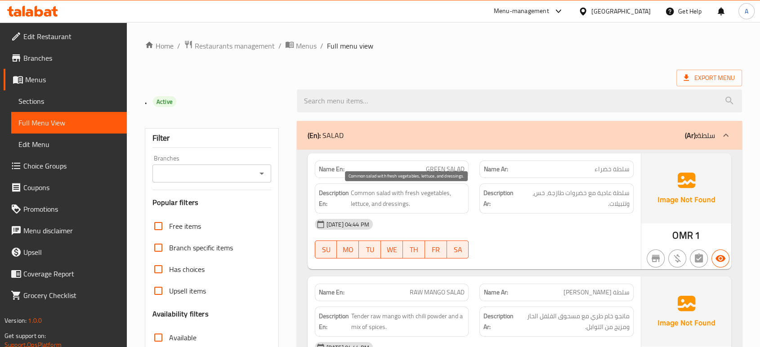
drag, startPoint x: 420, startPoint y: 190, endPoint x: 429, endPoint y: 218, distance: 29.9
click at [420, 190] on span "Common salad with fresh vegetables, lettuce, and dressings." at bounding box center [408, 199] width 114 height 22
click at [431, 219] on div "[DATE] 04:44 PM" at bounding box center [474, 225] width 330 height 22
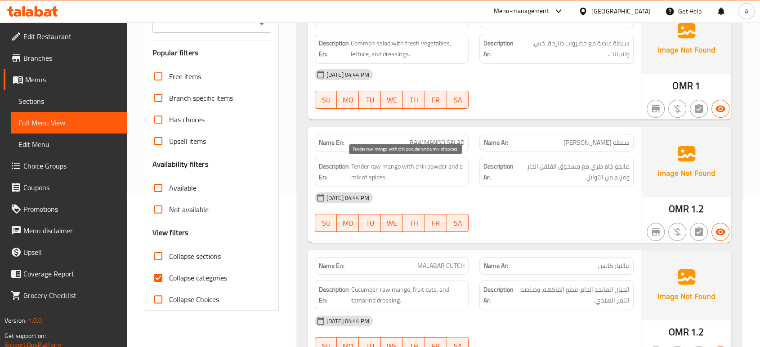
click at [378, 163] on span "Tender raw mango with chili powder and a mix of spices." at bounding box center [408, 172] width 114 height 22
click at [404, 163] on span "Tender raw mango with chili powder and a mix of spices." at bounding box center [408, 172] width 114 height 22
drag, startPoint x: 399, startPoint y: 165, endPoint x: 346, endPoint y: 165, distance: 53.1
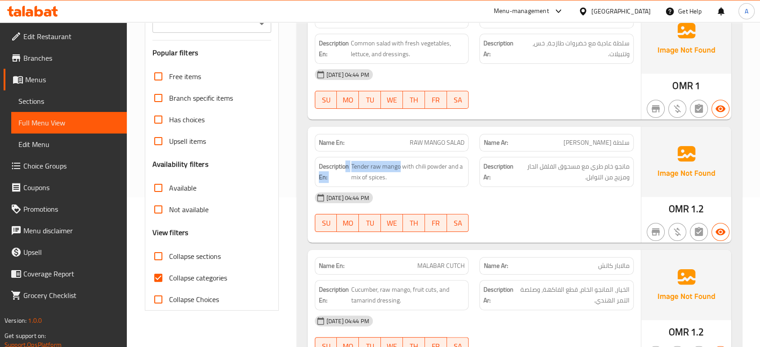
click at [346, 165] on h6 "Description En: Tender raw mango with chili powder and a mix of spices." at bounding box center [392, 172] width 146 height 22
click at [389, 154] on div "Description En: Tender raw mango with chili powder and a mix of spices." at bounding box center [391, 172] width 165 height 41
click at [397, 168] on span "Tender raw mango with chili powder and a mix of spices." at bounding box center [408, 172] width 114 height 22
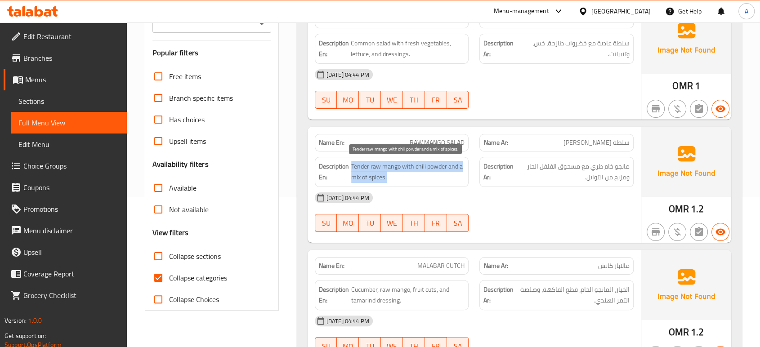
click at [397, 168] on span "Tender raw mango with chili powder and a mix of spices." at bounding box center [408, 172] width 114 height 22
copy span "Tender raw mango with chili powder and a mix of spices."
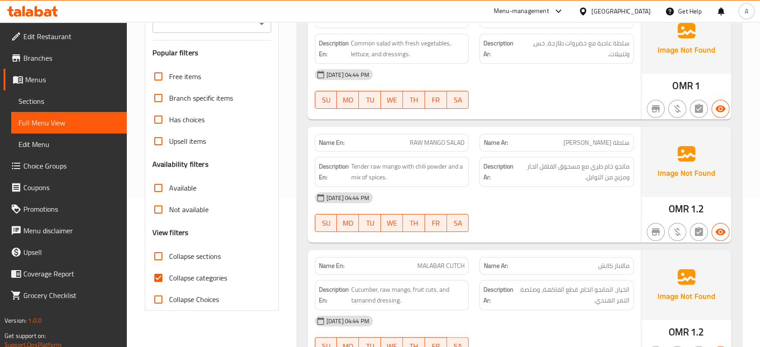
click at [209, 277] on span "Collapse categories" at bounding box center [198, 278] width 58 height 11
click input "Collapse categories"
checkbox input "false"
click div "Description Ar: مانجو خام طري مع مسحوق الفلفل الحار ومزيج من التوابل."
click div "15-09-2025 04:44 PM SU MO TU WE TH FR SA"
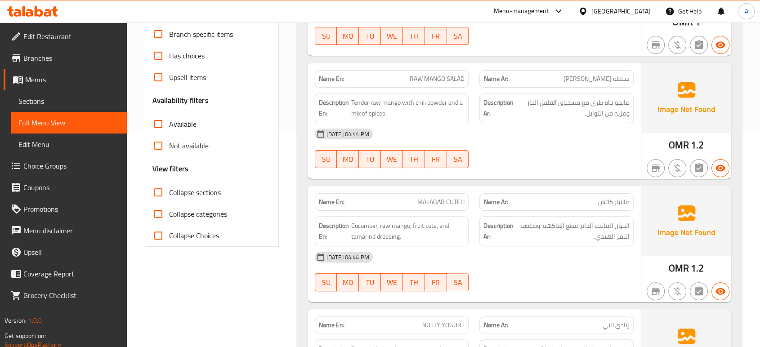
scroll to position [250, 0]
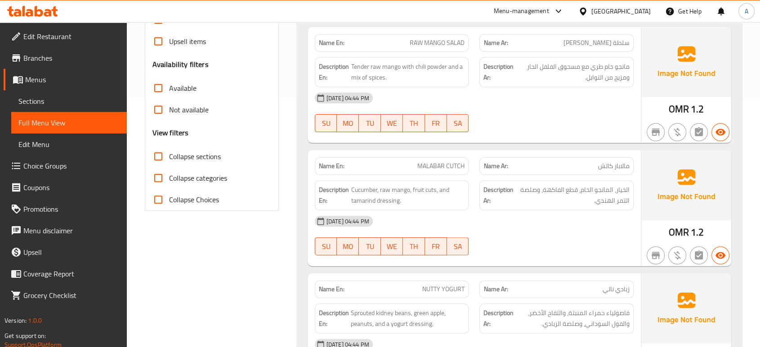
click div "[DATE] 04:44 PM"
click div "15-09-2025 04:44 PM SU MO TU WE TH FR SA"
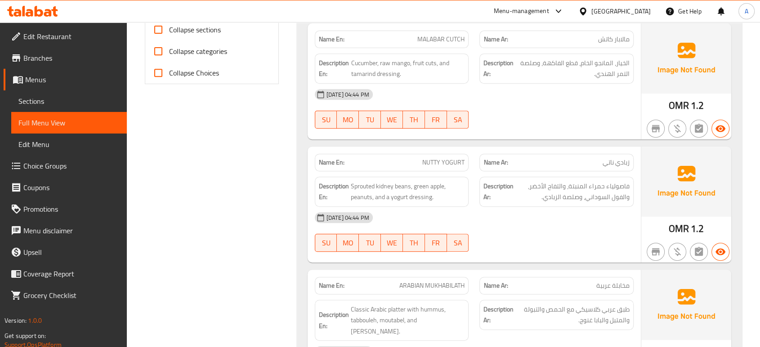
scroll to position [399, 0]
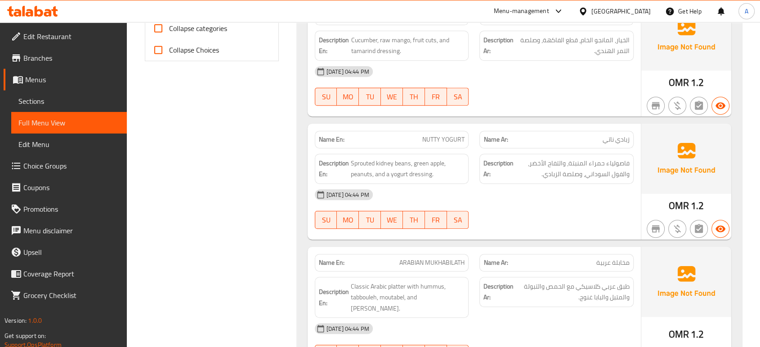
click div "Description Ar: فاصولياء حمراء المنبتة، والتفاح الأخضر، والفول السوداني، وصلصة …"
click strong "Description Ar:"
click div "[DATE] 04:44 PM"
drag, startPoint x: 412, startPoint y: 161, endPoint x: 349, endPoint y: 161, distance: 63.4
click h6 "Description En: Sprouted kidney beans, green apple, peanuts, and a yogurt dress…"
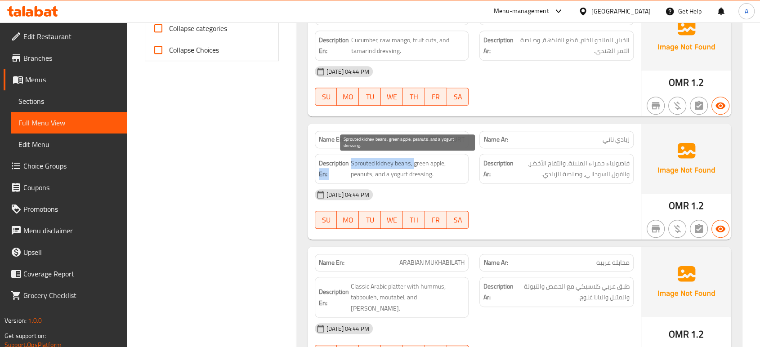
click span "Sprouted kidney beans, green apple, peanuts, and a yogurt dressing."
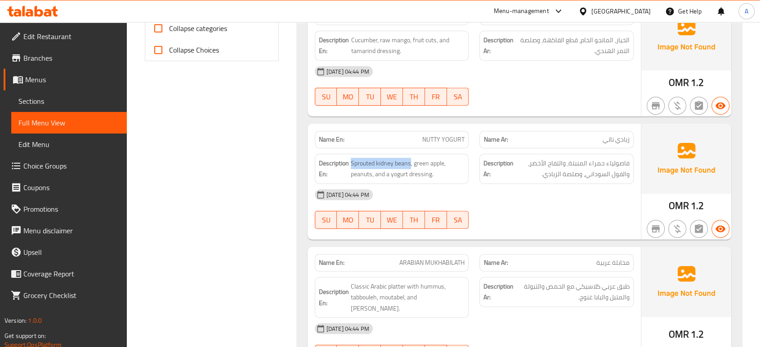
drag, startPoint x: 399, startPoint y: 161, endPoint x: 349, endPoint y: 161, distance: 49.0
click h6 "Description En: Sprouted kidney beans, green apple, peanuts, and a yogurt dress…"
copy span "Sprouted kidney beans"
click div "15-09-2025 04:44 PM SU MO TU WE TH FR SA"
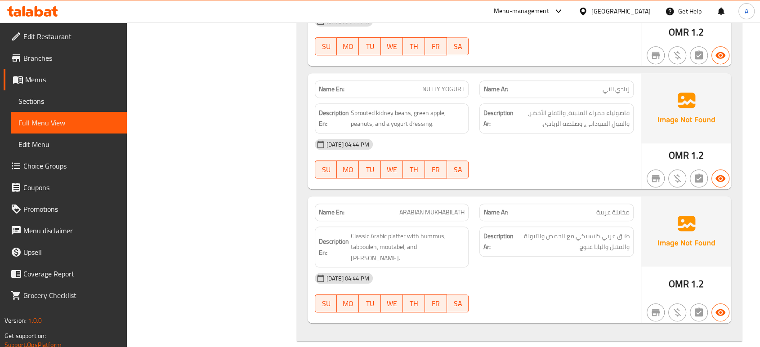
click span "ARABIAN MUKHABILATH"
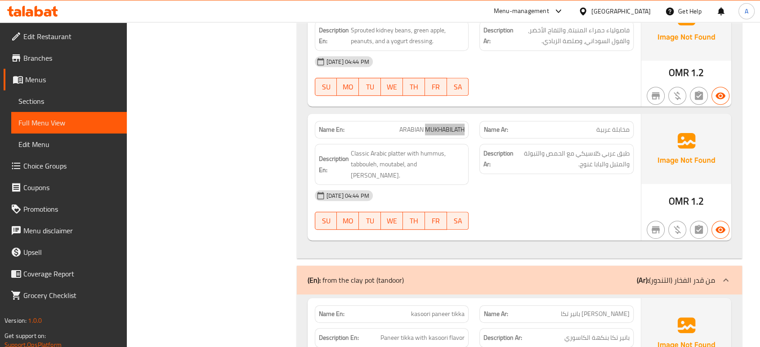
scroll to position [550, 0]
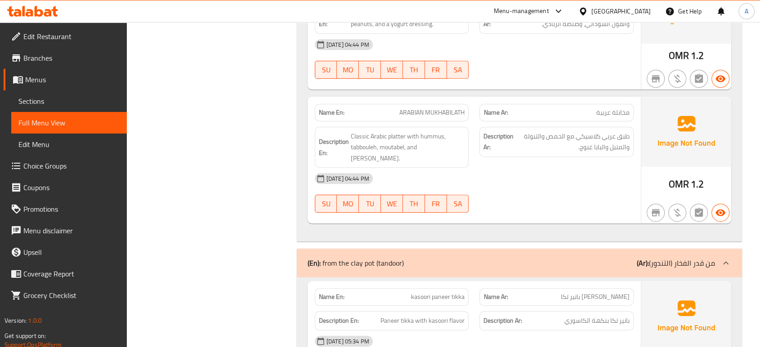
click div "Description Ar: بانير تكا بنكهة الكاسوري"
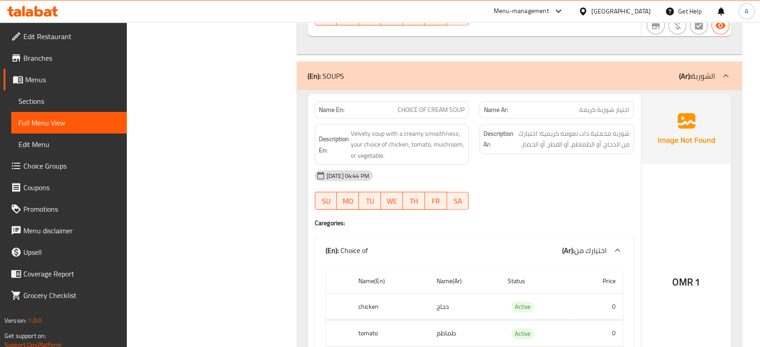
scroll to position [2296, 0]
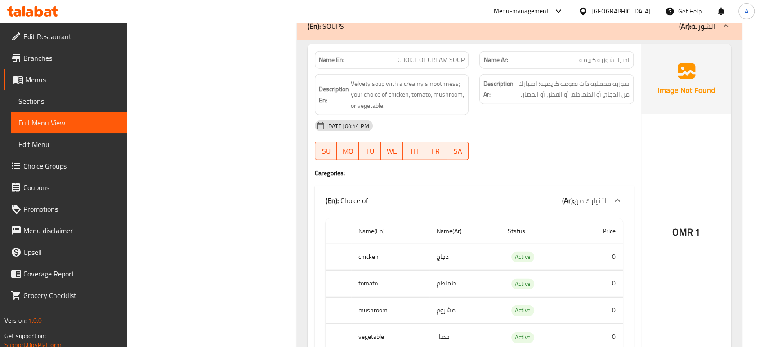
click div "(En): Choice of (Ar): اختيارك من"
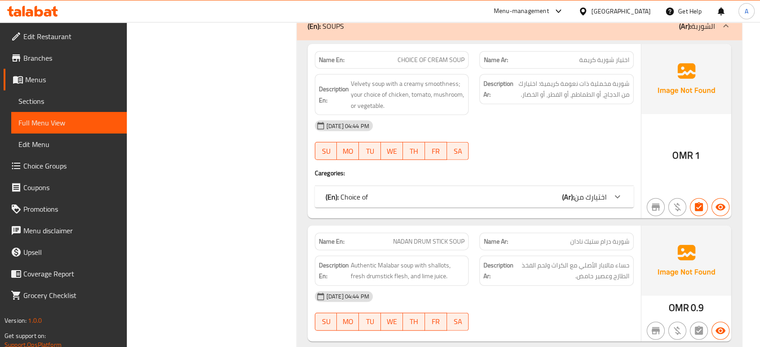
click div "(En): Choice of (Ar): اختيارك من"
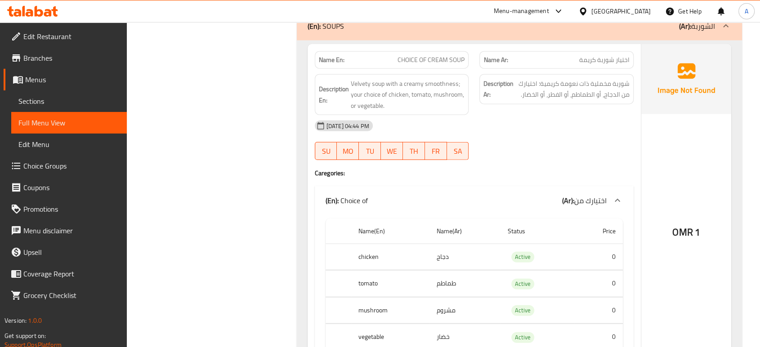
click div "15-09-2025 04:44 PM SU MO TU WE TH FR SA"
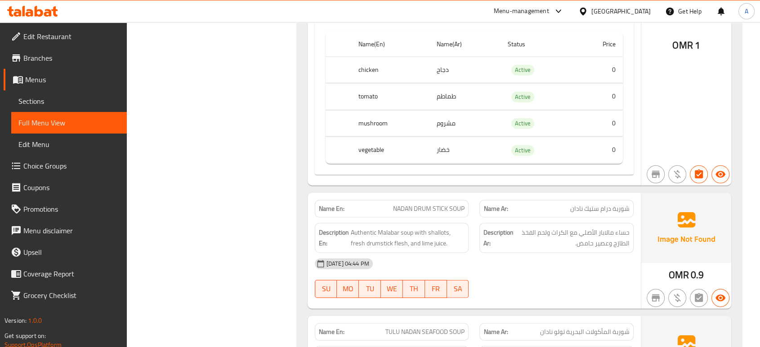
click td "Active"
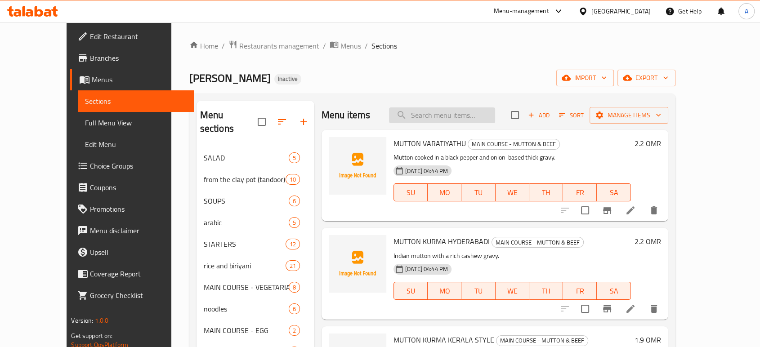
click at [475, 116] on input "search" at bounding box center [442, 116] width 106 height 16
paste input "Sprouted"
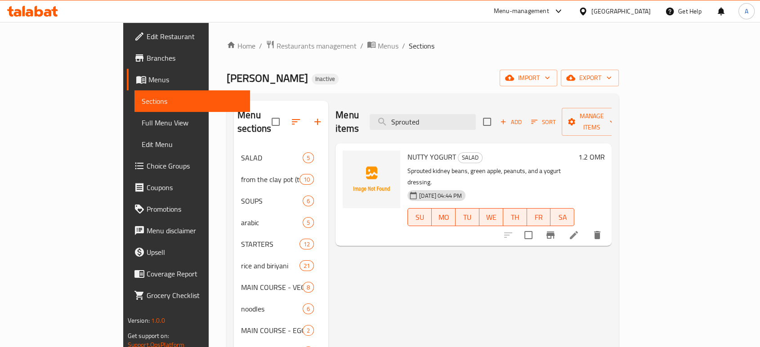
type input "Sprouted"
click at [579, 230] on icon at bounding box center [574, 235] width 11 height 11
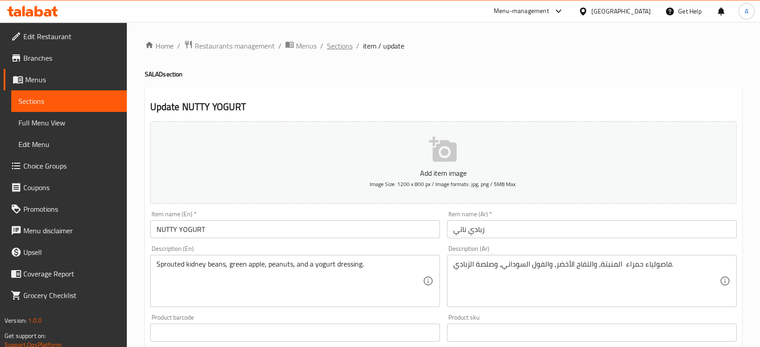
click at [341, 49] on span "Sections" at bounding box center [340, 45] width 26 height 11
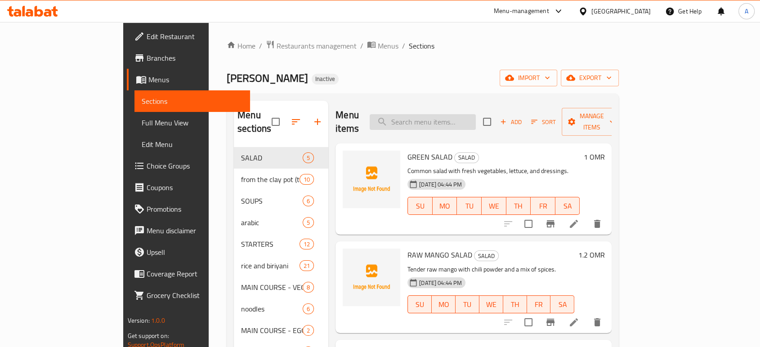
click at [476, 114] on input "search" at bounding box center [423, 122] width 106 height 16
paste input "flesh"
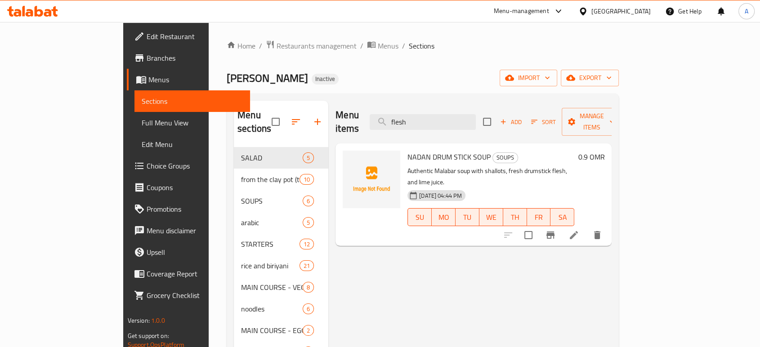
type input "flesh"
click at [579, 230] on icon at bounding box center [574, 235] width 11 height 11
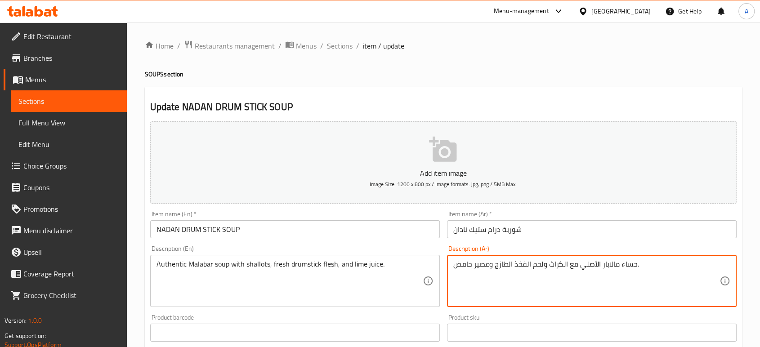
click at [524, 265] on textarea "حساء مالابار الأصلي مع الكراث ولحم الفخذ الطازج وعصير حامض." at bounding box center [586, 281] width 266 height 43
type textarea "حساء مالابار الأصلي مع الكراث ولحم درام ستيك الطازج وعصير حامض."
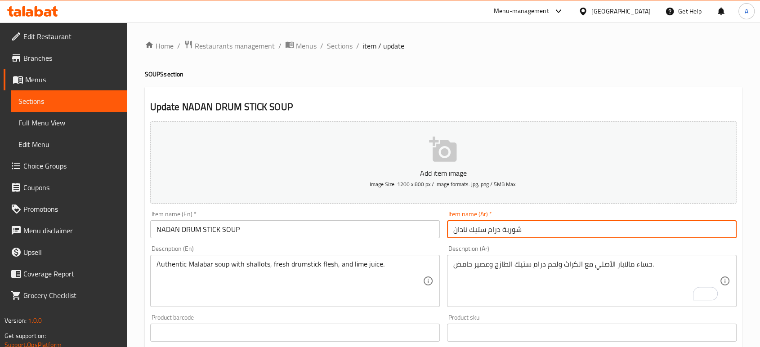
click at [533, 233] on input "شوربة درام ستيك نادان" at bounding box center [592, 229] width 290 height 18
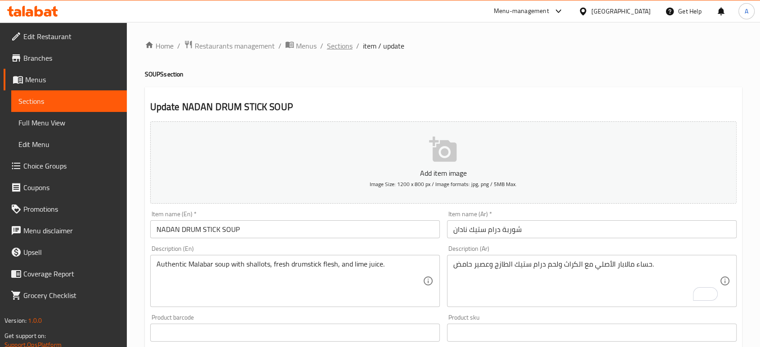
click at [344, 43] on span "Sections" at bounding box center [340, 45] width 26 height 11
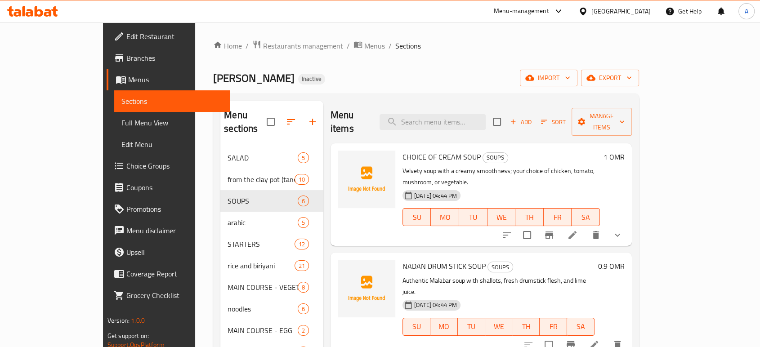
click at [473, 106] on div "Menu items Add Sort Manage items" at bounding box center [481, 122] width 301 height 43
click at [472, 114] on input "search" at bounding box center [433, 122] width 106 height 16
paste input "SWEET CORN"
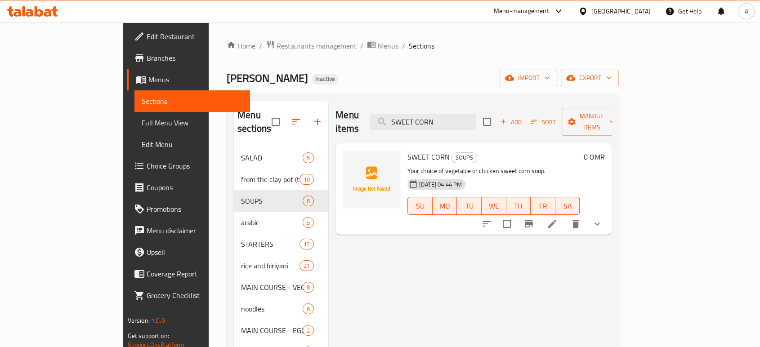
type input "SWEET CORN"
click at [558, 219] on icon at bounding box center [552, 224] width 11 height 11
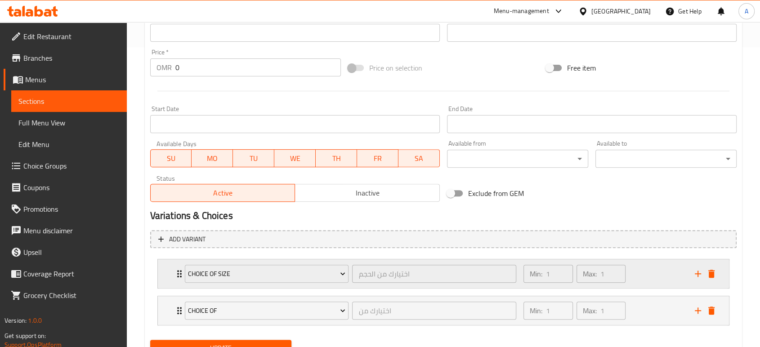
scroll to position [340, 0]
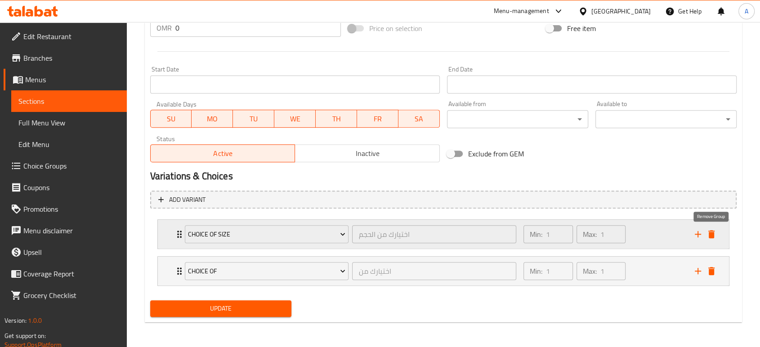
click at [713, 234] on icon "delete" at bounding box center [711, 234] width 6 height 8
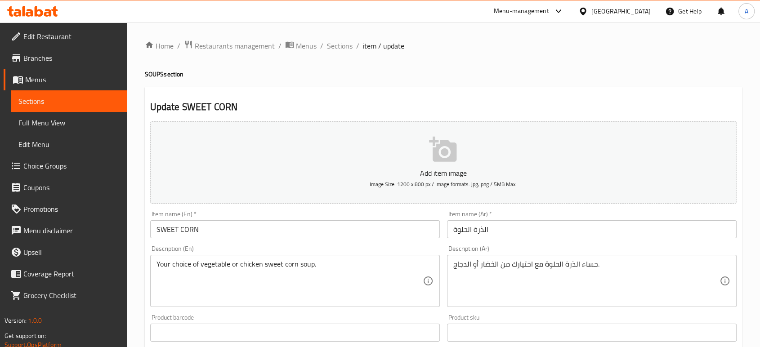
scroll to position [0, 0]
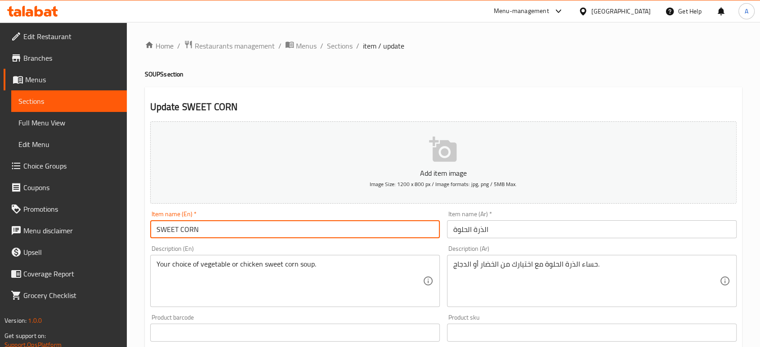
click at [240, 233] on input "SWEET CORN" at bounding box center [295, 229] width 290 height 18
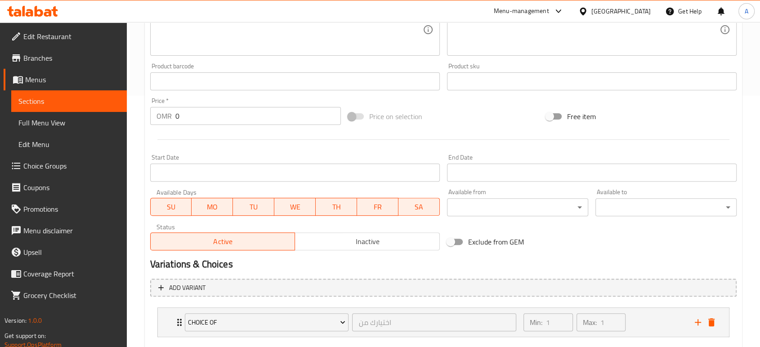
scroll to position [303, 0]
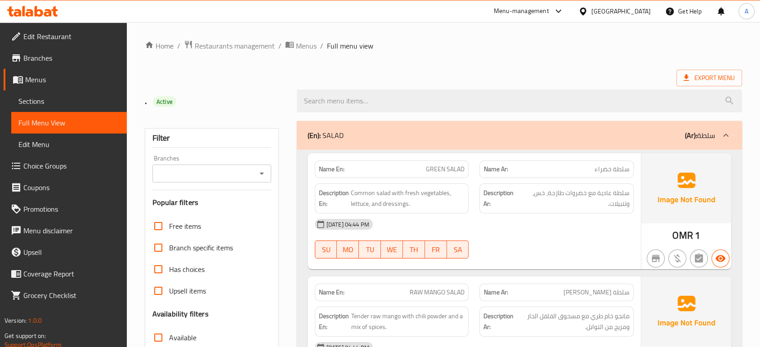
click at [502, 218] on div "[DATE] 04:44 PM" at bounding box center [474, 225] width 330 height 22
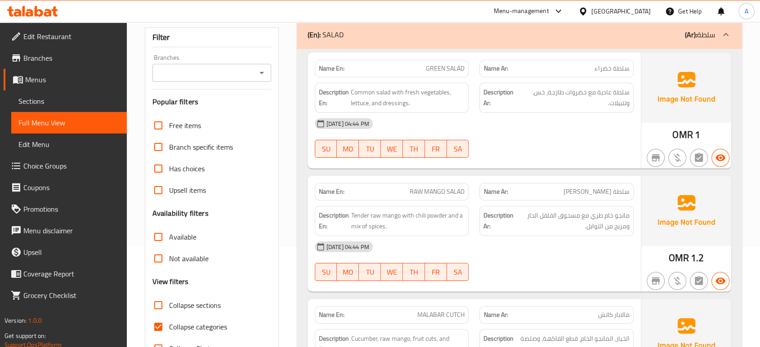
scroll to position [150, 0]
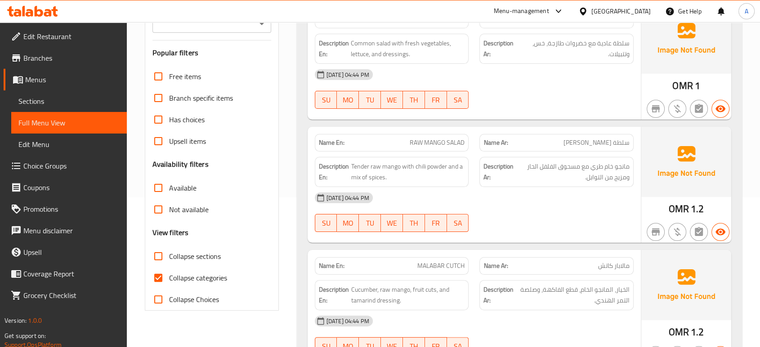
click at [177, 269] on label "Collapse categories" at bounding box center [188, 278] width 80 height 22
click at [169, 269] on input "Collapse categories" at bounding box center [159, 278] width 22 height 22
checkbox input "false"
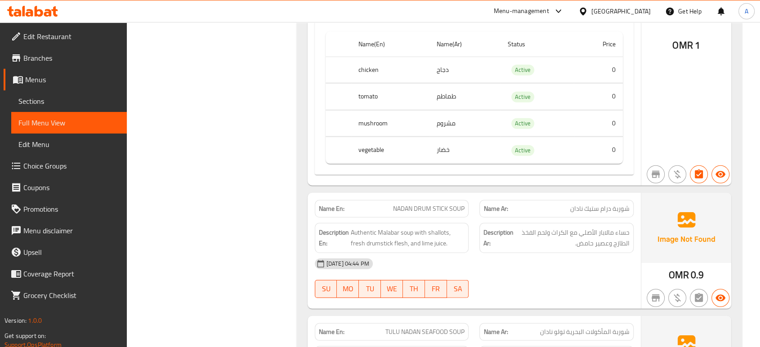
click at [522, 253] on div "[DATE] 04:44 PM" at bounding box center [474, 264] width 330 height 22
click at [379, 227] on span "Authentic Malabar soup with shallots, fresh drumstick flesh, and lime juice." at bounding box center [408, 238] width 114 height 22
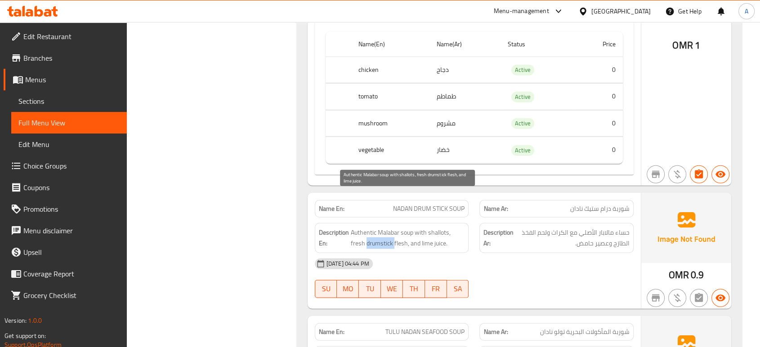
copy span "drumstick"
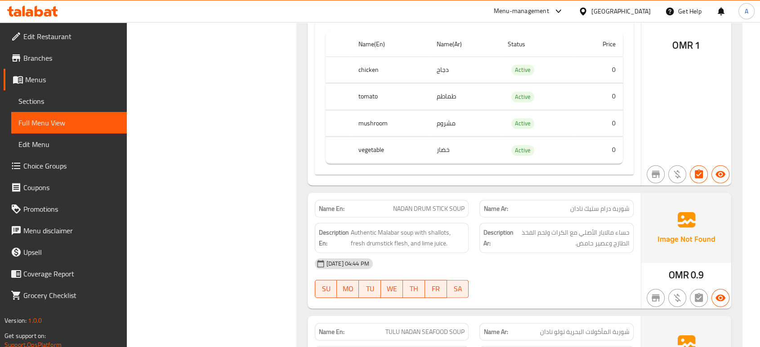
click at [448, 204] on span "NADAN DRUM STICK SOUP" at bounding box center [429, 208] width 72 height 9
click at [399, 227] on span "Authentic Malabar soup with shallots, fresh drumstick flesh, and lime juice." at bounding box center [408, 238] width 114 height 22
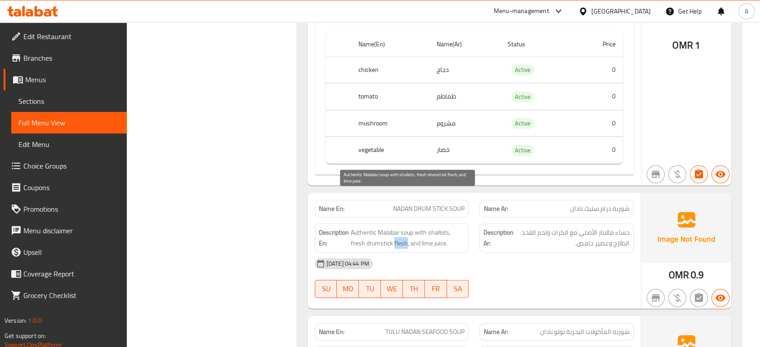
copy span "flesh"
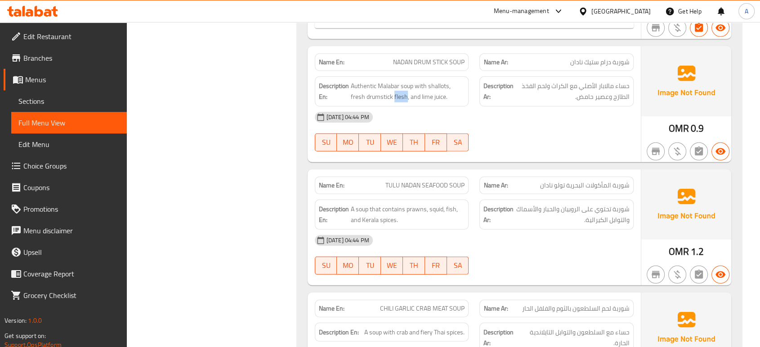
scroll to position [2583, 0]
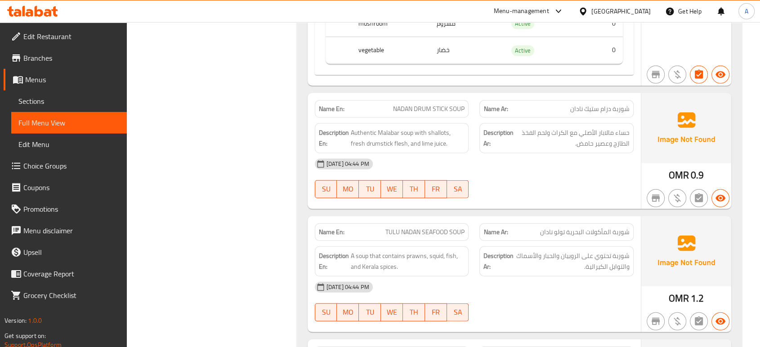
click at [511, 251] on strong "Description Ar:" at bounding box center [499, 262] width 30 height 22
click at [514, 277] on div "[DATE] 04:44 PM" at bounding box center [474, 288] width 330 height 22
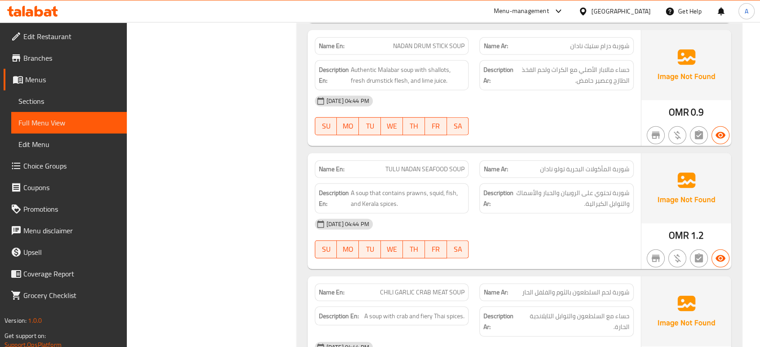
scroll to position [2732, 0]
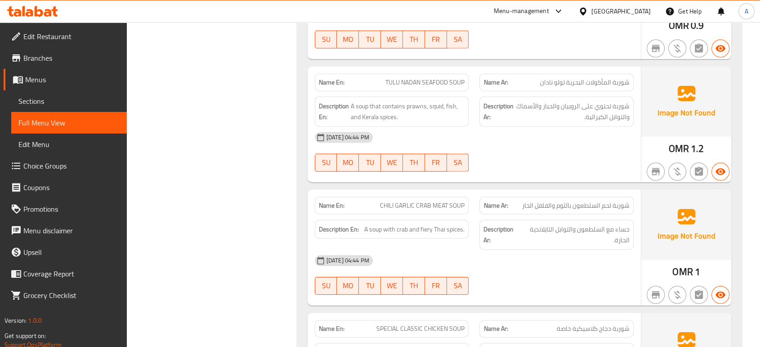
click at [434, 250] on div "[DATE] 04:44 PM" at bounding box center [474, 261] width 330 height 22
click at [533, 220] on div "Description Ar: حساء مع السلطعون والتوابل التايلاندية الحارة." at bounding box center [556, 235] width 154 height 30
click at [558, 250] on div "[DATE] 04:44 PM" at bounding box center [474, 261] width 330 height 22
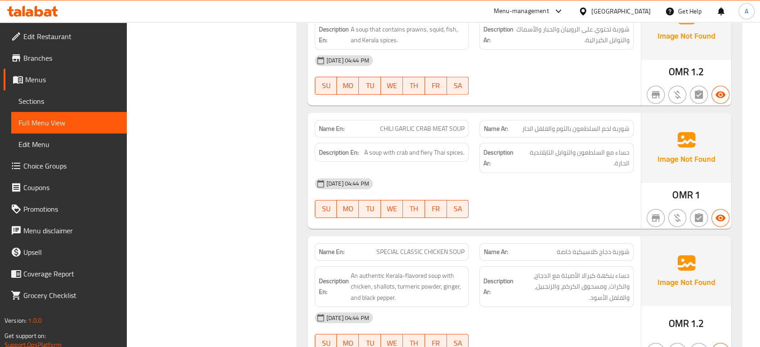
scroll to position [2832, 0]
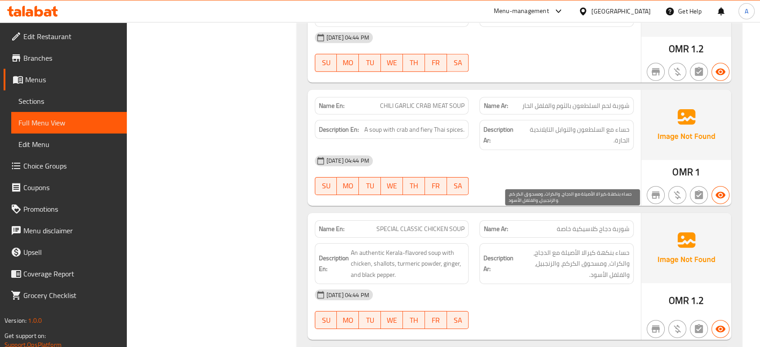
click at [561, 247] on span "حساء بنكهة كيرالا الأصيلة مع الدجاج، والكراث، ومسحوق الكركم، والزنجبيل، والفلفل…" at bounding box center [572, 263] width 114 height 33
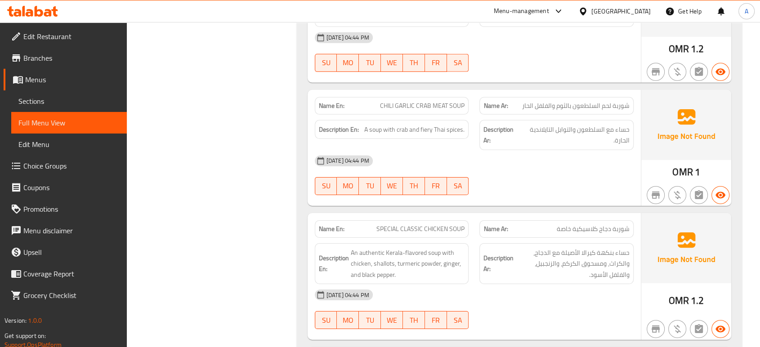
drag, startPoint x: 608, startPoint y: 253, endPoint x: 601, endPoint y: 254, distance: 6.8
click at [608, 284] on div "[DATE] 04:44 PM" at bounding box center [474, 295] width 330 height 22
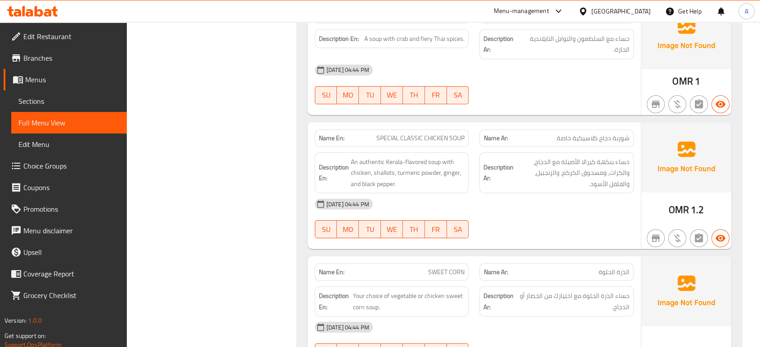
scroll to position [2983, 0]
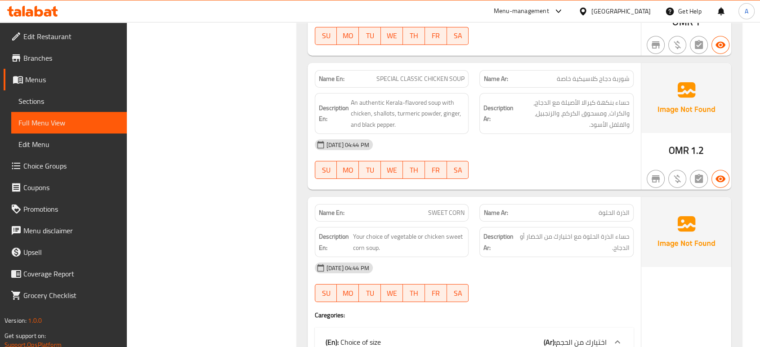
click at [560, 257] on div "[DATE] 04:44 PM SU MO TU WE TH FR SA" at bounding box center [474, 282] width 330 height 50
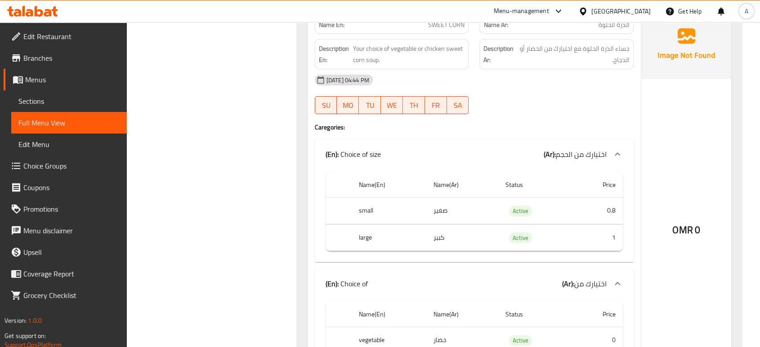
scroll to position [3132, 0]
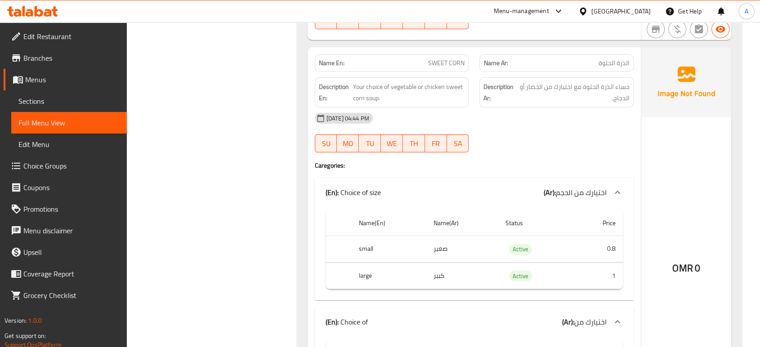
click at [456, 58] on span "SWEET CORN" at bounding box center [446, 62] width 36 height 9
copy span "SWEET CORN"
click at [506, 147] on div at bounding box center [556, 152] width 165 height 11
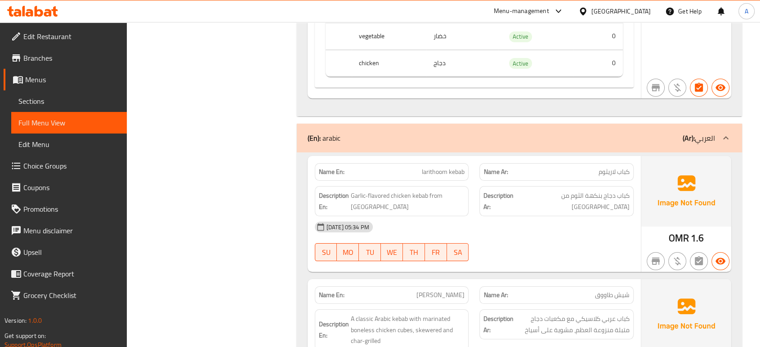
scroll to position [3532, 0]
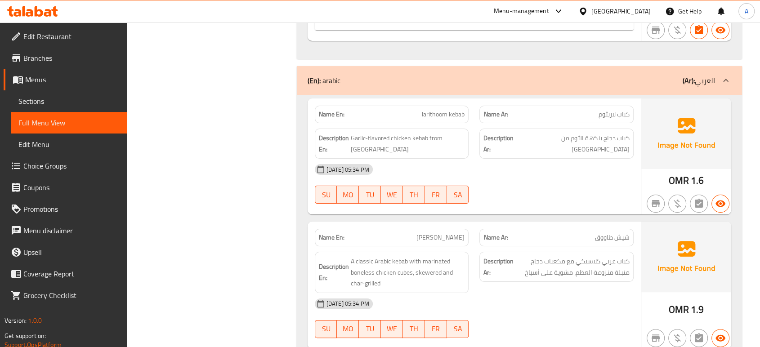
click at [565, 129] on div "Description Ar: كباب دجاج بنكهة الثوم من [GEOGRAPHIC_DATA]" at bounding box center [556, 144] width 154 height 30
click at [542, 159] on div "15-09-2025 05:34 PM SU MO TU WE TH FR SA" at bounding box center [474, 184] width 330 height 50
click at [554, 159] on div "15-09-2025 05:34 PM" at bounding box center [474, 170] width 330 height 22
click at [419, 159] on div "15-09-2025 05:34 PM" at bounding box center [474, 170] width 330 height 22
click at [412, 233] on p "Name En: shish taouk" at bounding box center [392, 237] width 146 height 9
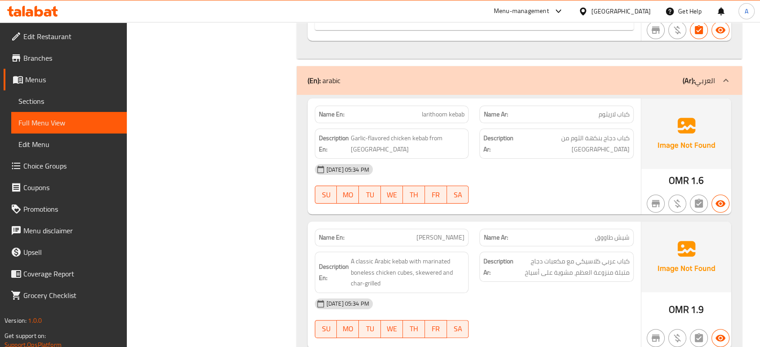
click at [551, 159] on div "15-09-2025 05:34 PM" at bounding box center [474, 170] width 330 height 22
click at [511, 159] on div "15-09-2025 05:34 PM SU MO TU WE TH FR SA" at bounding box center [474, 184] width 330 height 50
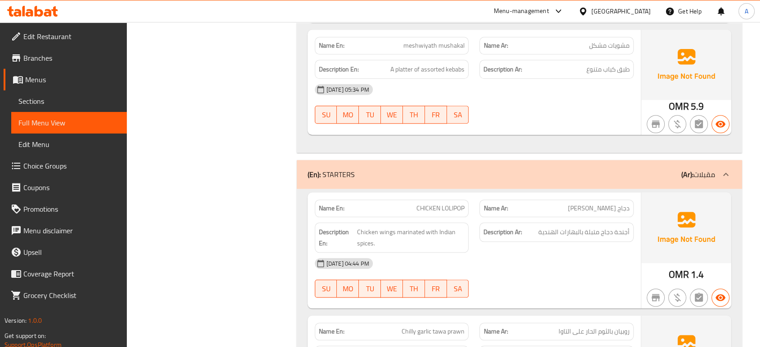
click at [558, 253] on div "15-09-2025 04:44 PM SU MO TU WE TH FR SA" at bounding box center [474, 278] width 330 height 50
click at [618, 292] on div at bounding box center [556, 297] width 165 height 11
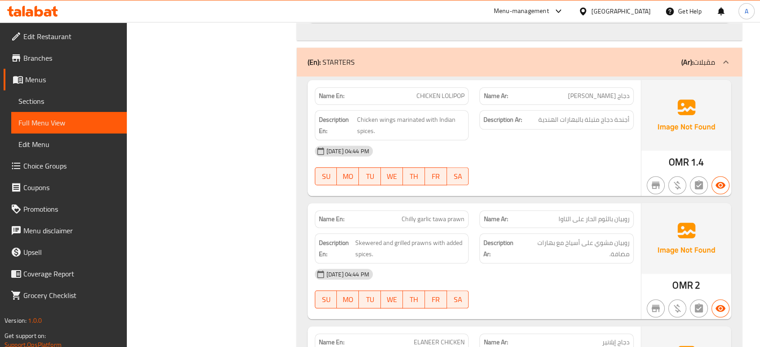
scroll to position [4403, 0]
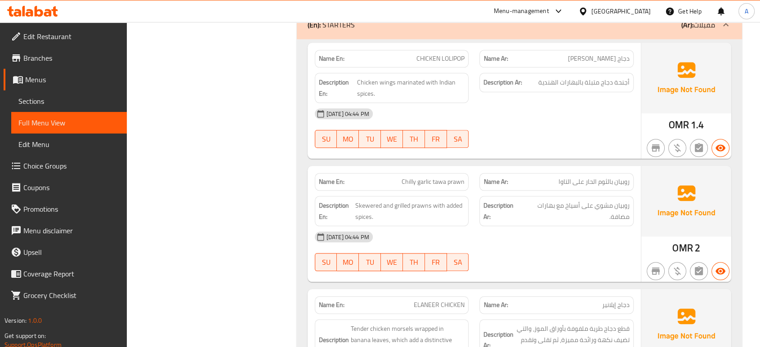
click at [587, 226] on div "15-09-2025 04:44 PM SU MO TU WE TH FR SA" at bounding box center [474, 251] width 330 height 50
click at [423, 177] on span "Chilly garlic tawa prawn" at bounding box center [433, 181] width 63 height 9
copy span "Chilly garlic tawa prawn"
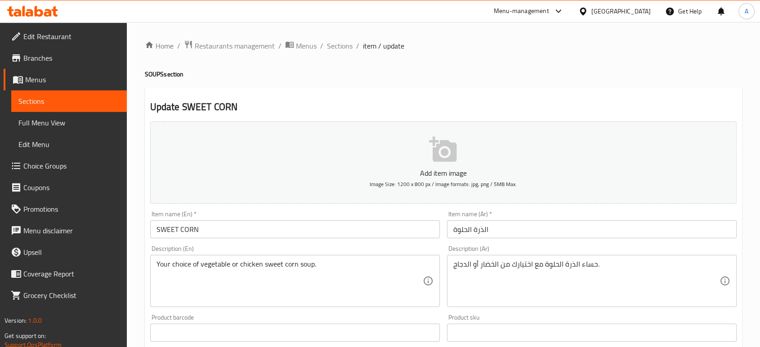
click at [58, 161] on span "Choice Groups" at bounding box center [71, 166] width 96 height 11
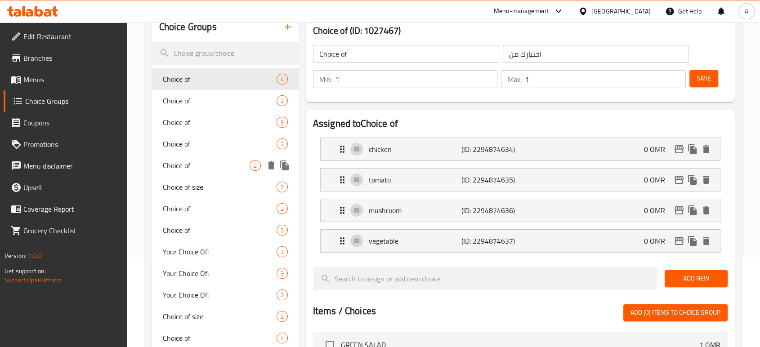
scroll to position [100, 0]
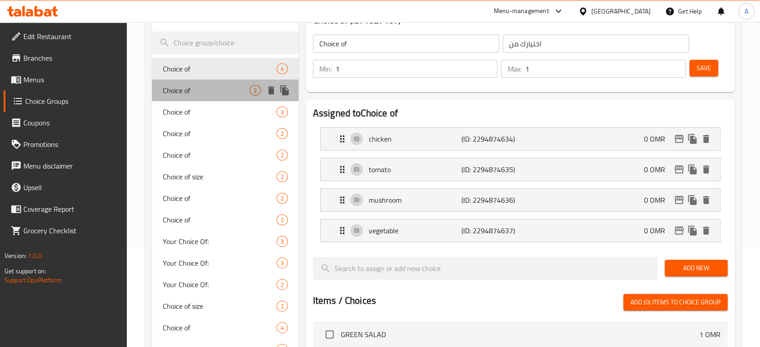
click at [219, 88] on span "Choice of" at bounding box center [206, 90] width 87 height 11
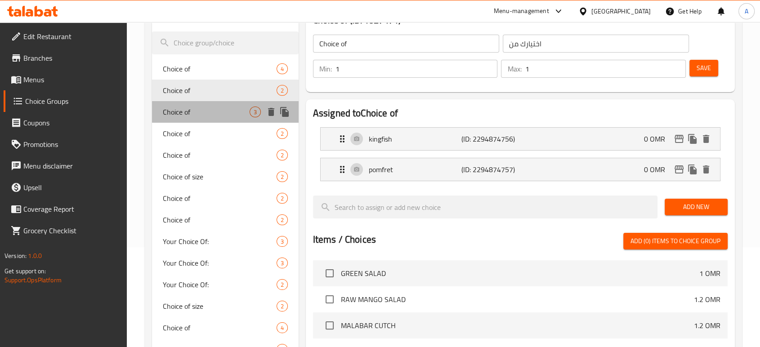
click at [229, 105] on div "Choice of 3" at bounding box center [225, 112] width 147 height 22
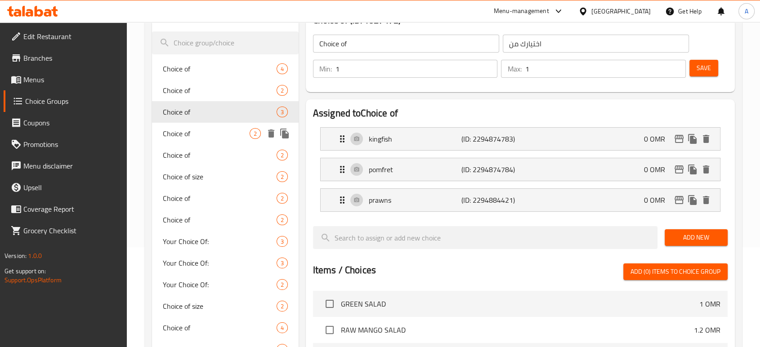
click at [211, 141] on div "Choice of 2" at bounding box center [225, 134] width 147 height 22
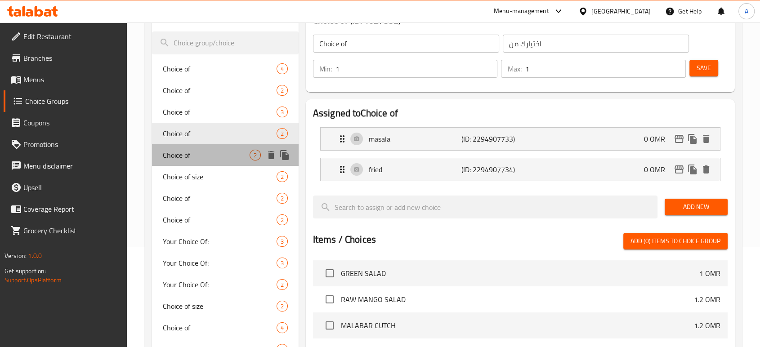
click at [211, 155] on span "Choice of" at bounding box center [206, 155] width 87 height 11
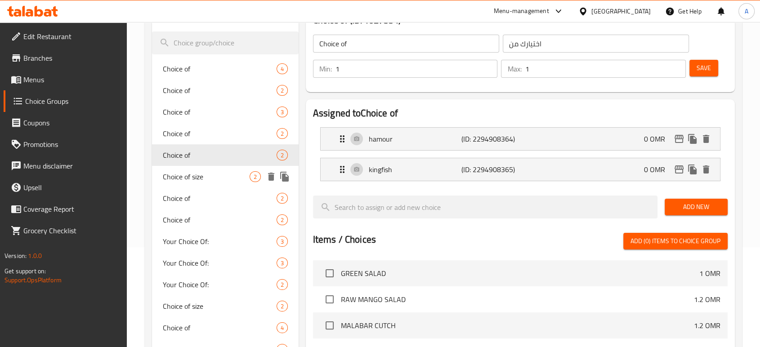
click at [212, 184] on div "Choice of size 2" at bounding box center [225, 177] width 147 height 22
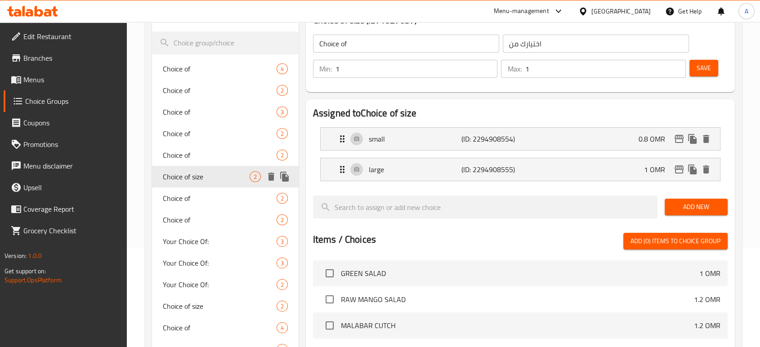
type input "Choice of size"
type input "اختيارك من الحجم"
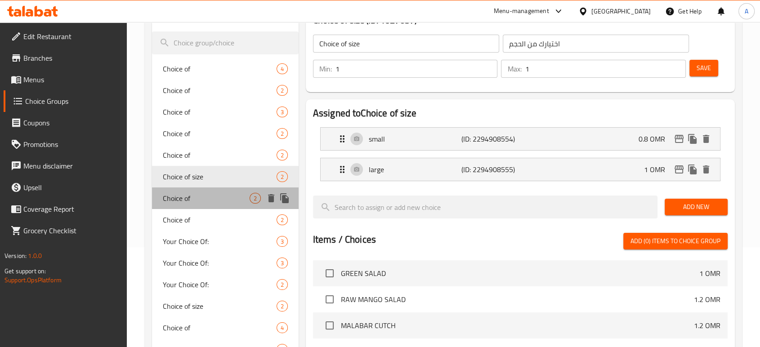
click at [201, 200] on span "Choice of" at bounding box center [206, 198] width 87 height 11
type input "Choice of"
type input "اختيارك من"
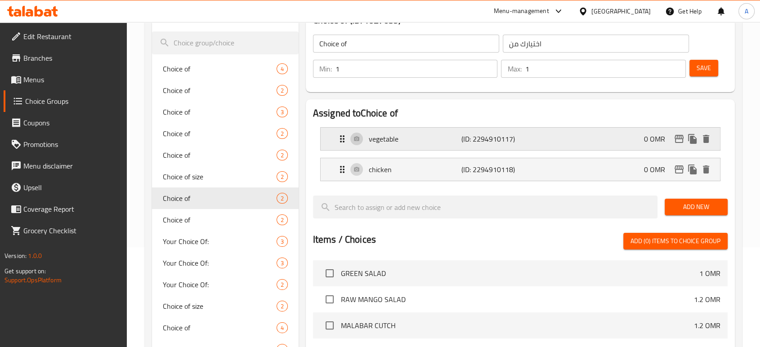
click at [501, 144] on p "(ID: 2294910117)" at bounding box center [492, 139] width 62 height 11
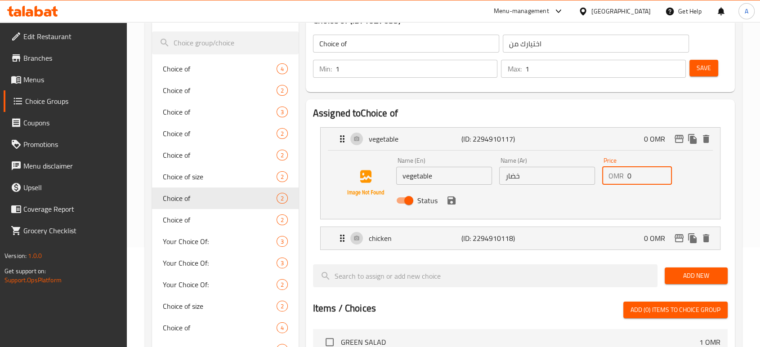
drag, startPoint x: 632, startPoint y: 176, endPoint x: 627, endPoint y: 176, distance: 5.8
click at [627, 176] on input "0" at bounding box center [649, 176] width 45 height 18
click at [452, 201] on icon "save" at bounding box center [452, 201] width 8 height 8
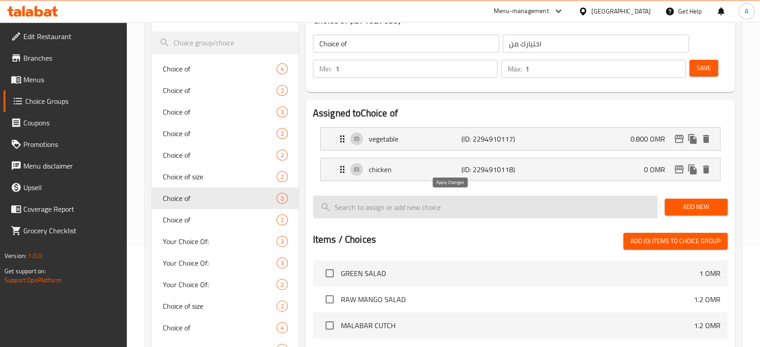
type input "0.800"
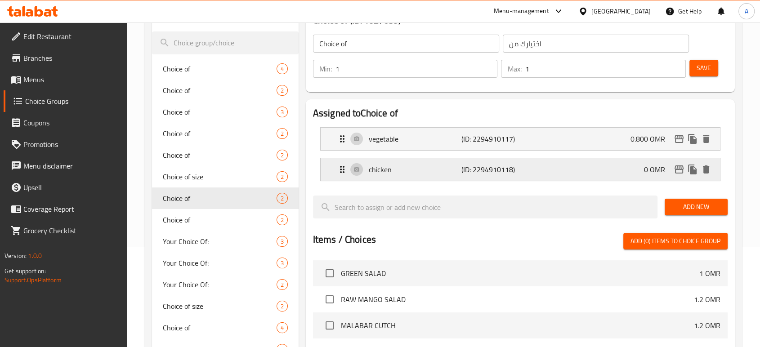
click at [469, 173] on p "(ID: 2294910118)" at bounding box center [492, 169] width 62 height 11
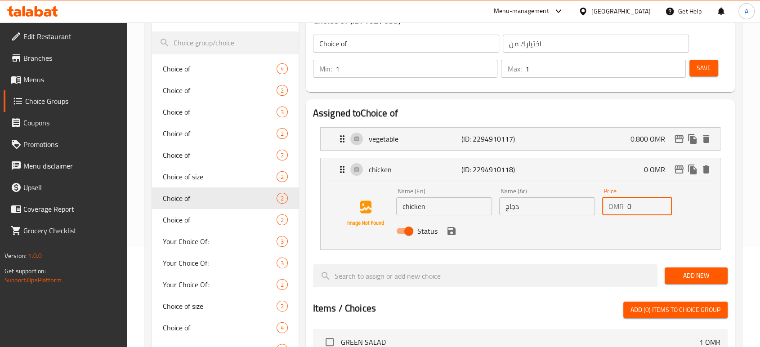
drag, startPoint x: 635, startPoint y: 209, endPoint x: 629, endPoint y: 209, distance: 6.3
click at [629, 209] on input "0" at bounding box center [649, 206] width 45 height 18
click at [454, 232] on icon "save" at bounding box center [452, 231] width 8 height 8
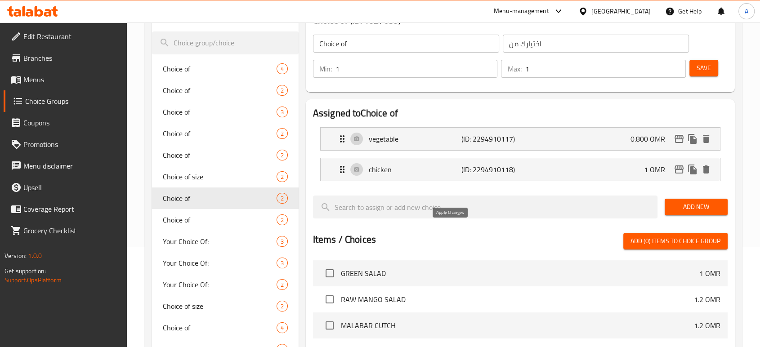
type input "1"
click at [691, 67] on button "Save" at bounding box center [704, 68] width 29 height 17
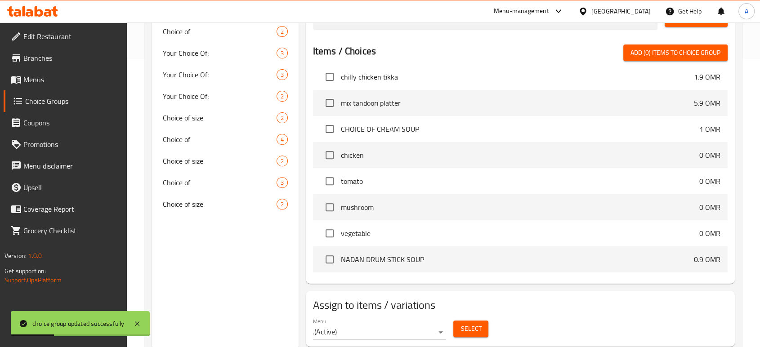
scroll to position [300, 0]
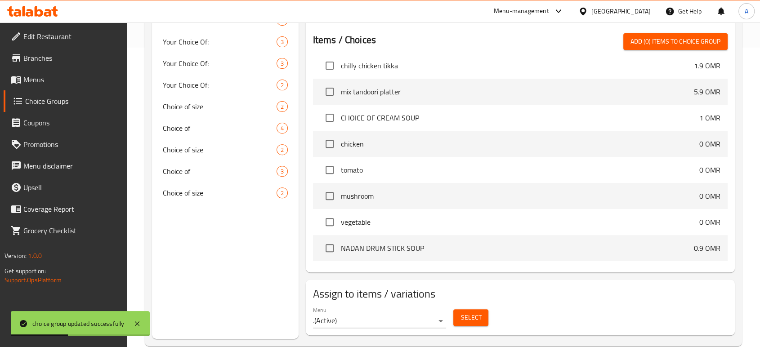
click at [462, 316] on span "Select" at bounding box center [471, 317] width 21 height 11
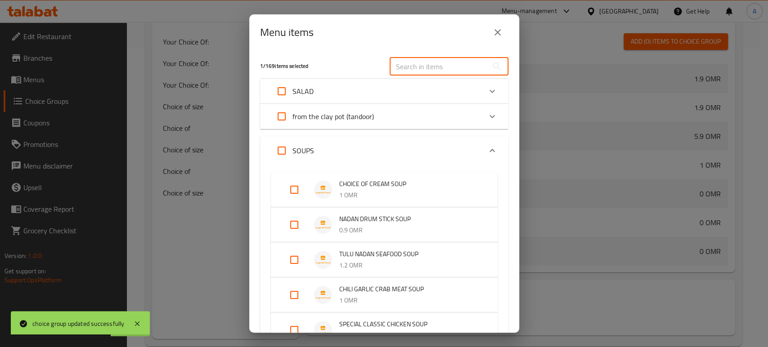
click at [426, 67] on input "text" at bounding box center [439, 67] width 98 height 18
paste input "SWEET CORN"
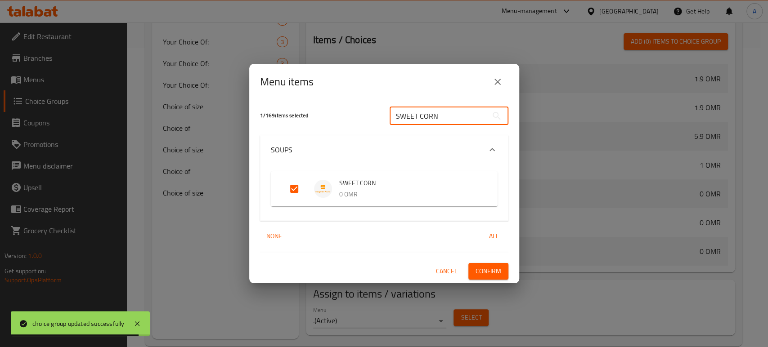
type input "SWEET CORN"
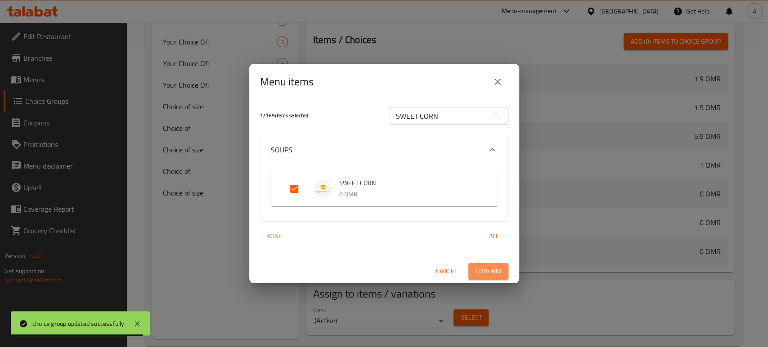
click at [482, 269] on span "Confirm" at bounding box center [488, 271] width 26 height 11
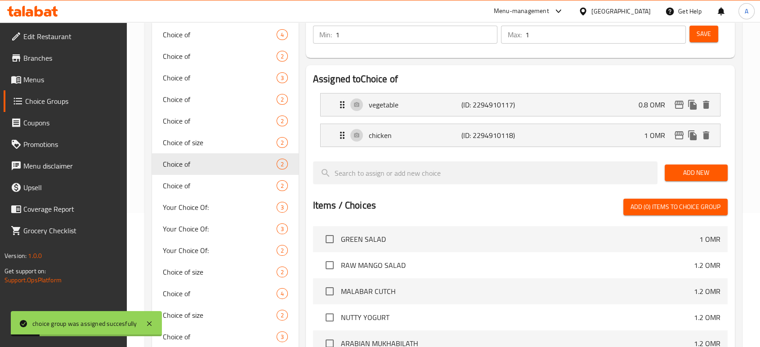
scroll to position [50, 0]
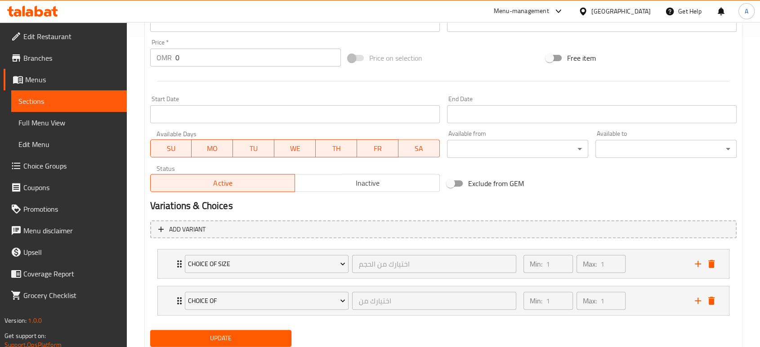
scroll to position [340, 0]
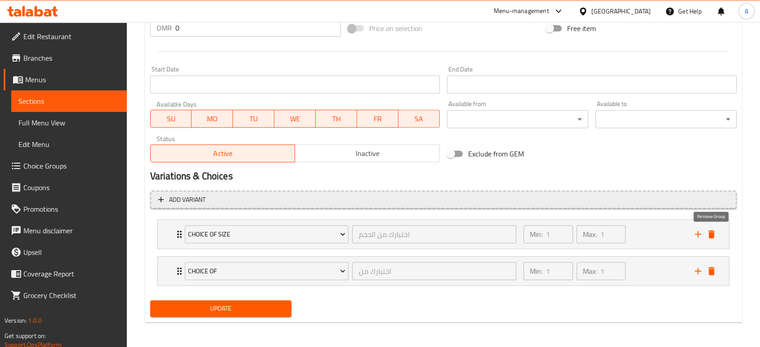
click at [714, 235] on icon "delete" at bounding box center [711, 234] width 11 height 11
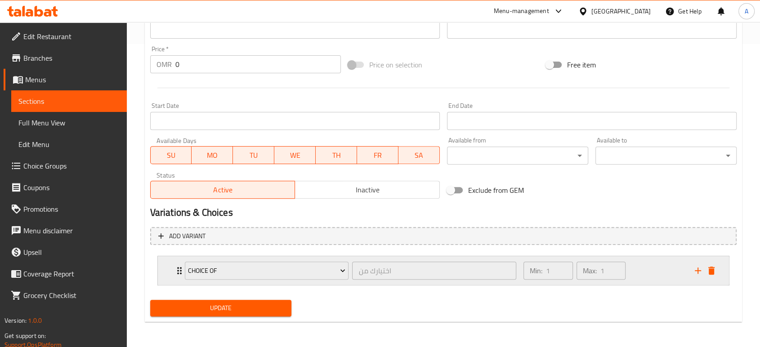
scroll to position [303, 0]
click at [233, 314] on button "Update" at bounding box center [220, 308] width 141 height 17
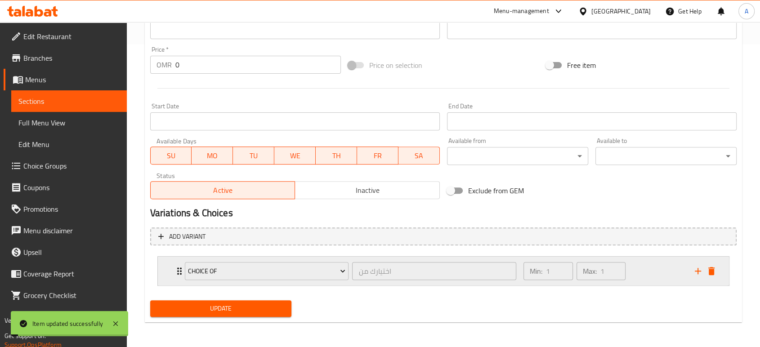
click at [168, 275] on div "Choice of اختيارك من ​ Min: 1 ​ Max: 1 ​" at bounding box center [443, 271] width 571 height 29
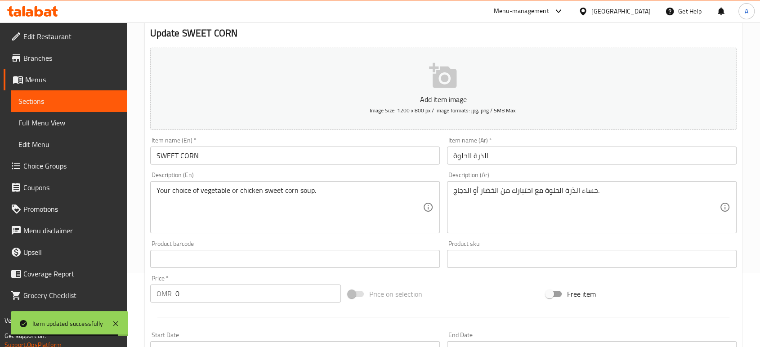
scroll to position [0, 0]
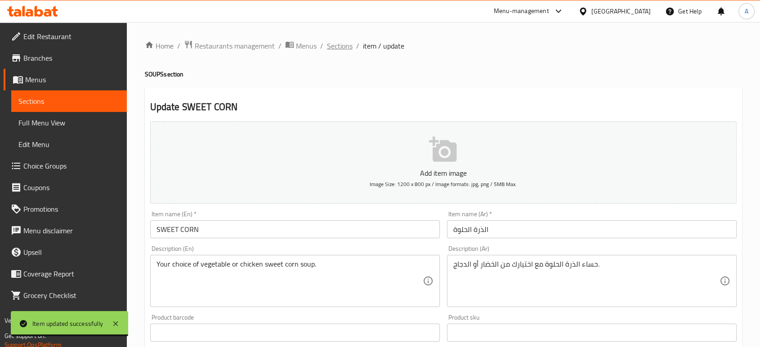
click at [338, 42] on span "Sections" at bounding box center [340, 45] width 26 height 11
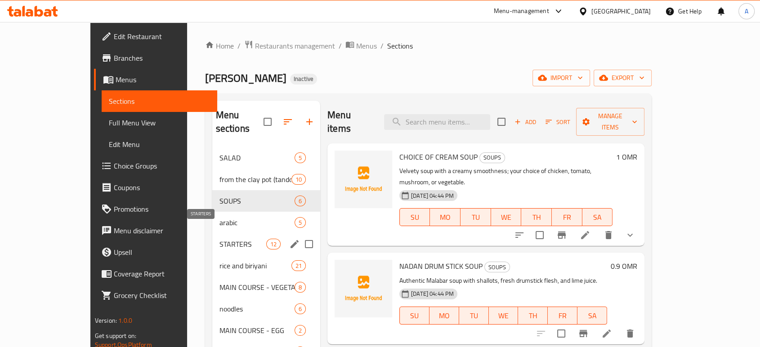
click at [219, 239] on span "STARTERS" at bounding box center [242, 244] width 47 height 11
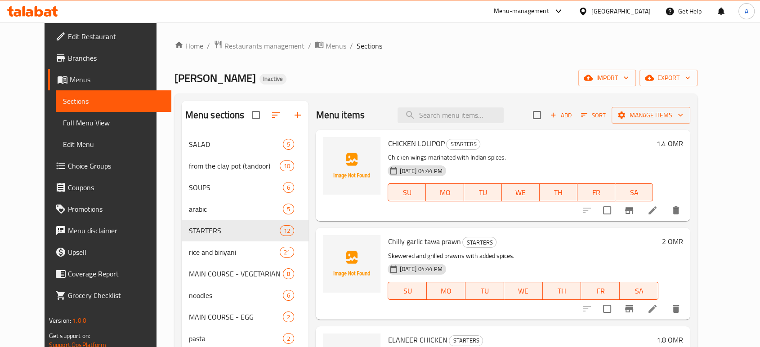
drag, startPoint x: 486, startPoint y: 132, endPoint x: 504, endPoint y: 133, distance: 18.0
click at [486, 132] on div "CHICKEN LOLIPOP STARTERS Chicken wings marinated with Indian spices. [DATE] 04:…" at bounding box center [503, 175] width 375 height 91
click at [573, 111] on span "Add" at bounding box center [561, 115] width 24 height 10
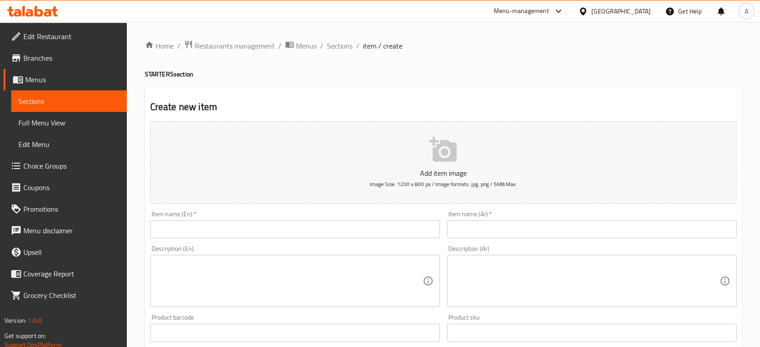
drag, startPoint x: 518, startPoint y: 75, endPoint x: 501, endPoint y: 129, distance: 57.0
click at [518, 75] on h4 "STARTERS section" at bounding box center [443, 74] width 597 height 9
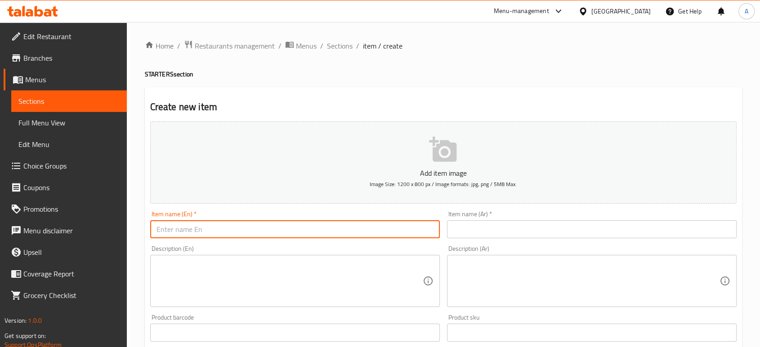
click at [372, 236] on input "text" at bounding box center [295, 229] width 290 height 18
paste input "CHICKEN 65"
type input "CHICKEN 65"
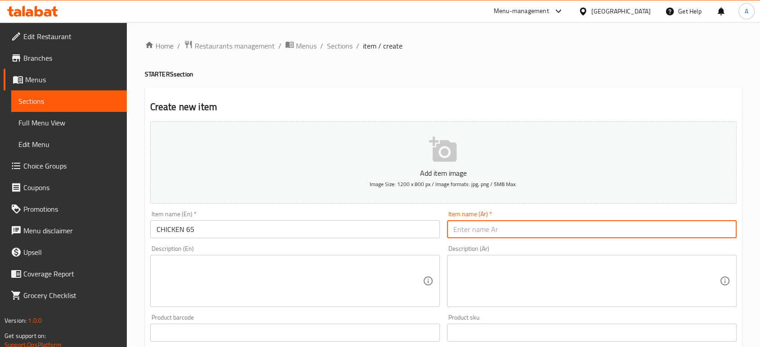
click at [529, 231] on input "text" at bounding box center [592, 229] width 290 height 18
paste input "دجاج 65"
type input "دجاج 65"
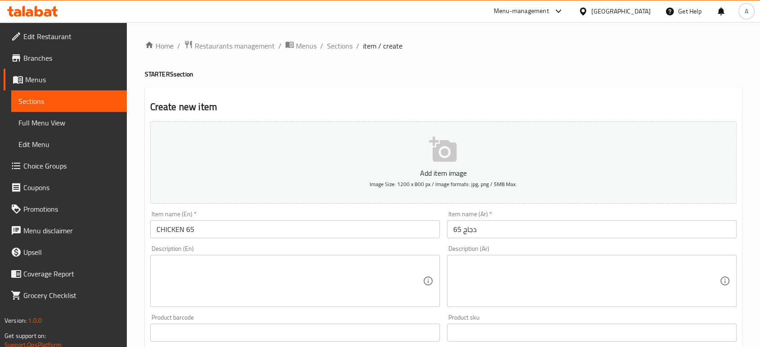
click at [378, 278] on textarea at bounding box center [290, 281] width 266 height 43
click at [374, 289] on textarea "To enrich screen reader interactions, please activate Accessibility in Grammarl…" at bounding box center [290, 281] width 266 height 43
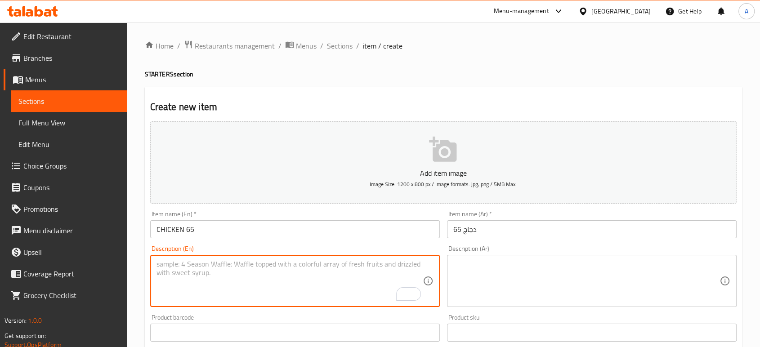
paste textarea "Chicken marinated with Indian spices and fried."
drag, startPoint x: 267, startPoint y: 266, endPoint x: 229, endPoint y: 266, distance: 37.8
click at [229, 266] on textarea "Chicken marinated with Indian spices and fried." at bounding box center [290, 281] width 266 height 43
type textarea "Chicken marinated with Indian spices and fried."
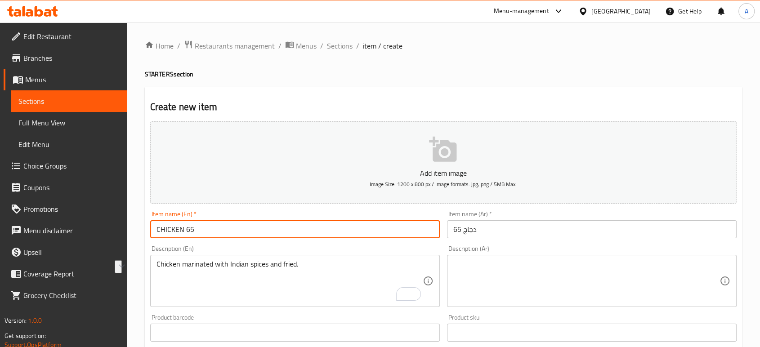
click at [229, 230] on input "CHICKEN 65" at bounding box center [295, 229] width 290 height 18
paste input "Indian spices"
type input "CHICKEN 65 with Indian spices"
click at [515, 233] on input "دجاج 65" at bounding box center [592, 229] width 290 height 18
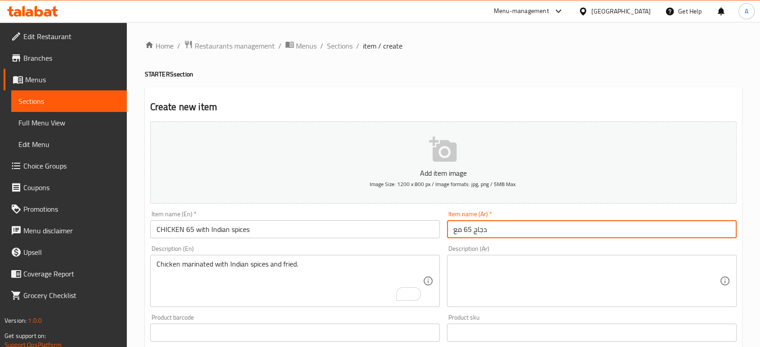
paste input "التوابل الهندية"
type input "دجاج 65 مع التوابل الهندية"
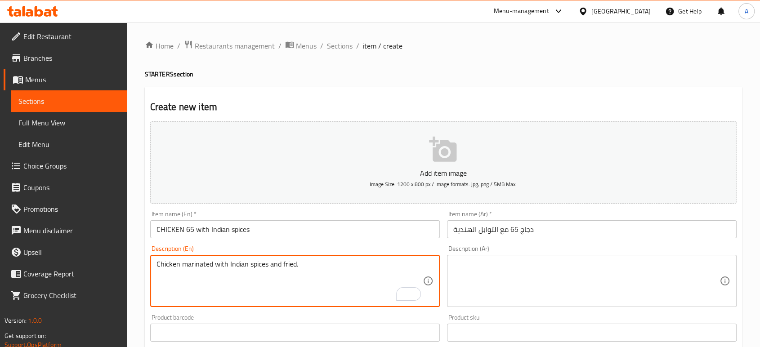
click at [303, 268] on textarea "Chicken marinated with Indian spices and fried." at bounding box center [290, 281] width 266 height 43
click at [303, 267] on textarea "Chicken marinated with Indian spices and fried." at bounding box center [290, 281] width 266 height 43
click at [525, 266] on textarea at bounding box center [586, 281] width 266 height 43
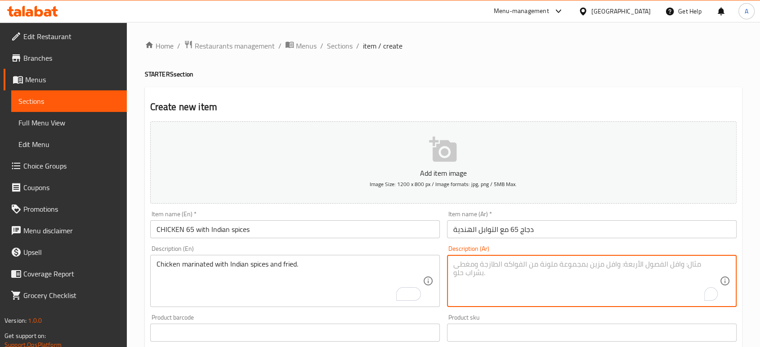
paste textarea "دجاج متبل بالبهارات الهندية ومقلي."
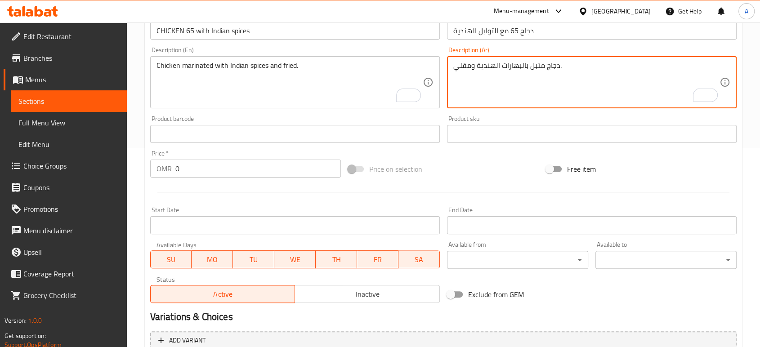
scroll to position [200, 0]
type textarea "دجاج متبل بالبهارات الهندية ومقلي."
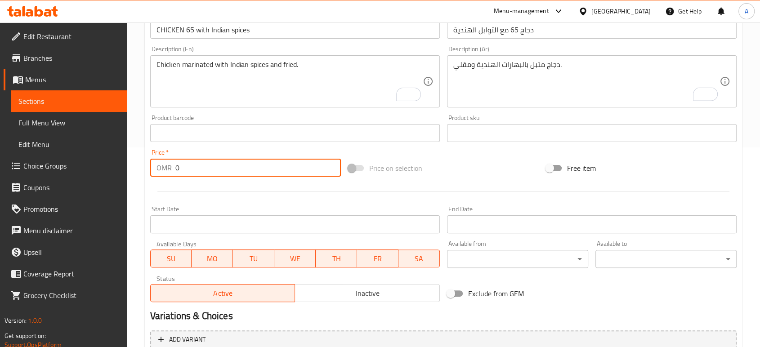
drag, startPoint x: 219, startPoint y: 169, endPoint x: 148, endPoint y: 170, distance: 70.6
click at [143, 168] on div "Home / Restaurants management / Menus / Sections / item / create STARTERS secti…" at bounding box center [443, 129] width 633 height 614
type input "1.7"
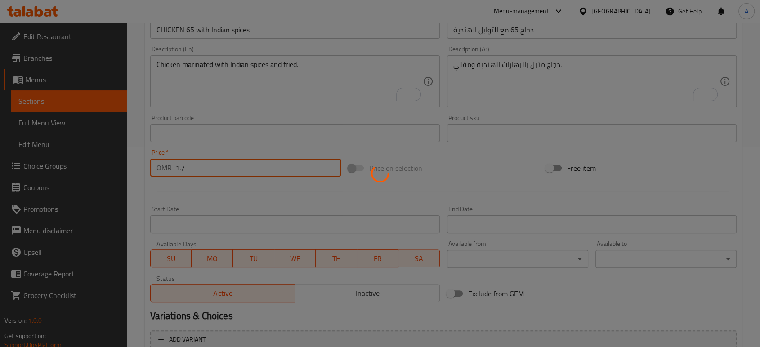
type input "0"
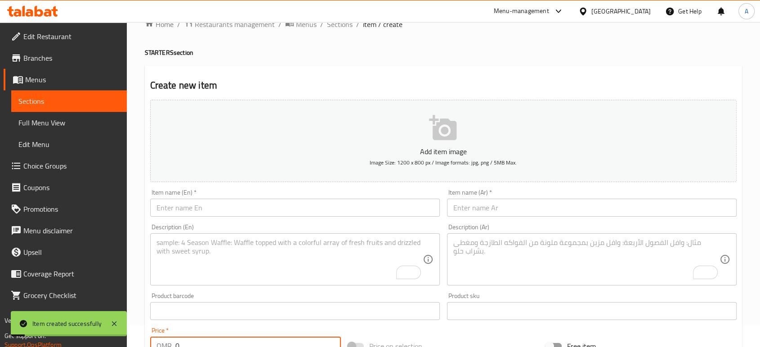
scroll to position [0, 0]
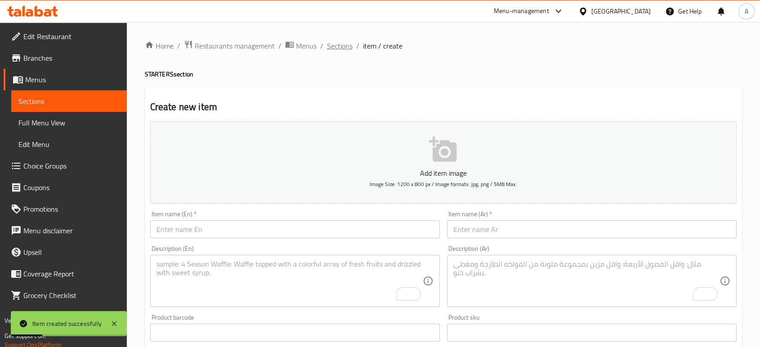
click at [336, 40] on span "Sections" at bounding box center [340, 45] width 26 height 11
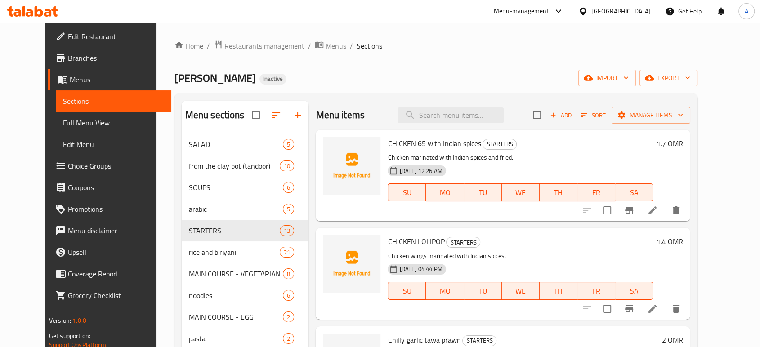
click at [454, 75] on div "Malabar Makhani Inactive import export" at bounding box center [437, 78] width 524 height 17
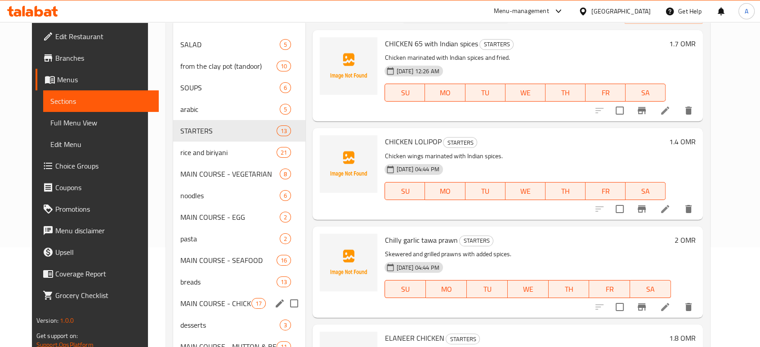
scroll to position [160, 0]
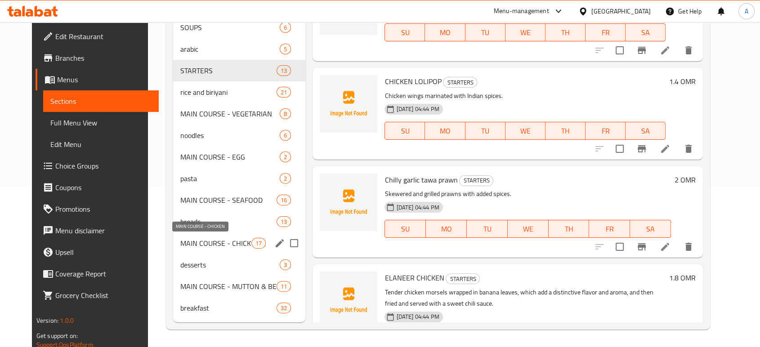
click at [215, 246] on span "MAIN COURSE - CHICKEN" at bounding box center [215, 243] width 71 height 11
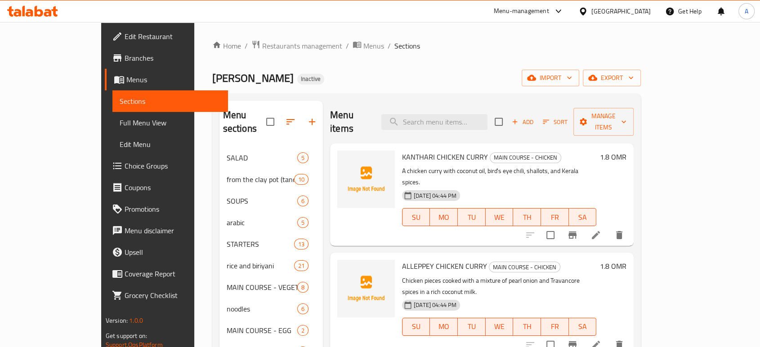
click at [519, 118] on icon "button" at bounding box center [515, 122] width 8 height 8
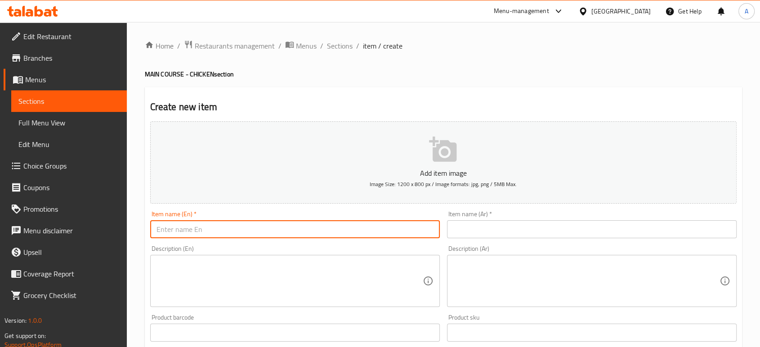
click at [372, 231] on input "text" at bounding box center [295, 229] width 290 height 18
paste input "CHICKEN 65"
type input "CHICKEN 65"
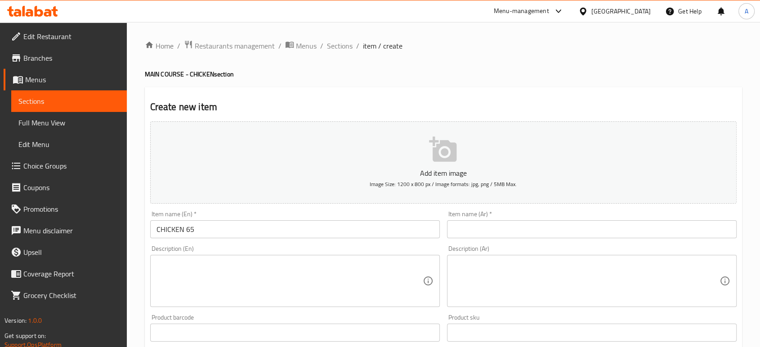
click at [404, 270] on textarea at bounding box center [290, 281] width 266 height 43
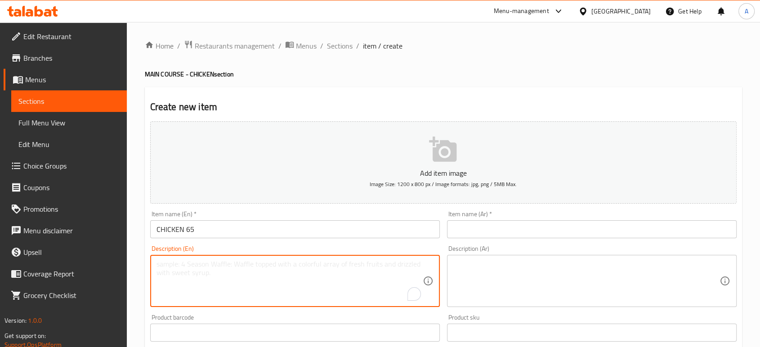
paste textarea "Chicken cubes marinated in North Indian masala and deep fried."
type textarea "Chicken cubes marinated in North Indian masala and deep fried."
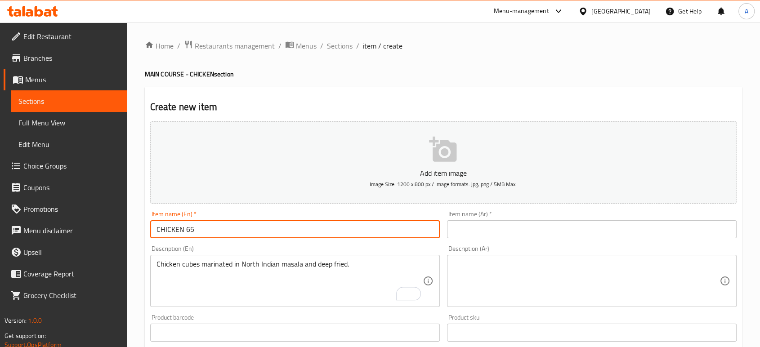
click at [384, 236] on input "CHICKEN 65" at bounding box center [295, 229] width 290 height 18
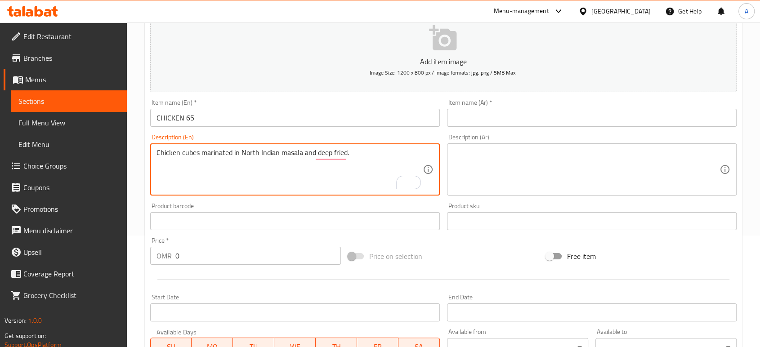
scroll to position [150, 0]
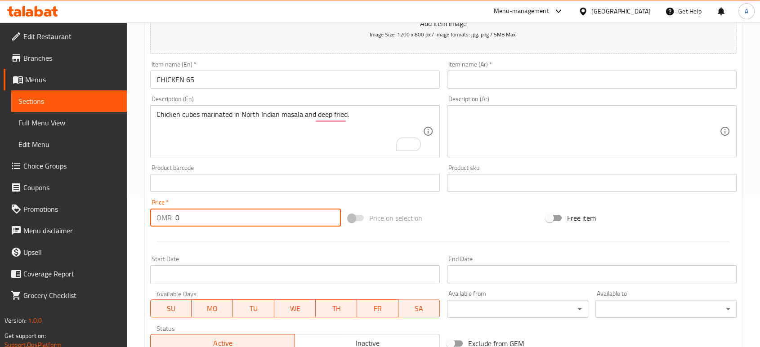
drag, startPoint x: 206, startPoint y: 219, endPoint x: 153, endPoint y: 216, distance: 52.7
click at [153, 217] on div "OMR 0 Price *" at bounding box center [245, 218] width 191 height 18
type input "1.7"
click at [322, 78] on input "CHICKEN 65" at bounding box center [295, 80] width 290 height 18
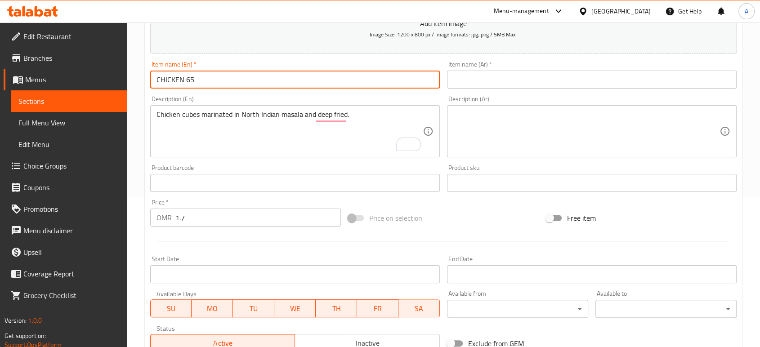
click at [322, 78] on input "CHICKEN 65" at bounding box center [295, 80] width 290 height 18
click at [516, 84] on input "text" at bounding box center [592, 80] width 290 height 18
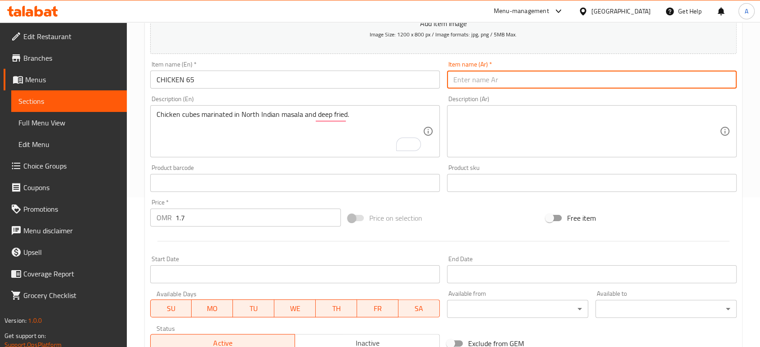
paste input "دجاج 65"
type input "دجاج 65"
click at [469, 124] on textarea at bounding box center [586, 131] width 266 height 43
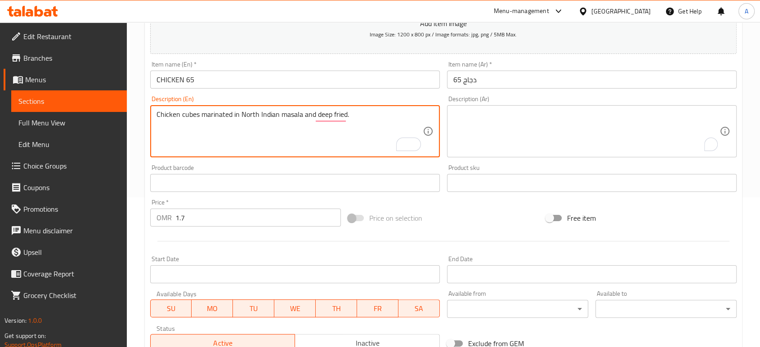
click at [368, 120] on textarea "Chicken cubes marinated in North Indian masala and deep fried." at bounding box center [290, 131] width 266 height 43
click at [501, 129] on textarea "To enrich screen reader interactions, please activate Accessibility in Grammarl…" at bounding box center [586, 131] width 266 height 43
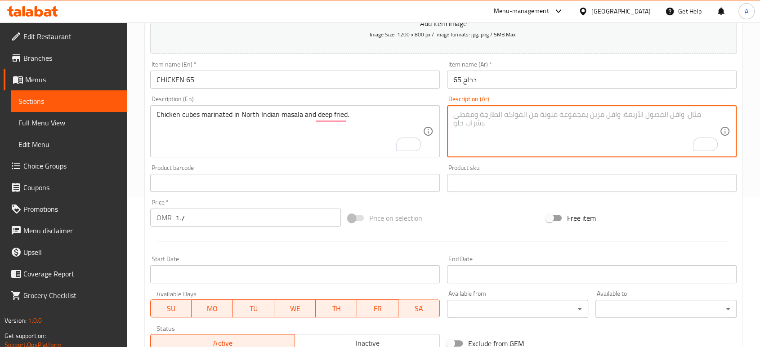
paste textarea "مكعبات دجاج متبلة بالبهارات الهندية الشمالية ومقلية."
type textarea "مكعبات دجاج متبلة بالبهارات الهندية الشمالية ومقلية."
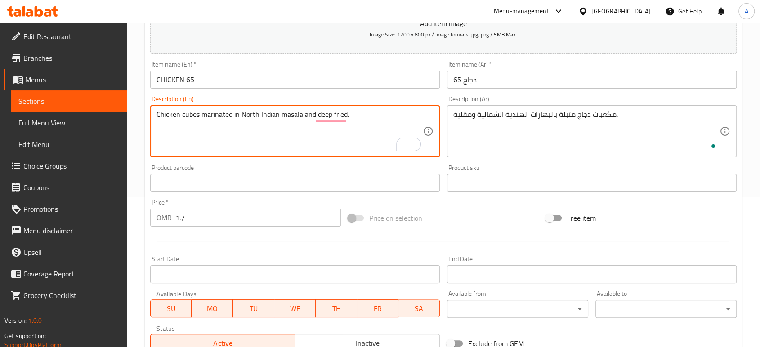
click at [191, 117] on textarea "Chicken cubes marinated in North Indian masala and deep fried." at bounding box center [290, 131] width 266 height 43
click at [158, 82] on input "CHICKEN 65" at bounding box center [295, 80] width 290 height 18
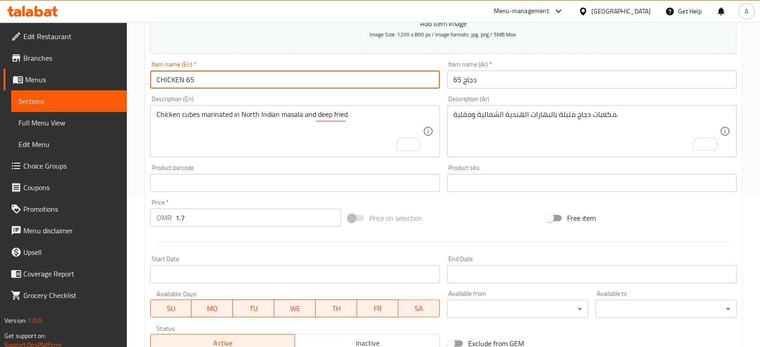
click at [157, 79] on input "CHICKEN 65" at bounding box center [295, 80] width 290 height 18
paste input "cubes"
type input "cubes CHICKEN 65"
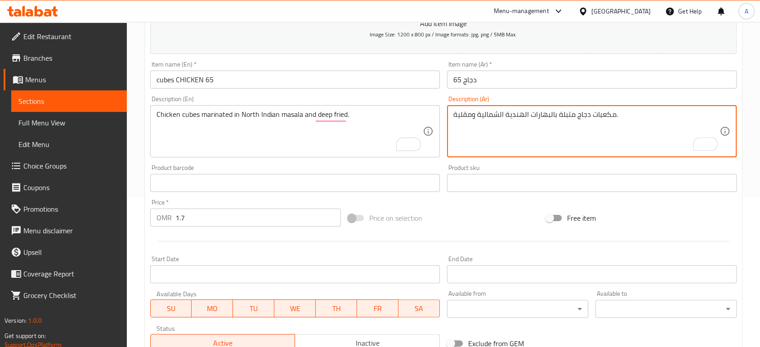
click at [612, 117] on textarea "مكعبات دجاج متبلة بالبهارات الهندية الشمالية ومقلية." at bounding box center [586, 131] width 266 height 43
click at [606, 117] on textarea "مكعبات دجاج متبلة بالبهارات الهندية الشمالية ومقلية." at bounding box center [586, 131] width 266 height 43
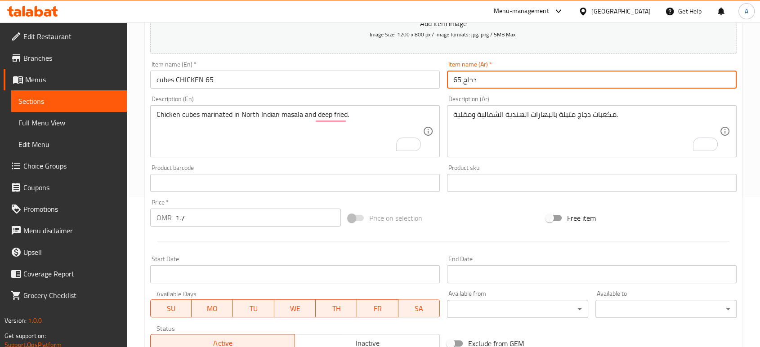
click at [453, 82] on input "دجاج 65" at bounding box center [592, 80] width 290 height 18
paste input "مكعبات"
click at [515, 83] on input "دجاج مكعبات 65" at bounding box center [592, 80] width 290 height 18
click at [523, 79] on input "دجاج مكعبات 65" at bounding box center [592, 80] width 290 height 18
click at [481, 79] on input "دجاج مكعبات 65" at bounding box center [592, 80] width 290 height 18
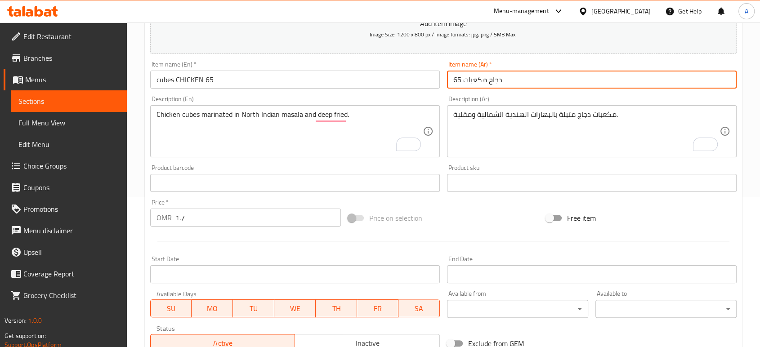
click at [481, 79] on input "دجاج مكعبات 65" at bounding box center [592, 80] width 290 height 18
click at [495, 84] on input "دجاج 65" at bounding box center [592, 80] width 290 height 18
click at [453, 82] on input "دجاج 65" at bounding box center [592, 80] width 290 height 18
paste input "مكعبات"
click at [459, 81] on input "دجاج 65" at bounding box center [592, 80] width 290 height 18
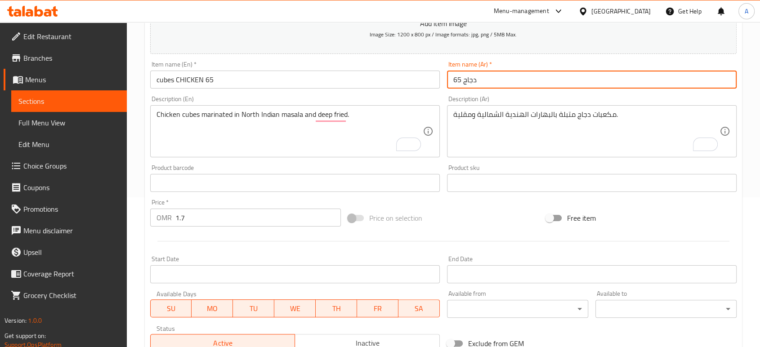
click at [463, 81] on input "دجاج 65" at bounding box center [592, 80] width 290 height 18
paste input "مكعبات"
click at [459, 79] on input "دجاج 65" at bounding box center [592, 80] width 290 height 18
click at [461, 79] on input "دجاج 65" at bounding box center [592, 80] width 290 height 18
click at [458, 79] on input "دجاج 65" at bounding box center [592, 80] width 290 height 18
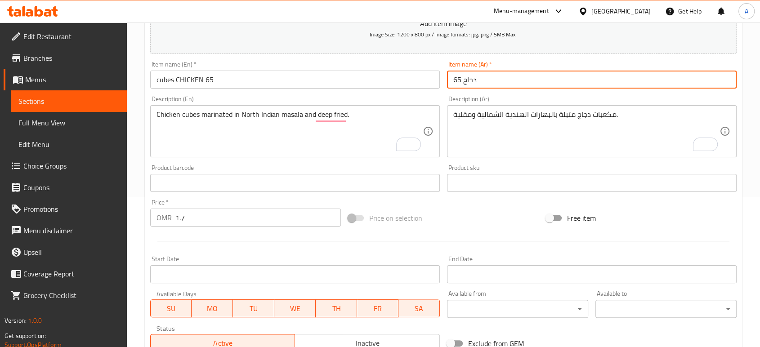
click at [460, 77] on input "دجاج 65" at bounding box center [592, 80] width 290 height 18
paste input "مكعبات"
click at [489, 77] on input "دجاج 65" at bounding box center [592, 80] width 290 height 18
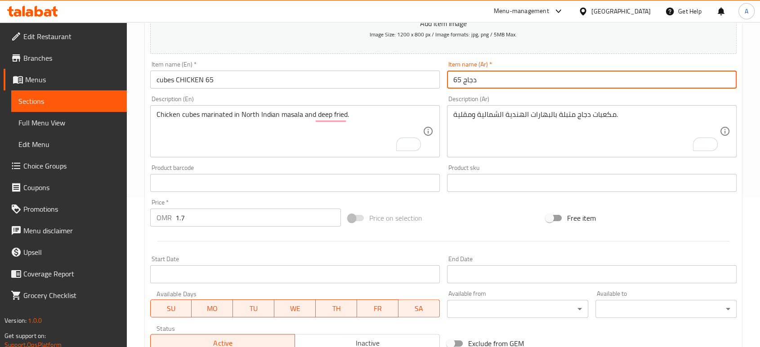
click at [489, 77] on input "دجاج 65" at bounding box center [592, 80] width 290 height 18
drag, startPoint x: 716, startPoint y: 82, endPoint x: 722, endPoint y: 81, distance: 6.3
click at [716, 82] on input "دجاج 65" at bounding box center [592, 80] width 290 height 18
click at [732, 78] on input "دجاج 65" at bounding box center [592, 80] width 290 height 18
paste input "مكعبات"
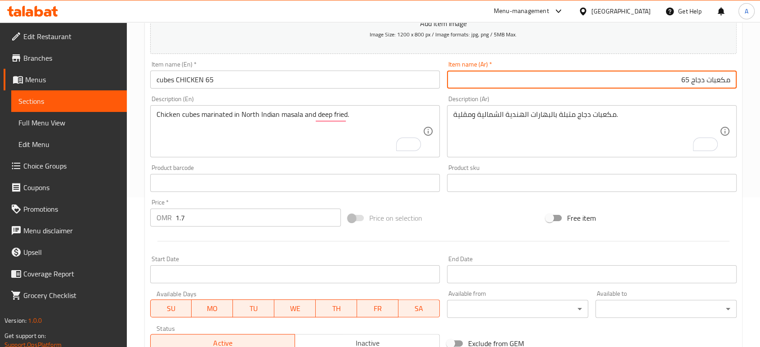
click at [623, 78] on input "مكعبات دجاج 65" at bounding box center [592, 80] width 290 height 18
type input "مكعبات دجاج 65"
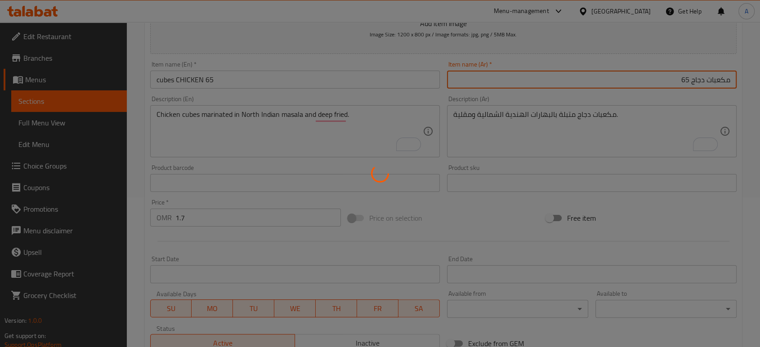
type input "0"
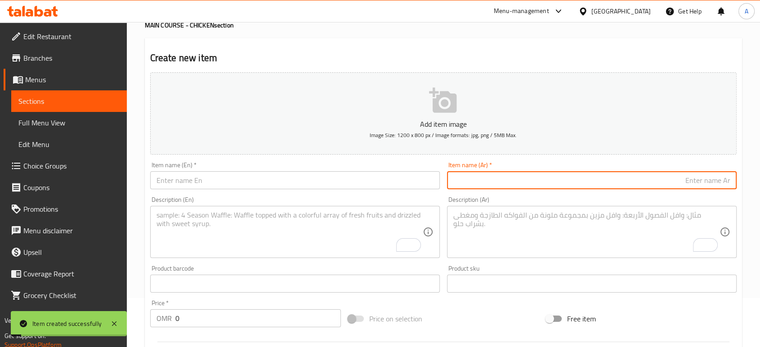
scroll to position [0, 0]
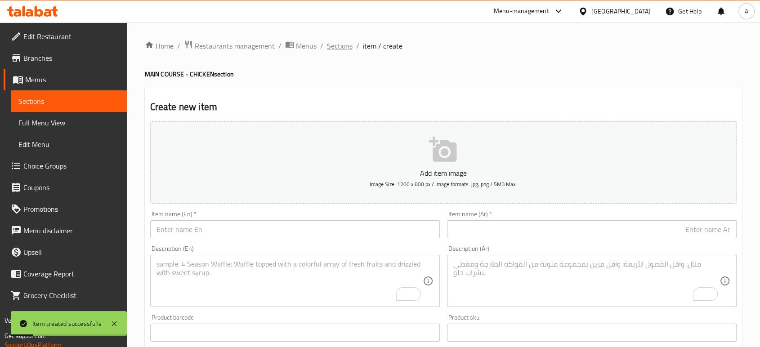
click at [342, 42] on span "Sections" at bounding box center [340, 45] width 26 height 11
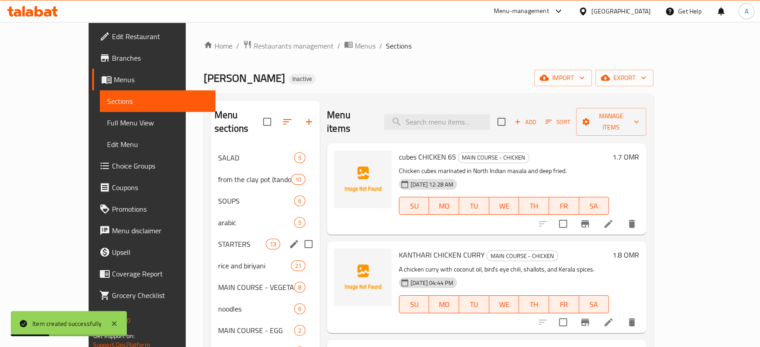
click at [218, 239] on span "STARTERS" at bounding box center [242, 244] width 48 height 11
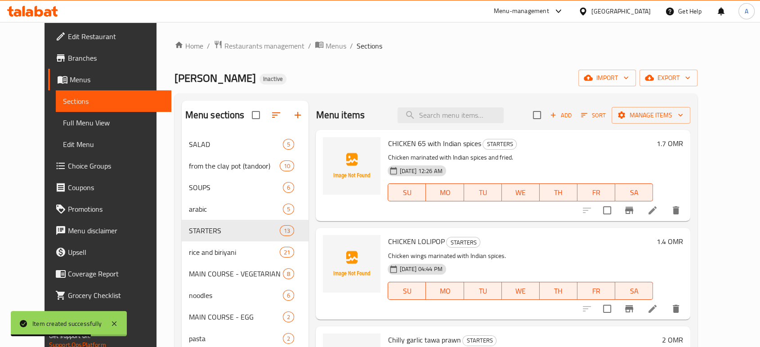
click at [658, 212] on icon at bounding box center [652, 210] width 11 height 11
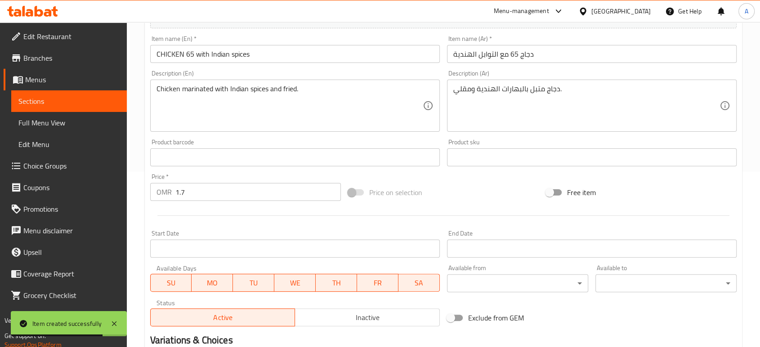
scroll to position [200, 0]
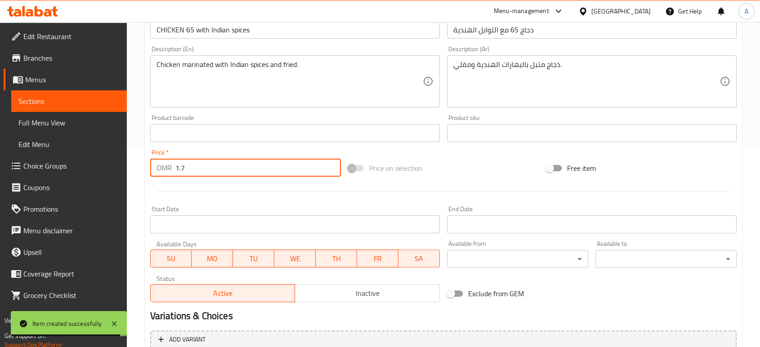
drag, startPoint x: 191, startPoint y: 164, endPoint x: 182, endPoint y: 165, distance: 8.6
click at [182, 165] on input "1.7" at bounding box center [258, 168] width 166 height 18
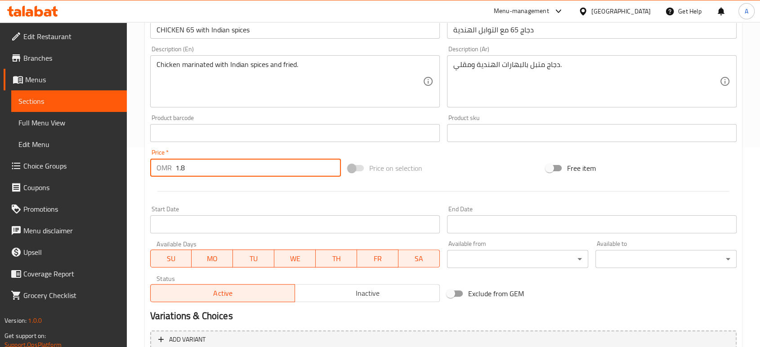
type input "1.8"
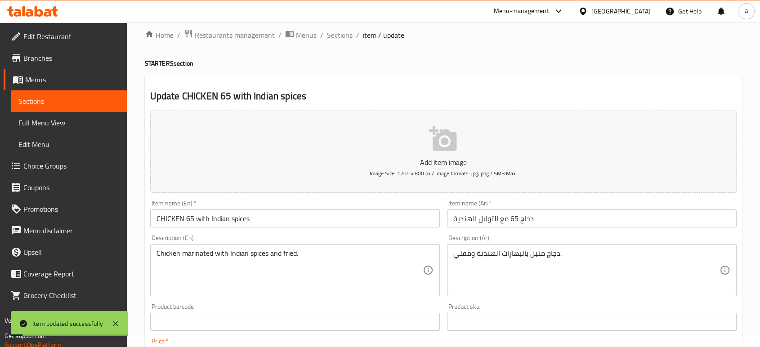
scroll to position [0, 0]
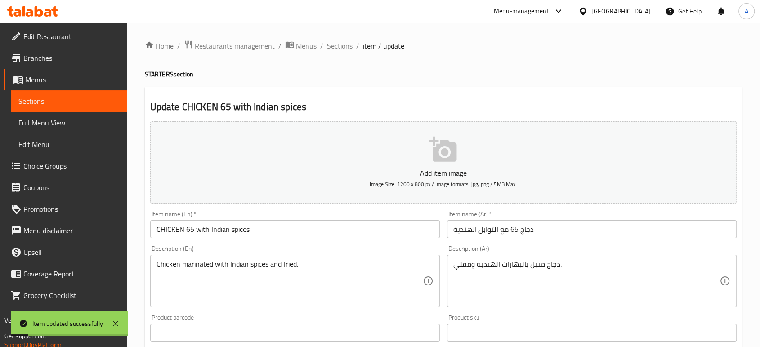
click at [341, 45] on span "Sections" at bounding box center [340, 45] width 26 height 11
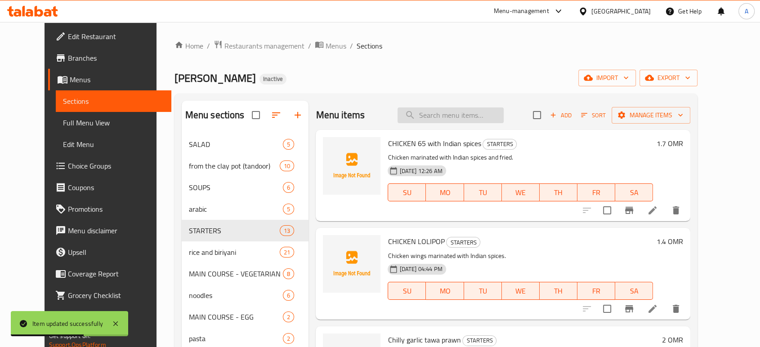
click at [459, 118] on input "search" at bounding box center [451, 116] width 106 height 16
paste input "Chilly garlic tawa prawn"
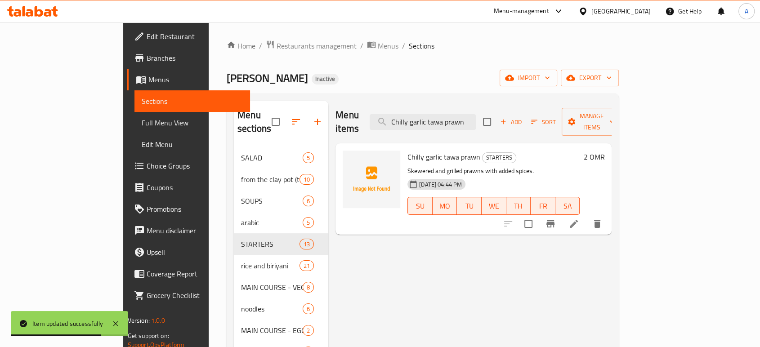
type input "Chilly garlic tawa prawn"
click at [587, 216] on li at bounding box center [573, 224] width 25 height 16
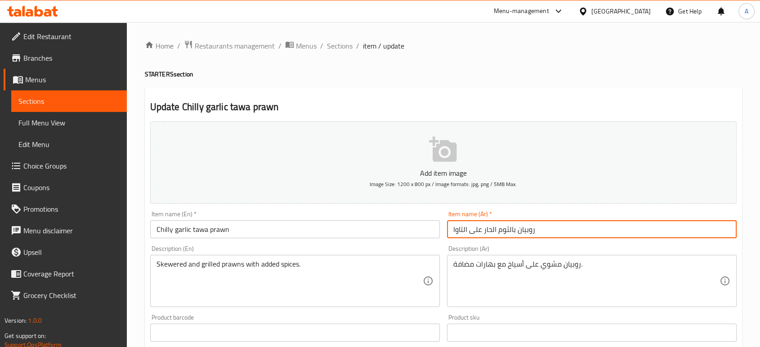
click at [488, 233] on input "روبيان بالثوم الحار على التاوا" at bounding box center [592, 229] width 290 height 18
click at [461, 232] on input "روبيان بالثوم تشيلي على التاوا" at bounding box center [592, 229] width 290 height 18
type input "روبيان بالثوم تشيلي على توا"
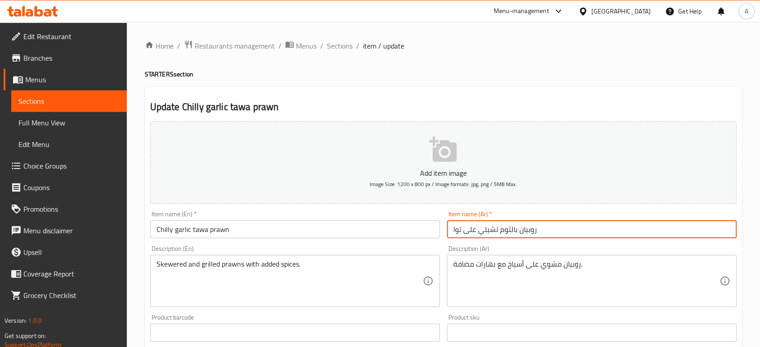
click at [340, 43] on span "Sections" at bounding box center [340, 45] width 26 height 11
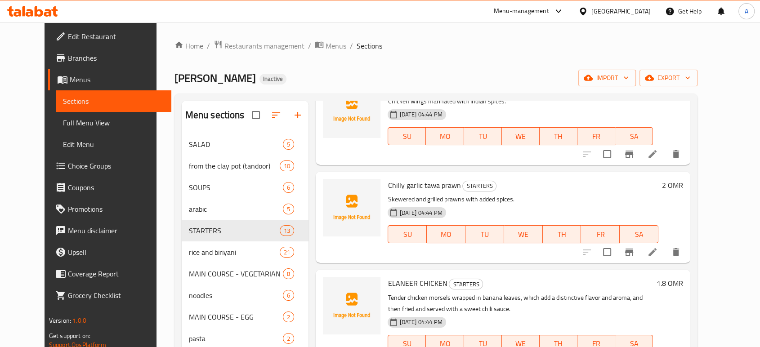
scroll to position [150, 0]
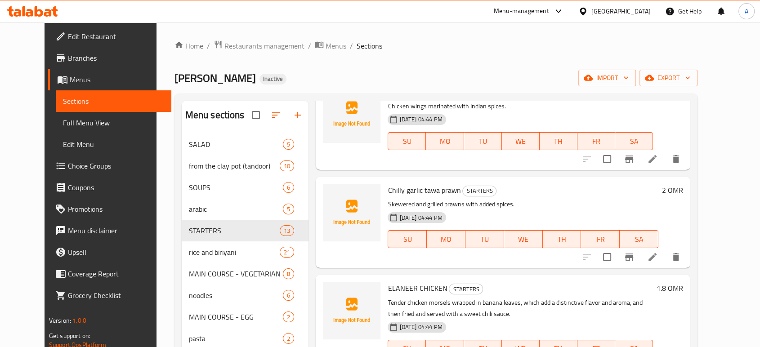
click at [537, 58] on div "Home / Restaurants management / Menus / Sections Malabar Makhani Inactive impor…" at bounding box center [437, 265] width 524 height 450
click at [558, 74] on div "Malabar Makhani Inactive import export" at bounding box center [437, 78] width 524 height 17
click at [681, 260] on icon "delete" at bounding box center [676, 257] width 11 height 11
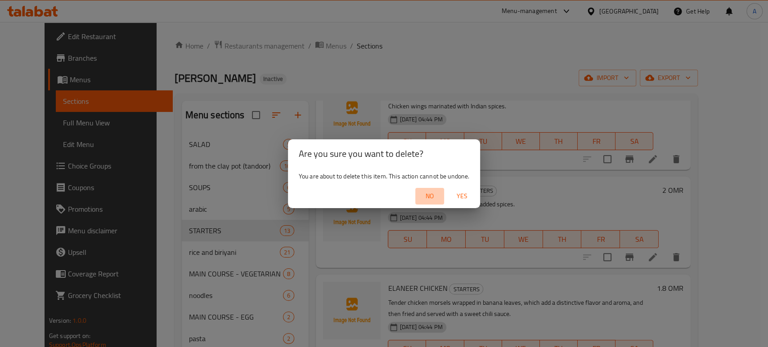
click at [430, 193] on span "No" at bounding box center [430, 196] width 22 height 11
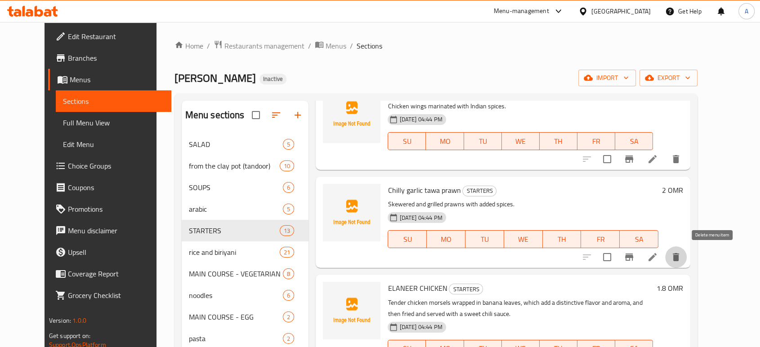
click at [687, 260] on button "delete" at bounding box center [676, 257] width 22 height 22
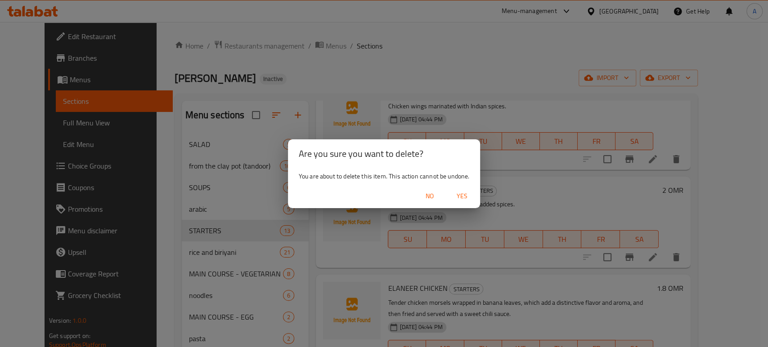
click at [468, 192] on span "Yes" at bounding box center [462, 196] width 22 height 11
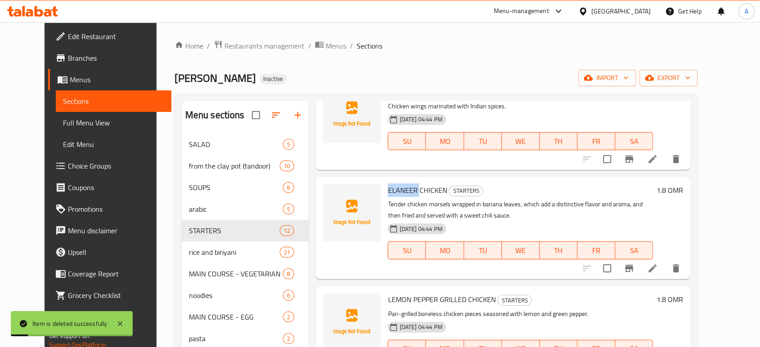
click at [393, 184] on span "ELANEER CHICKEN" at bounding box center [417, 190] width 59 height 13
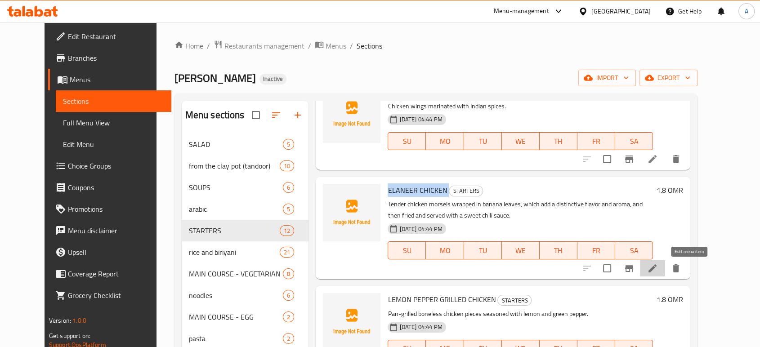
click at [658, 273] on icon at bounding box center [652, 268] width 11 height 11
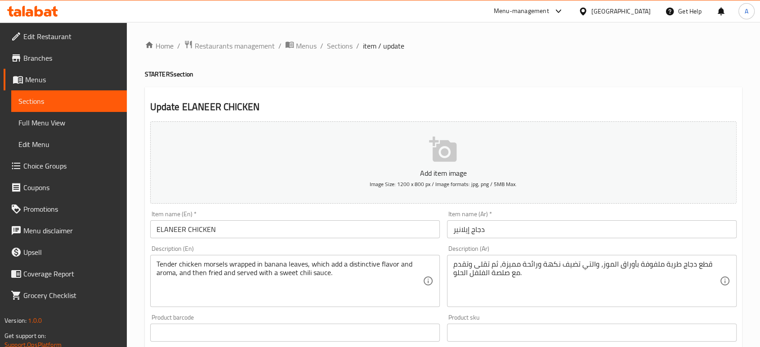
click at [352, 42] on ol "Home / Restaurants management / Menus / Sections / item / update" at bounding box center [443, 46] width 597 height 12
click at [343, 42] on span "Sections" at bounding box center [340, 45] width 26 height 11
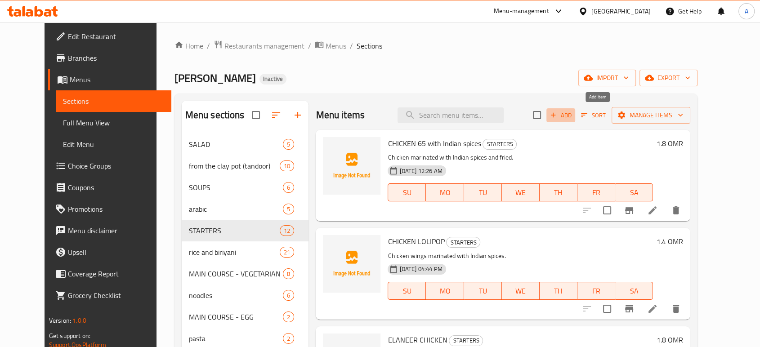
click at [573, 115] on span "Add" at bounding box center [561, 115] width 24 height 10
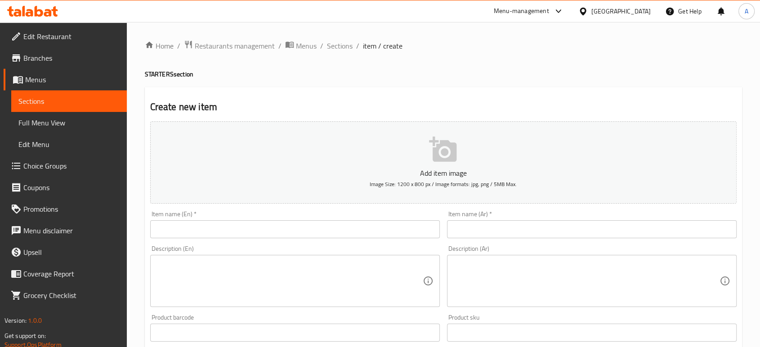
click at [293, 225] on input "text" at bounding box center [295, 229] width 290 height 18
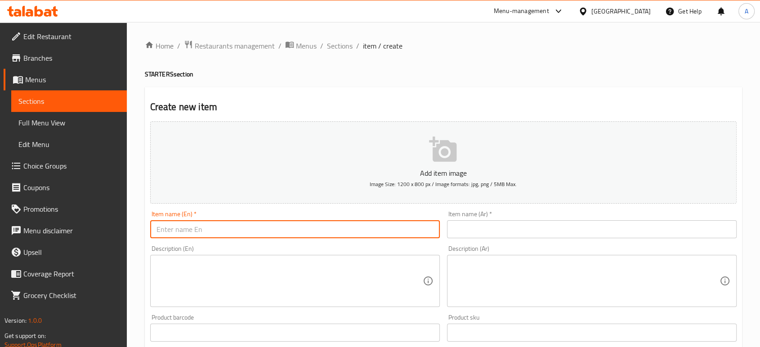
paste input "Chilly garlic tawa prawn"
type input "Chilly garlic tawa prawn"
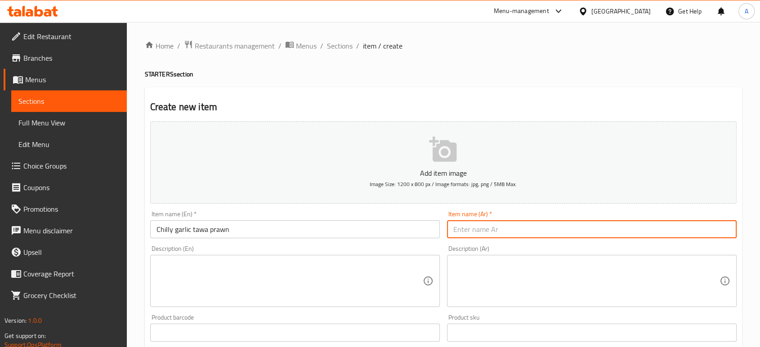
click at [489, 230] on input "text" at bounding box center [592, 229] width 290 height 18
paste input "روبيان بالثوم تشيلي على توا"
type input "روبيان بالثوم تشيلي على توا"
click at [378, 281] on textarea at bounding box center [290, 281] width 266 height 43
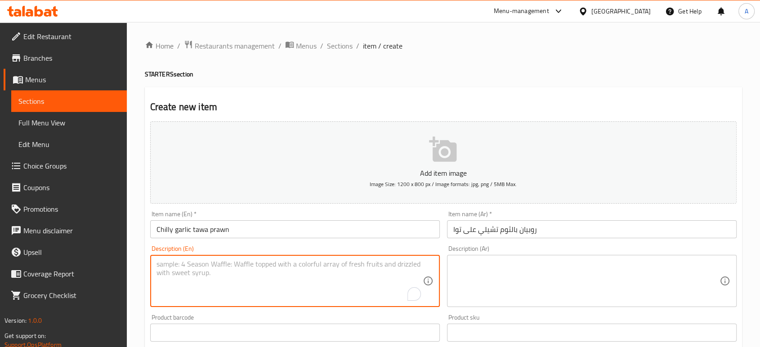
paste textarea "Skewered and grilled prawns with added spices."
type textarea "Skewered and grilled prawns with added spices."
click at [499, 279] on textarea at bounding box center [586, 281] width 266 height 43
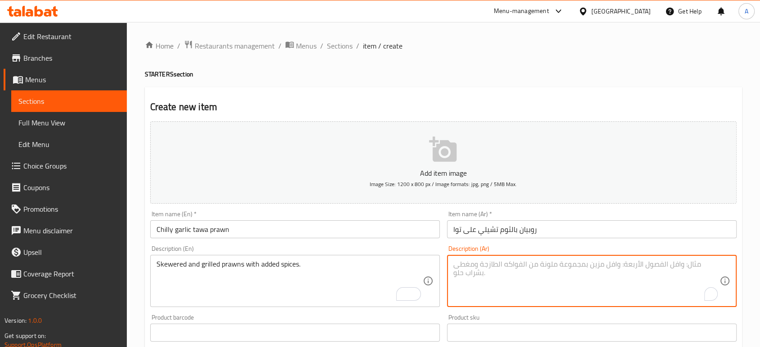
paste textarea "روبيان مشوي على أسياخ مع بهارات مضافة."
type textarea "روبيان مشوي على أسياخ مع بهارات مضافة."
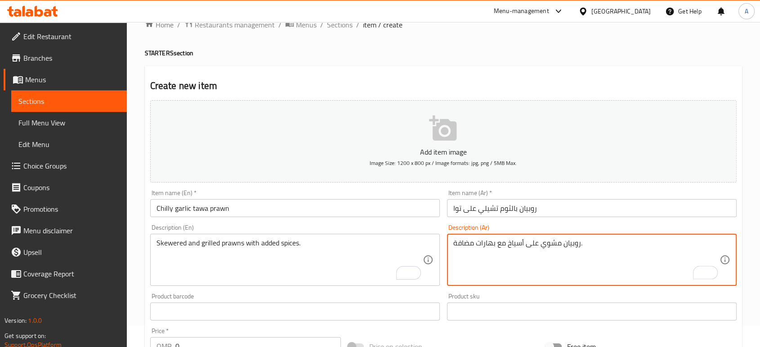
scroll to position [100, 0]
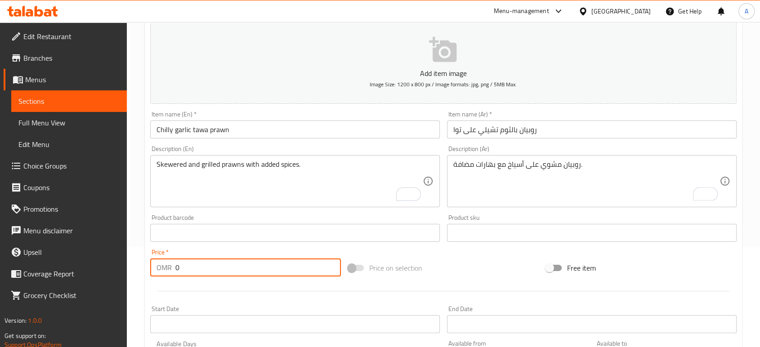
drag, startPoint x: 231, startPoint y: 266, endPoint x: 169, endPoint y: 269, distance: 61.7
click at [170, 269] on div "OMR 0 Price *" at bounding box center [245, 268] width 191 height 18
type input "2"
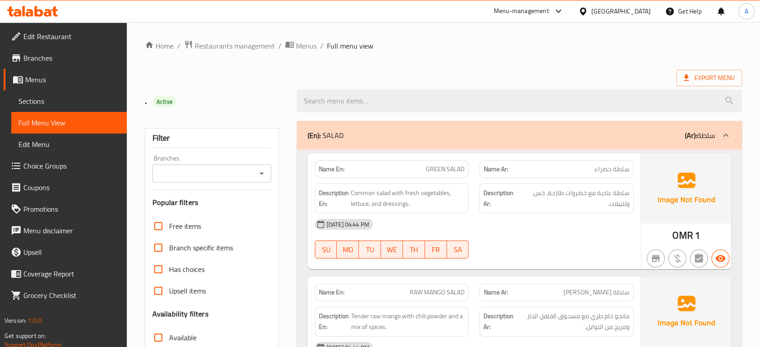
scroll to position [200, 0]
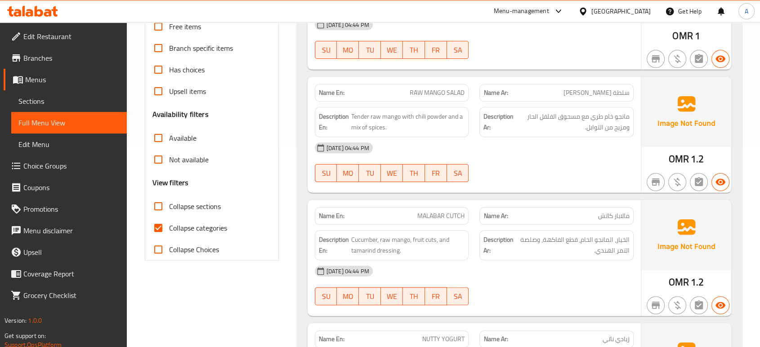
click at [227, 227] on span "Collapse categories" at bounding box center [198, 228] width 58 height 11
click at [169, 227] on input "Collapse categories" at bounding box center [159, 228] width 22 height 22
checkbox input "false"
click at [429, 240] on span "Cucumber, raw mango, fruit cuts, and tamarind dressing." at bounding box center [408, 245] width 114 height 22
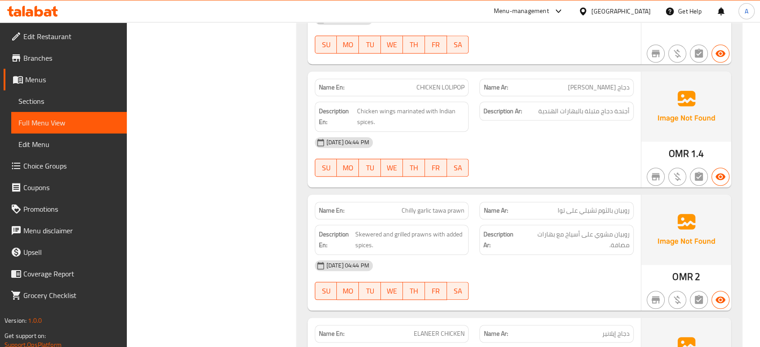
click at [532, 96] on div "Description Ar: أجنحة دجاج متبلة بالبهارات الهندية" at bounding box center [556, 116] width 165 height 41
click at [536, 255] on div "[DATE] 04:44 PM SU MO TU WE TH FR SA" at bounding box center [474, 280] width 330 height 50
click at [448, 206] on span "Chilly garlic tawa prawn" at bounding box center [433, 210] width 63 height 9
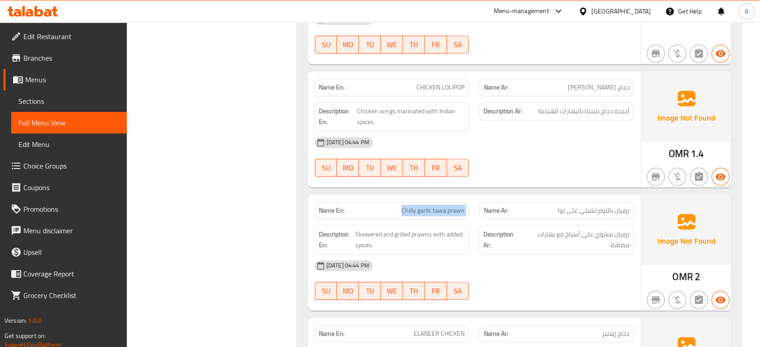
copy span "Chilly garlic tawa prawn"
click at [403, 229] on span "Skewered and grilled prawns with added spices." at bounding box center [409, 240] width 109 height 22
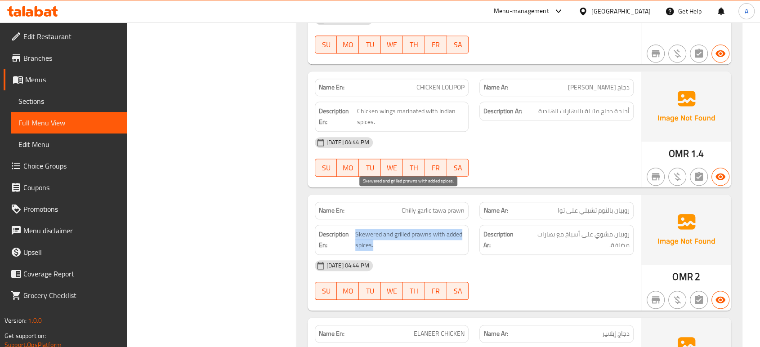
click at [403, 229] on span "Skewered and grilled prawns with added spices." at bounding box center [409, 240] width 109 height 22
copy span "Skewered and grilled prawns with added spices."
click at [427, 206] on span "Chilly garlic tawa prawn" at bounding box center [433, 210] width 63 height 9
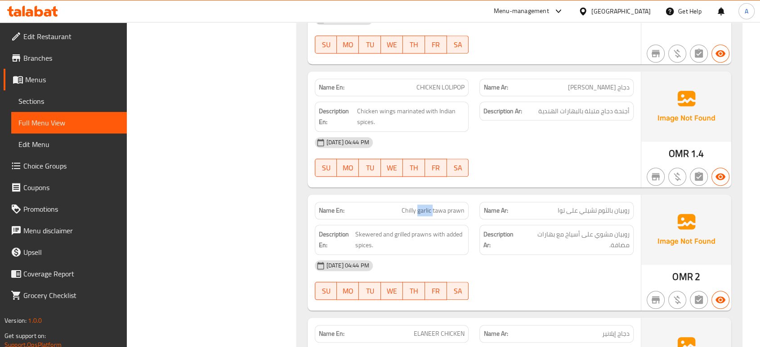
click at [427, 206] on span "Chilly garlic tawa prawn" at bounding box center [433, 210] width 63 height 9
copy span "Chilly garlic tawa prawn"
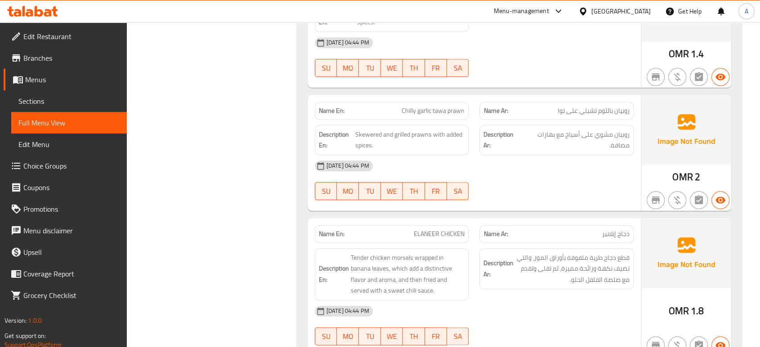
scroll to position [4517, 0]
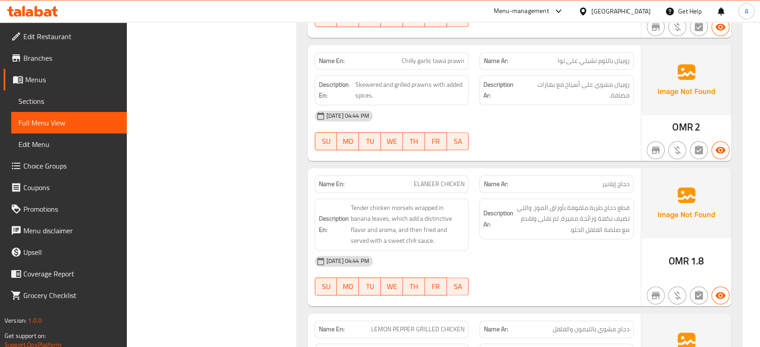
click at [504, 207] on div "Description Ar: قطع دجاج طرية ملفوفة بأوراق الموز، والتي تضيف نكهة ورائحة مميزة…" at bounding box center [556, 224] width 165 height 63
click at [537, 251] on div "15-09-2025 04:44 PM SU MO TU WE TH FR SA" at bounding box center [474, 276] width 330 height 50
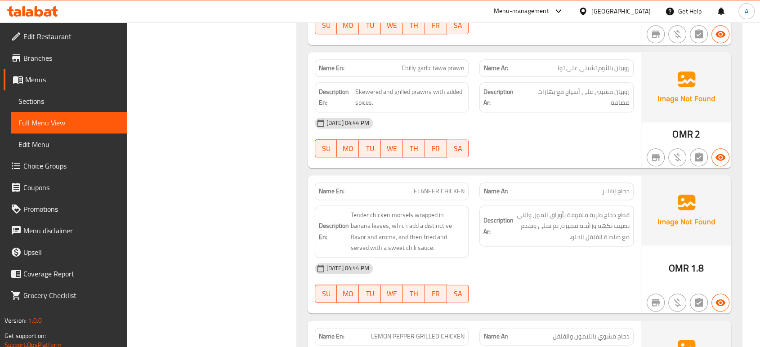
scroll to position [4417, 0]
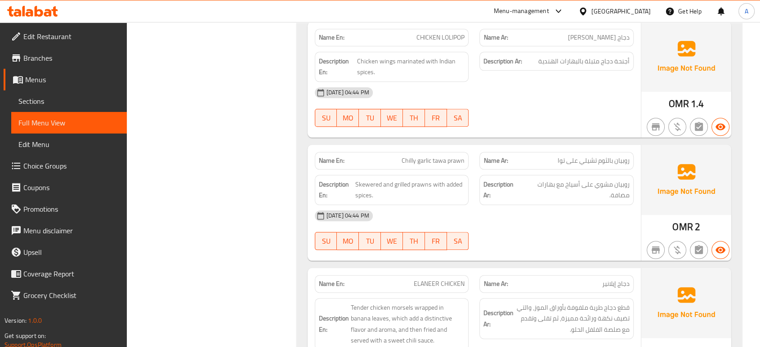
click at [443, 156] on span "Chilly garlic tawa prawn" at bounding box center [433, 160] width 63 height 9
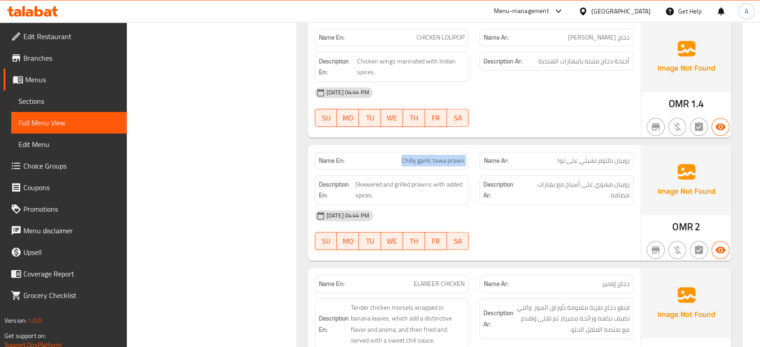
click at [443, 156] on span "Chilly garlic tawa prawn" at bounding box center [433, 160] width 63 height 9
copy span "Chilly garlic tawa prawn"
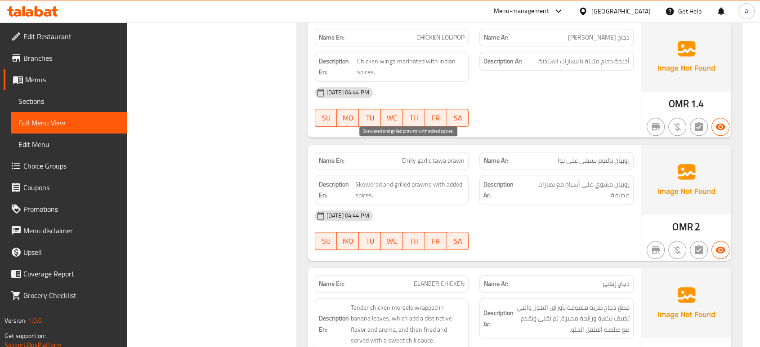
click at [443, 179] on span "Skewered and grilled prawns with added spices." at bounding box center [409, 190] width 109 height 22
click at [446, 175] on div "Description En: Skewered and grilled prawns with added spices." at bounding box center [392, 190] width 154 height 30
click at [561, 156] on span "روبيان بالثوم تشيلي على توا" at bounding box center [594, 160] width 72 height 9
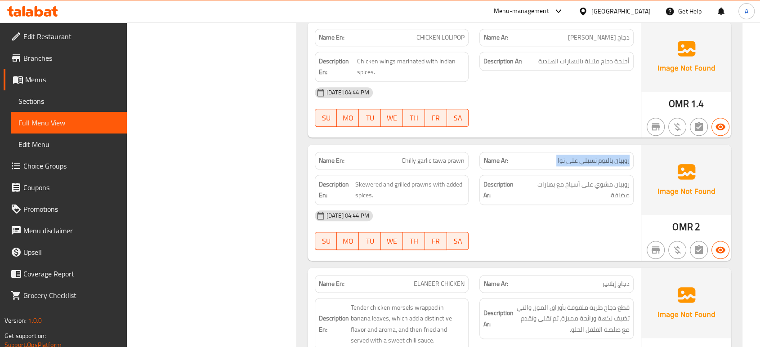
click at [561, 156] on span "روبيان بالثوم تشيلي على توا" at bounding box center [594, 160] width 72 height 9
copy span "روبيان بالثوم تشيلي على توا"
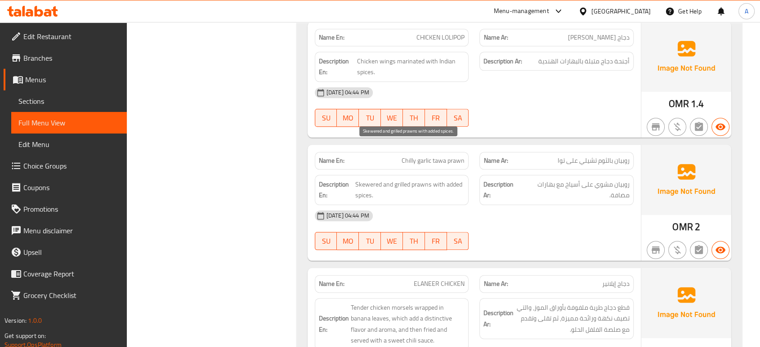
click at [401, 179] on span "Skewered and grilled prawns with added spices." at bounding box center [409, 190] width 109 height 22
copy span "Skewered and grilled prawns with added spices."
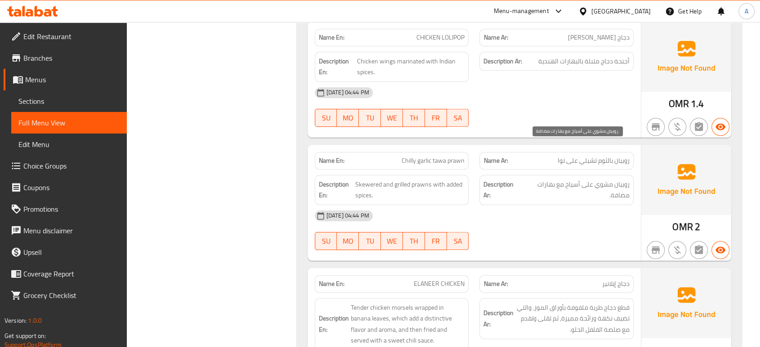
click at [543, 179] on span "روبيان مشوي على أسياخ مع بهارات مضافة." at bounding box center [576, 190] width 108 height 22
copy div "روبيان مشوي على أسياخ مع بهارات مضافة."
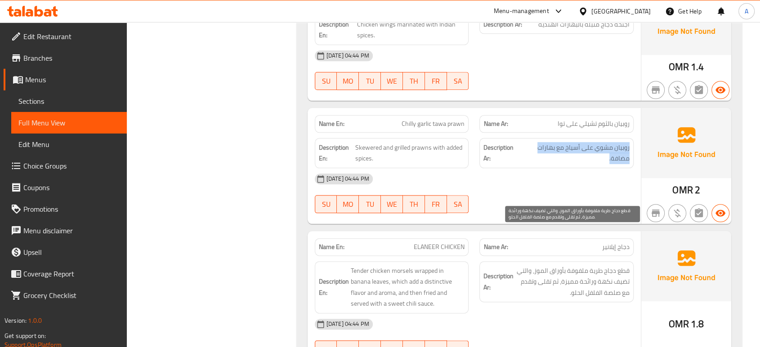
scroll to position [4517, 0]
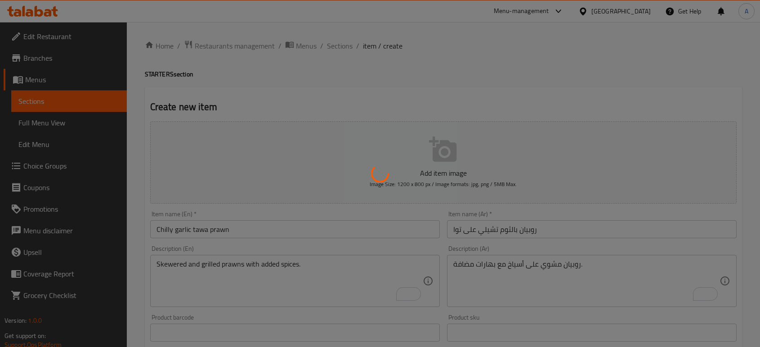
scroll to position [100, 0]
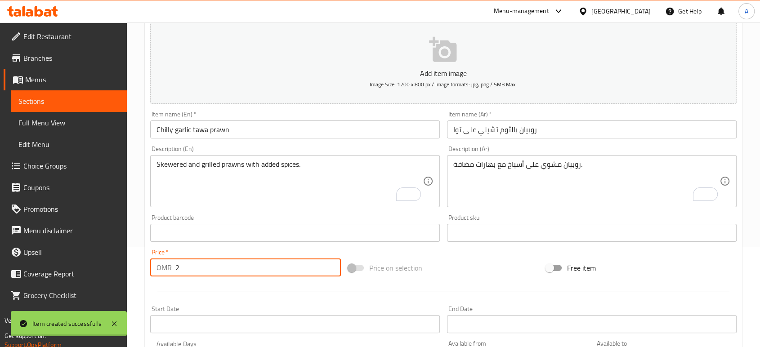
type input "0"
click at [271, 215] on div "Product barcode Product barcode" at bounding box center [295, 228] width 290 height 27
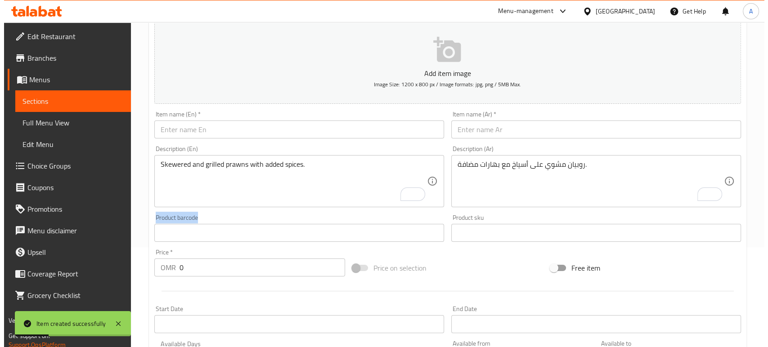
scroll to position [0, 0]
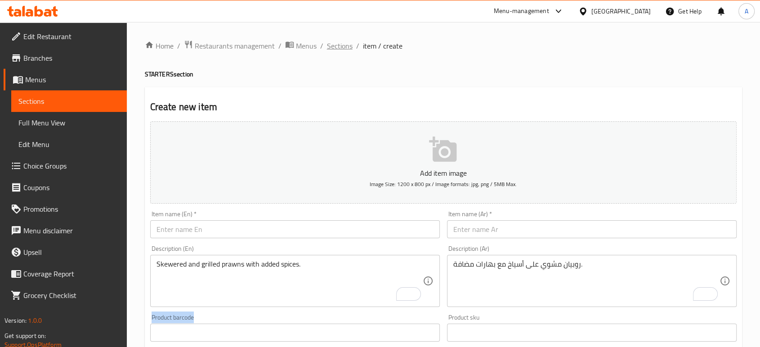
click at [336, 44] on span "Sections" at bounding box center [340, 45] width 26 height 11
